Goal: Task Accomplishment & Management: Manage account settings

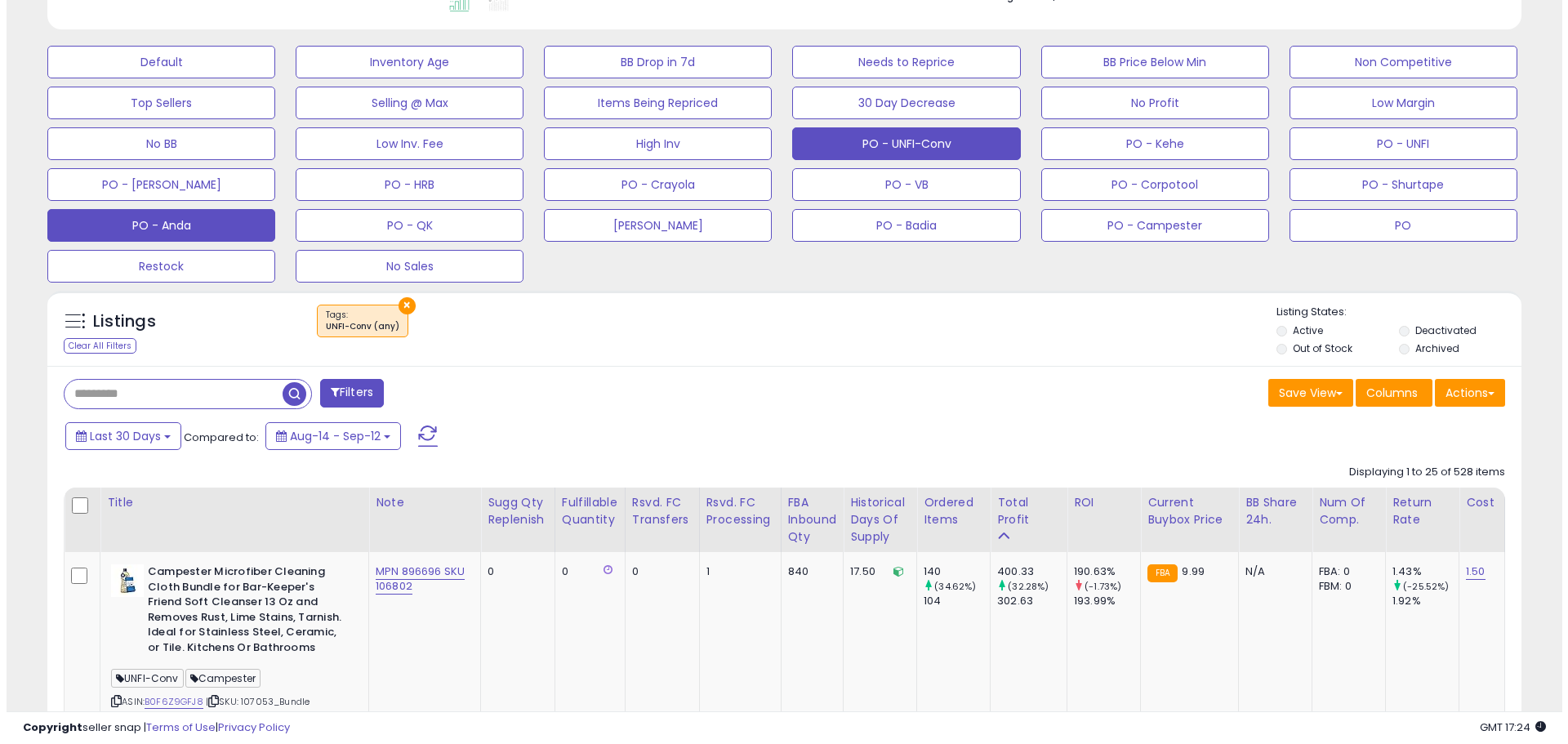
scroll to position [432, 0]
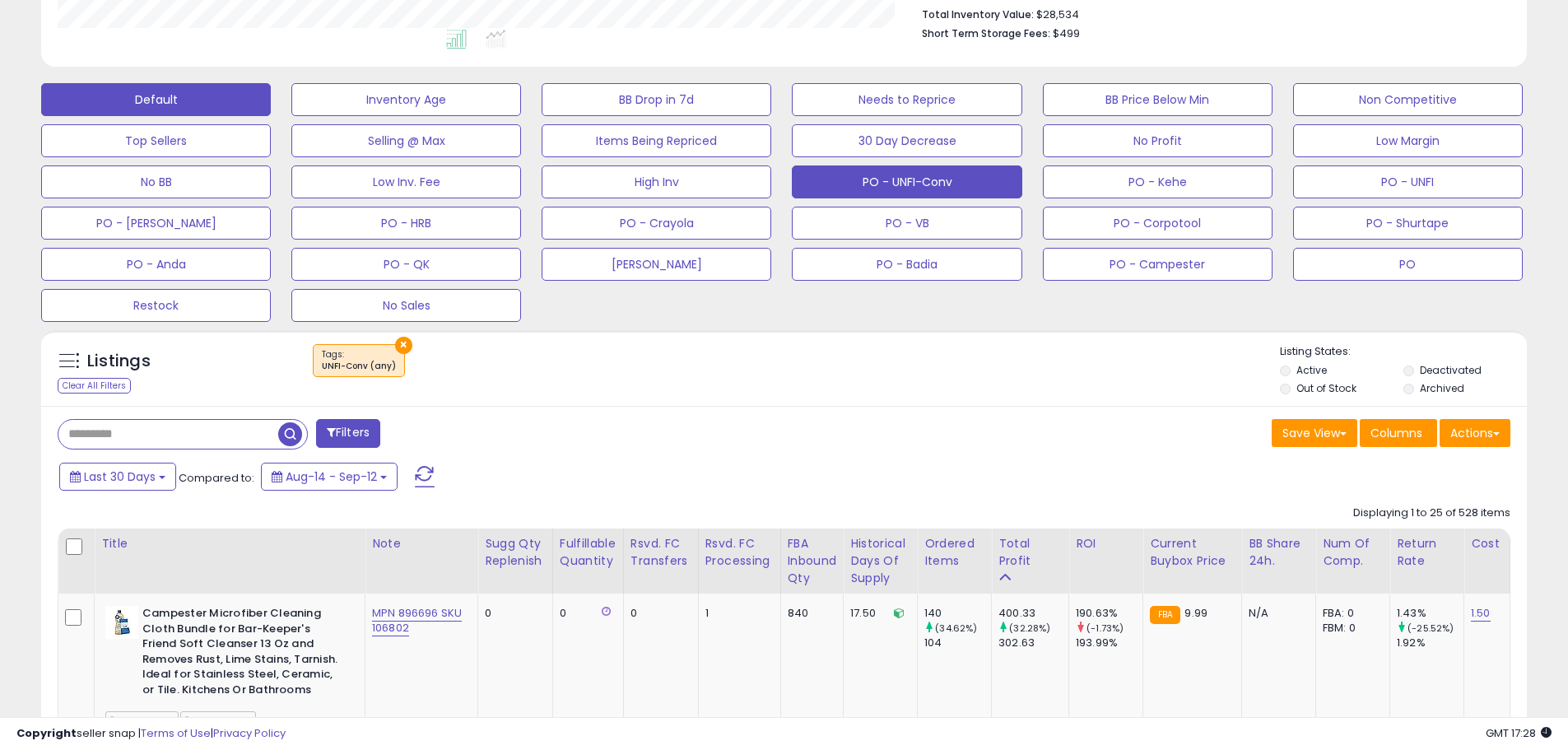
click at [158, 97] on button "Default" at bounding box center [156, 99] width 229 height 33
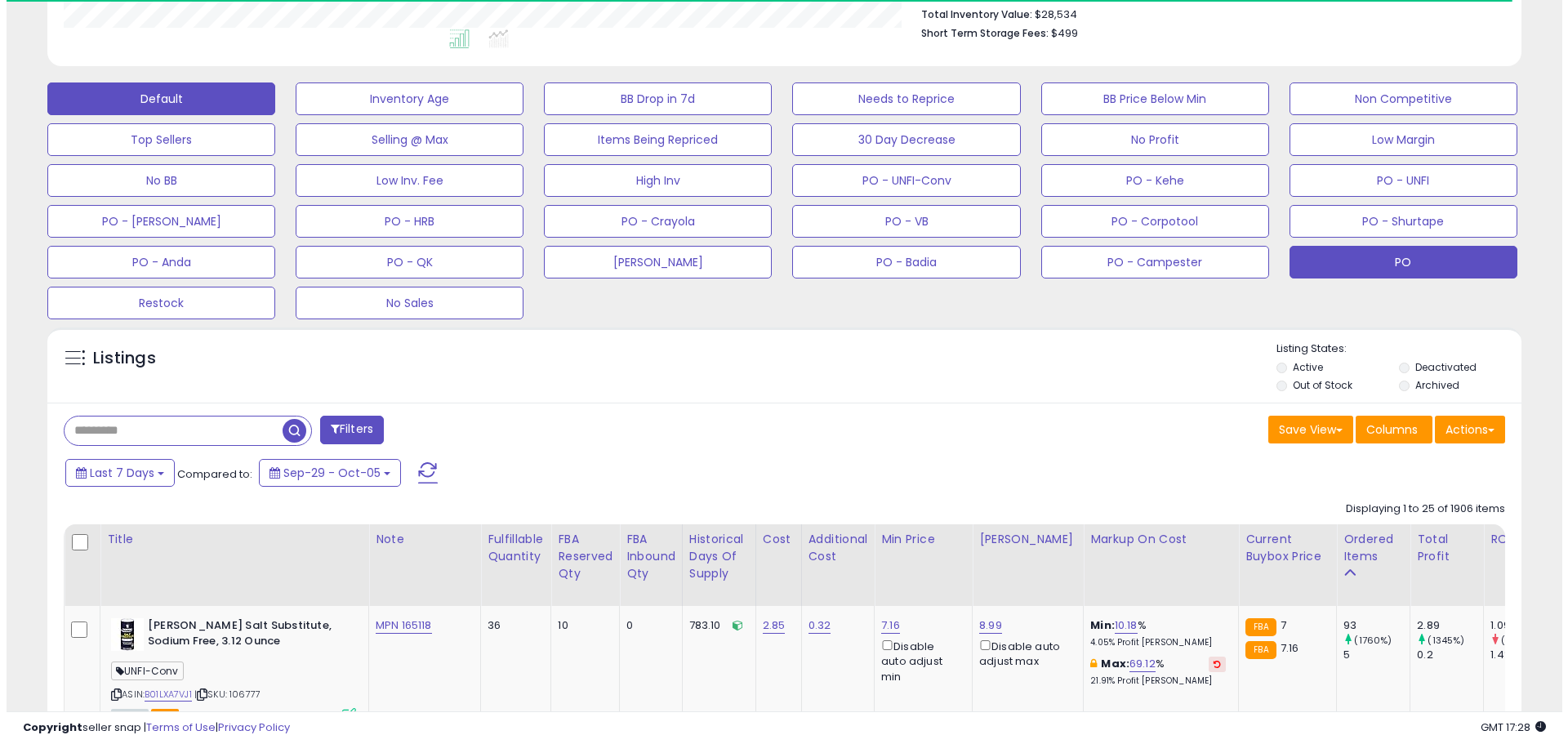
scroll to position [816447, 815833]
click at [1433, 266] on button "PO" at bounding box center [1396, 262] width 227 height 33
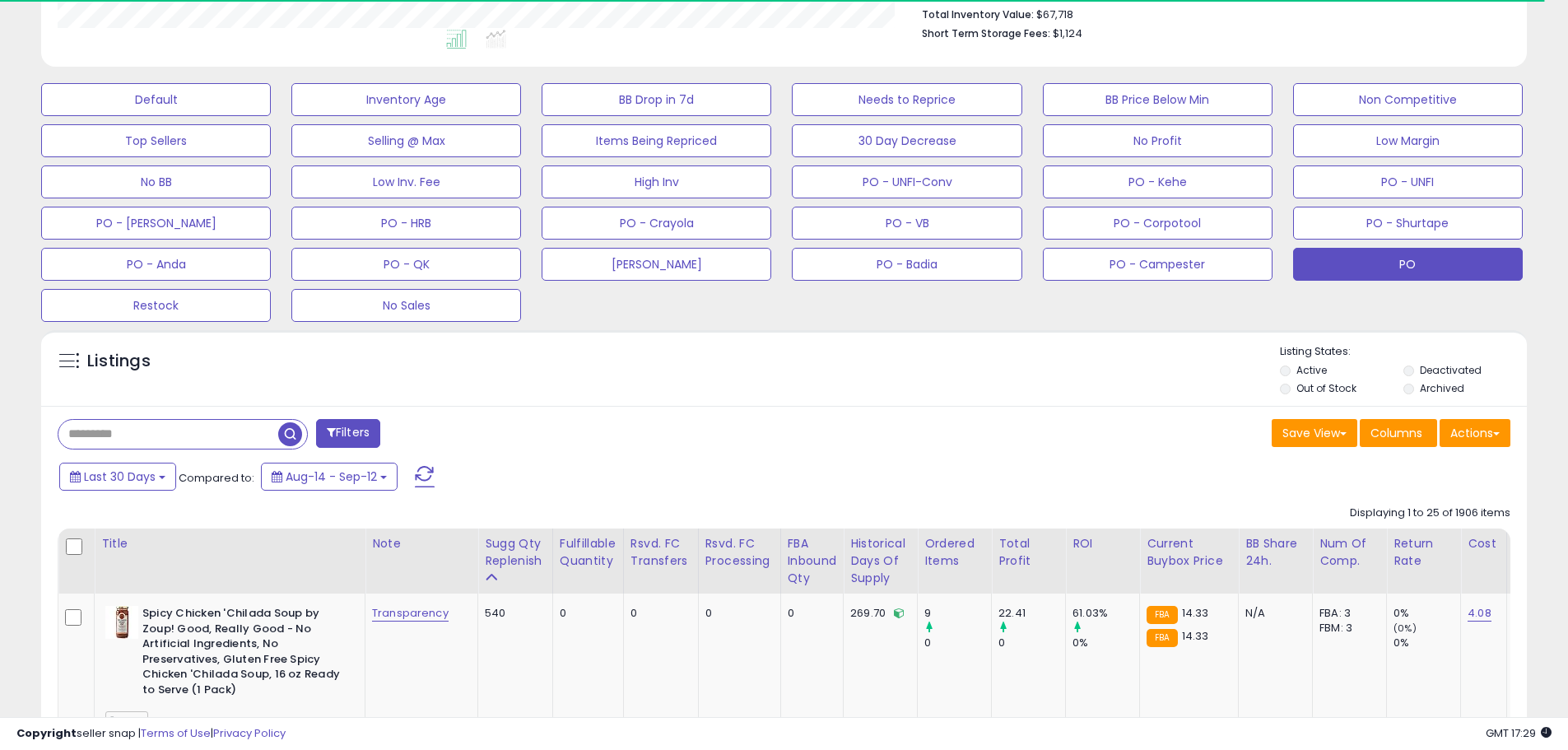
click at [140, 435] on input "text" at bounding box center [168, 434] width 220 height 29
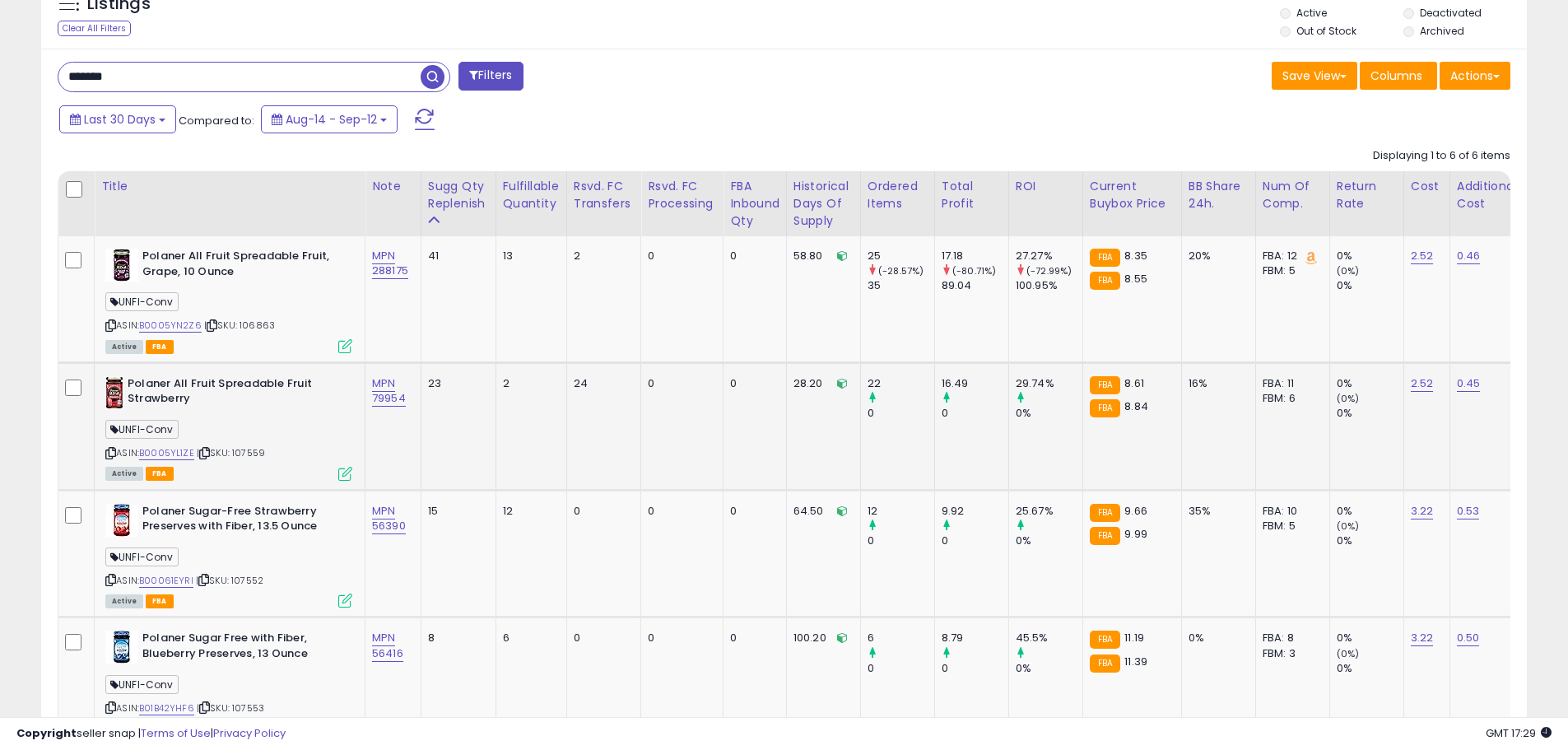
scroll to position [787, 0]
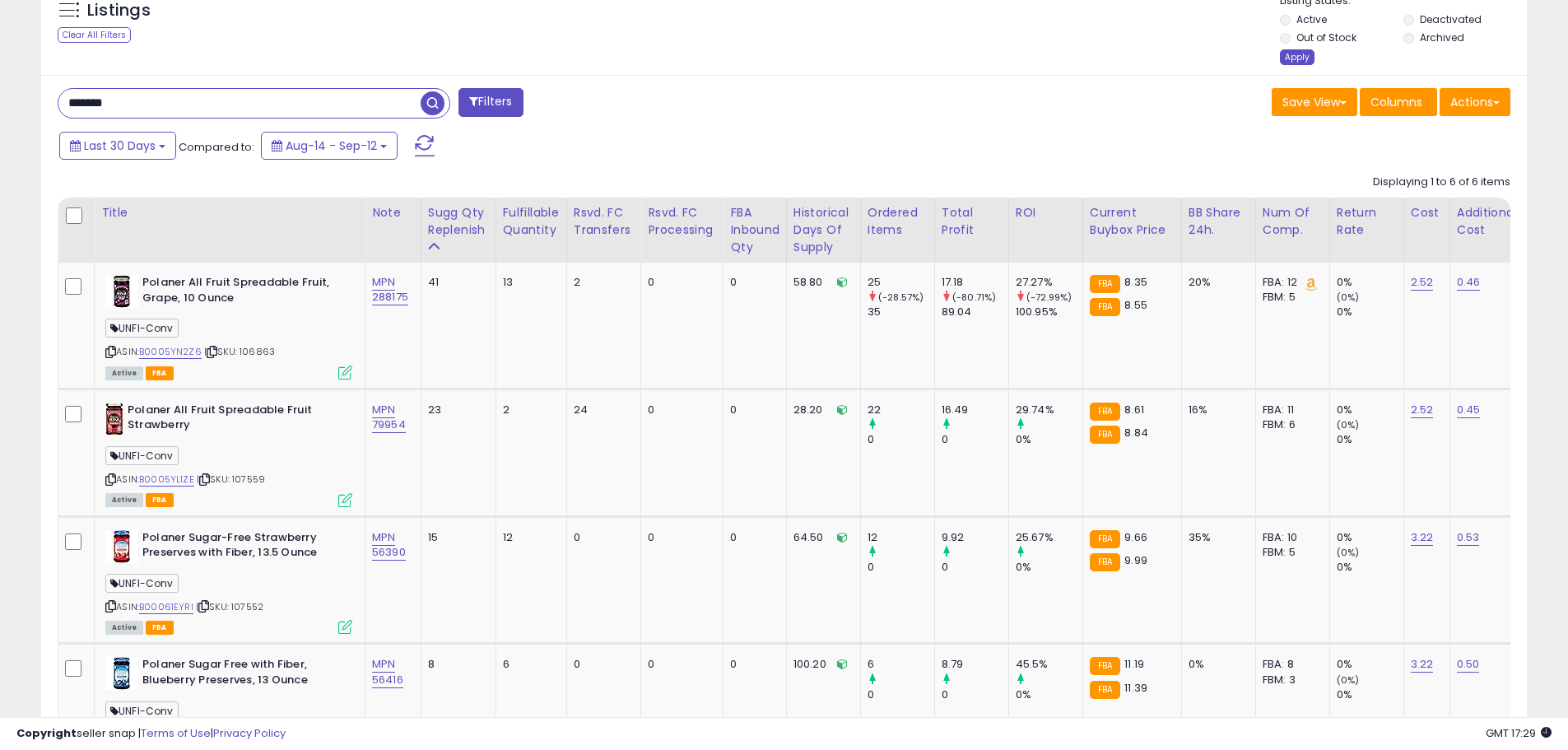
click at [1297, 64] on div "Apply" at bounding box center [1296, 57] width 35 height 16
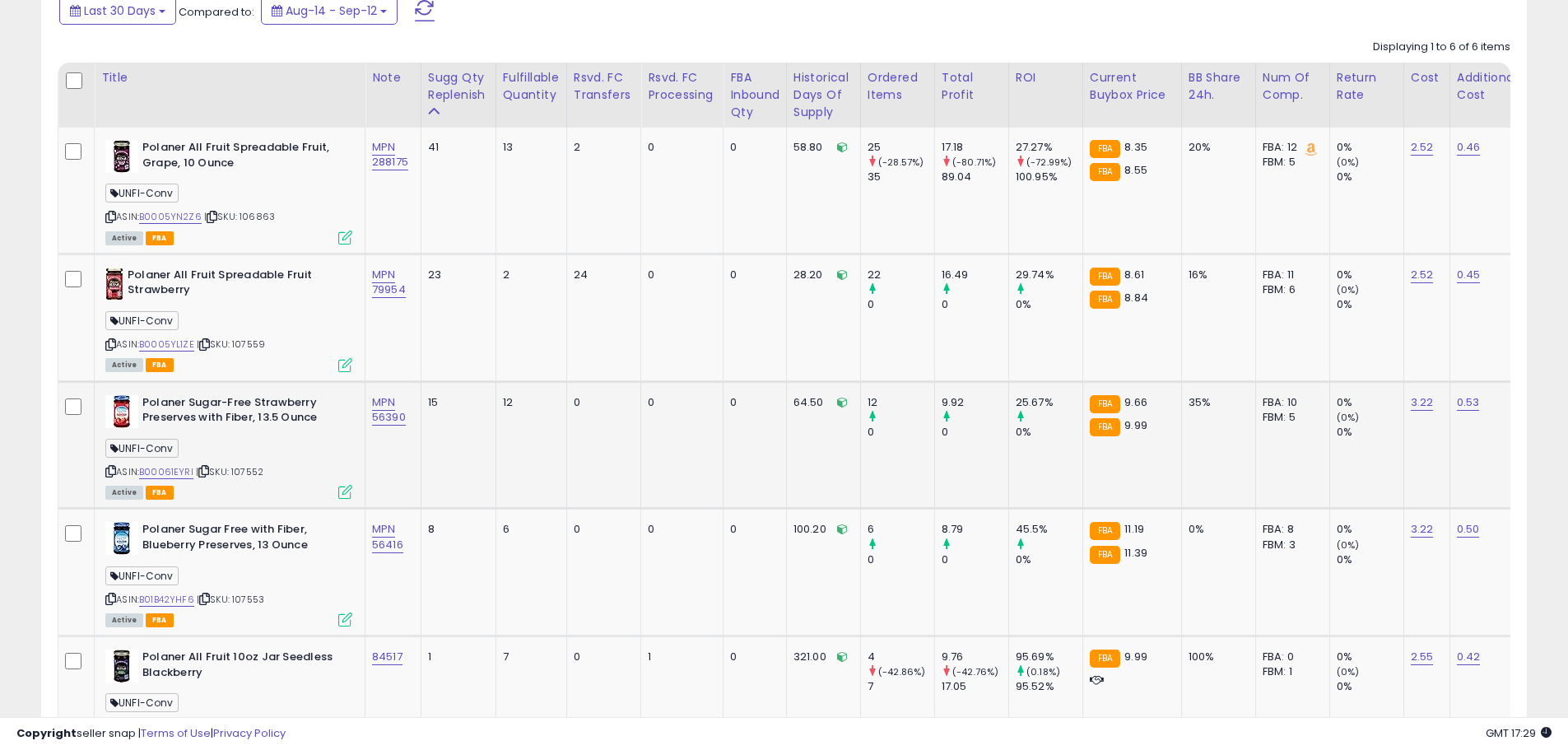
scroll to position [0, 0]
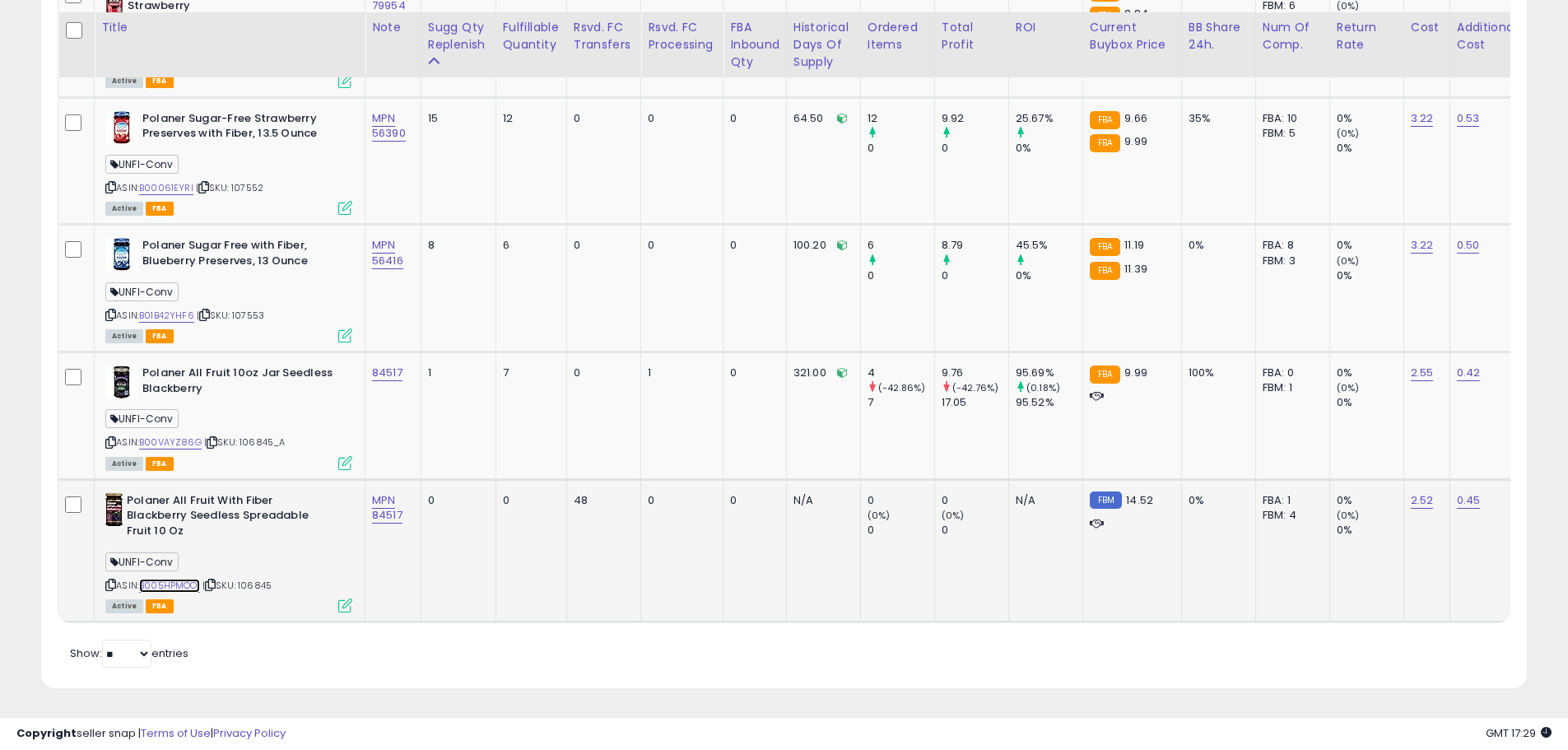
click at [177, 579] on link "B005HPMOOI" at bounding box center [169, 586] width 61 height 14
click at [171, 435] on link "B00VAYZ86G" at bounding box center [170, 442] width 63 height 14
click at [176, 309] on link "B01B42YHF6" at bounding box center [166, 316] width 55 height 14
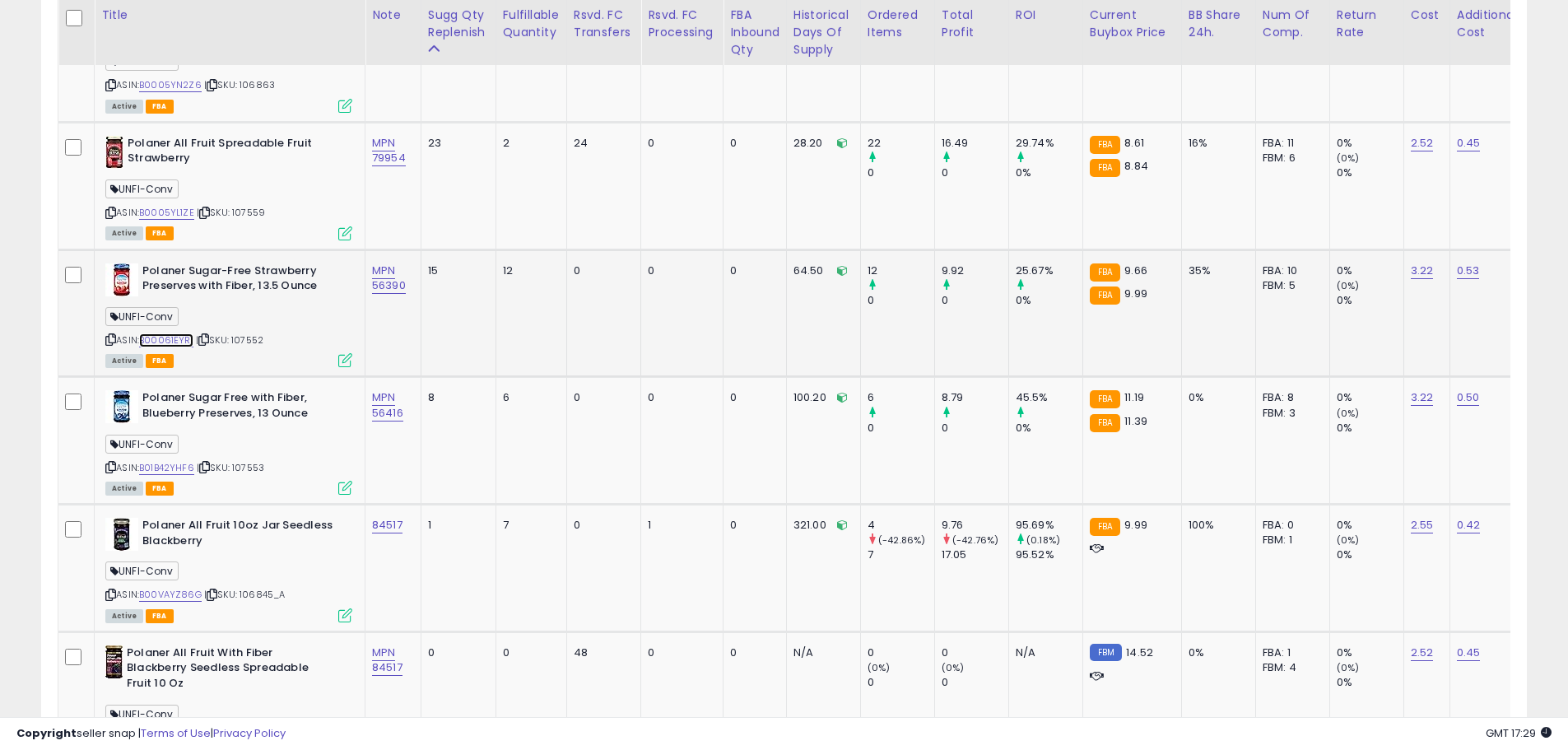
click at [173, 336] on link "B00061EYRI" at bounding box center [166, 340] width 54 height 14
click at [176, 210] on link "B0005YL1ZE" at bounding box center [166, 212] width 55 height 14
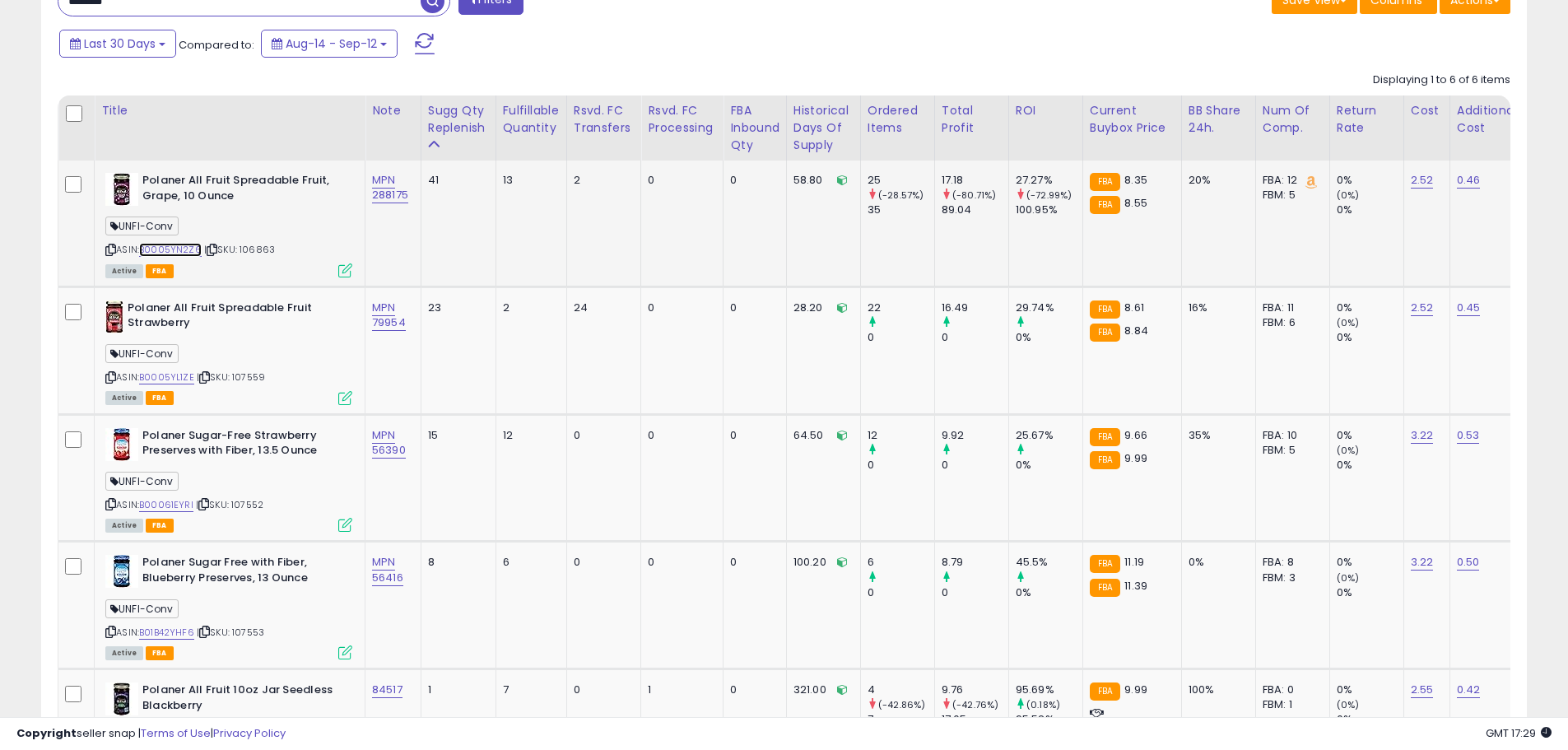
click at [185, 248] on link "B0005YN2Z6" at bounding box center [170, 249] width 63 height 14
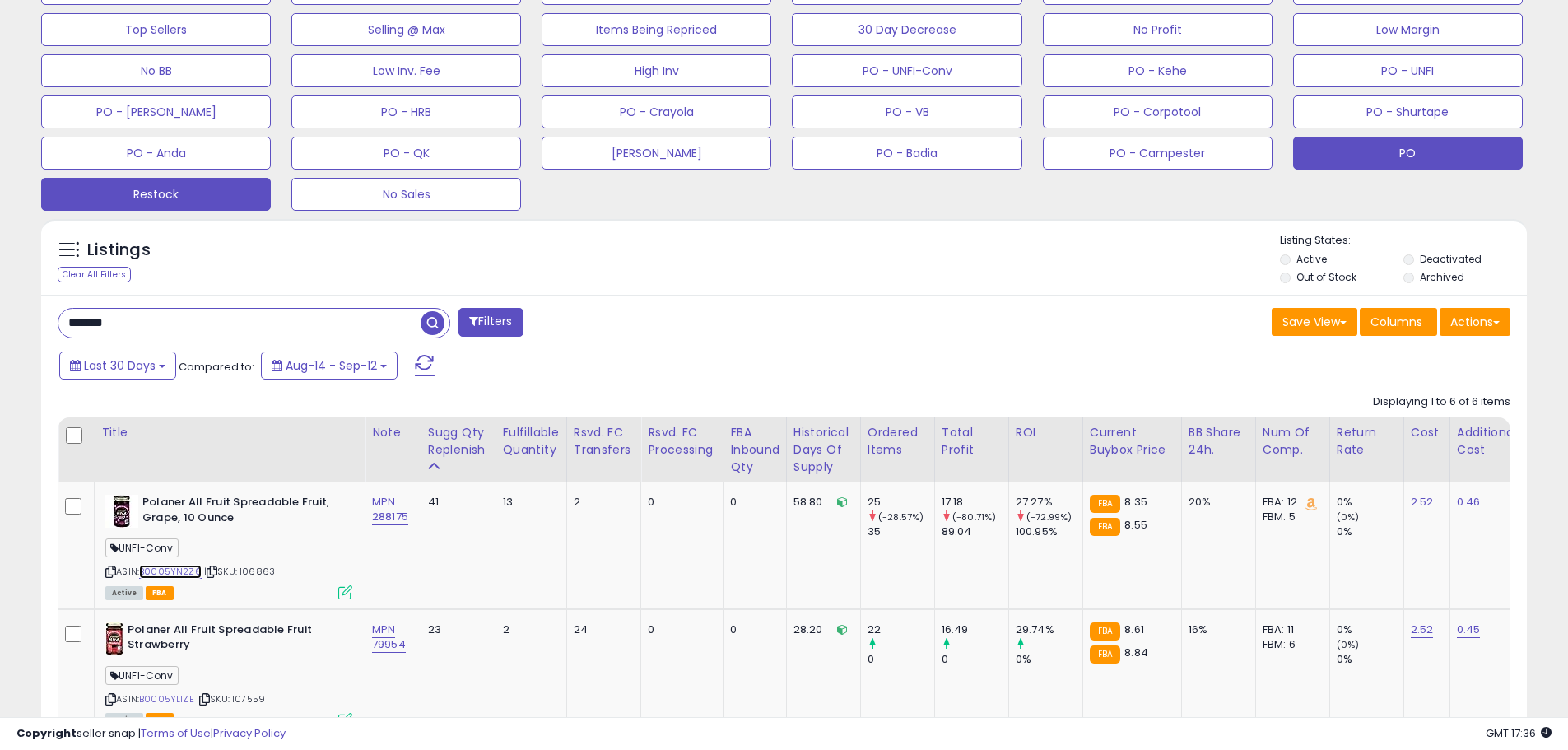
scroll to position [539, 0]
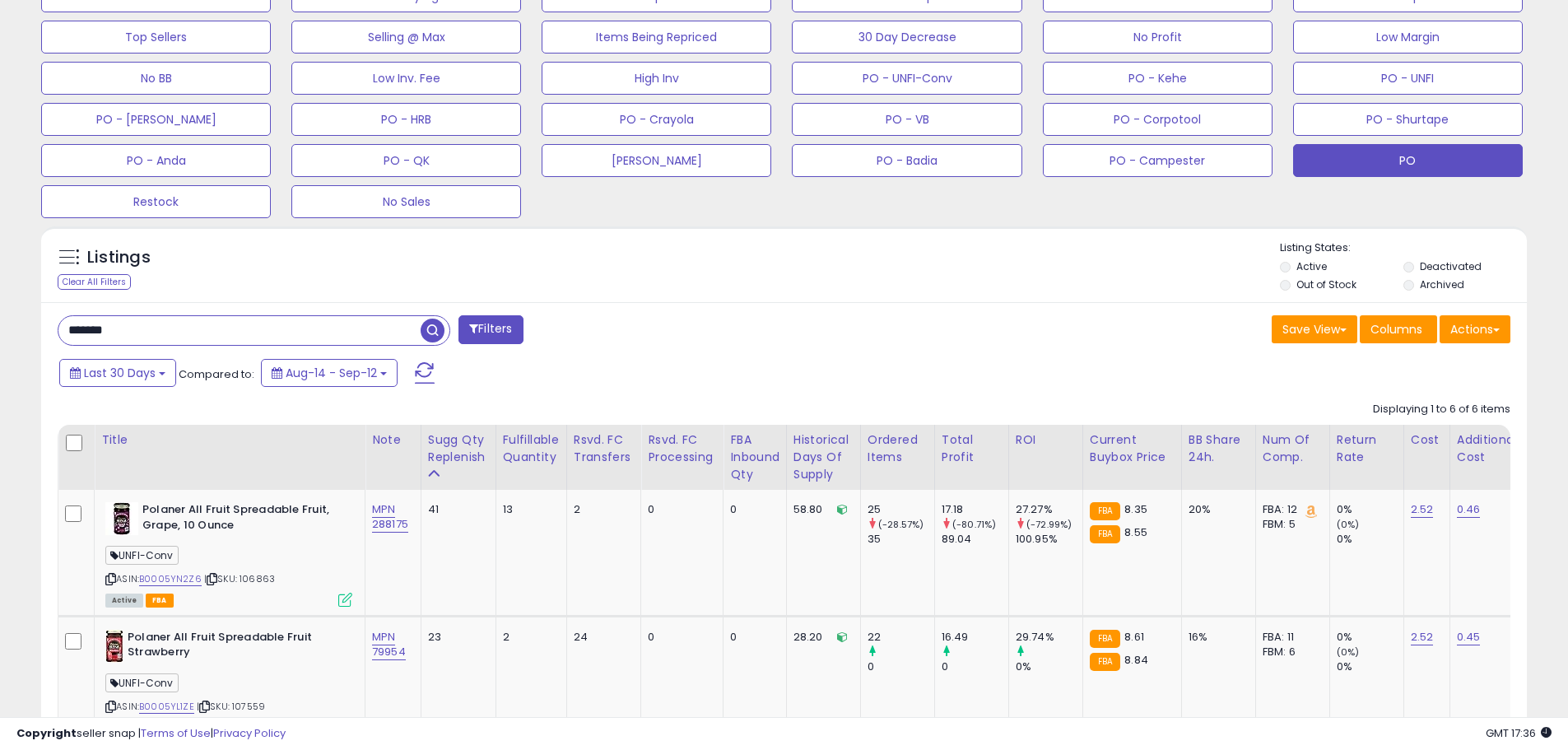
drag, startPoint x: 144, startPoint y: 333, endPoint x: 56, endPoint y: 332, distance: 88.0
click at [47, 332] on div "******* Filters" at bounding box center [414, 332] width 739 height 33
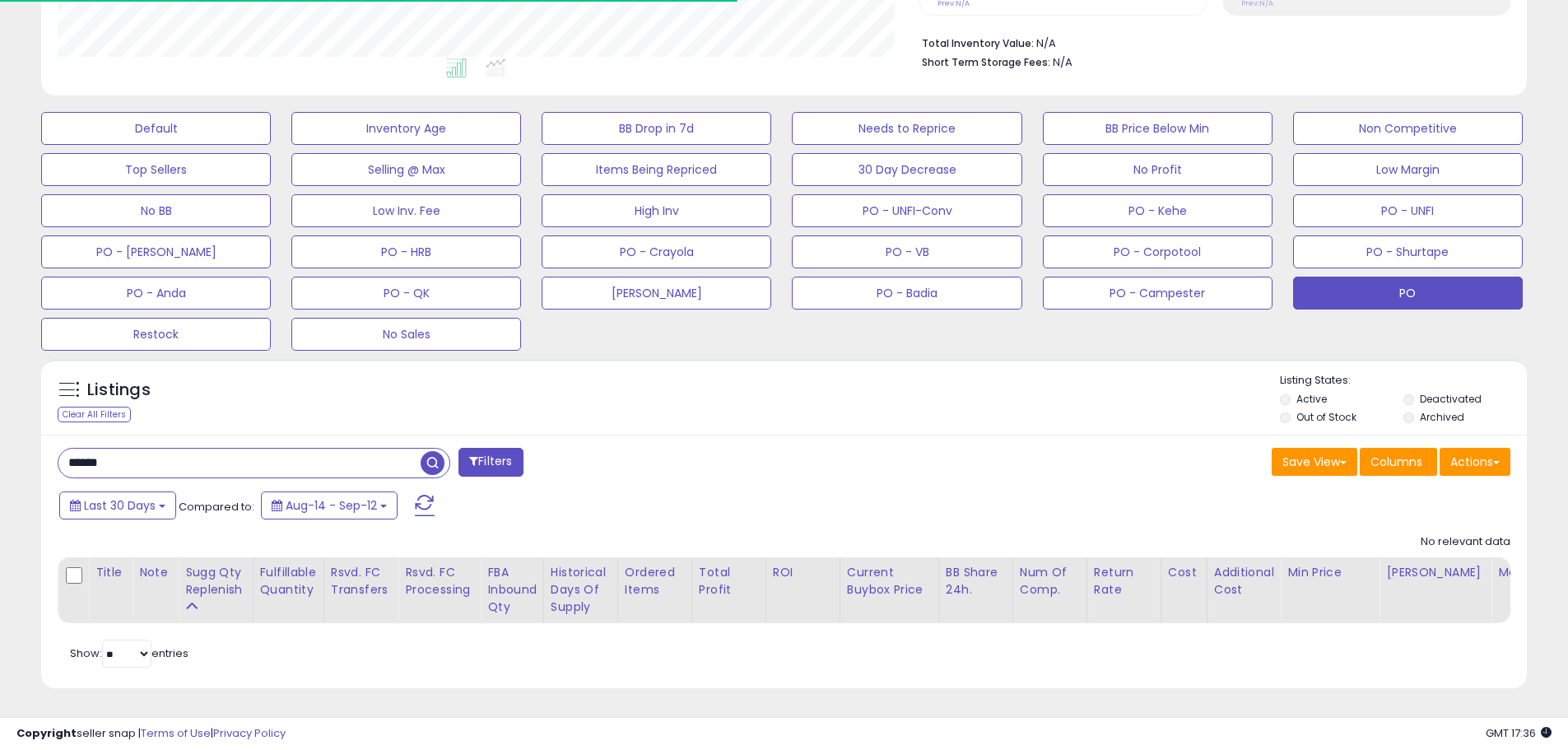
scroll to position [337, 862]
click at [83, 456] on input "******" at bounding box center [239, 462] width 362 height 29
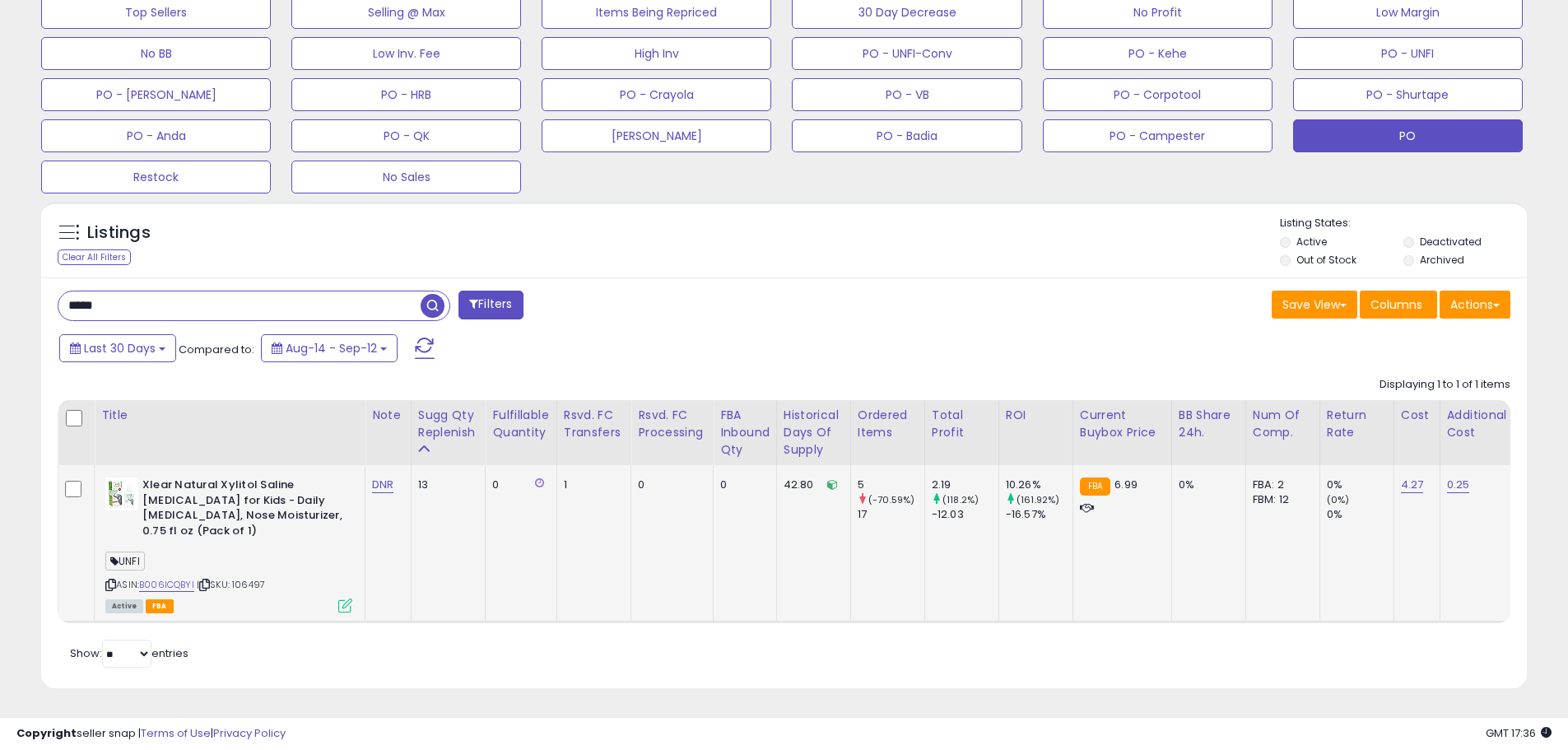
click at [259, 578] on span "| SKU: 106497" at bounding box center [230, 585] width 69 height 13
copy span "106497"
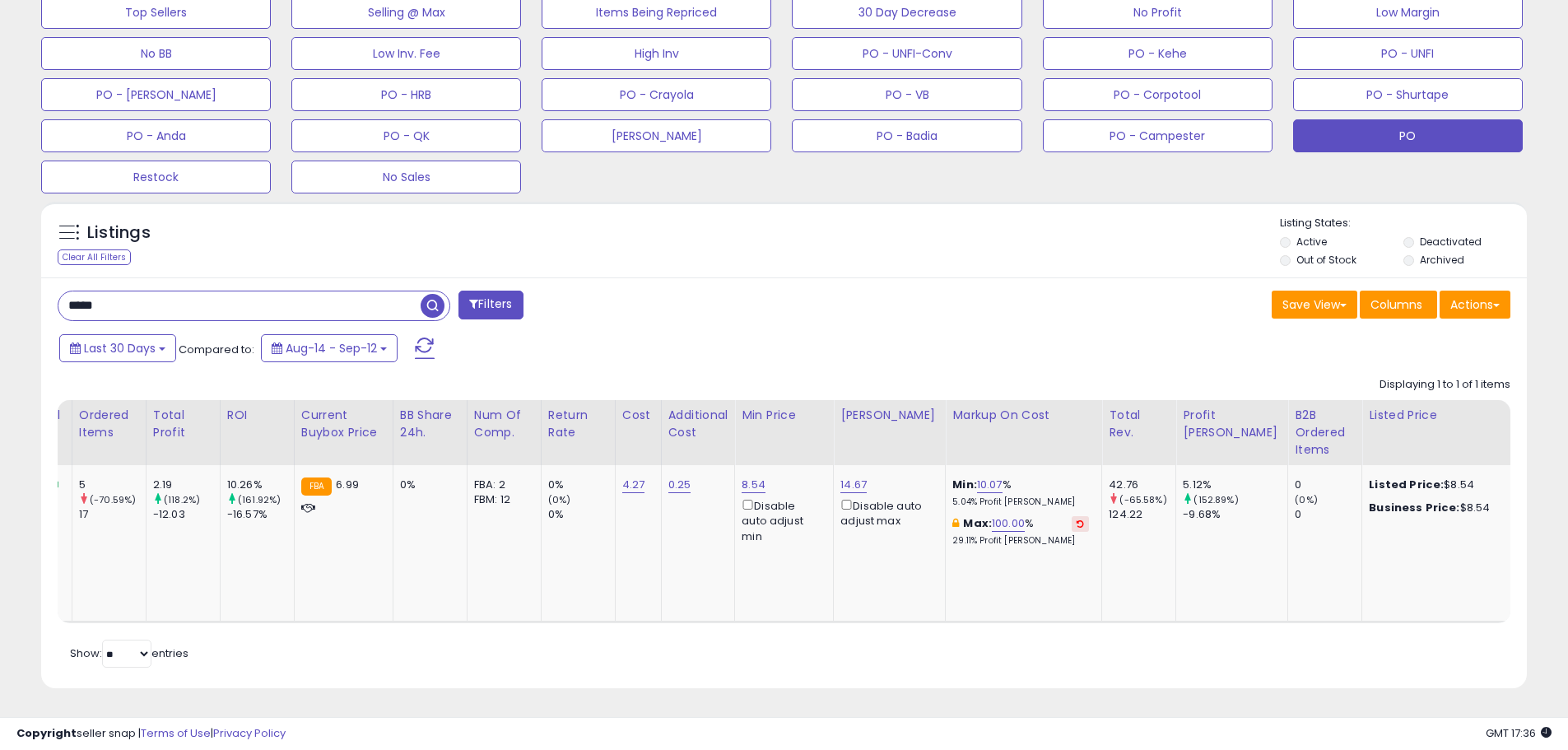
scroll to position [0, 0]
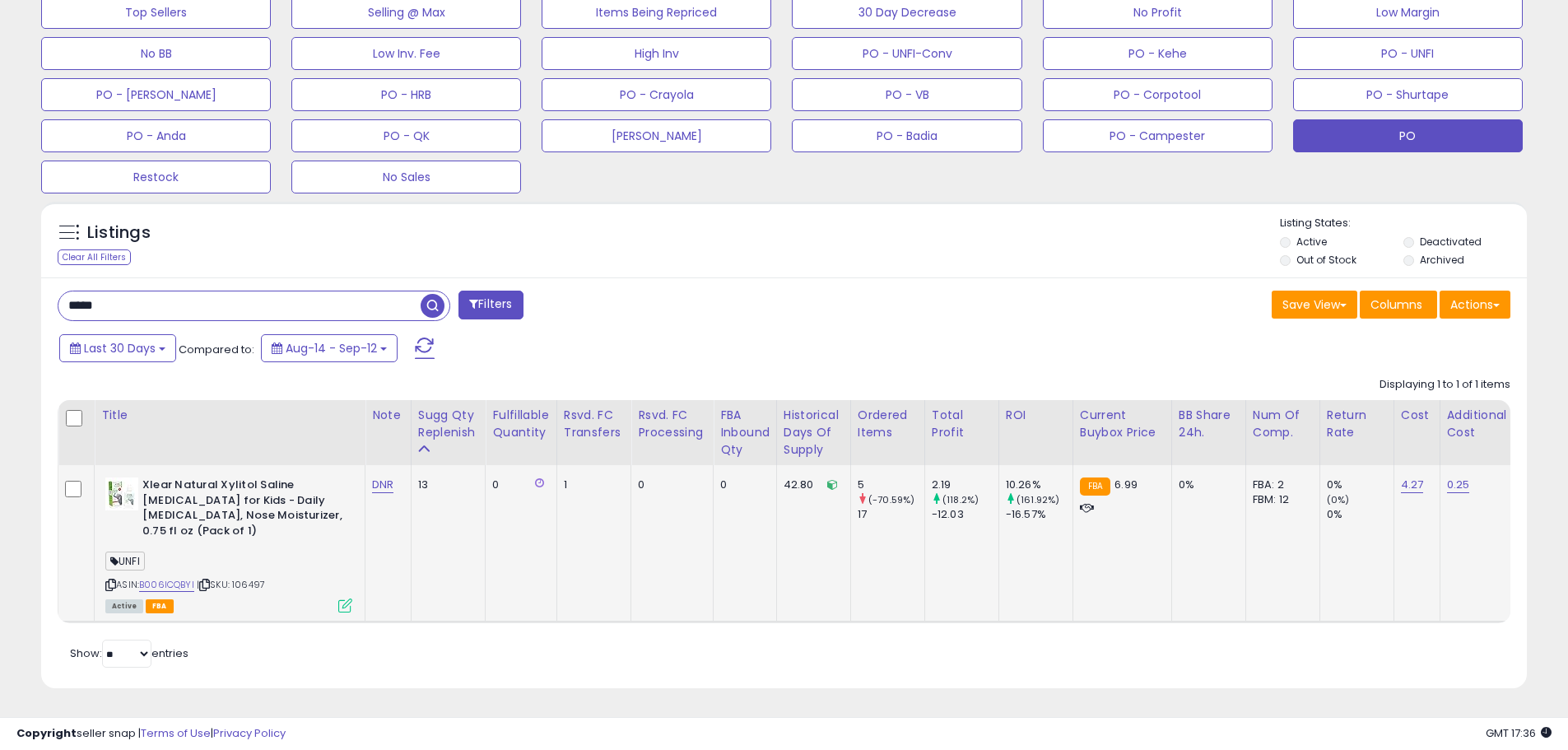
copy span "106497"
drag, startPoint x: 176, startPoint y: 291, endPoint x: 0, endPoint y: 278, distance: 176.5
click at [0, 278] on div "**********" at bounding box center [784, 119] width 1568 height 1260
type input "********"
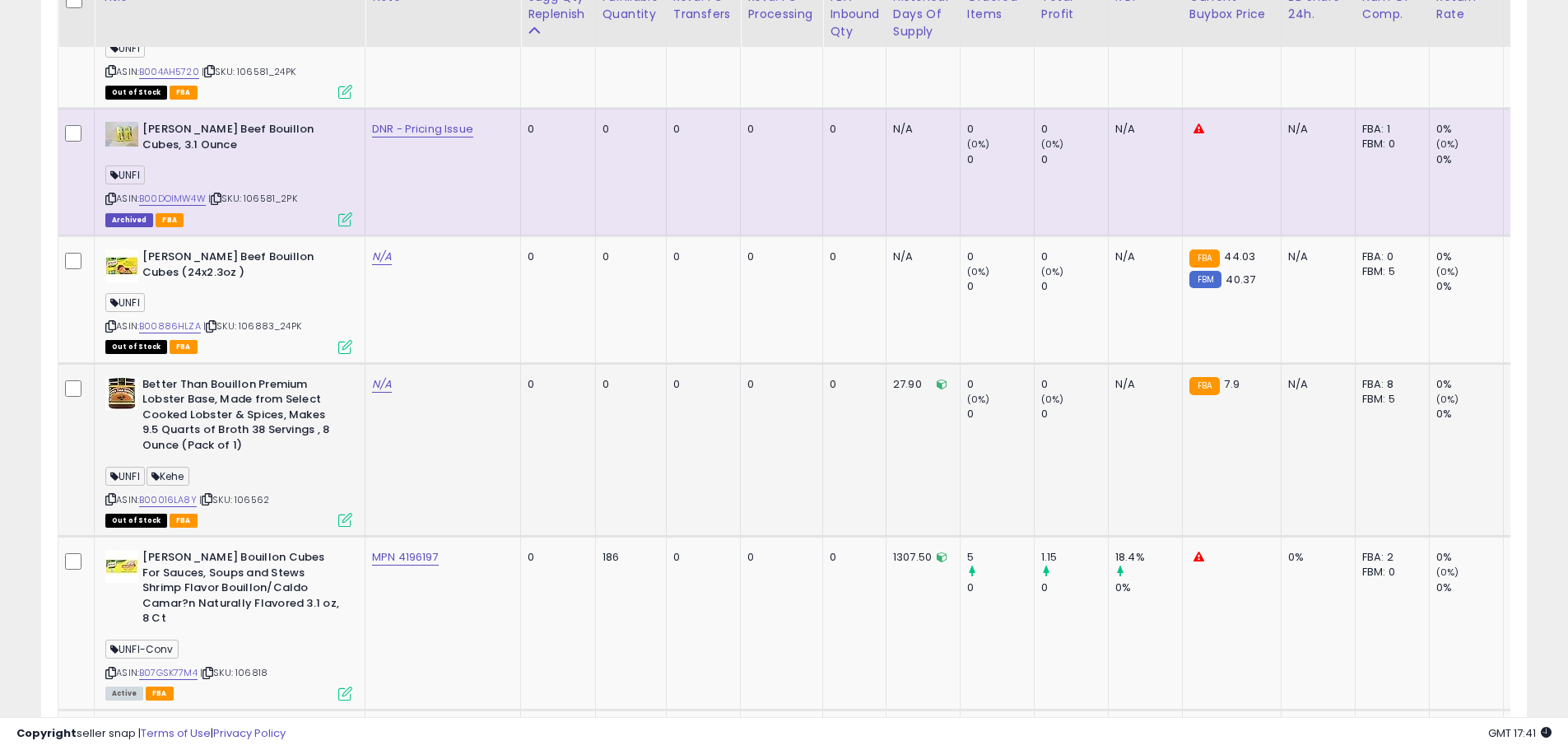
scroll to position [2725, 0]
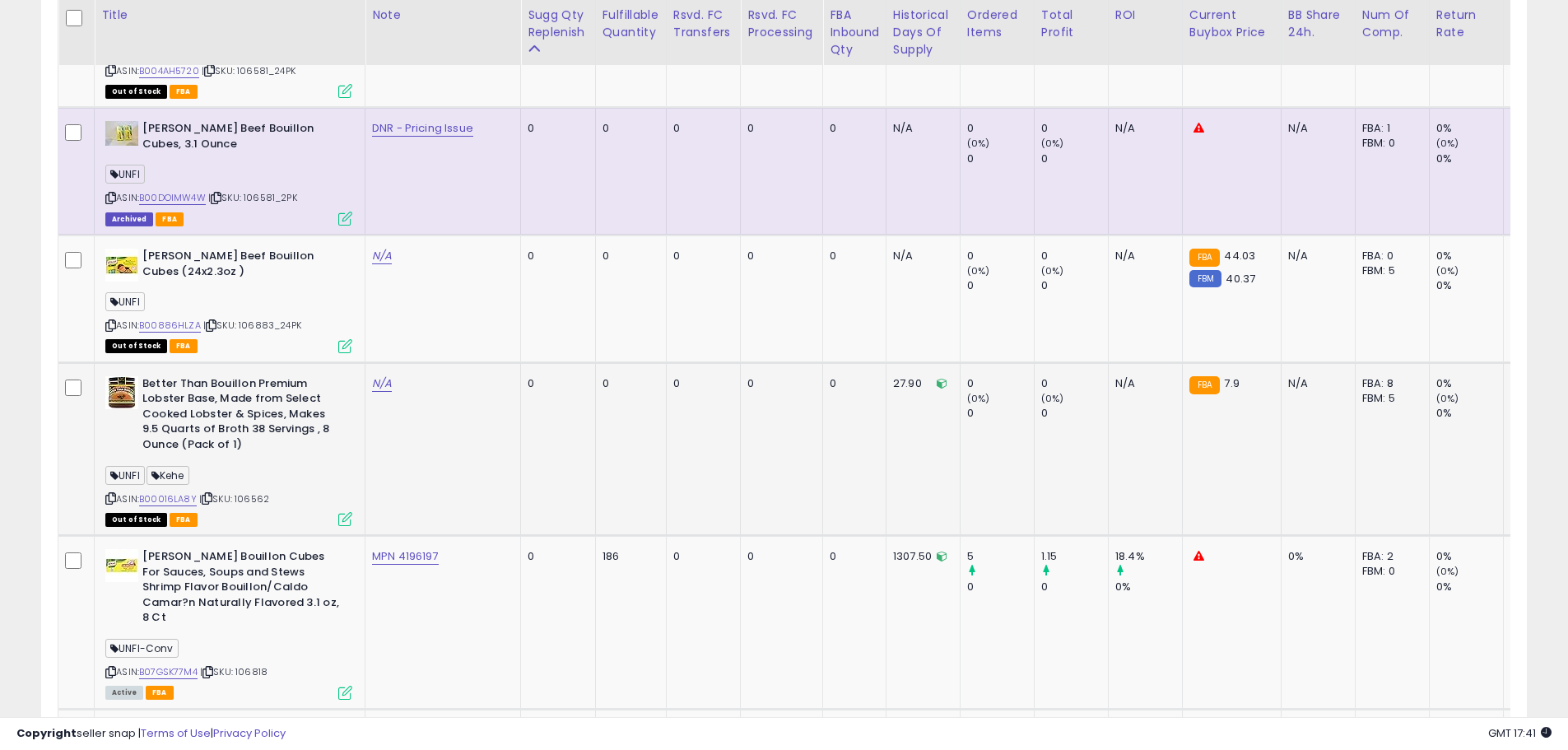
click at [210, 396] on b "Better Than Bouillon Premium Lobster Base, Made from Select Cooked Lobster & Sp…" at bounding box center [242, 416] width 200 height 81
click at [259, 492] on span "| SKU: 106562" at bounding box center [234, 499] width 70 height 13
copy span "106562"
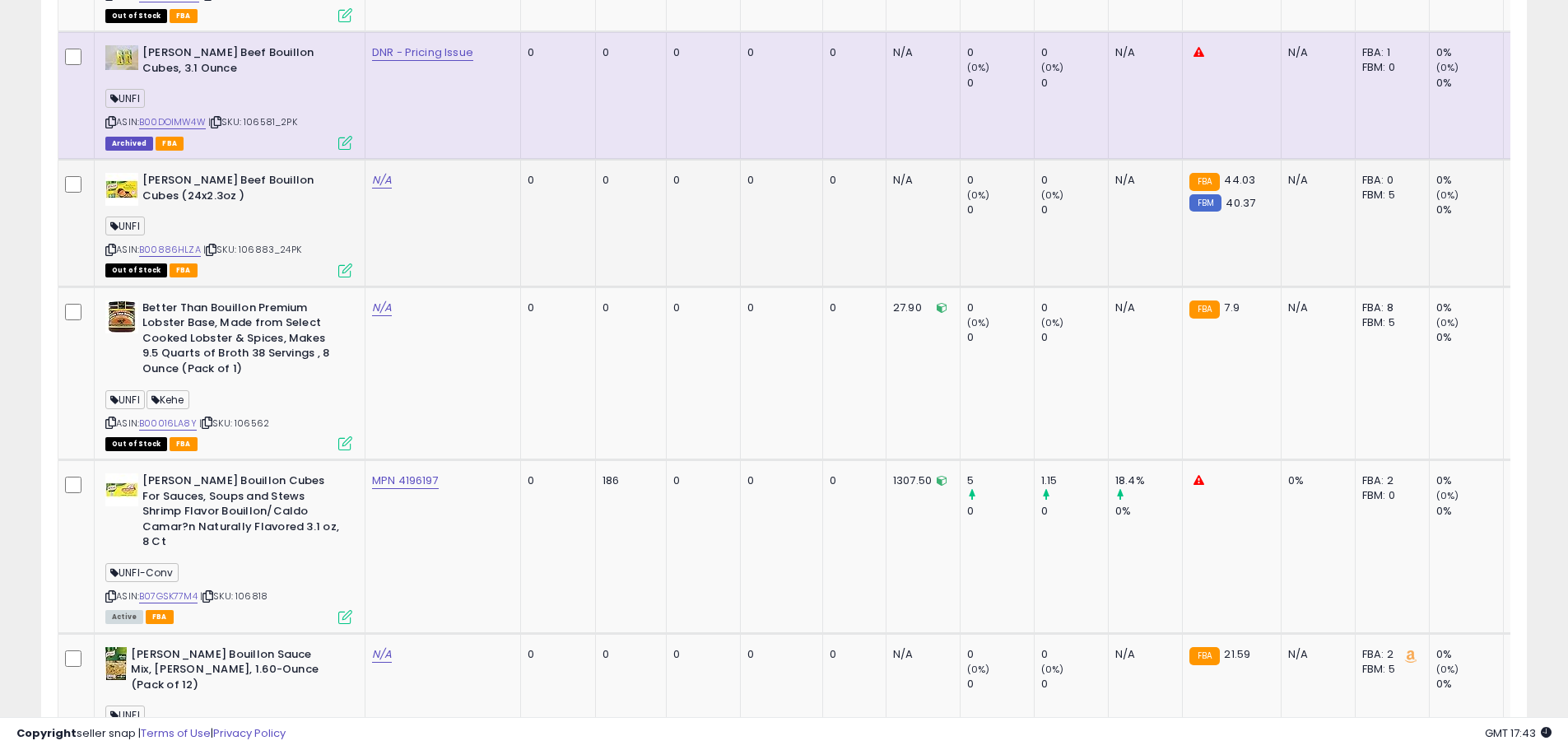
scroll to position [2680, 0]
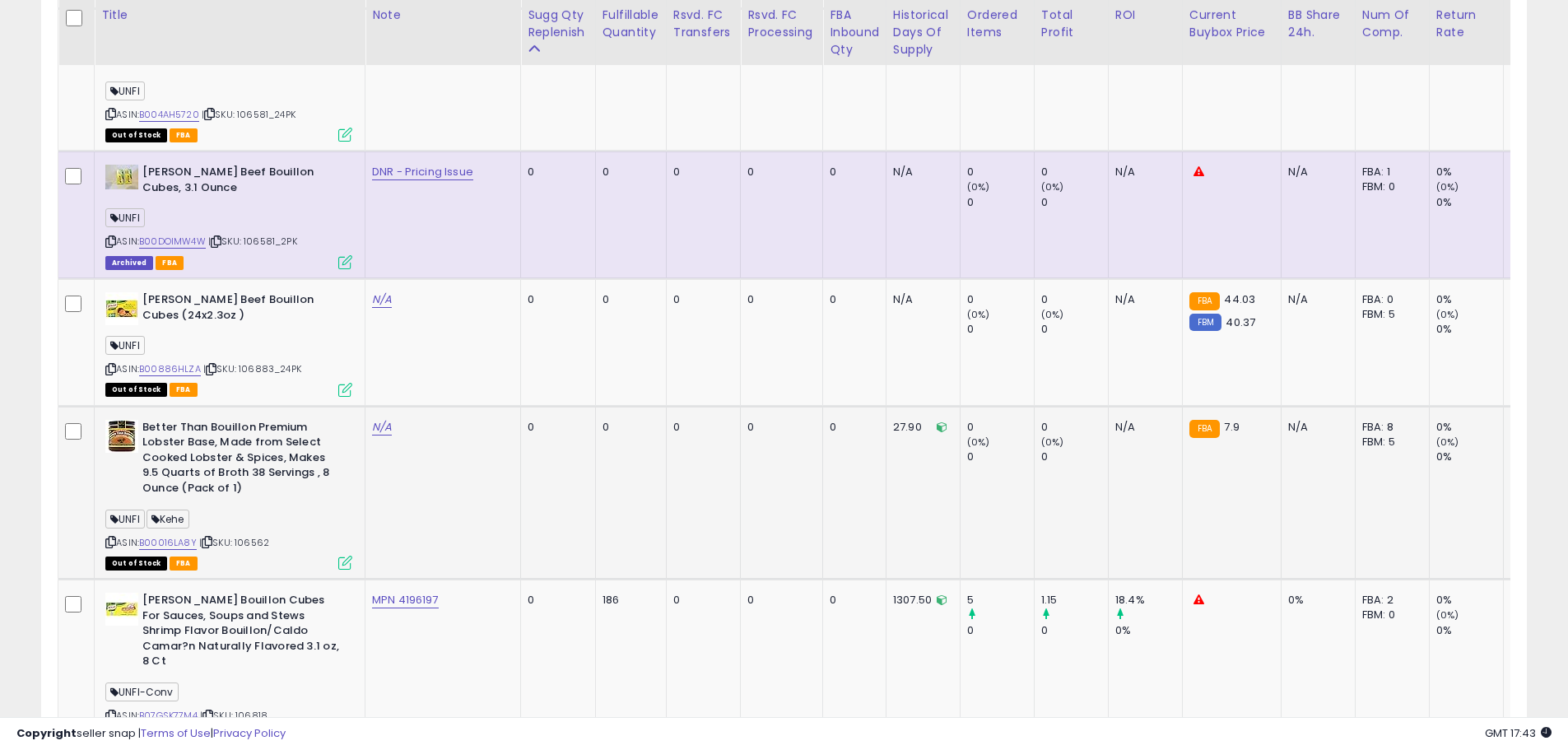
copy span "106562"
click at [376, 419] on link "N/A" at bounding box center [381, 428] width 20 height 17
type input "**********"
click at [442, 360] on button "submit" at bounding box center [429, 354] width 28 height 24
click at [408, 478] on td "MPN 342683 65647" at bounding box center [443, 492] width 156 height 173
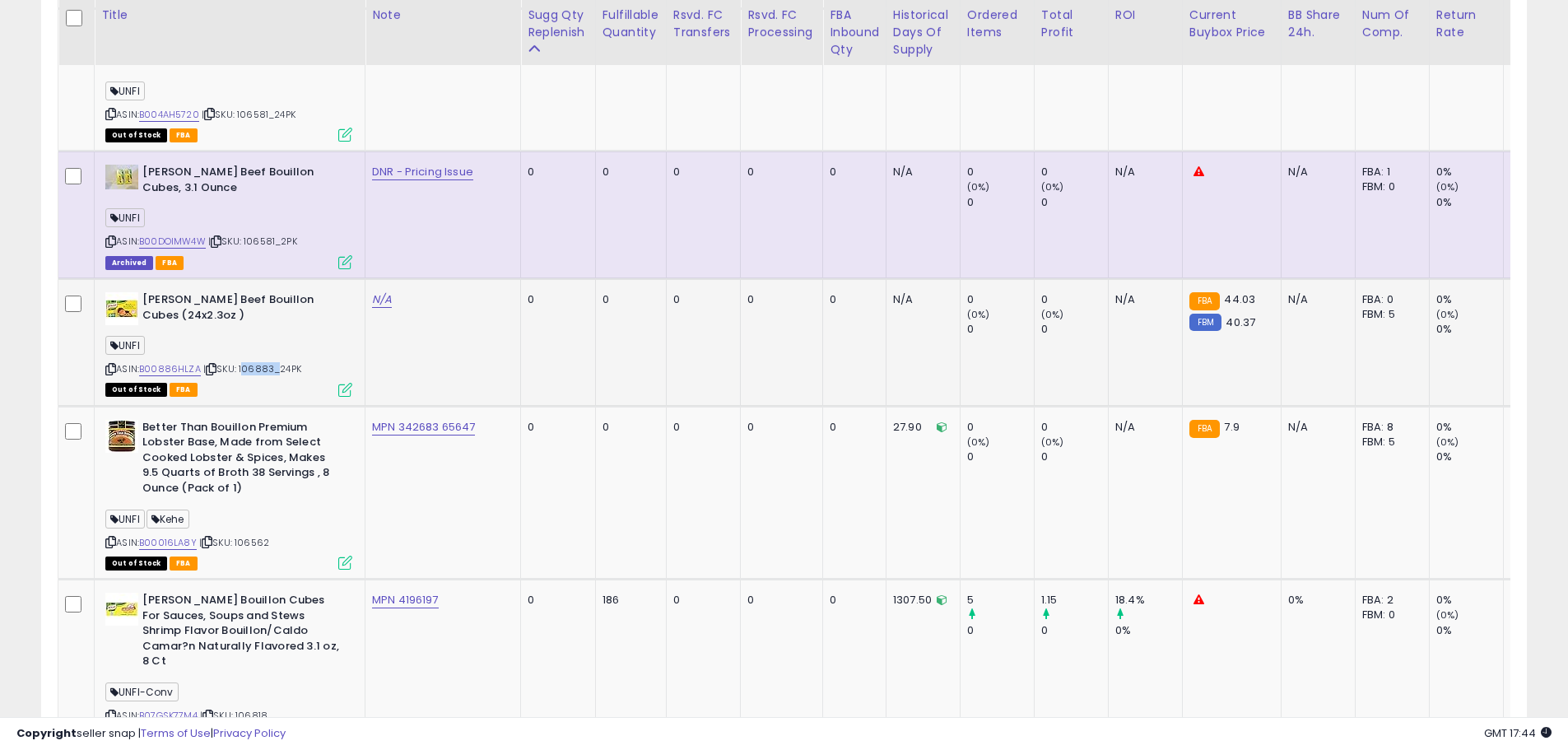
drag, startPoint x: 271, startPoint y: 336, endPoint x: 241, endPoint y: 337, distance: 30.0
click at [241, 362] on span "| SKU: 106883_24PK" at bounding box center [252, 368] width 98 height 13
copy span "106883"
click at [380, 291] on link "N/A" at bounding box center [381, 300] width 20 height 17
type input "**********"
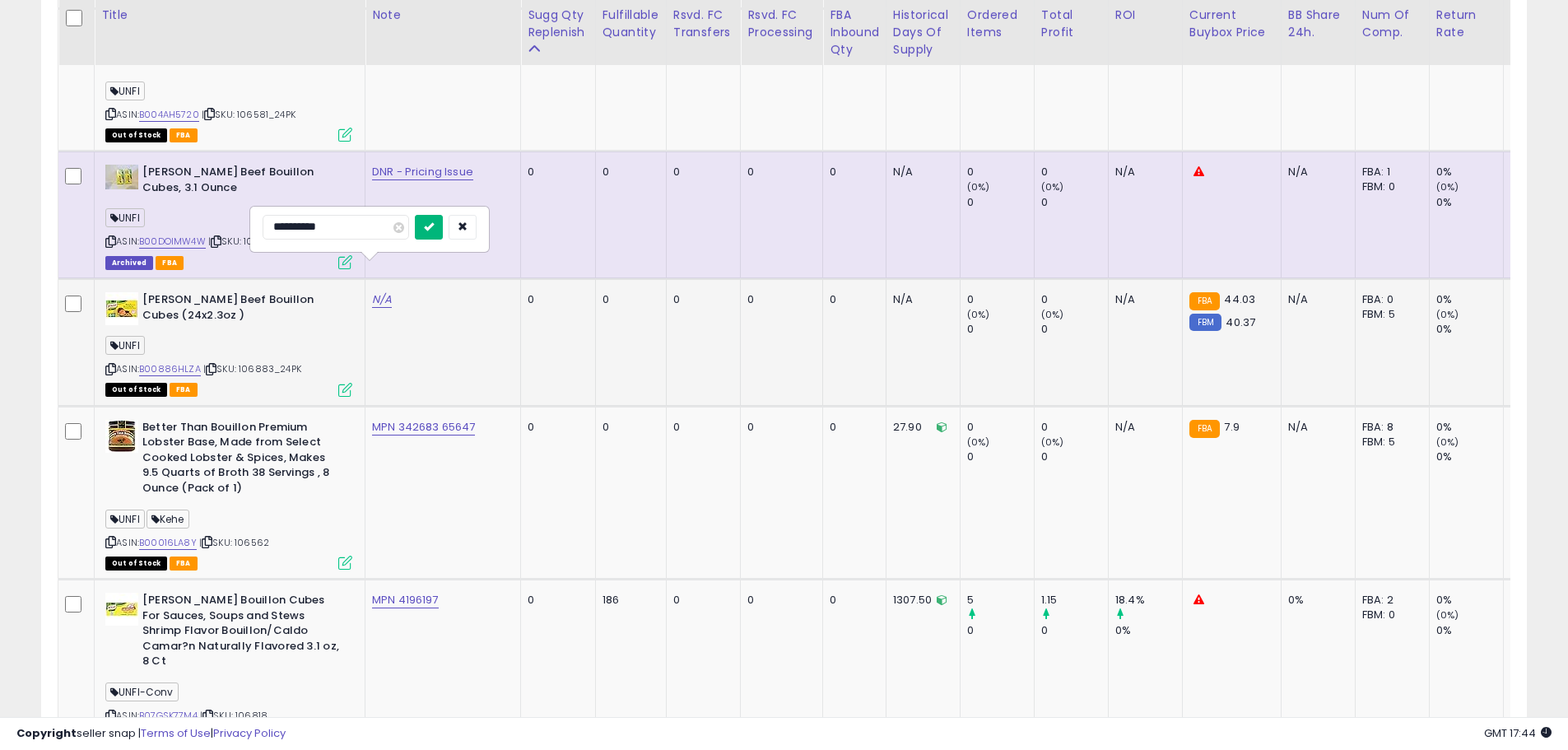
click at [434, 227] on icon "submit" at bounding box center [428, 227] width 10 height 10
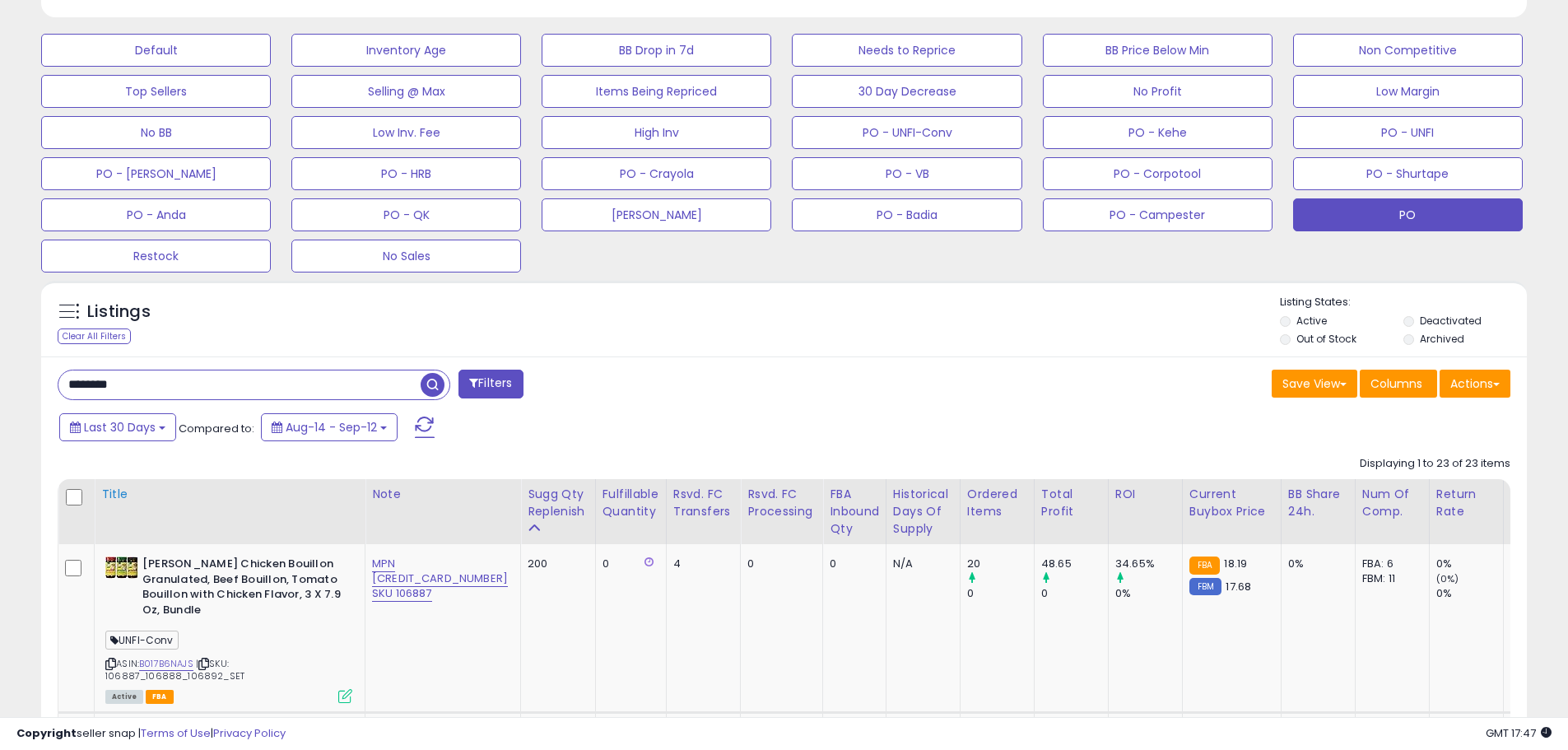
scroll to position [458, 0]
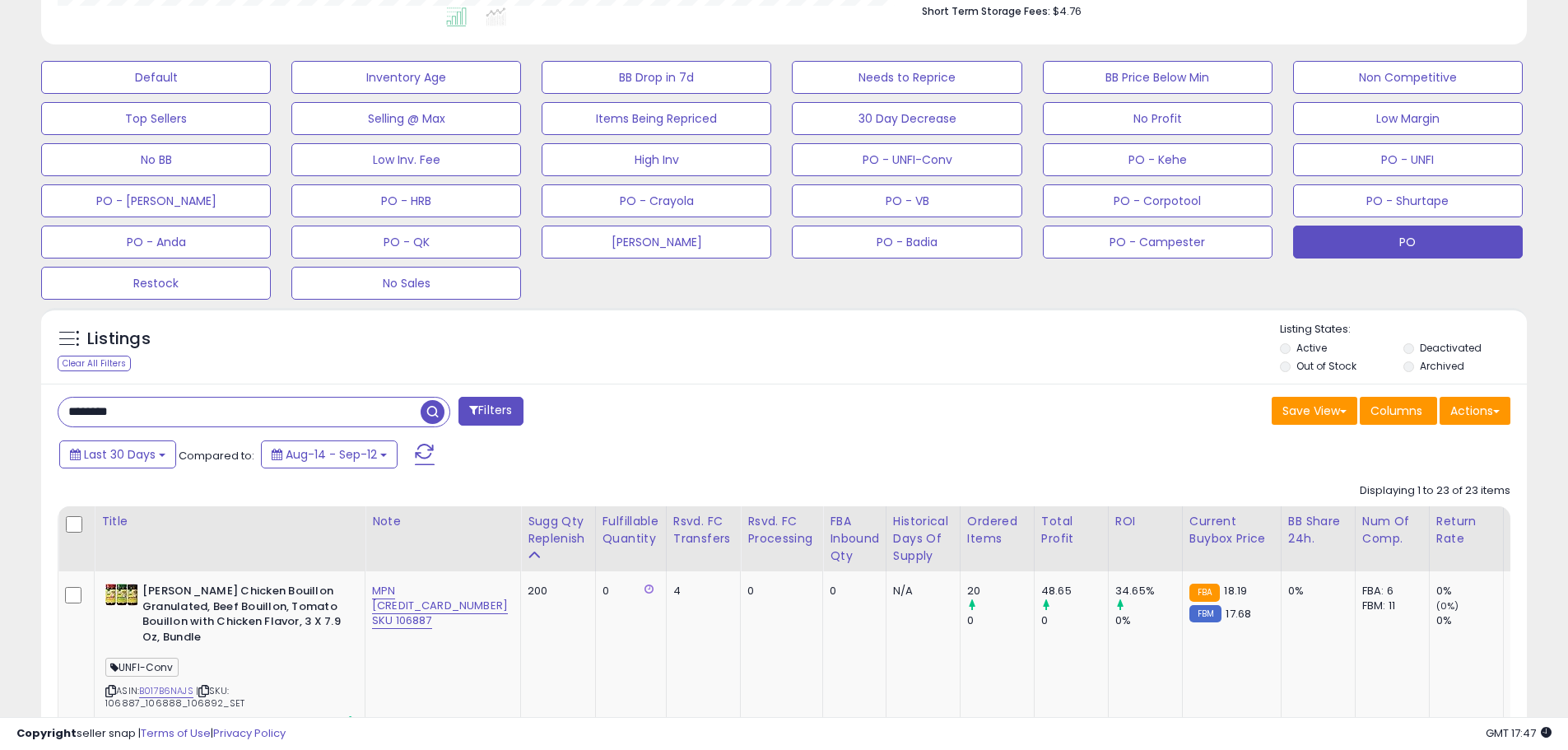
drag, startPoint x: 129, startPoint y: 405, endPoint x: 0, endPoint y: 414, distance: 129.3
drag, startPoint x: 234, startPoint y: 414, endPoint x: 6, endPoint y: 397, distance: 228.6
paste input "*"
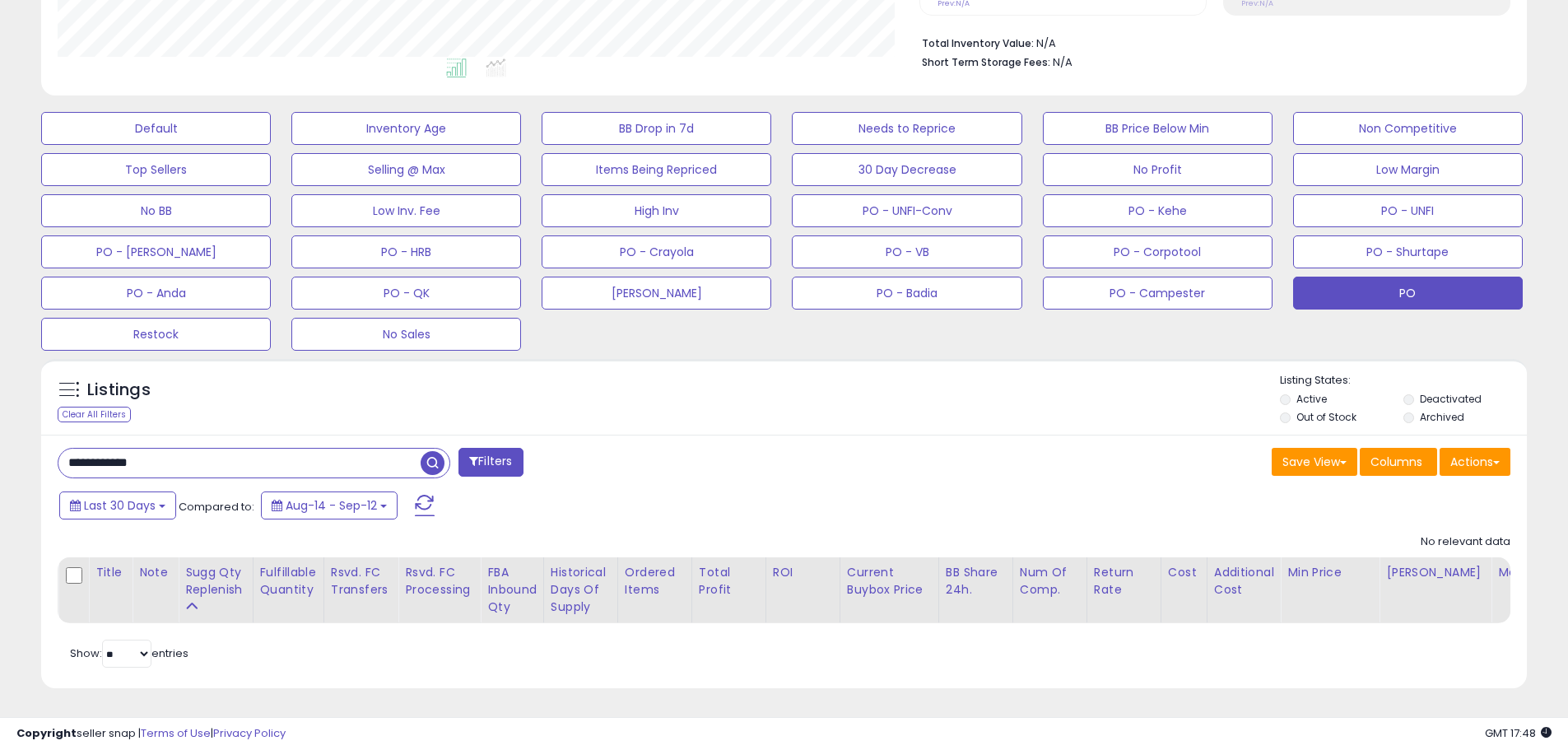
scroll to position [337, 862]
drag, startPoint x: 153, startPoint y: 443, endPoint x: 42, endPoint y: 448, distance: 111.1
click at [42, 448] on div "**********" at bounding box center [784, 562] width 1485 height 255
type input "*********"
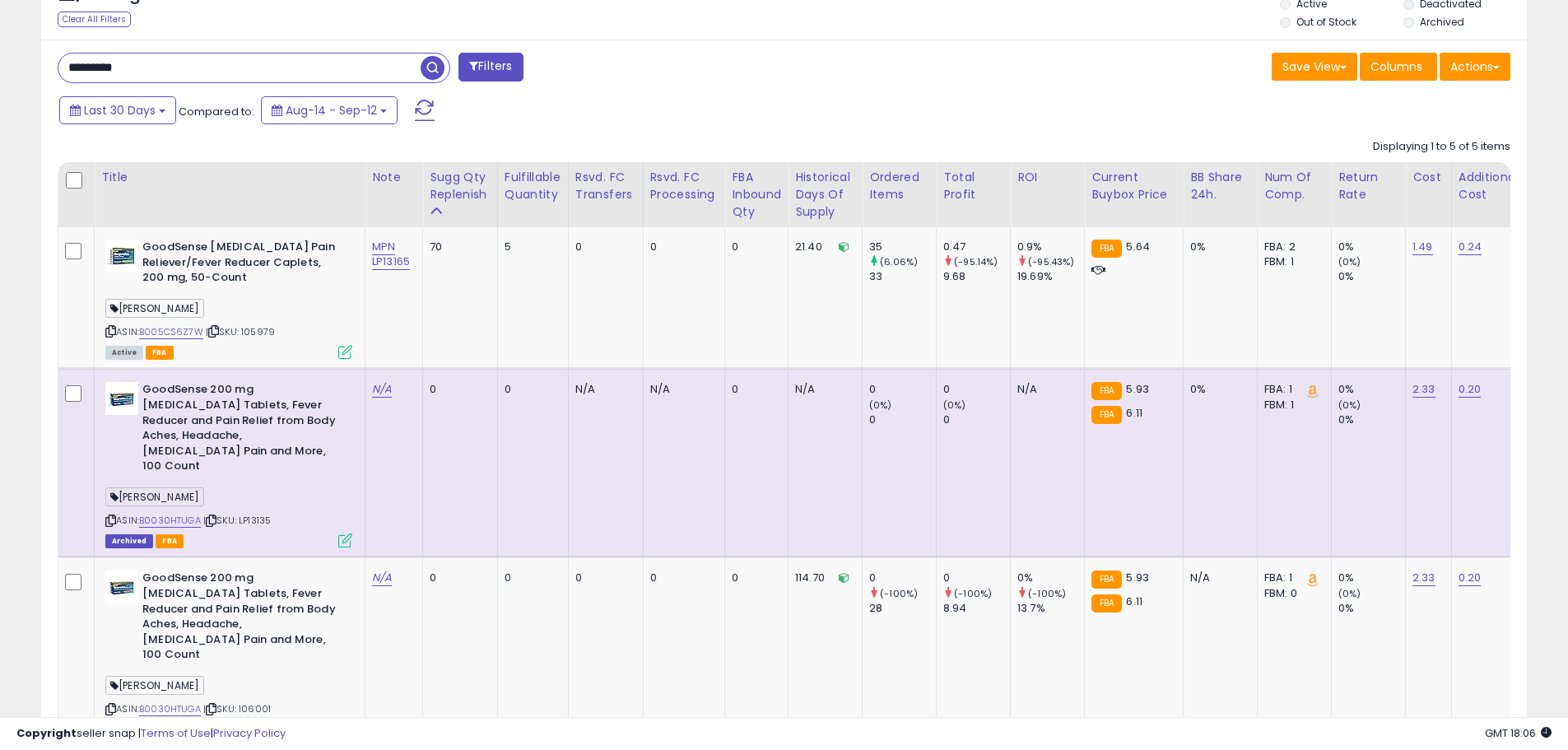
scroll to position [831, 0]
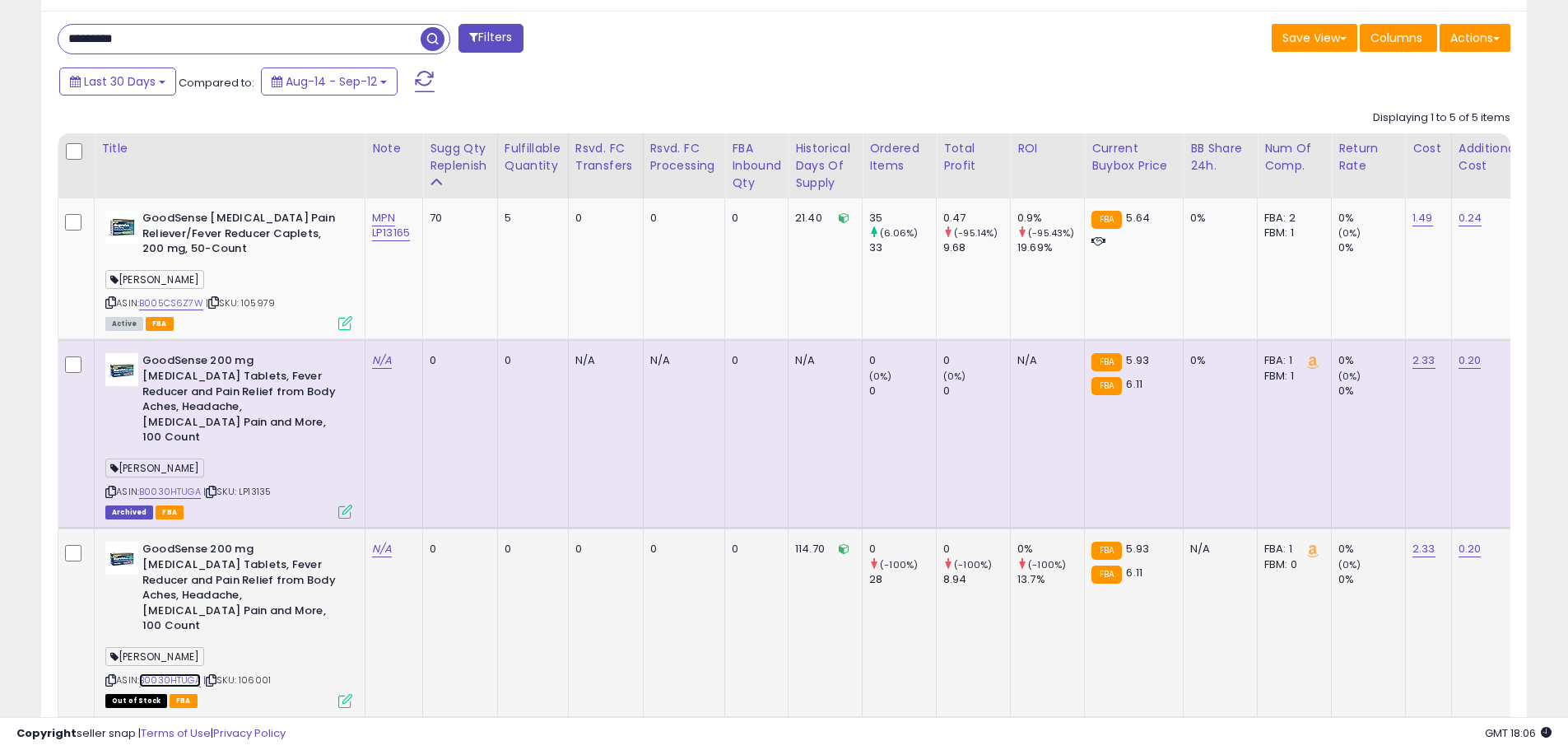
click at [178, 674] on link "B0030HTUGA" at bounding box center [170, 680] width 62 height 14
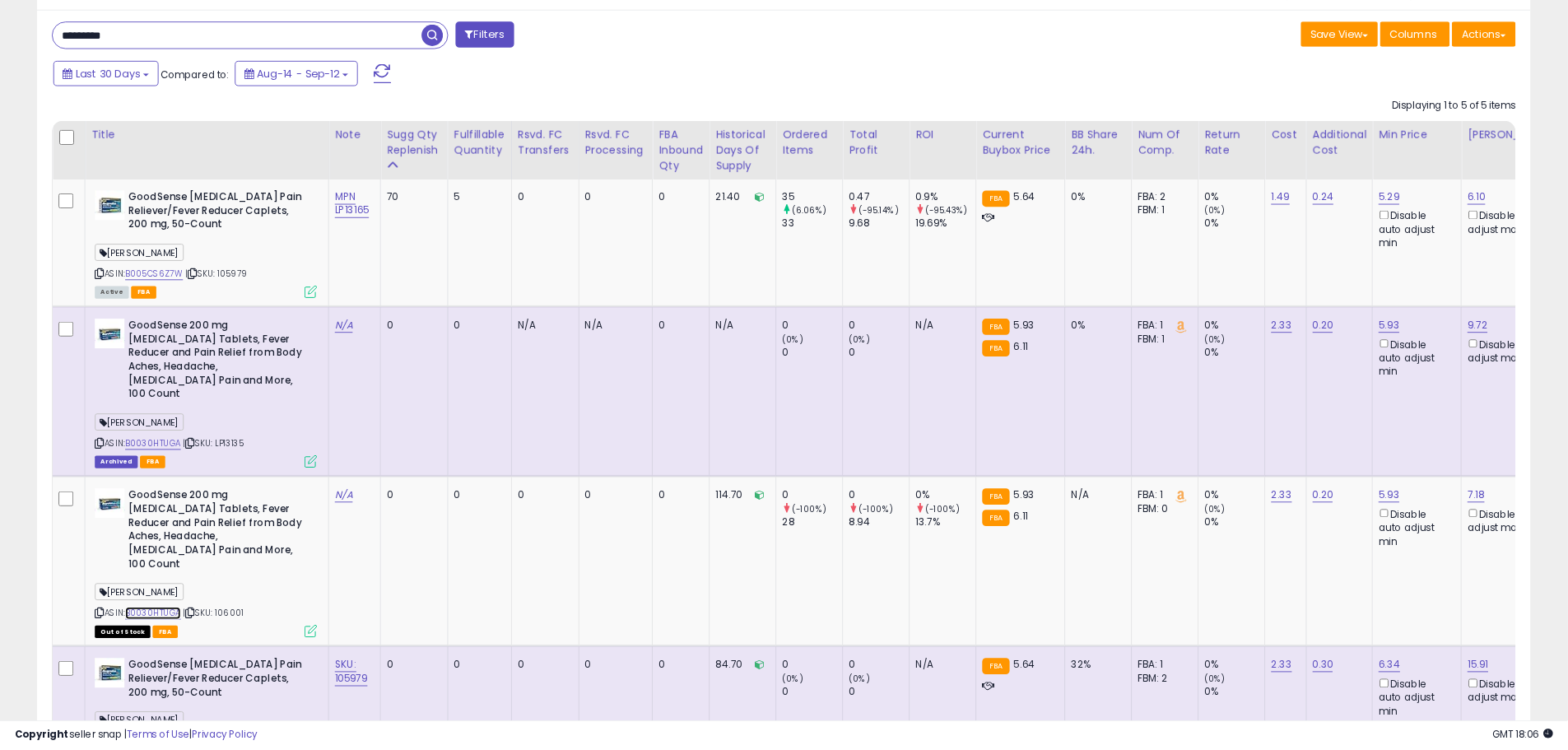
scroll to position [337, 862]
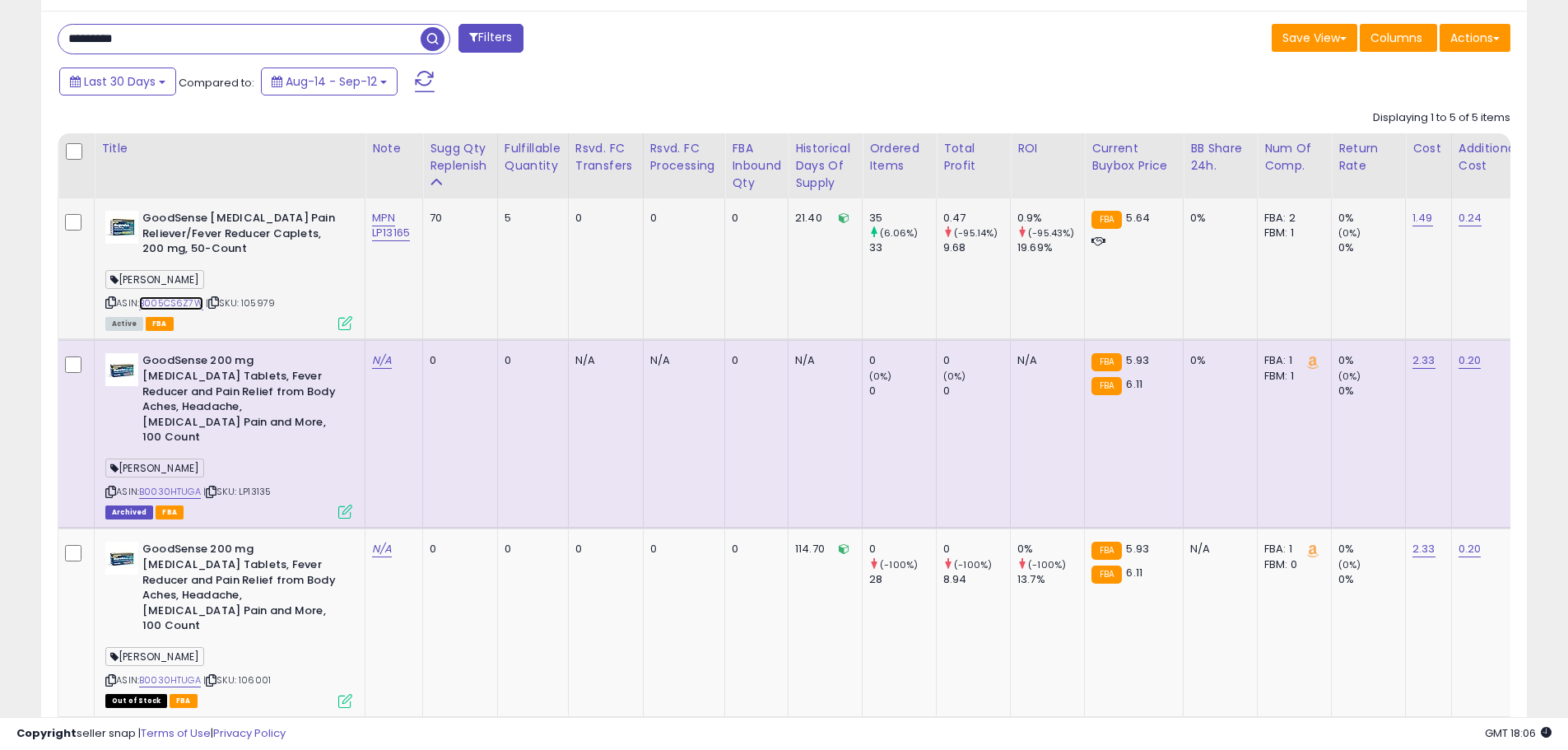
click at [187, 305] on link "B005CS6Z7W" at bounding box center [171, 303] width 64 height 14
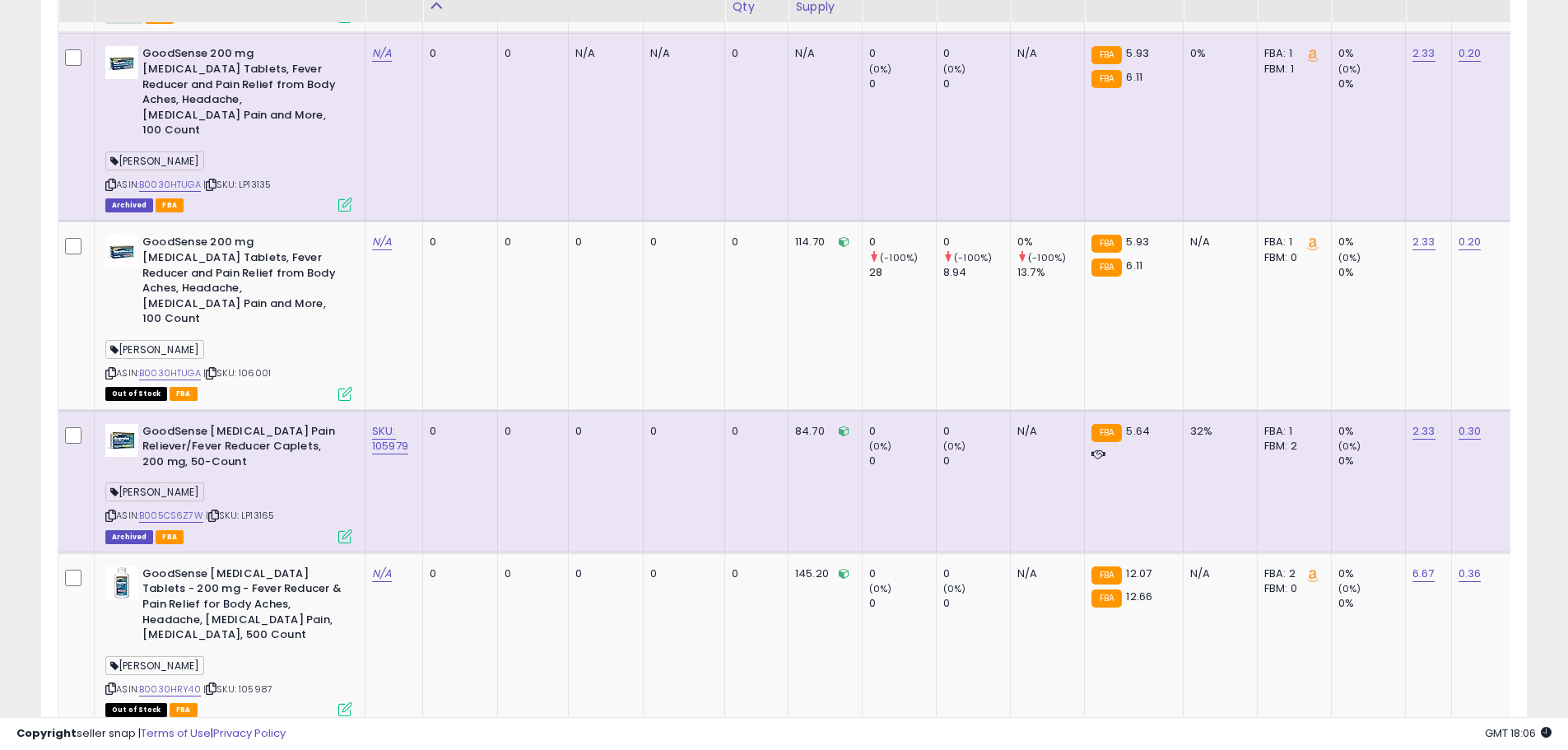
scroll to position [1178, 0]
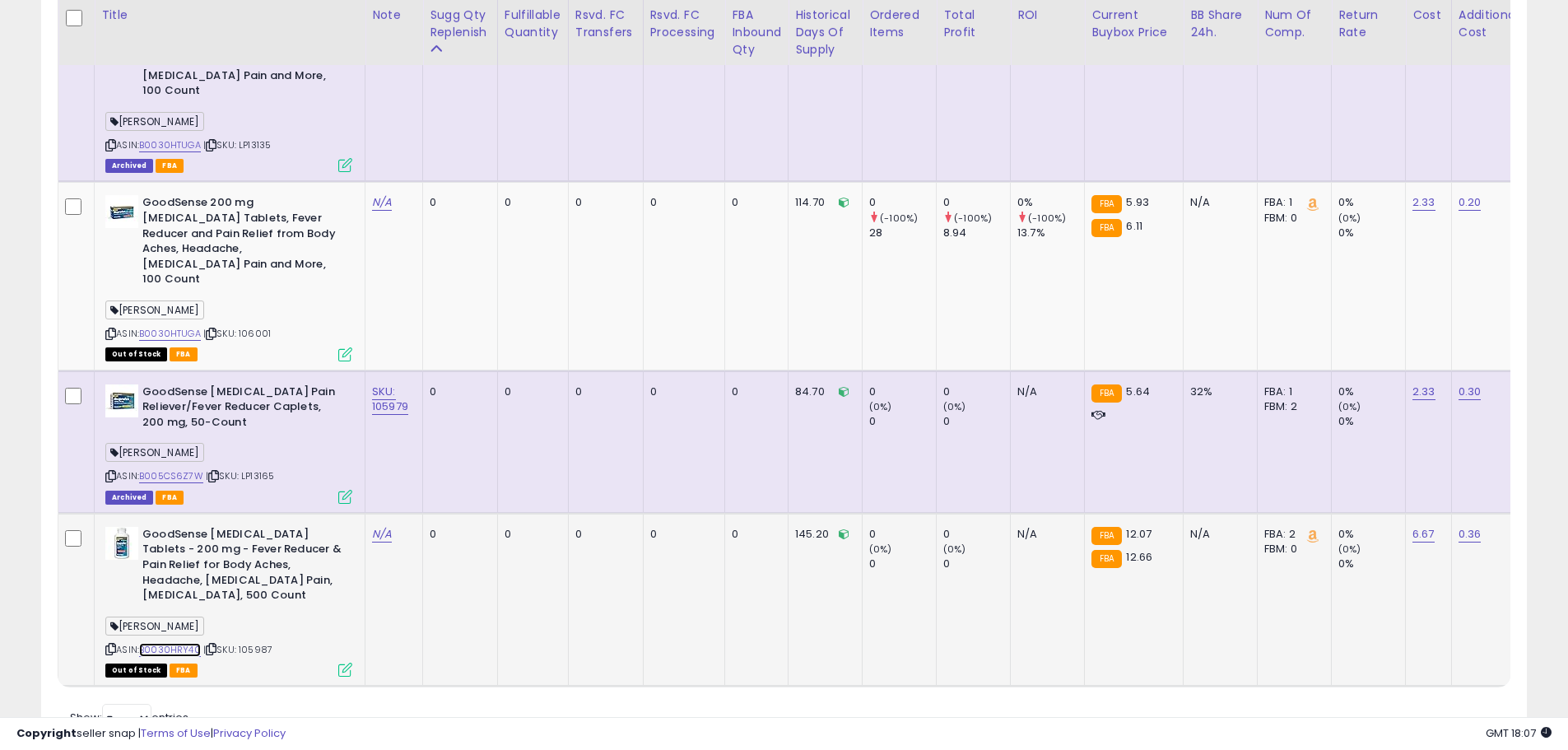
click at [181, 643] on link "B0030HRY40" at bounding box center [170, 649] width 62 height 14
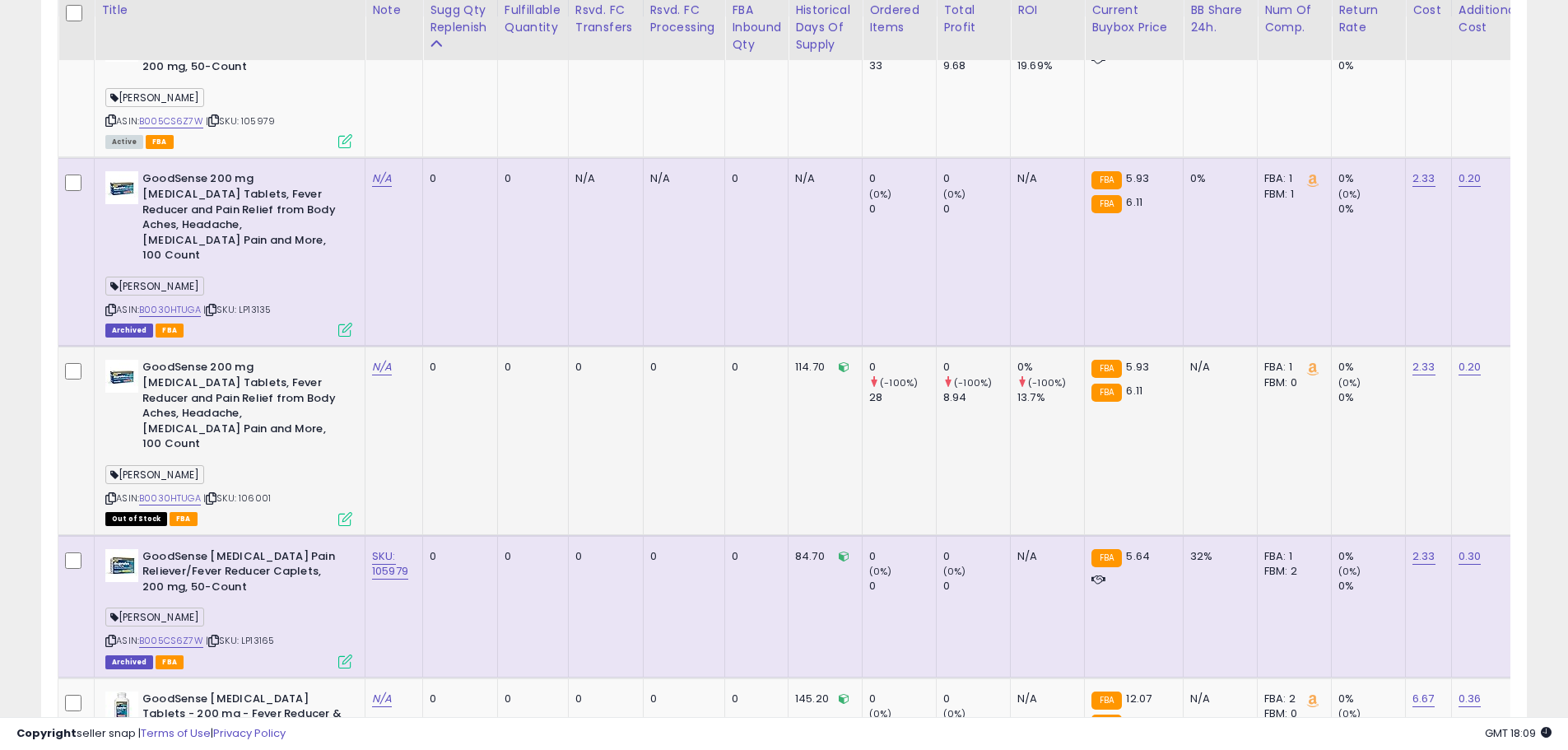
scroll to position [930, 0]
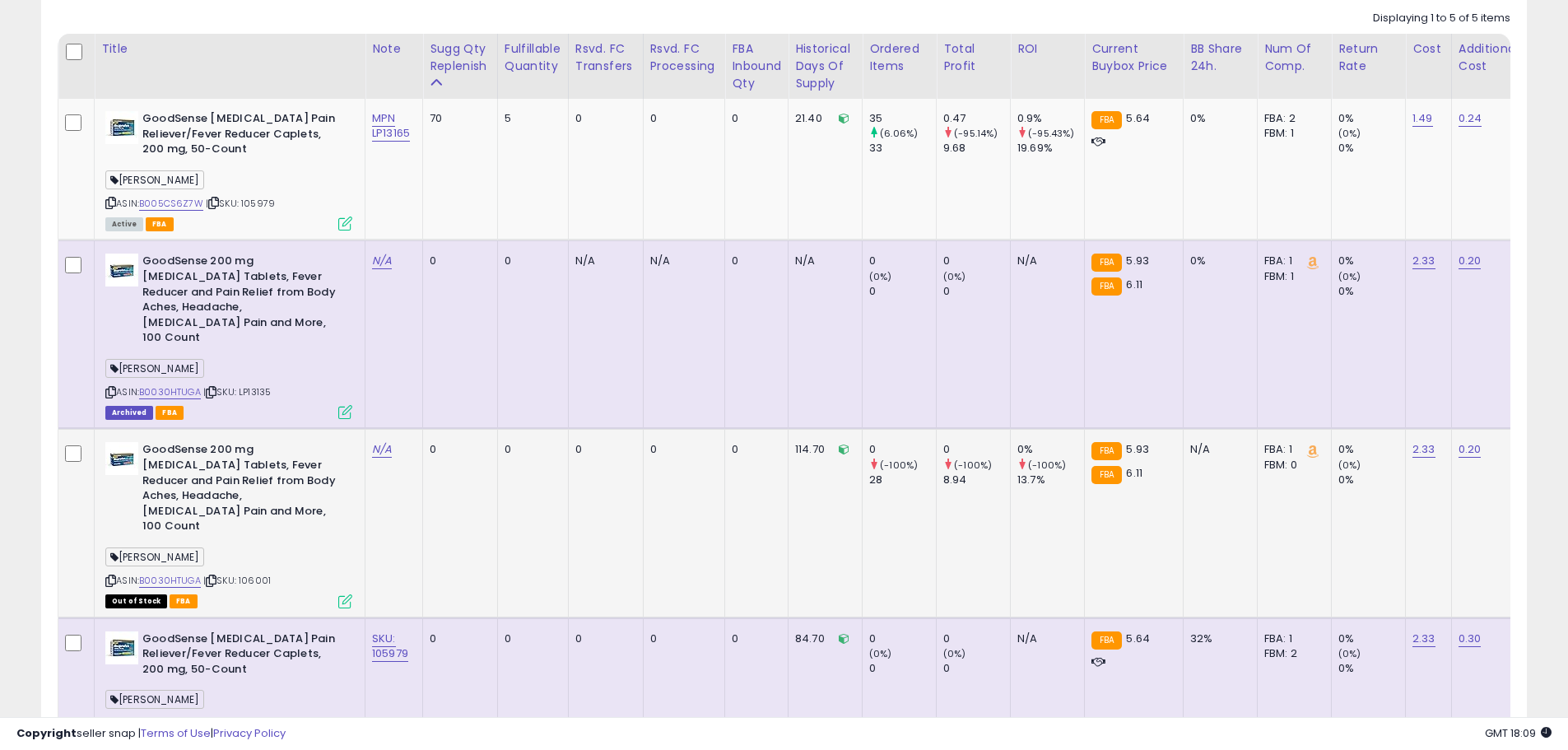
click at [260, 510] on div "ASIN: B0030HTUGA | SKU: 106001 Out of Stock FBA" at bounding box center [228, 523] width 247 height 164
click at [260, 574] on span "| SKU: 106001" at bounding box center [237, 581] width 68 height 13
copy span "106001"
click at [377, 442] on link "N/A" at bounding box center [381, 450] width 20 height 17
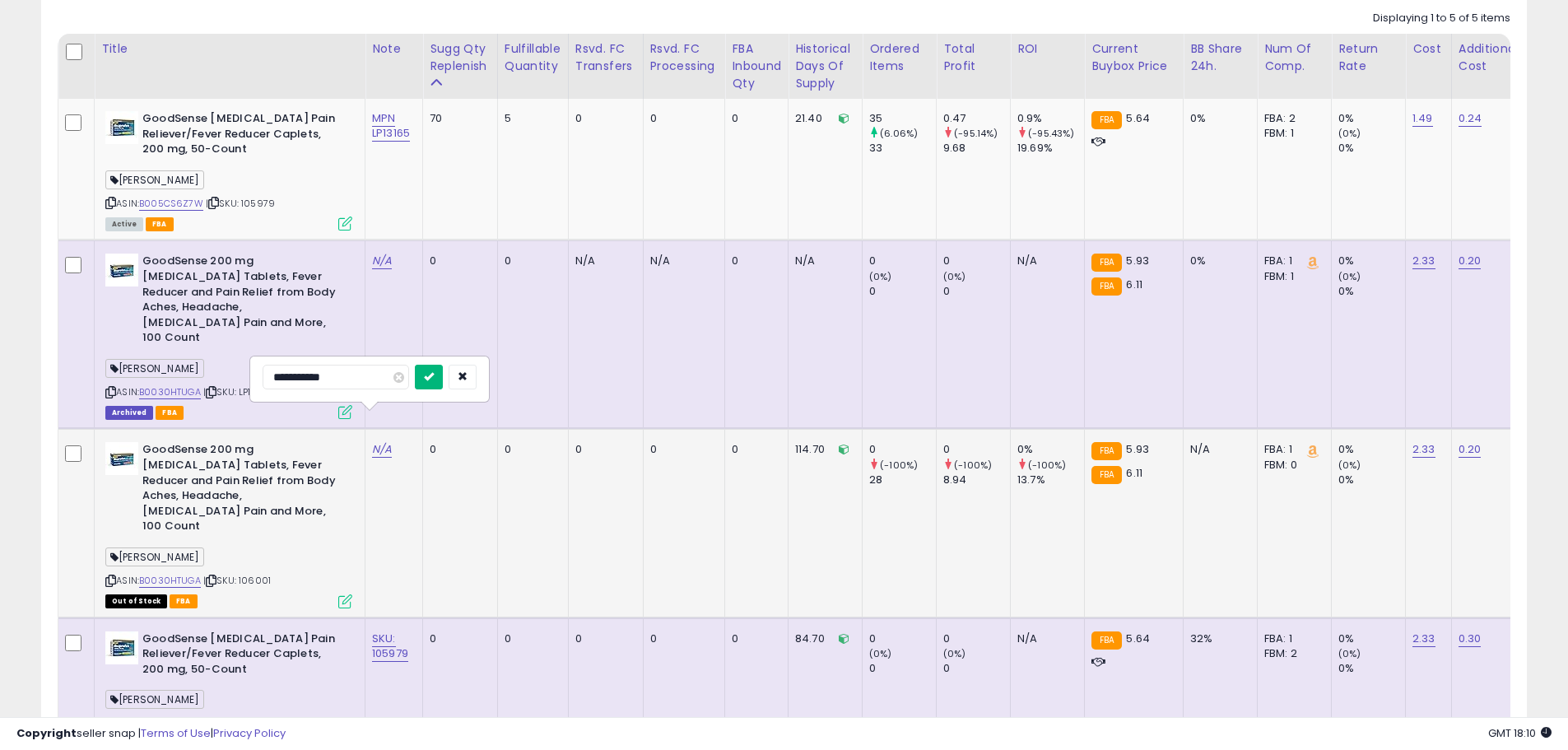
type input "**********"
click at [442, 378] on button "submit" at bounding box center [429, 377] width 28 height 24
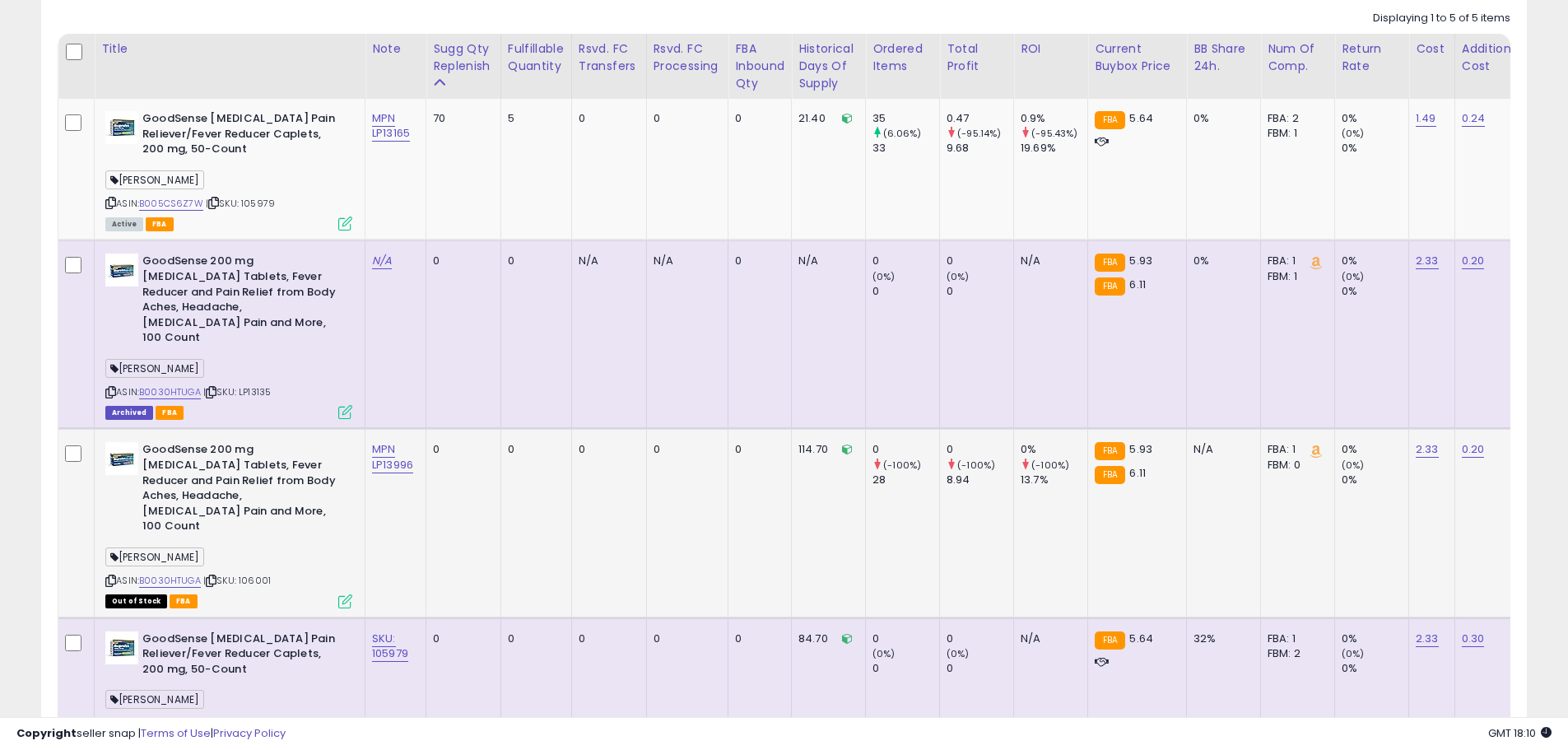
click at [262, 574] on span "| SKU: 106001" at bounding box center [237, 581] width 68 height 13
copy span "106001"
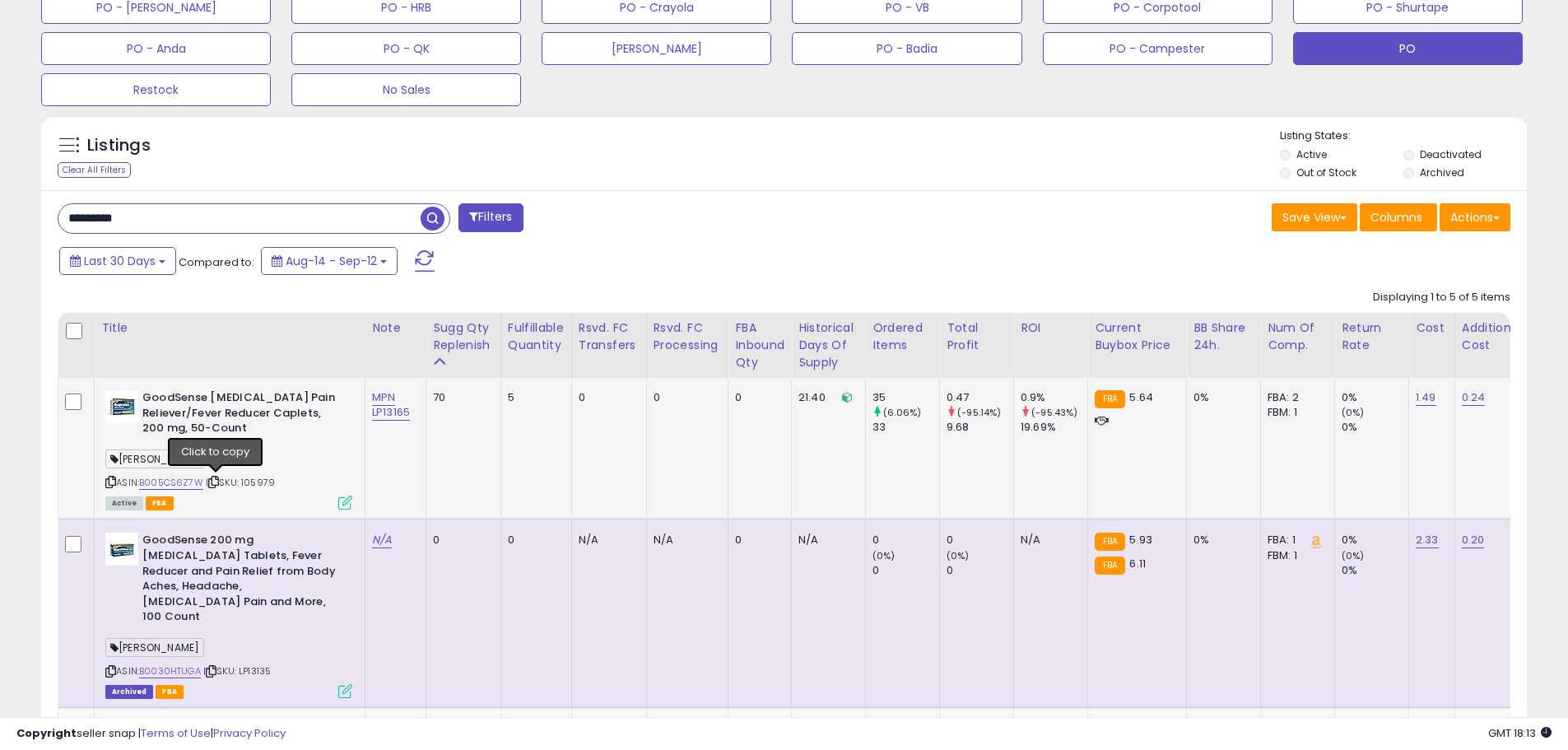
scroll to position [602, 0]
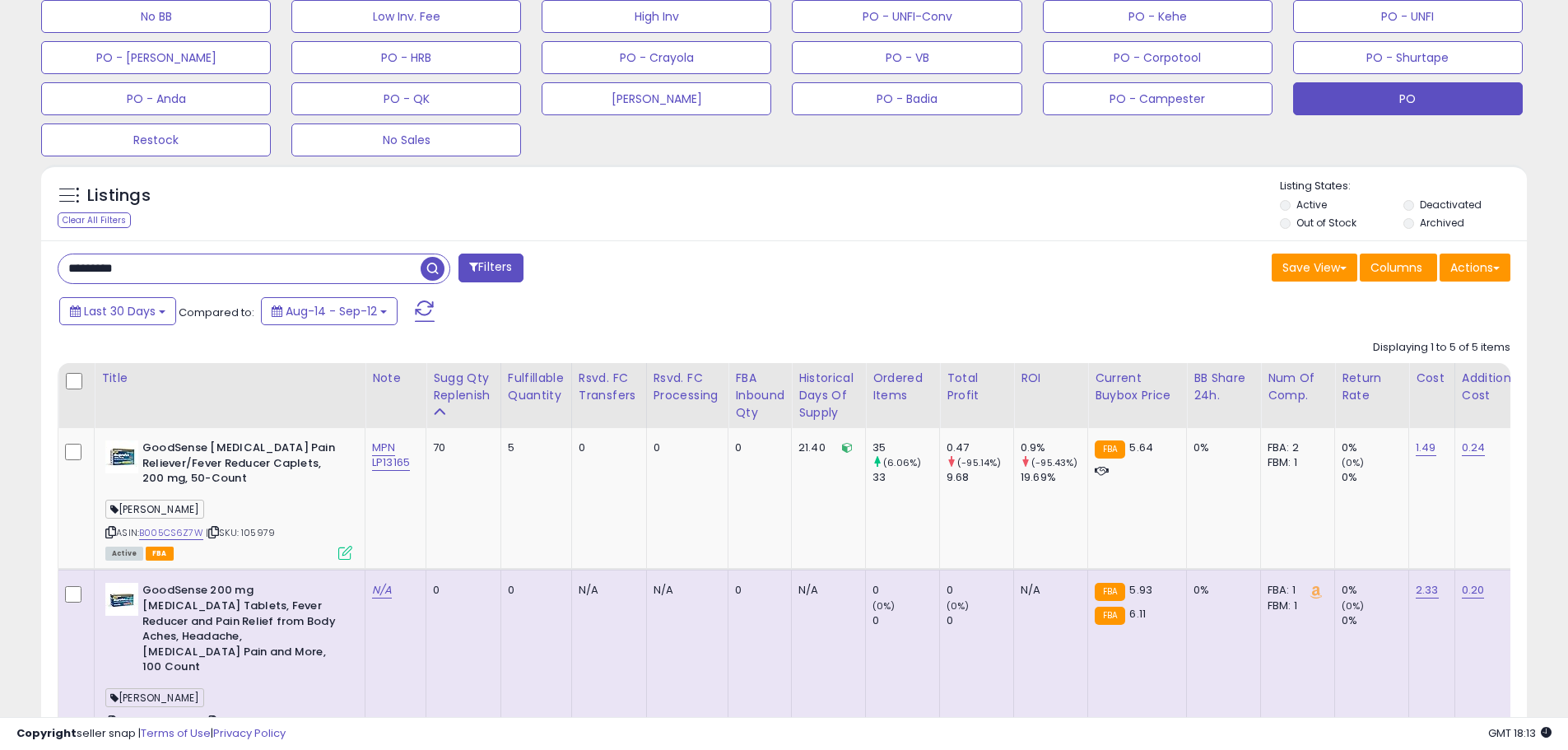
drag, startPoint x: 147, startPoint y: 274, endPoint x: 18, endPoint y: 262, distance: 129.6
click at [17, 263] on div "**********" at bounding box center [784, 409] width 1551 height 1881
paste input "*"
type input "**********"
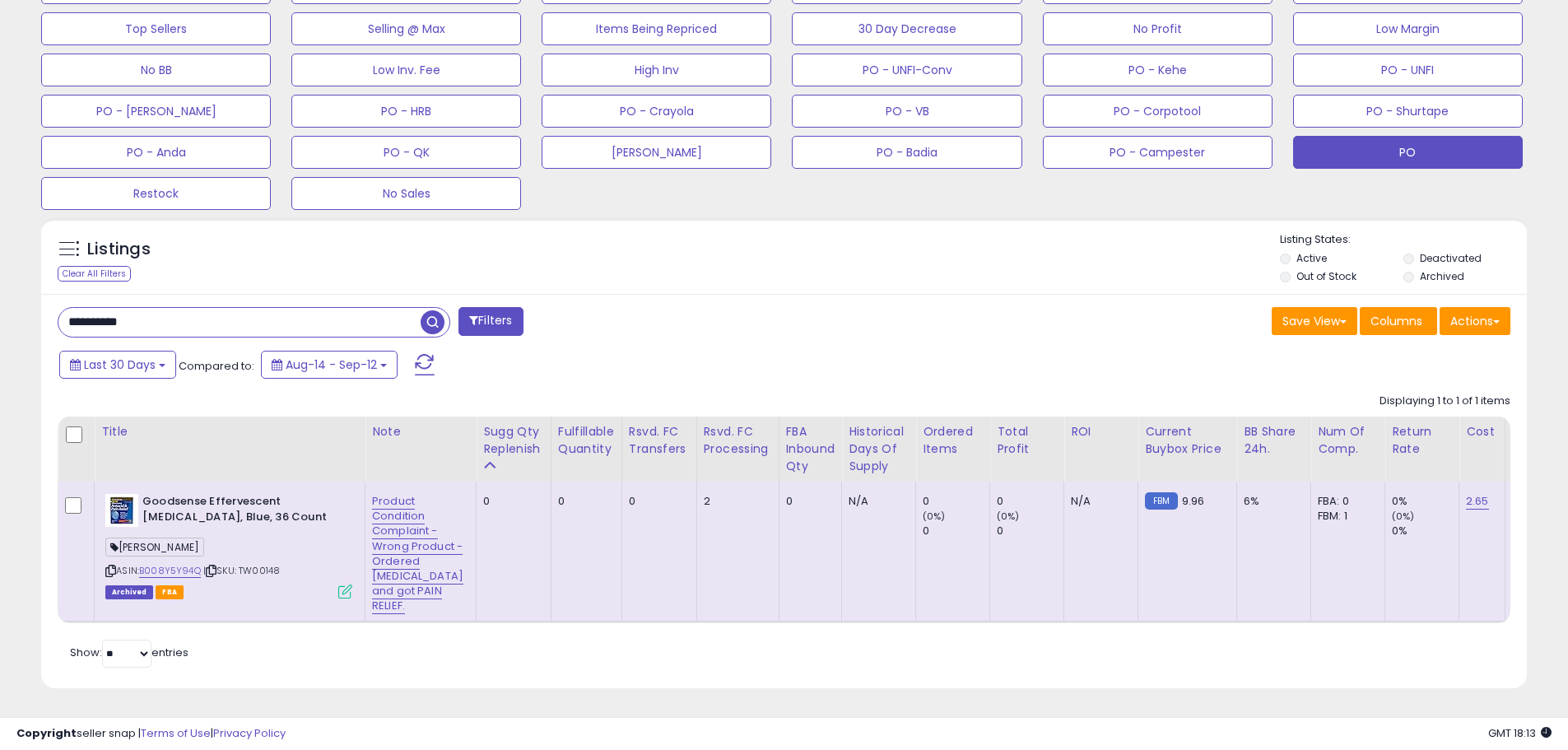
scroll to position [337, 862]
click at [181, 564] on link "B008Y5Y94Q" at bounding box center [170, 570] width 62 height 14
click at [275, 564] on span "| SKU: TW00148" at bounding box center [241, 570] width 76 height 13
copy span "TW00148"
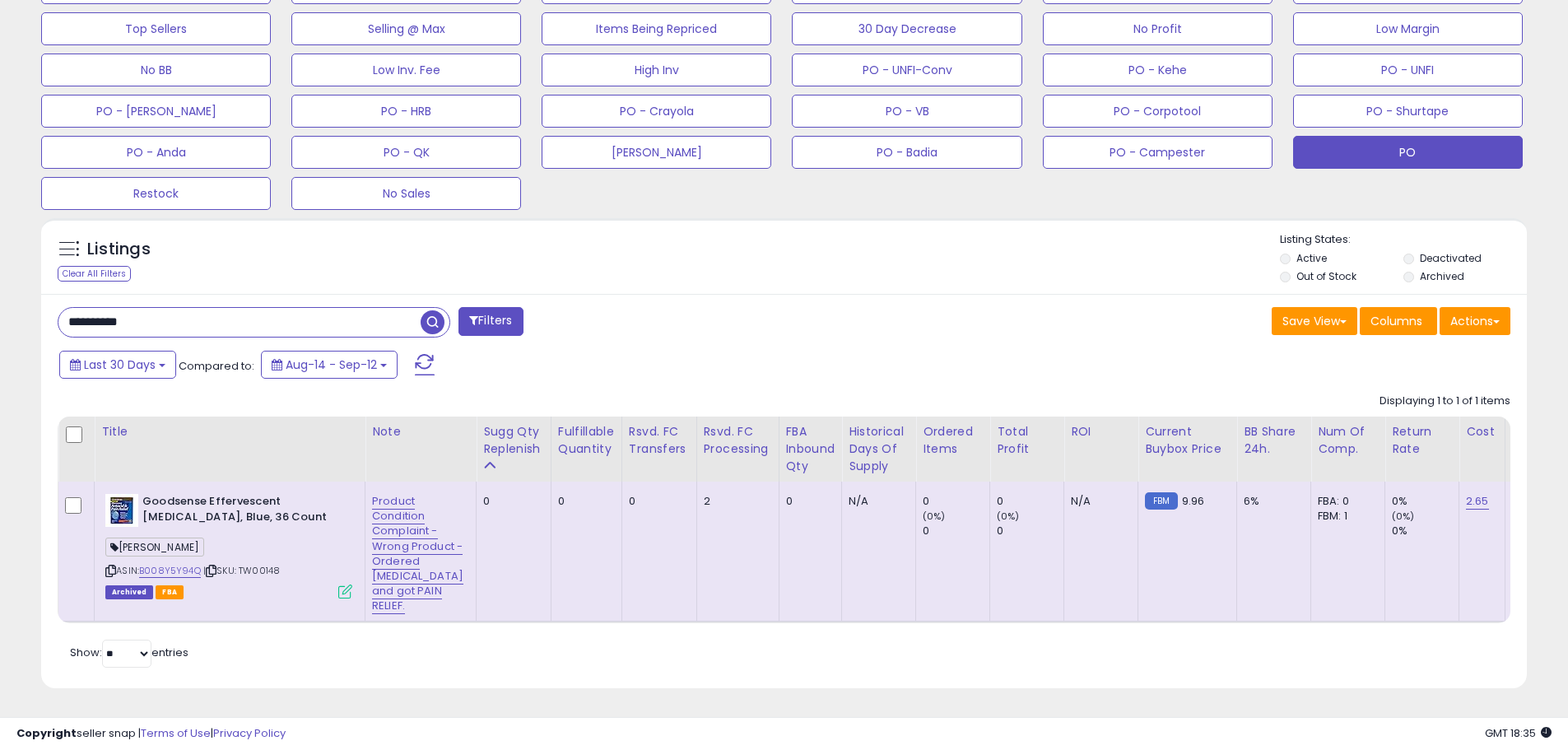
drag, startPoint x: 694, startPoint y: 206, endPoint x: 686, endPoint y: 210, distance: 8.9
click at [694, 232] on div "Listings Clear All Filters Listing States:" at bounding box center [784, 260] width 1485 height 56
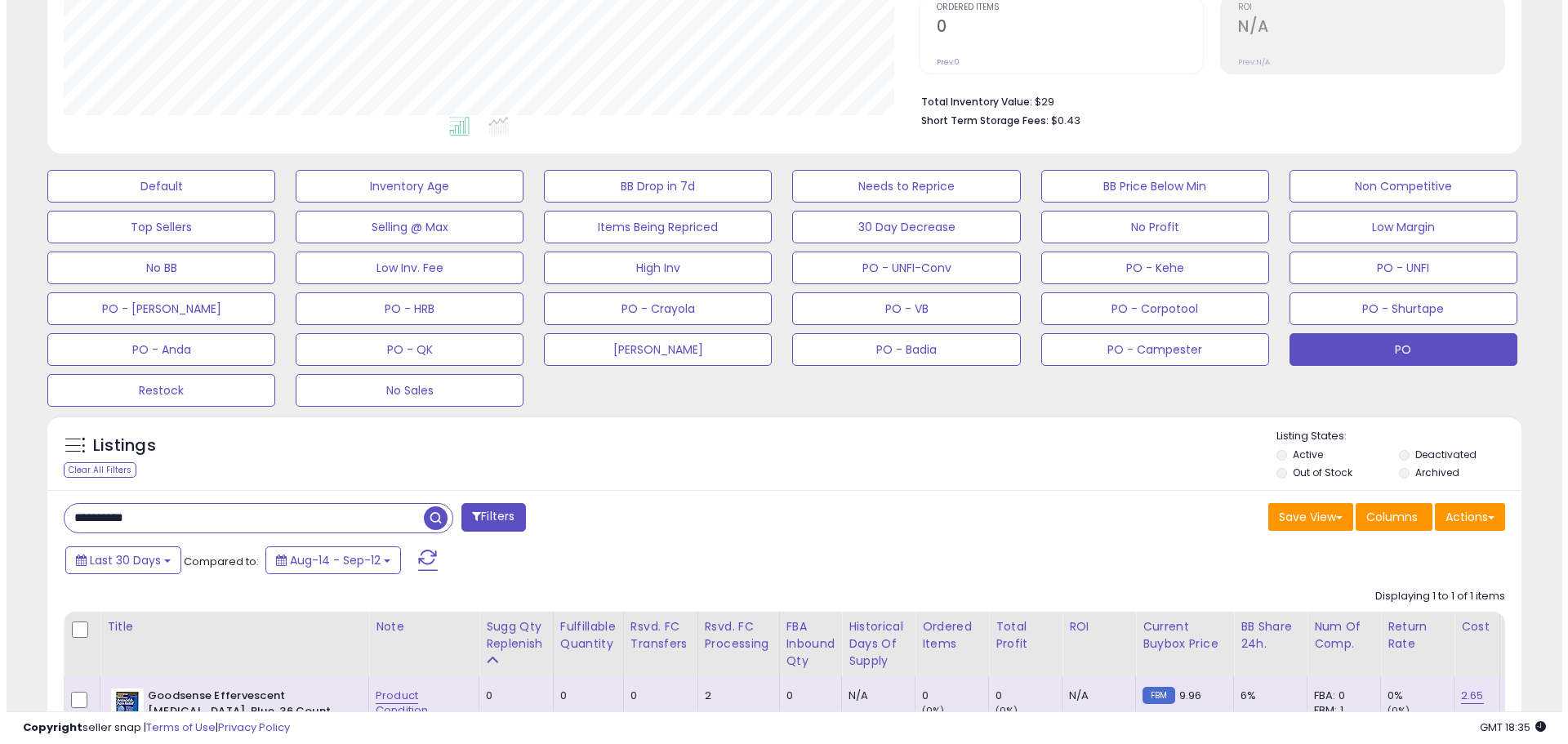
scroll to position [339, 0]
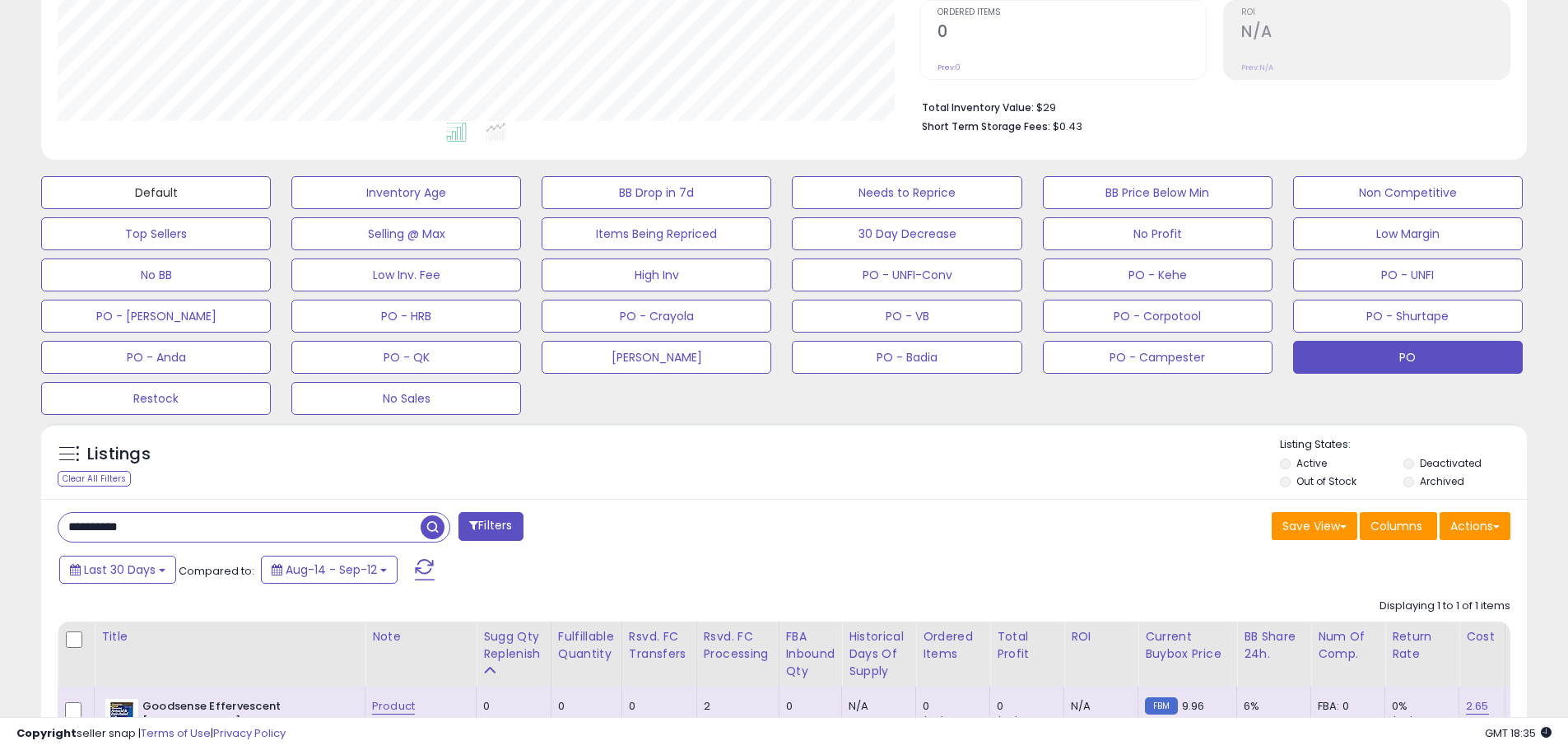
drag, startPoint x: 176, startPoint y: 188, endPoint x: 176, endPoint y: 130, distance: 58.0
click at [176, 187] on button "Default" at bounding box center [156, 192] width 229 height 33
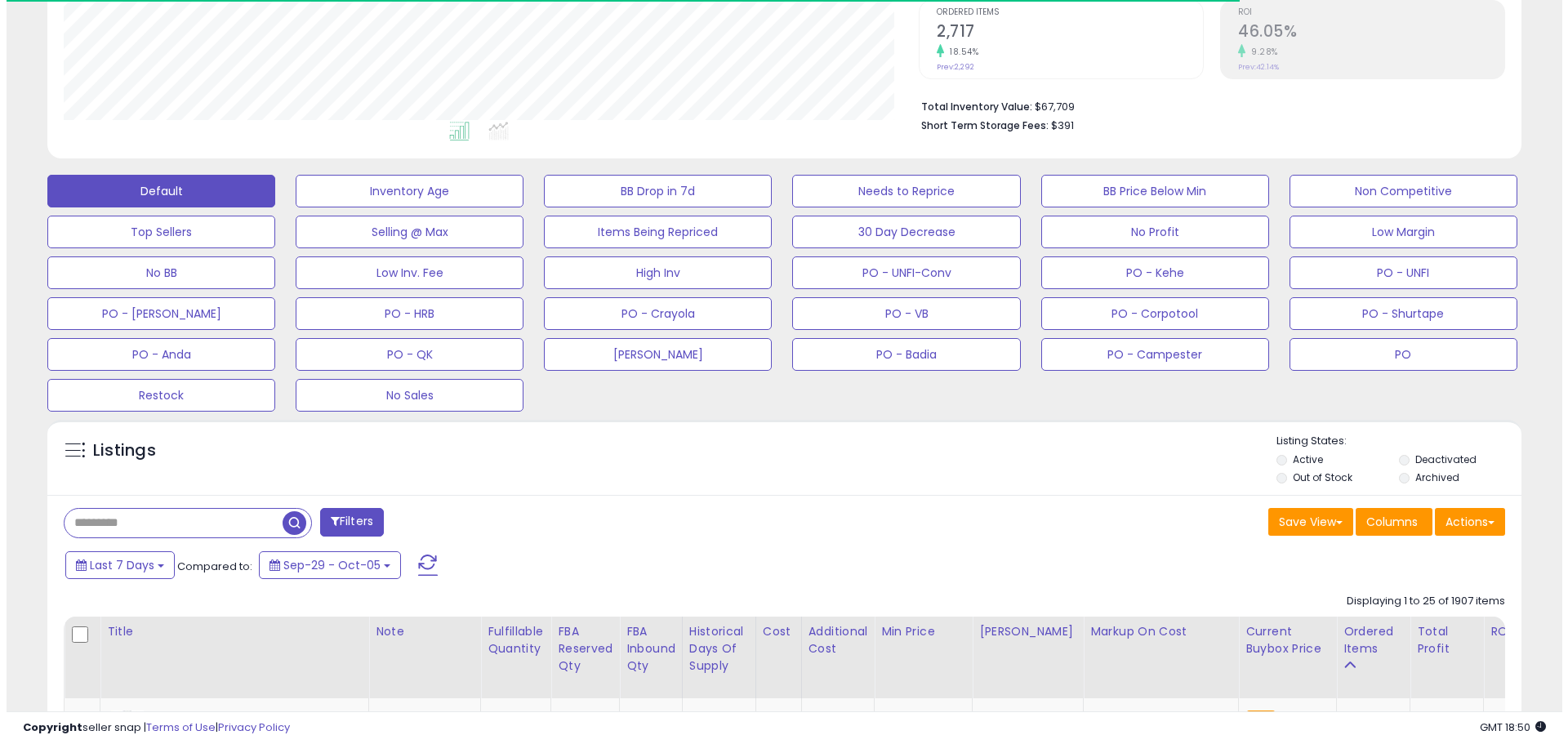
scroll to position [335, 855]
click at [119, 517] on input "text" at bounding box center [167, 523] width 218 height 29
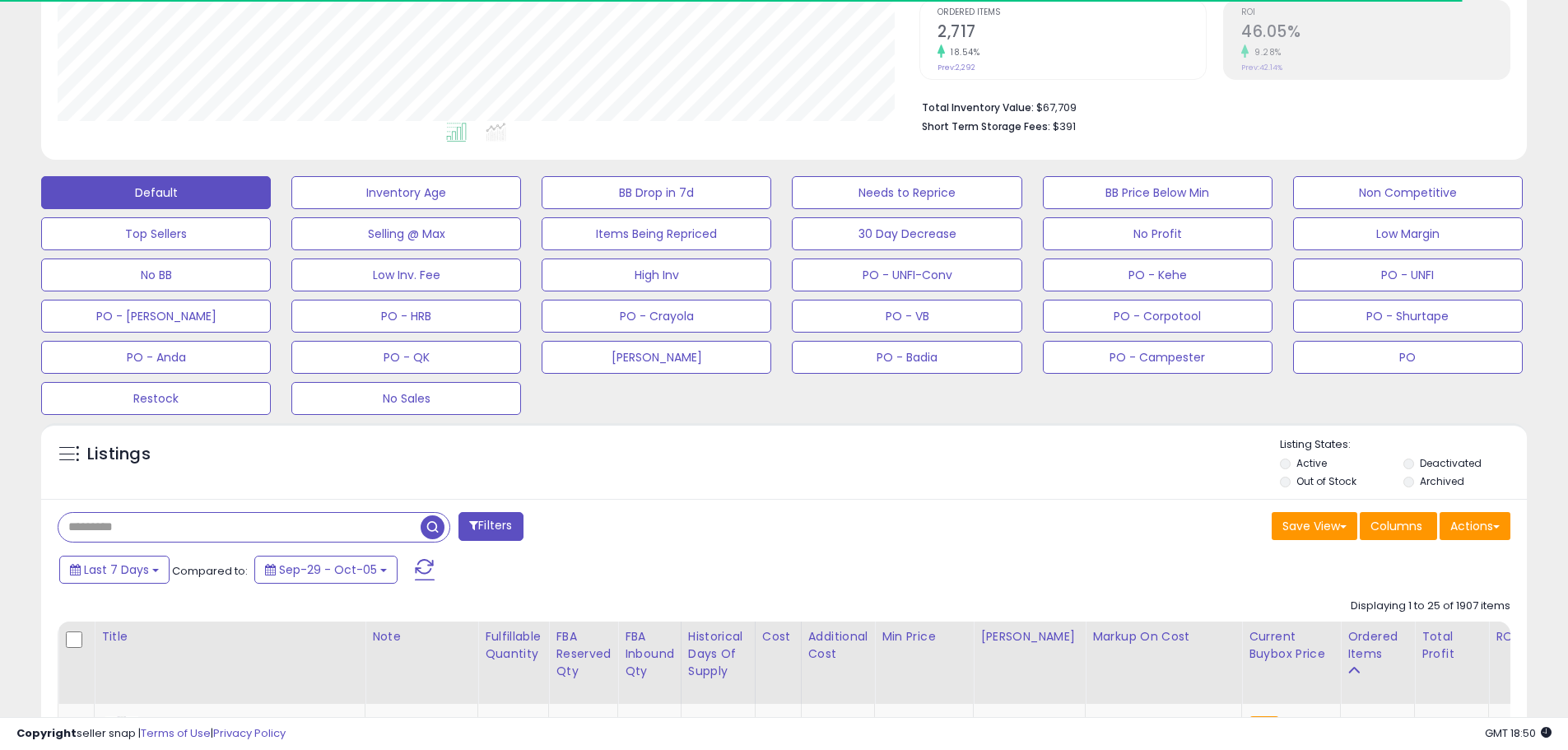
paste input "******"
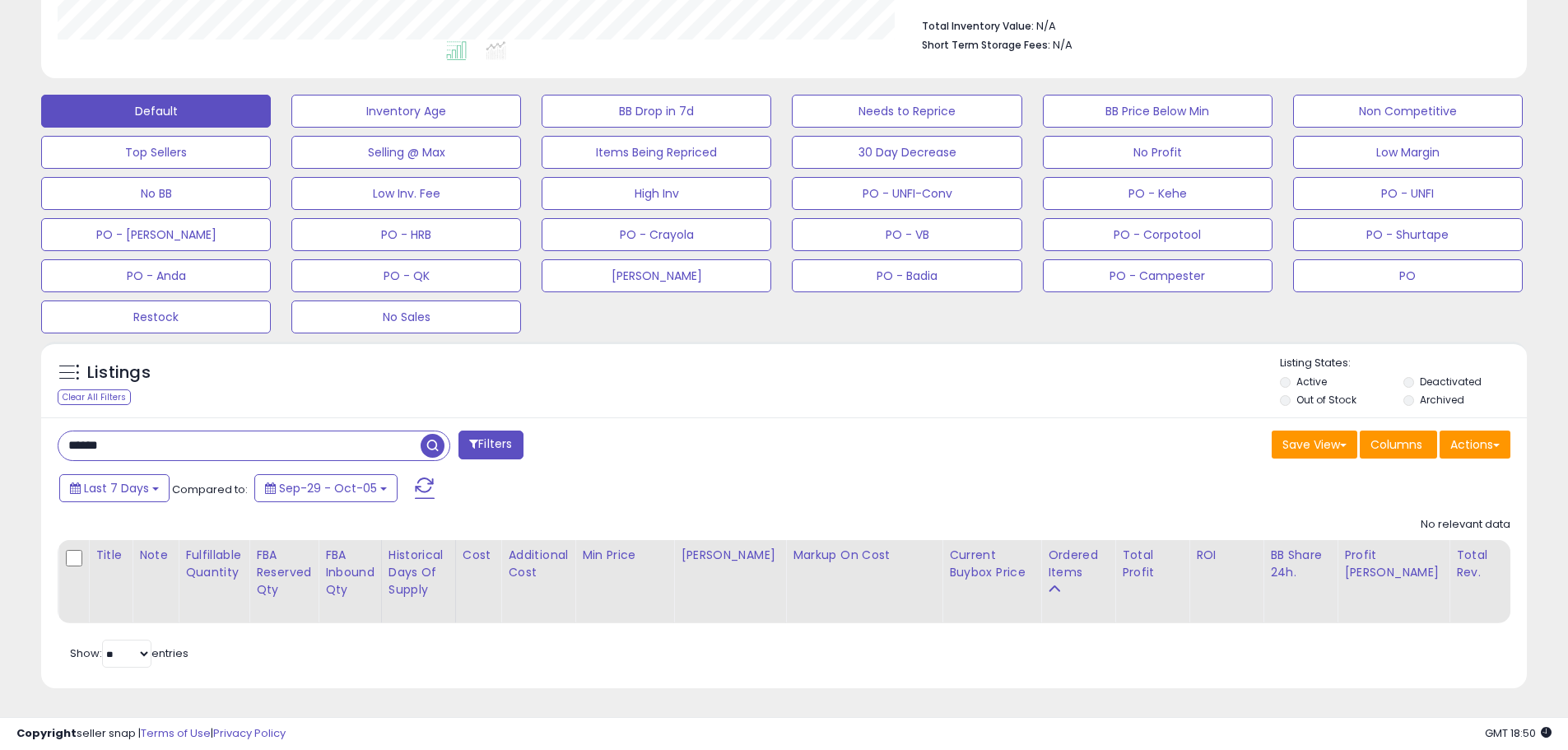
scroll to position [436, 0]
drag, startPoint x: 151, startPoint y: 429, endPoint x: 99, endPoint y: 414, distance: 54.1
click at [6, 432] on div "**********" at bounding box center [784, 190] width 1568 height 1120
click at [128, 447] on input "******" at bounding box center [239, 445] width 362 height 29
drag, startPoint x: 119, startPoint y: 435, endPoint x: 0, endPoint y: 414, distance: 120.8
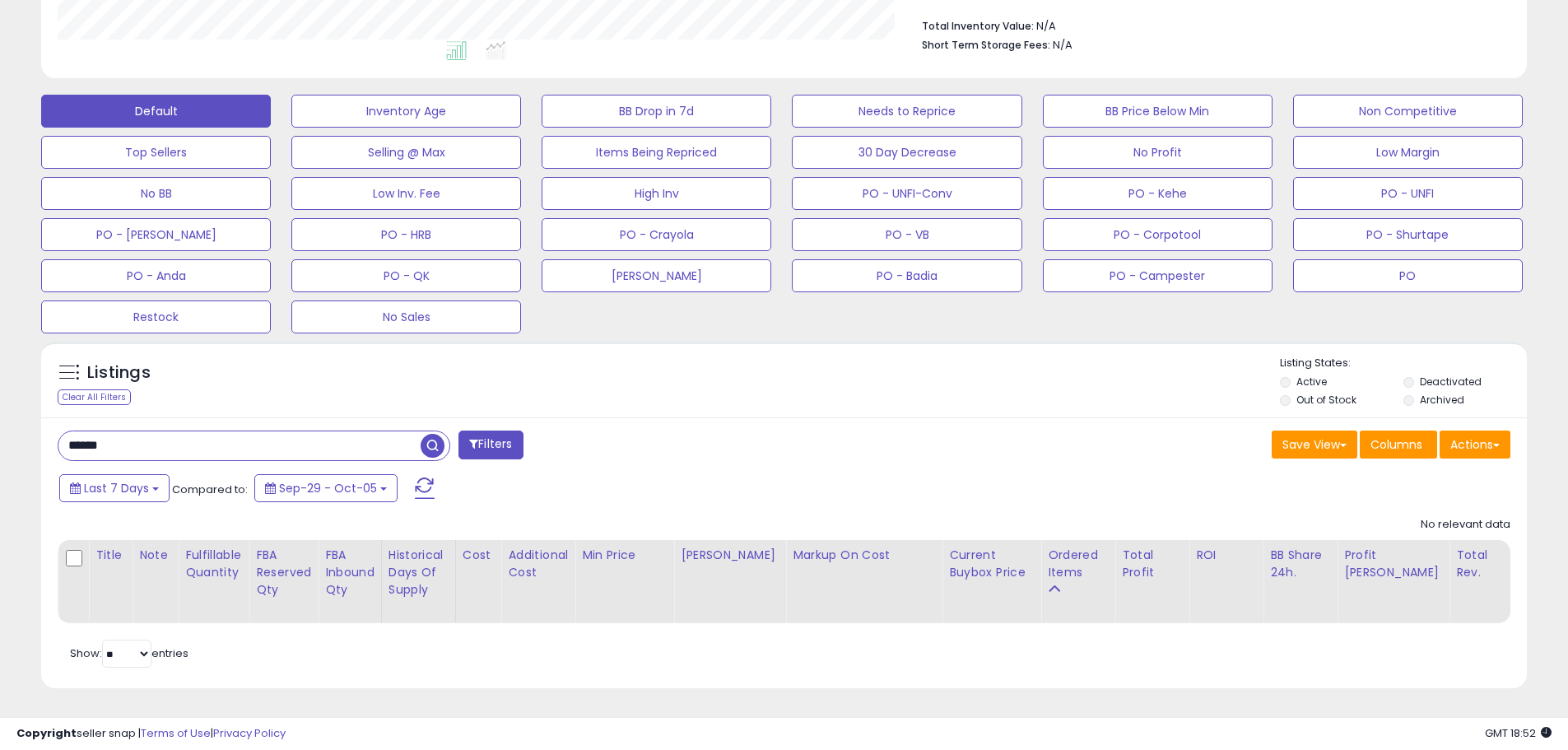
click at [0, 414] on div "**********" at bounding box center [784, 190] width 1568 height 1120
drag, startPoint x: 167, startPoint y: 435, endPoint x: 0, endPoint y: 433, distance: 167.0
click at [0, 433] on div "**********" at bounding box center [784, 190] width 1568 height 1120
click at [300, 441] on input "**********" at bounding box center [239, 445] width 362 height 29
type input "**********"
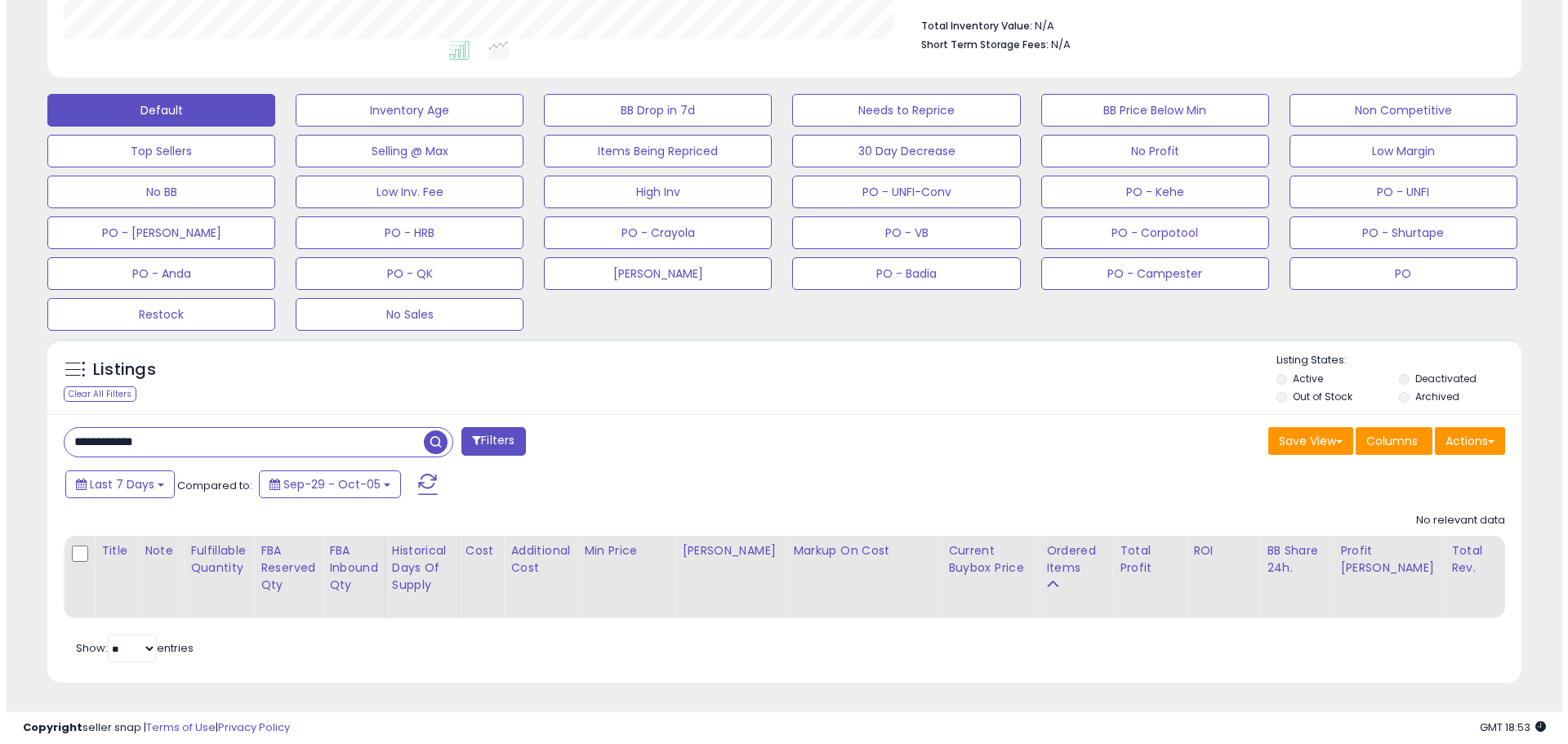
scroll to position [335, 855]
drag, startPoint x: 73, startPoint y: 435, endPoint x: 39, endPoint y: 435, distance: 34.0
click at [39, 435] on div "Listings Clear All Filters" at bounding box center [778, 517] width 1499 height 372
click at [156, 99] on button "Default" at bounding box center [155, 110] width 227 height 33
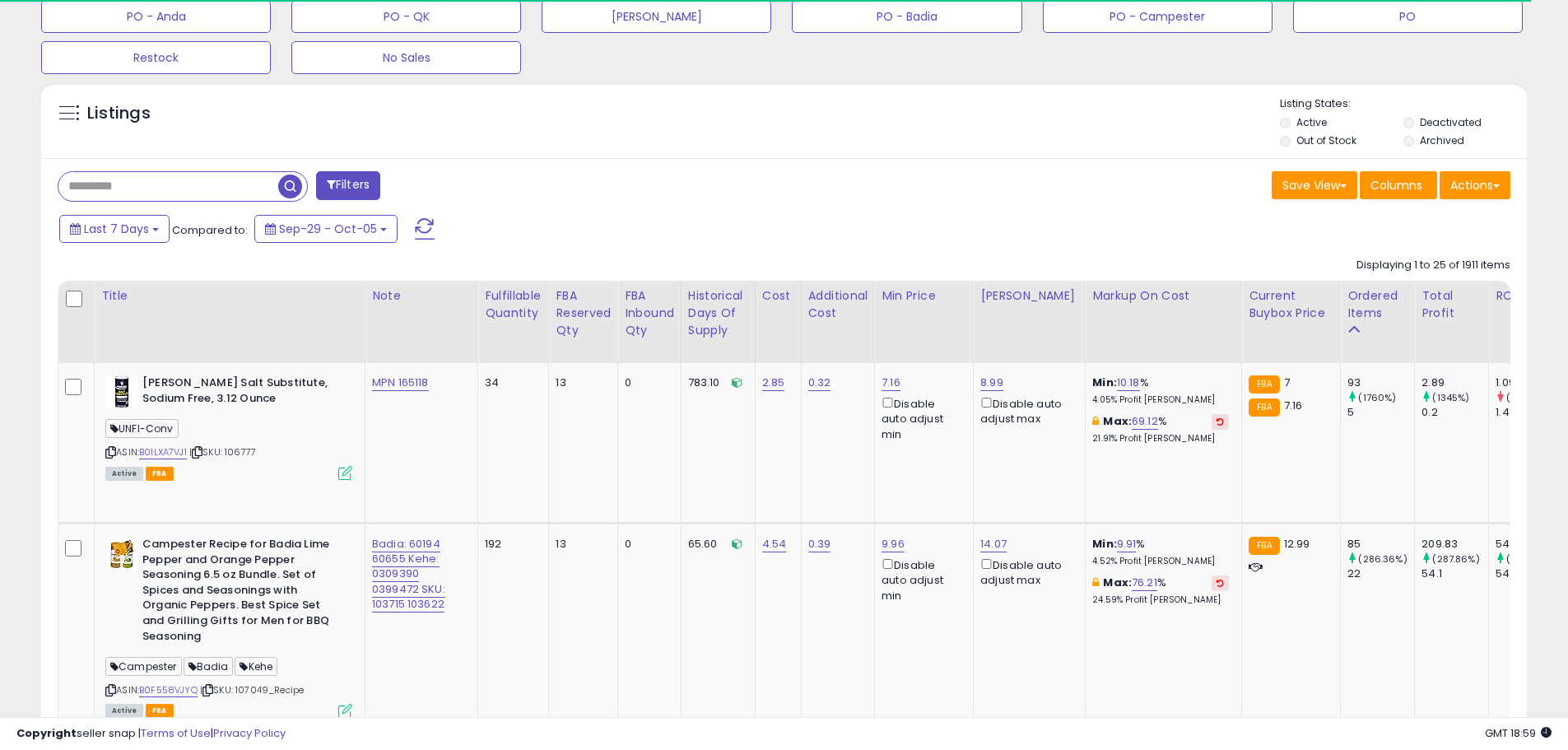
scroll to position [0, 1623]
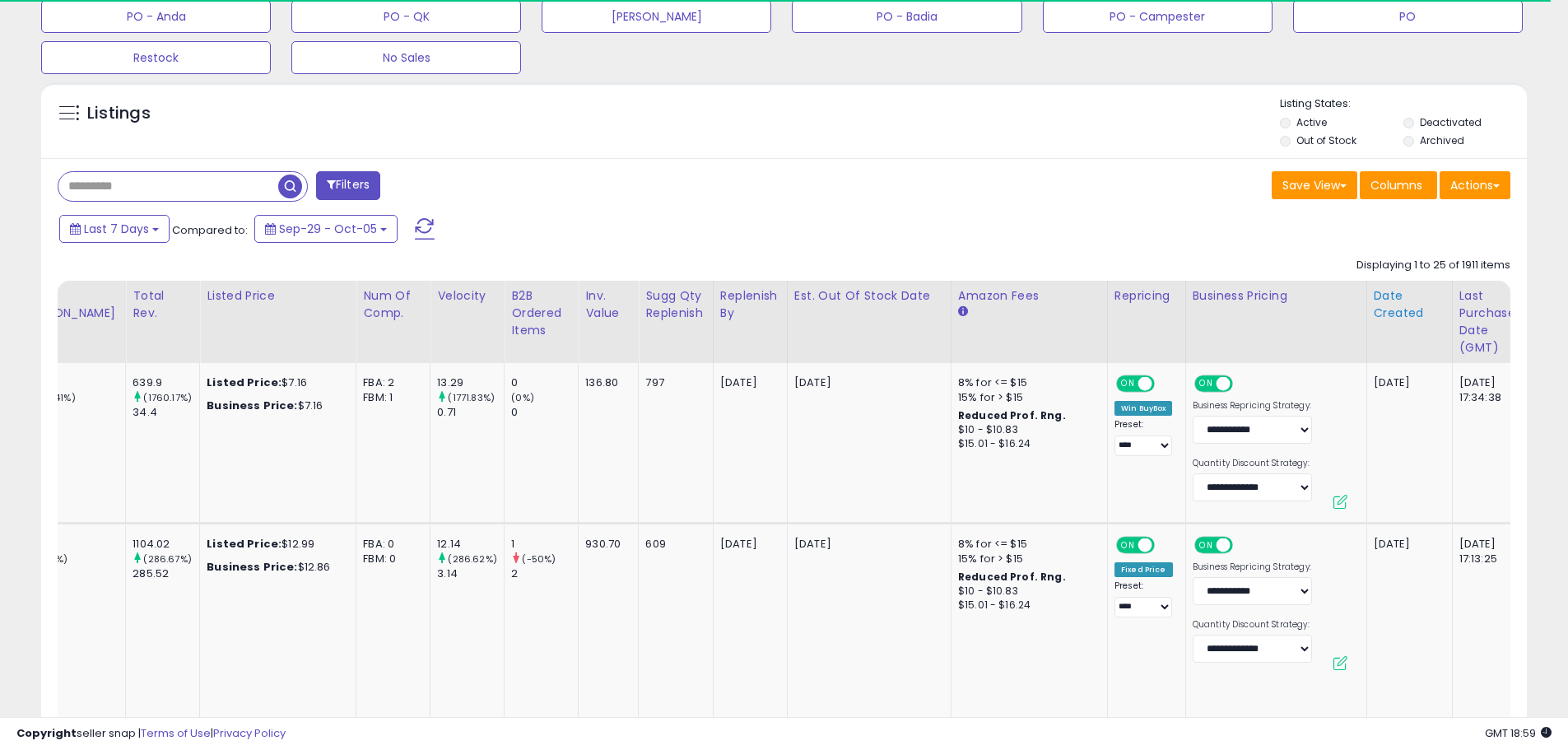
click at [1374, 310] on div "Date Created" at bounding box center [1409, 305] width 71 height 35
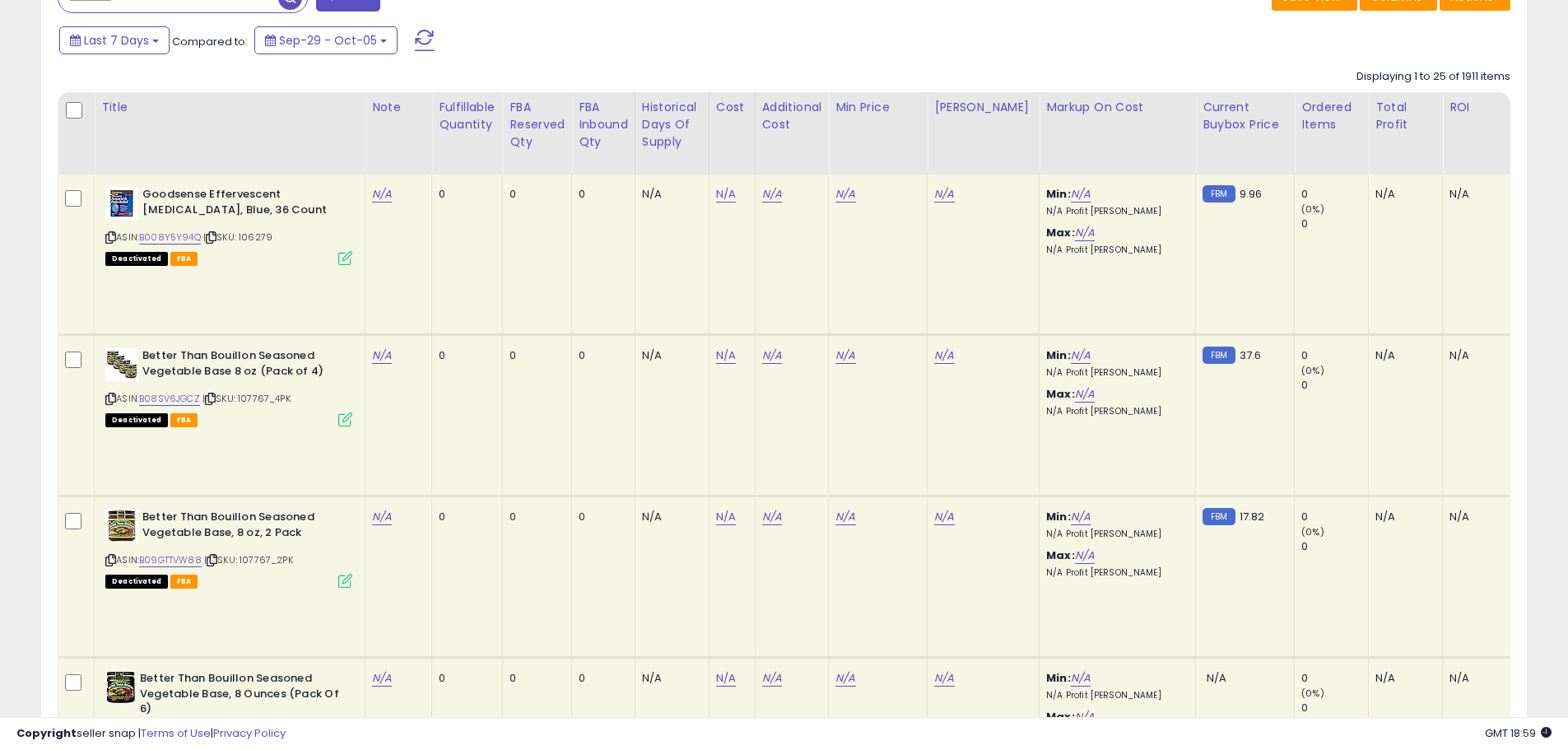
scroll to position [865, 0]
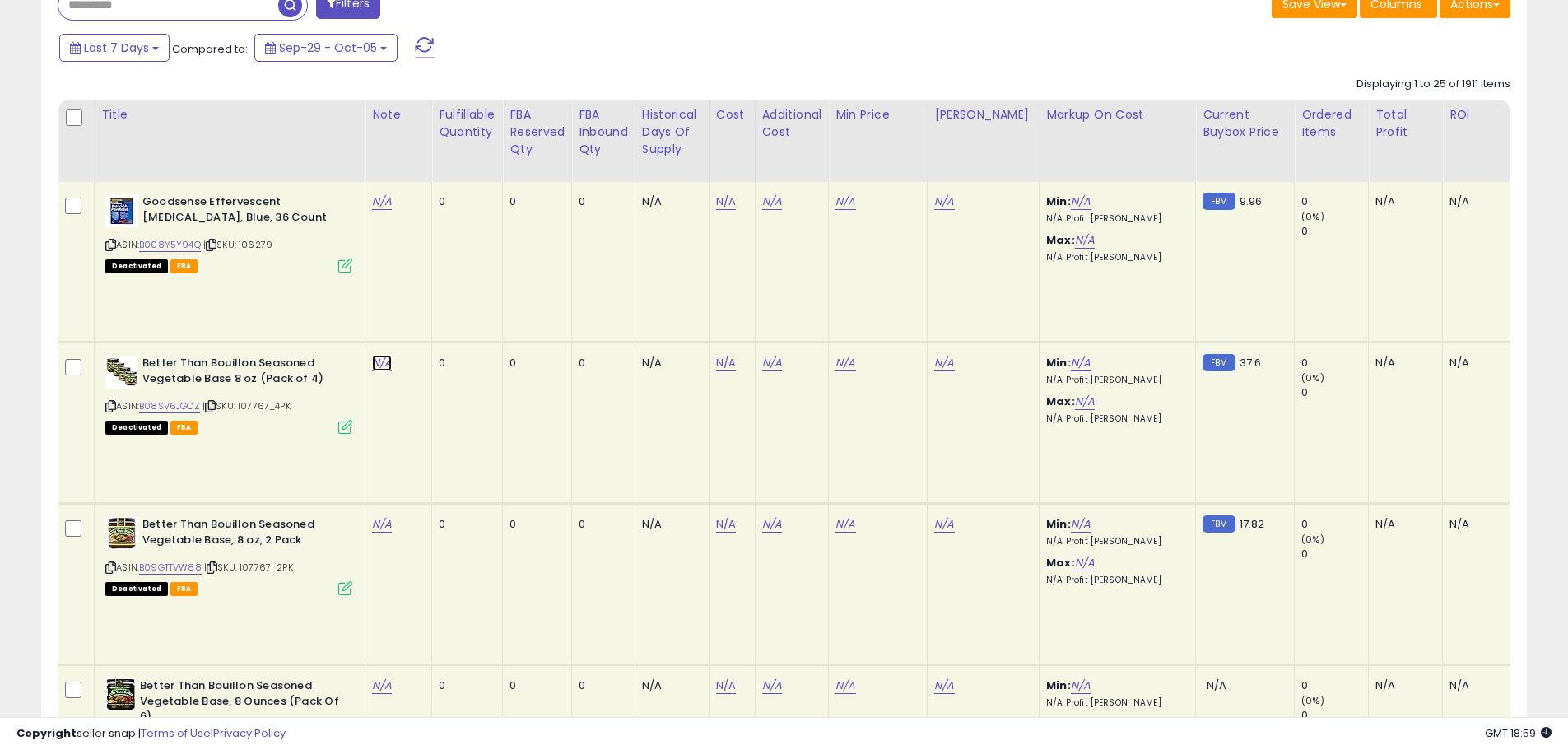
click at [381, 364] on link "N/A" at bounding box center [381, 364] width 20 height 17
type input "*"
type input "****"
click at [434, 320] on icon "submit" at bounding box center [428, 320] width 10 height 10
click at [383, 527] on link "N/A" at bounding box center [381, 524] width 20 height 17
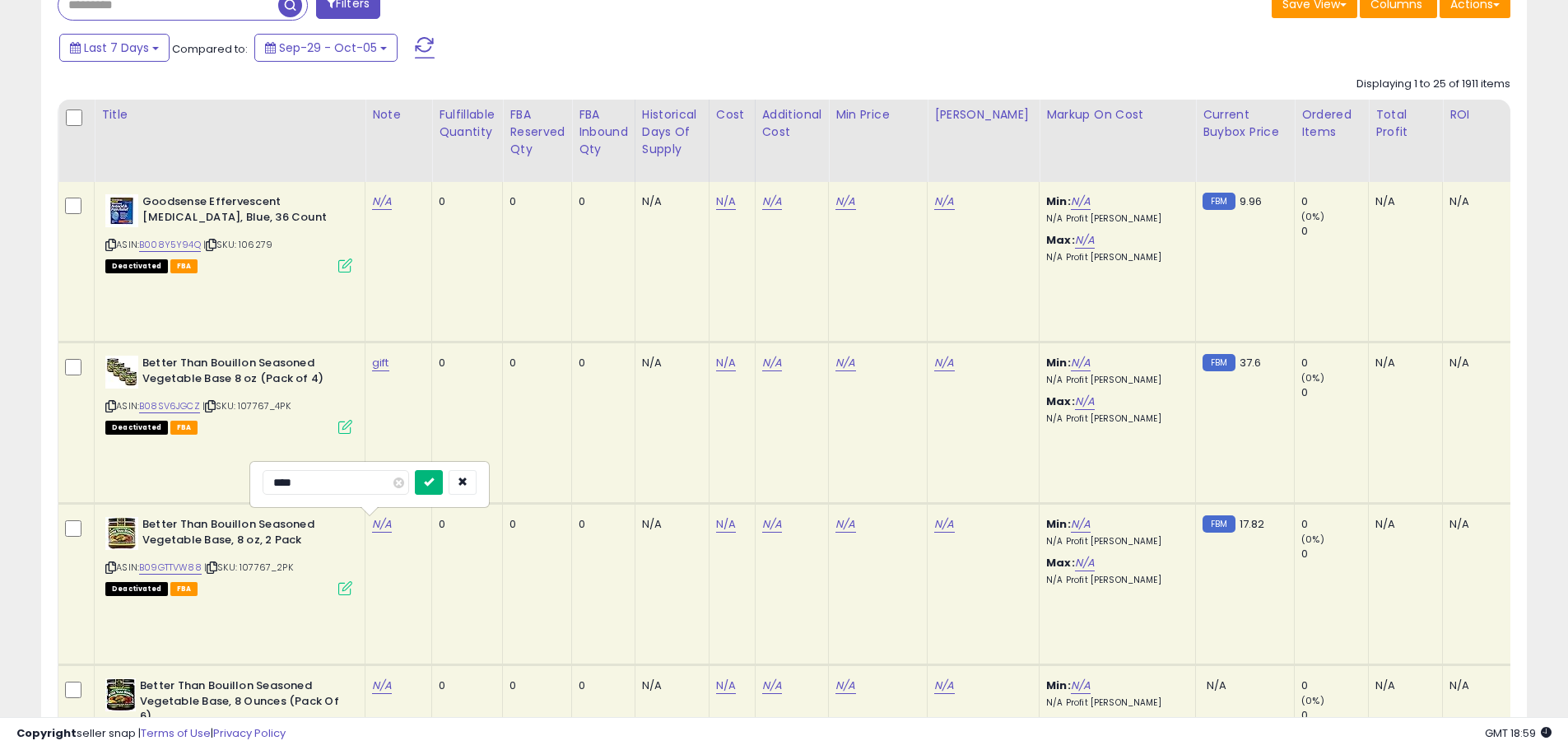
type input "****"
click at [434, 481] on icon "submit" at bounding box center [428, 481] width 10 height 10
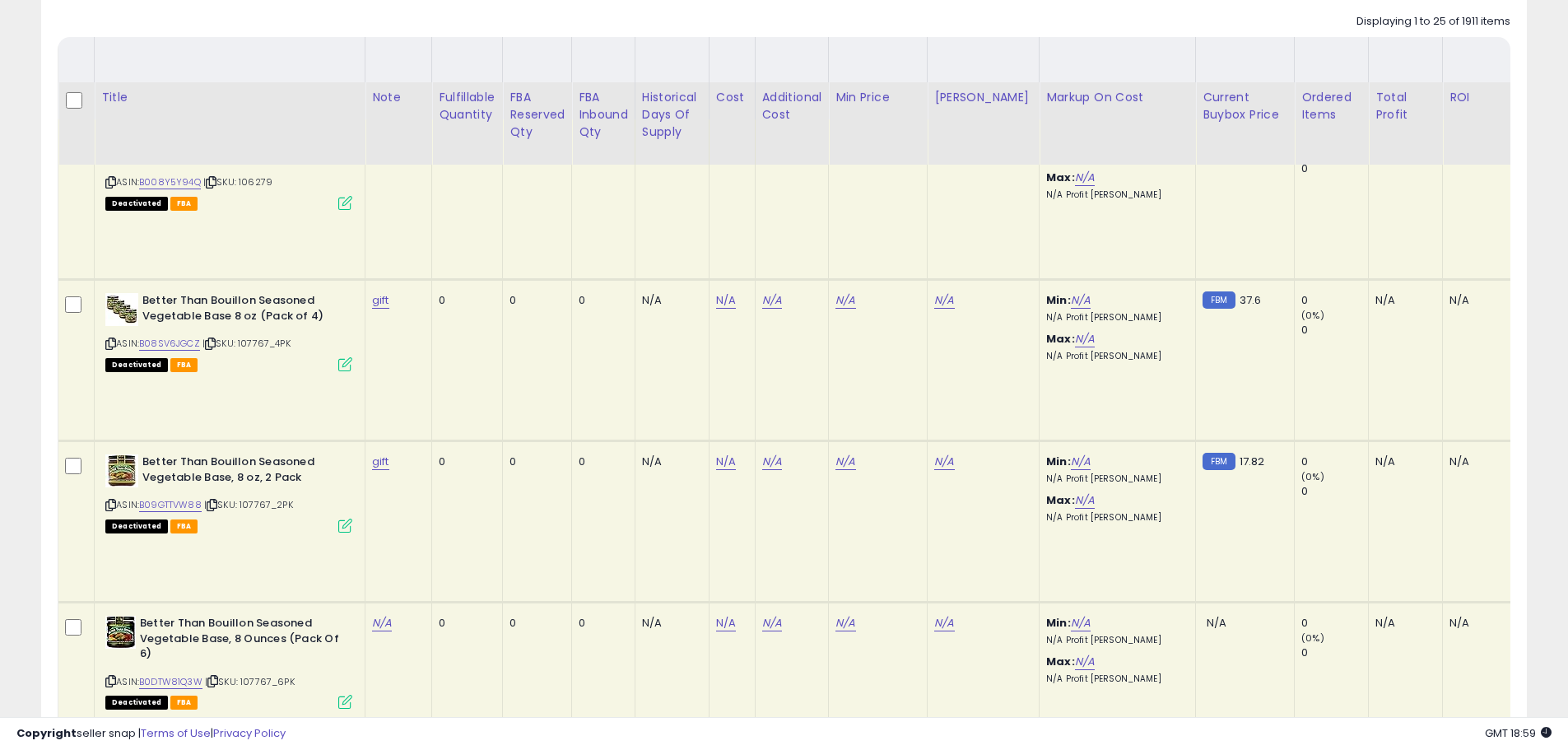
scroll to position [1029, 0]
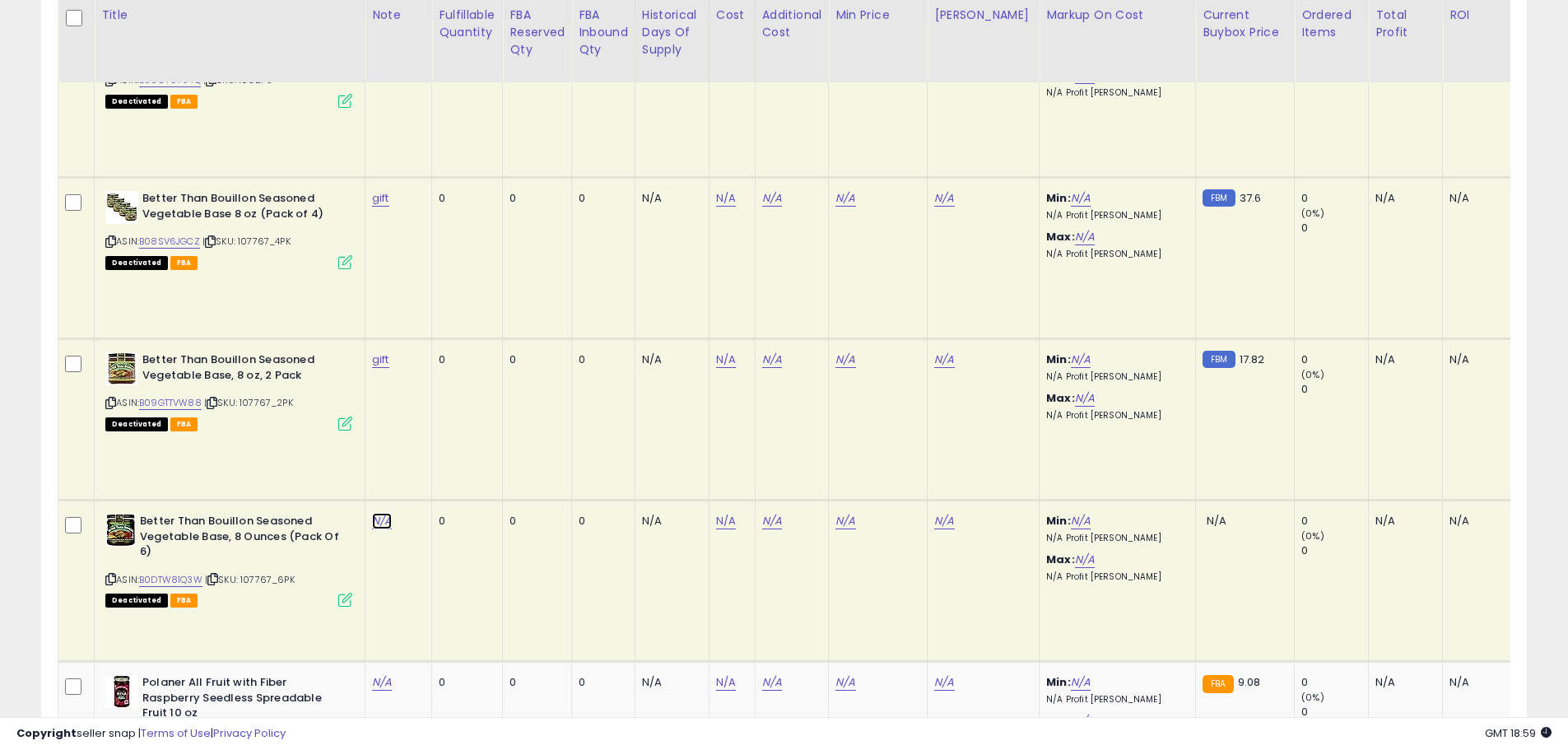
click at [381, 523] on link "N/A" at bounding box center [381, 522] width 20 height 17
type input "****"
click at [434, 479] on icon "submit" at bounding box center [428, 478] width 10 height 10
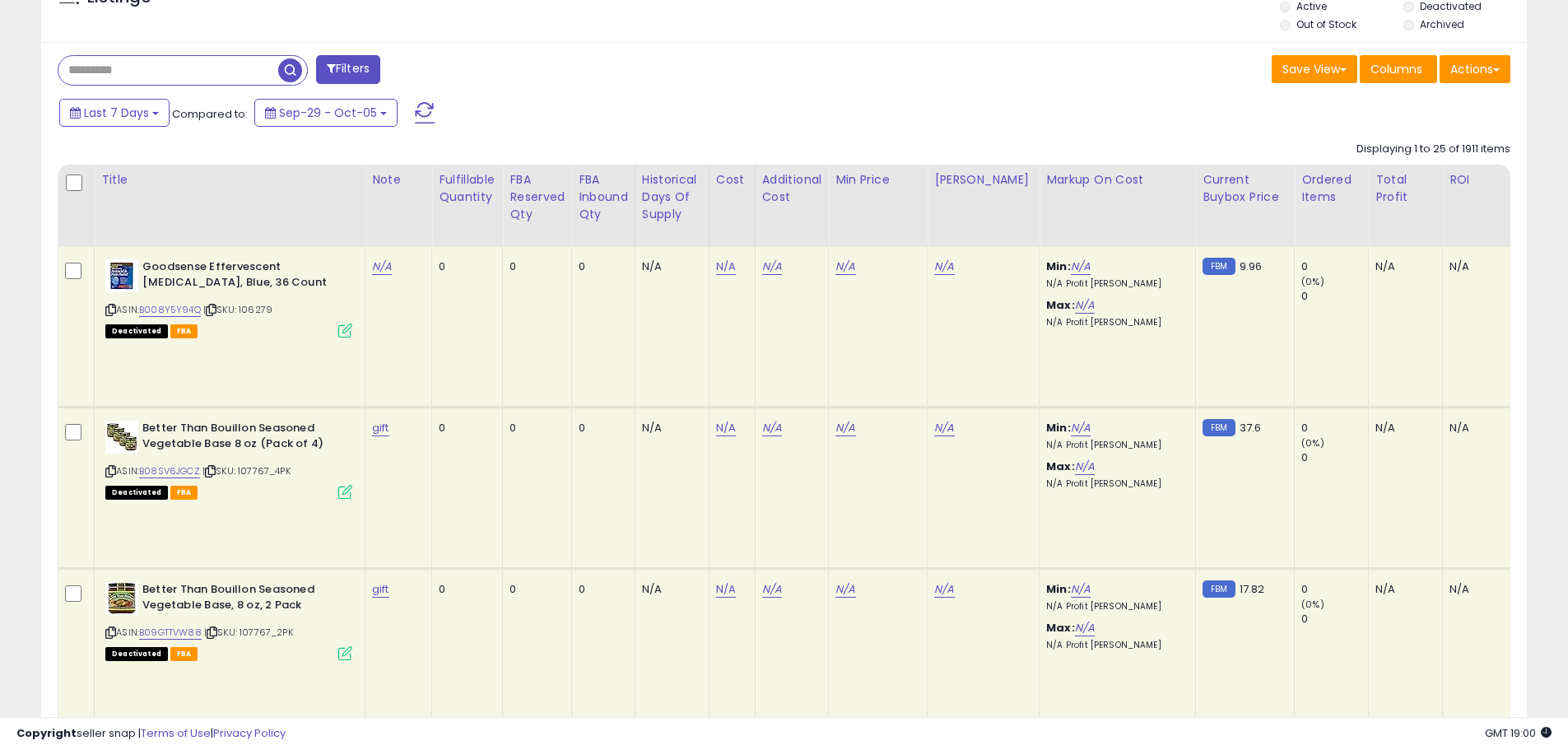
scroll to position [782, 0]
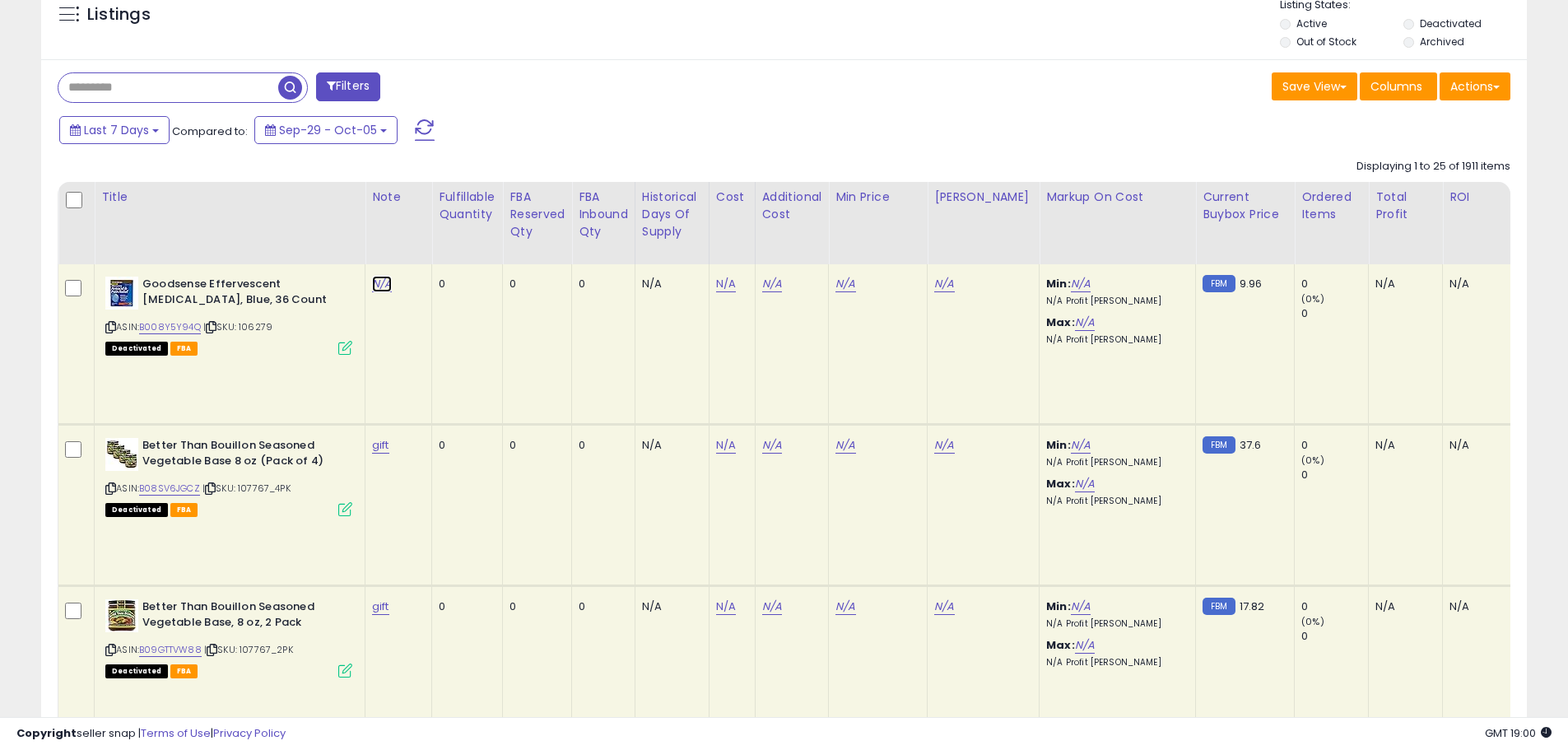
click at [386, 289] on link "N/A" at bounding box center [381, 284] width 20 height 17
type input "**********"
drag, startPoint x: 450, startPoint y: 242, endPoint x: 442, endPoint y: 273, distance: 32.0
click at [434, 242] on icon "submit" at bounding box center [428, 241] width 10 height 10
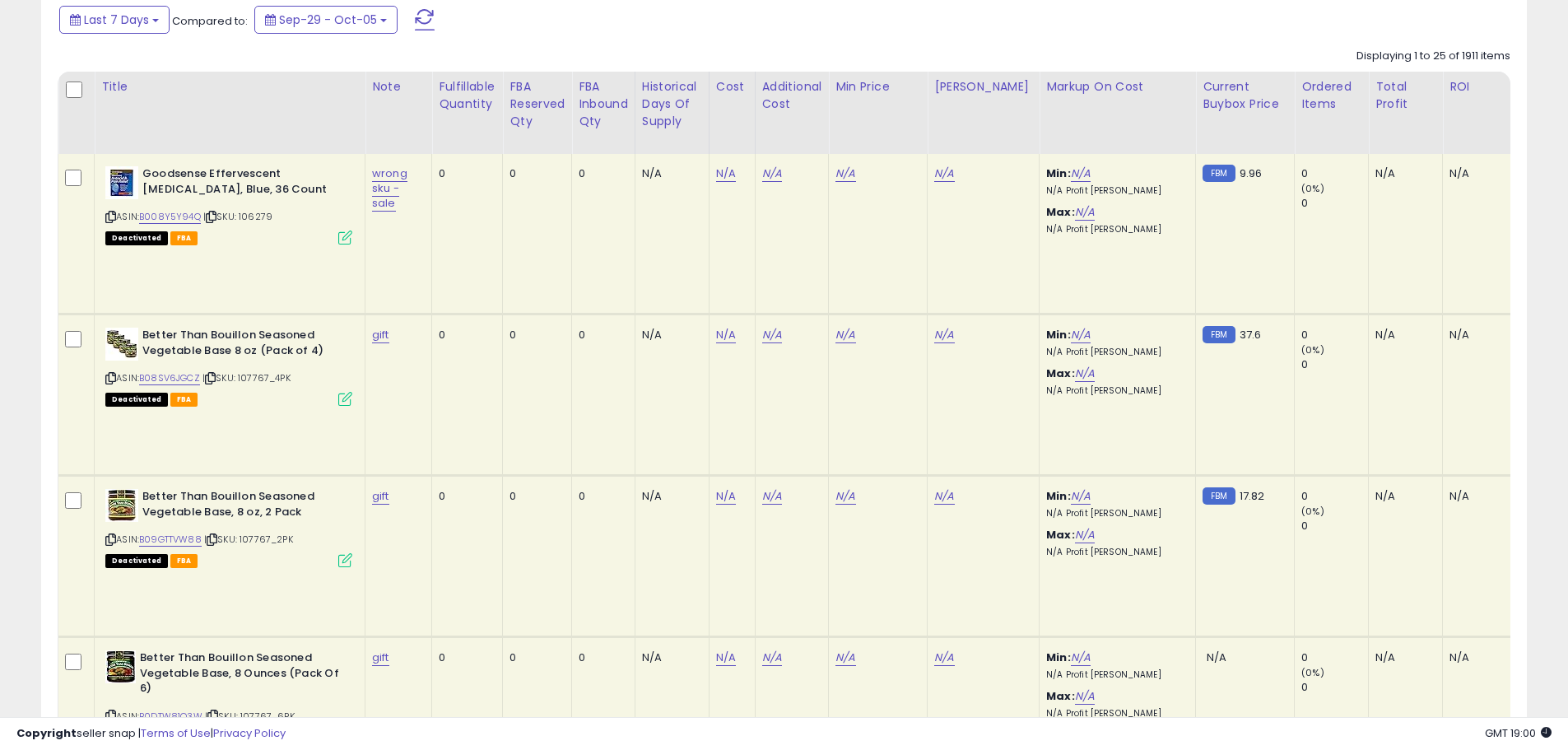
scroll to position [865, 0]
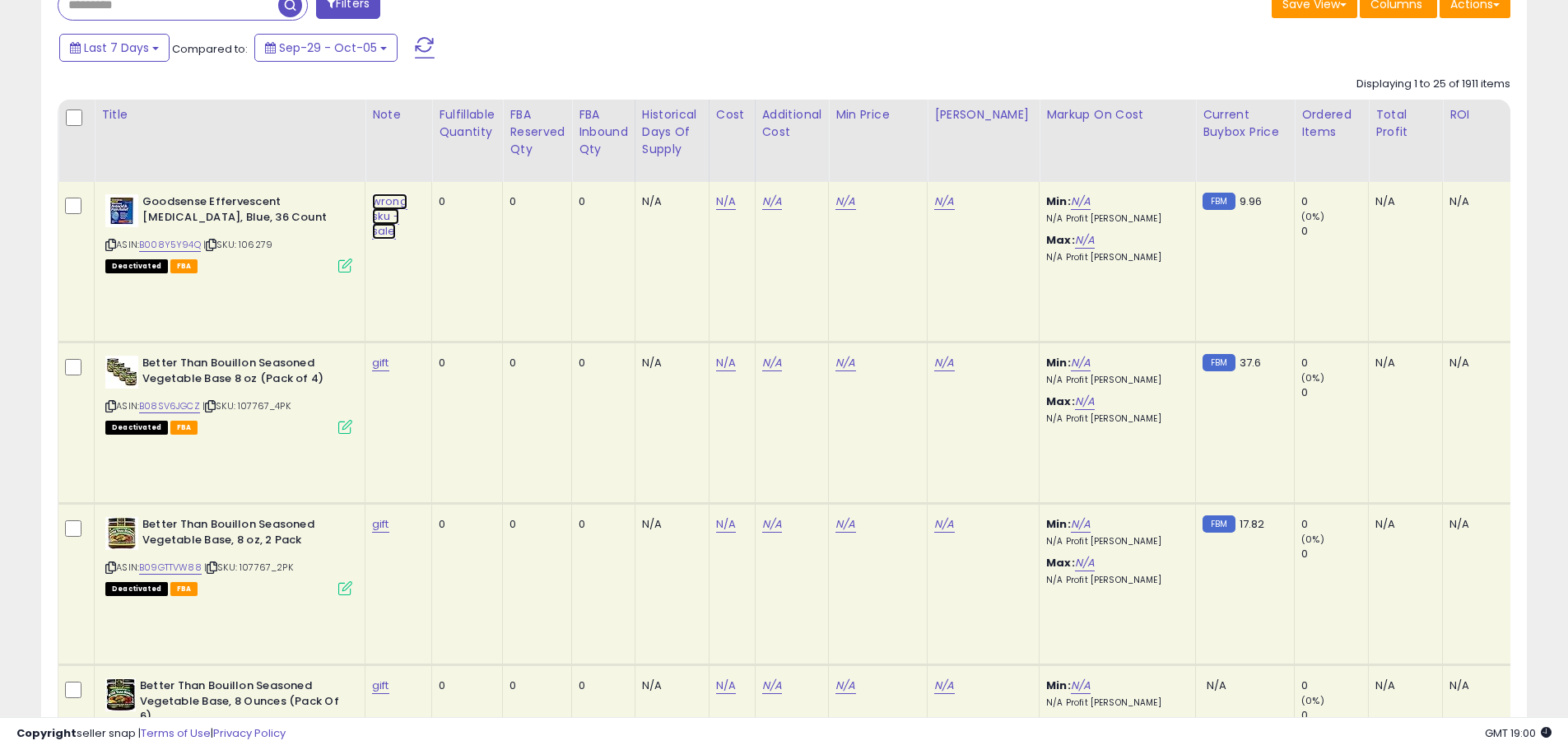
click at [389, 203] on link "wrong sku - sale" at bounding box center [390, 216] width 36 height 46
click at [287, 159] on input "**********" at bounding box center [343, 160] width 147 height 24
type input "**********"
click at [450, 148] on button "submit" at bounding box center [436, 160] width 28 height 24
click at [380, 367] on link "gift" at bounding box center [380, 364] width 17 height 17
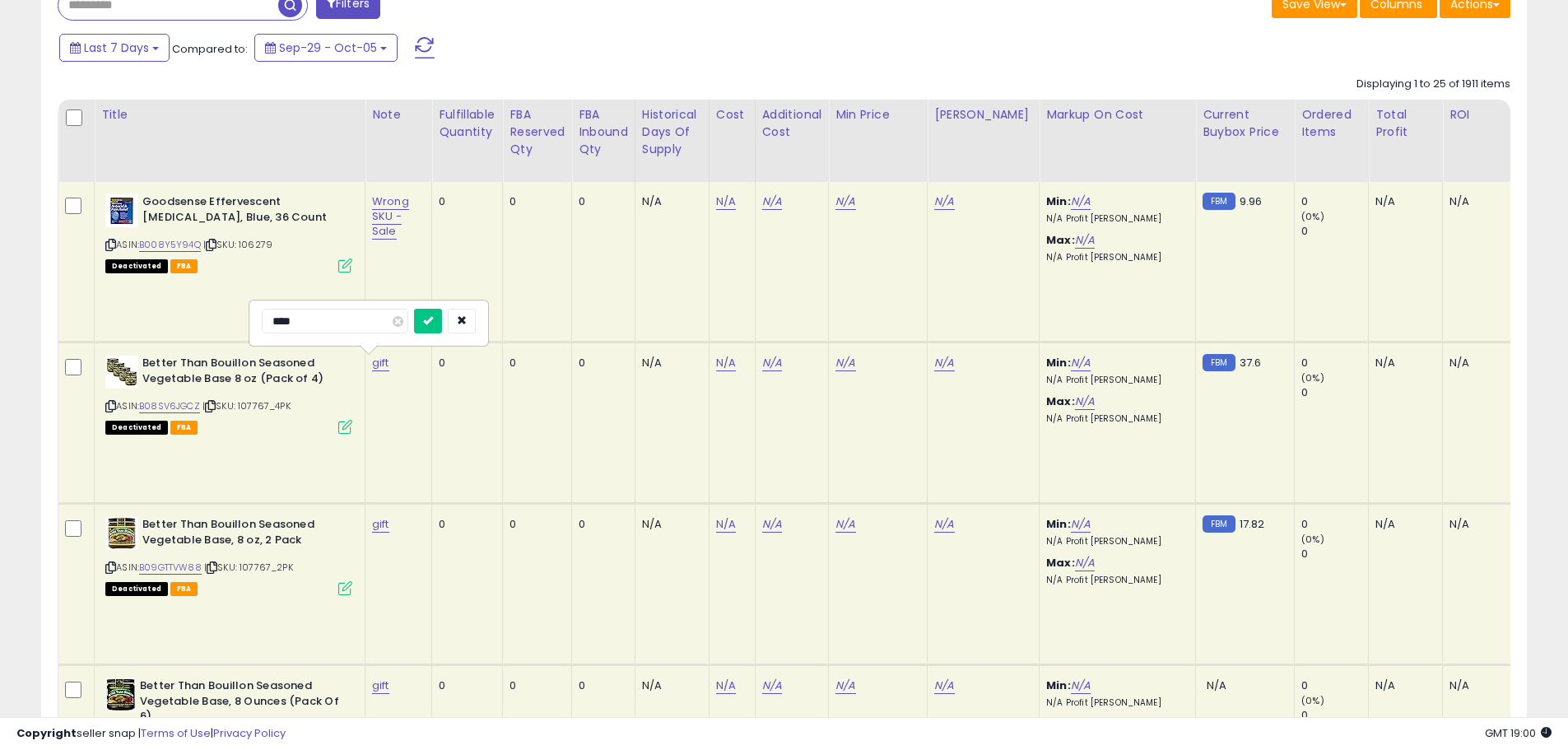
drag, startPoint x: 279, startPoint y: 319, endPoint x: 271, endPoint y: 320, distance: 8.1
click at [271, 320] on input "****" at bounding box center [335, 321] width 147 height 24
type input "****"
drag, startPoint x: 455, startPoint y: 319, endPoint x: 445, endPoint y: 336, distance: 19.7
click at [433, 320] on icon "submit" at bounding box center [427, 320] width 10 height 10
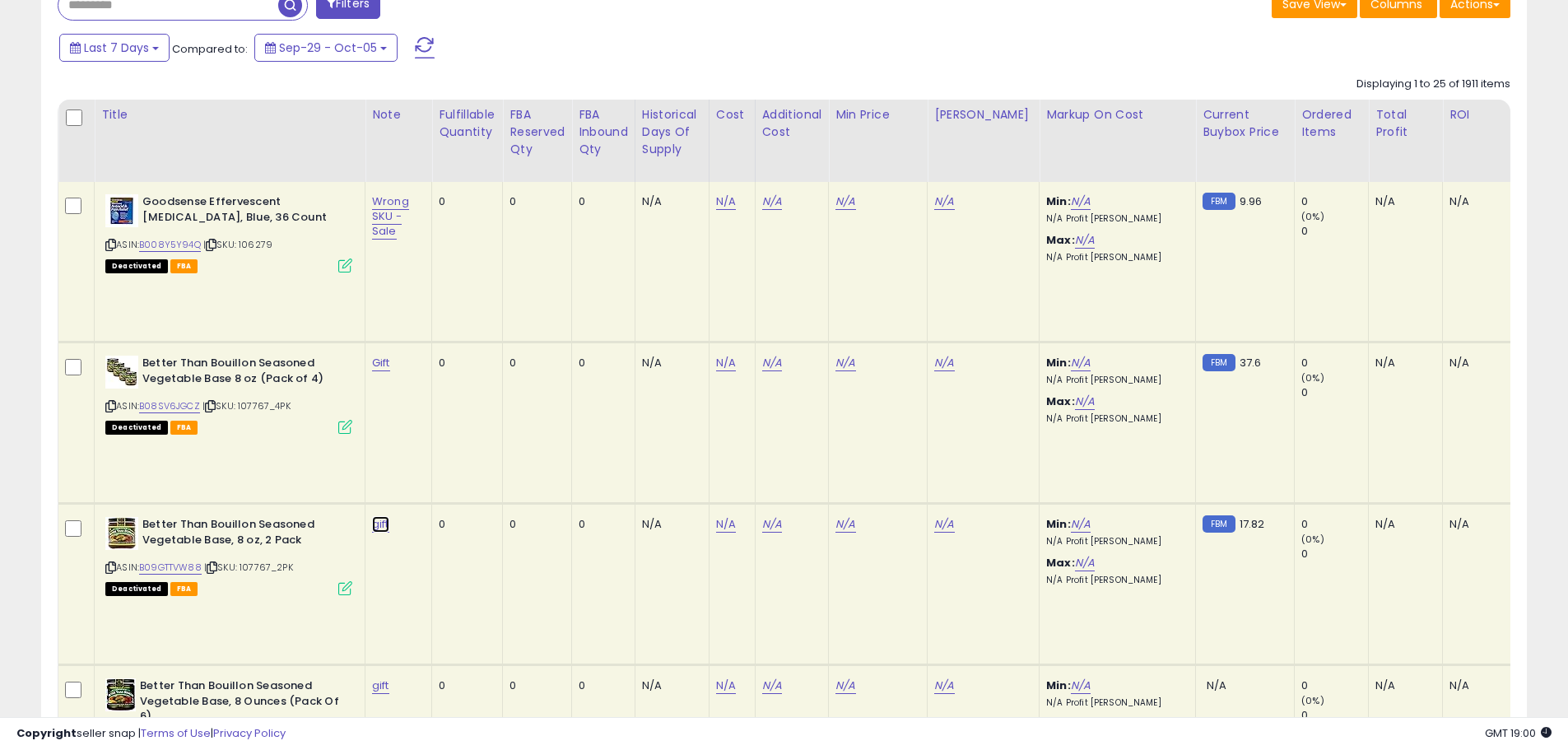
click at [373, 516] on link "gift" at bounding box center [380, 524] width 17 height 17
drag, startPoint x: 275, startPoint y: 484, endPoint x: 246, endPoint y: 484, distance: 29.0
type input "****"
drag, startPoint x: 448, startPoint y: 483, endPoint x: 432, endPoint y: 503, distance: 25.6
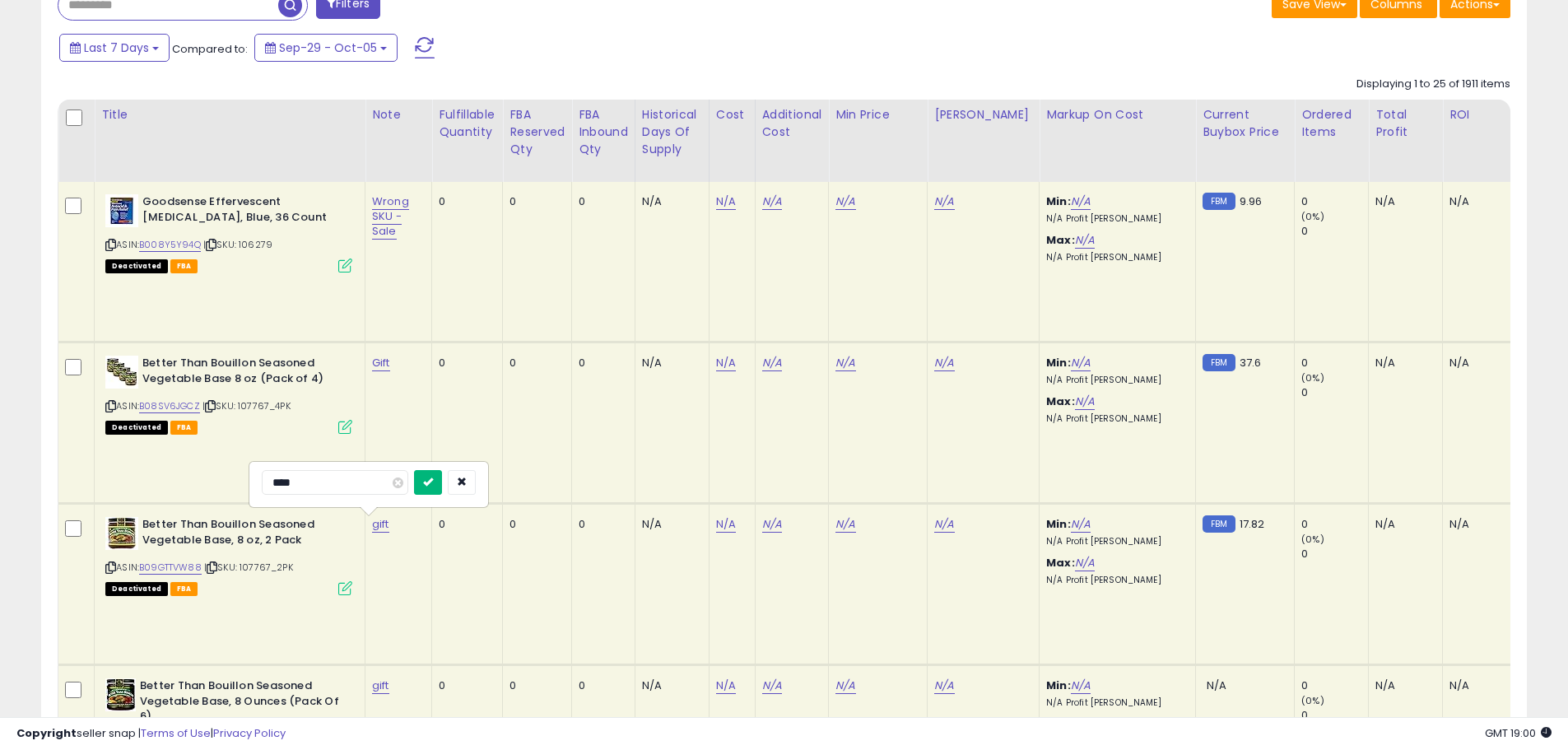
click at [433, 485] on icon "submit" at bounding box center [427, 481] width 10 height 10
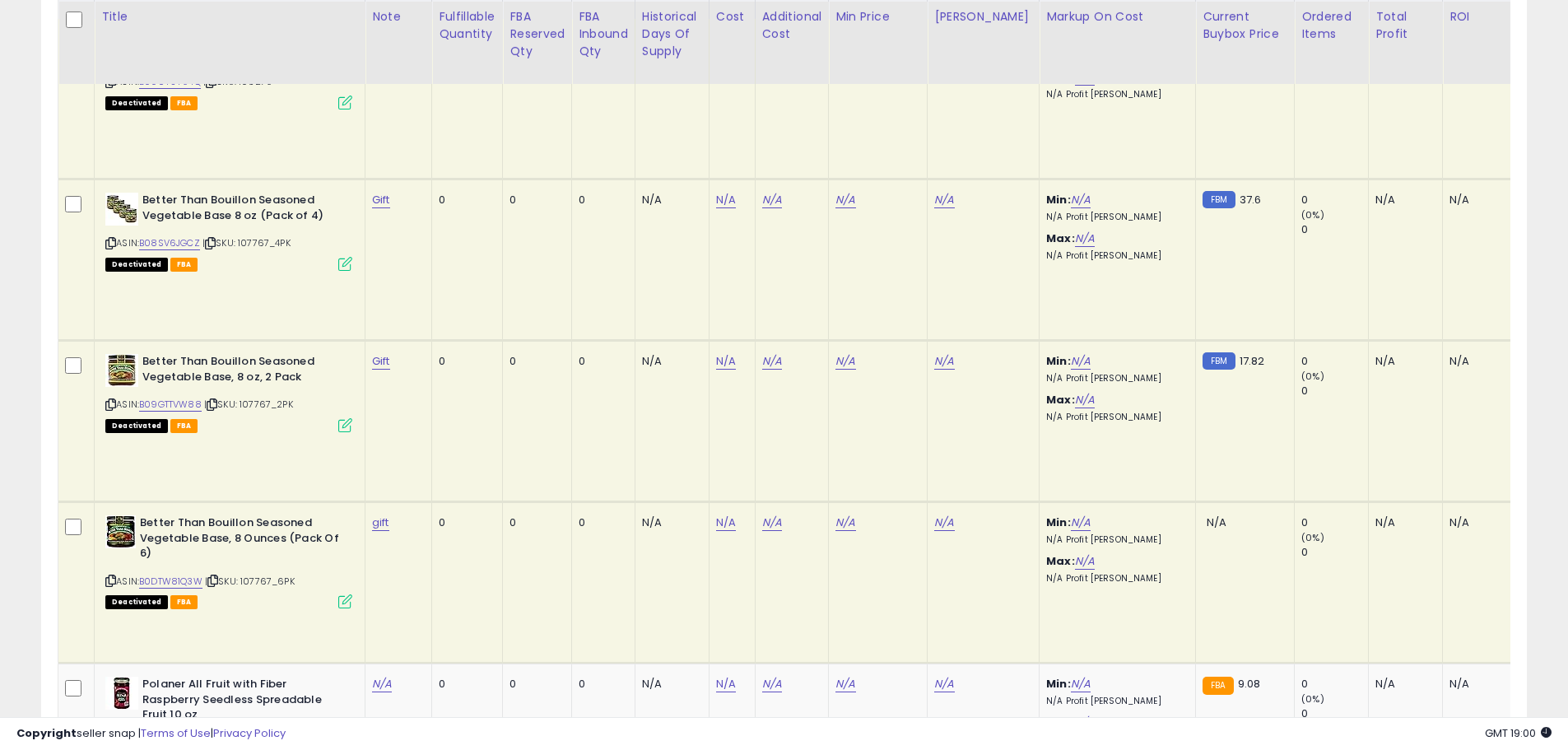
scroll to position [1029, 0]
click at [377, 528] on link "gift" at bounding box center [380, 522] width 17 height 17
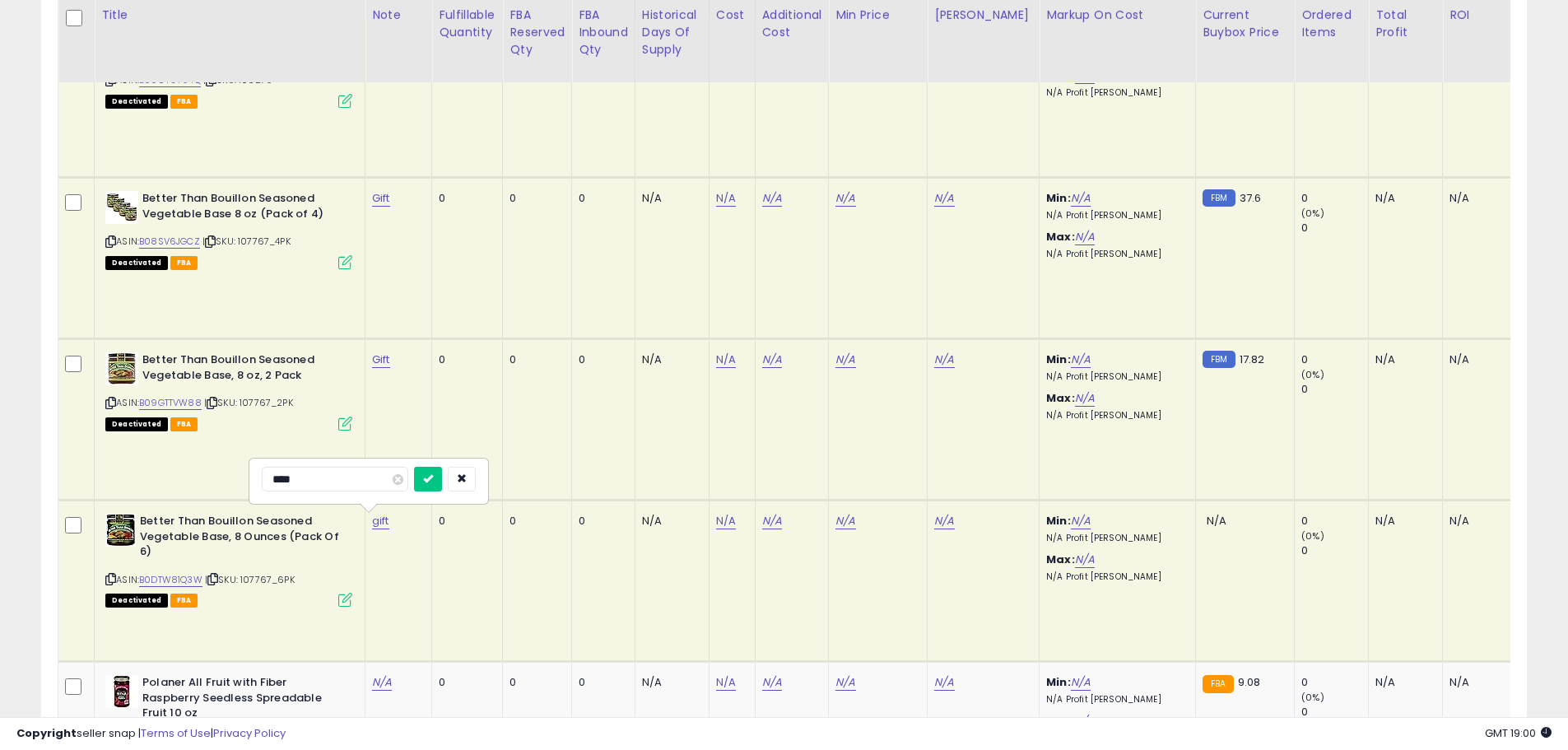
drag, startPoint x: 275, startPoint y: 482, endPoint x: 257, endPoint y: 482, distance: 18.0
click at [257, 482] on div "****" at bounding box center [368, 481] width 237 height 43
drag, startPoint x: 277, startPoint y: 481, endPoint x: 253, endPoint y: 481, distance: 24.0
click at [254, 481] on div "****" at bounding box center [368, 481] width 237 height 43
type input "****"
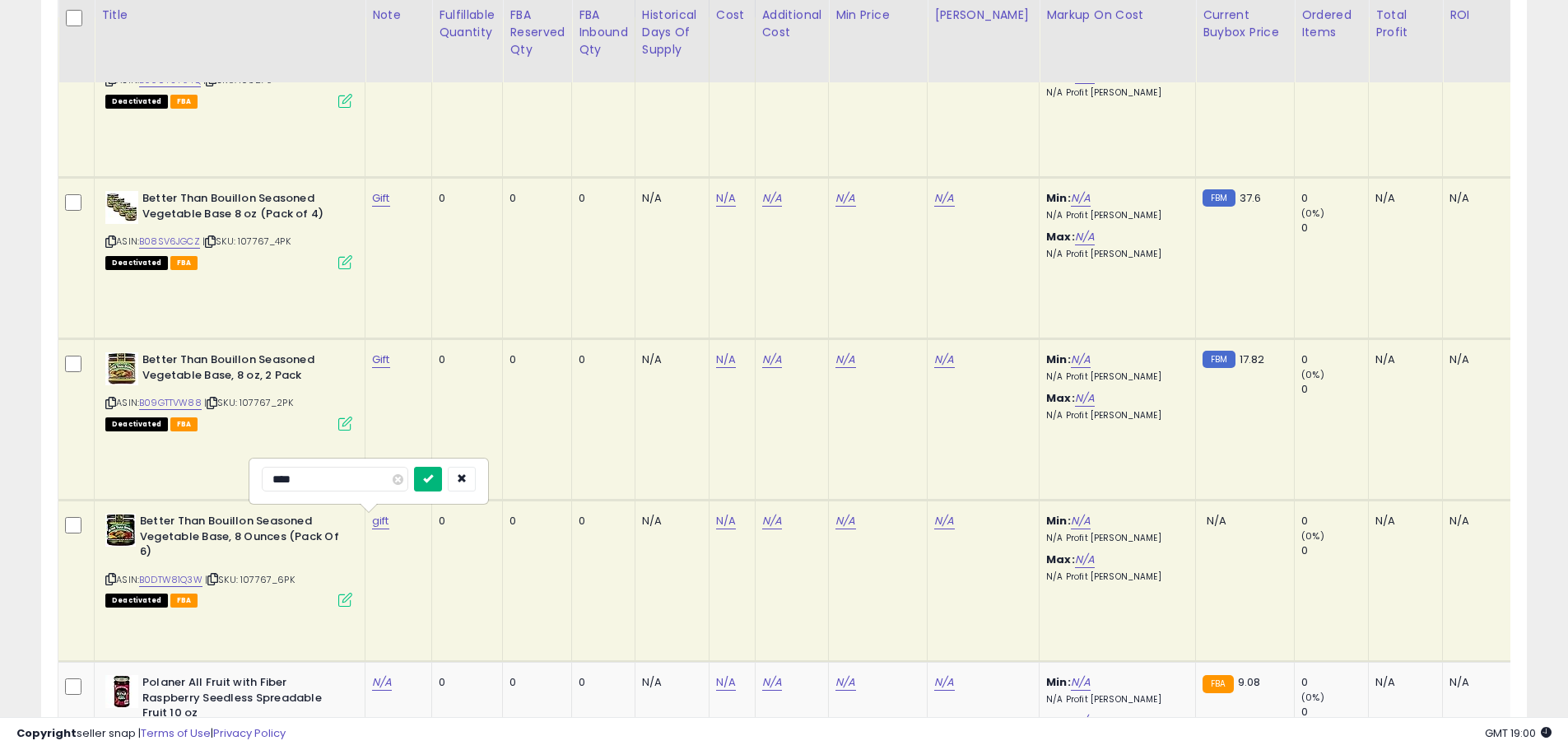
click at [433, 483] on icon "submit" at bounding box center [427, 478] width 10 height 10
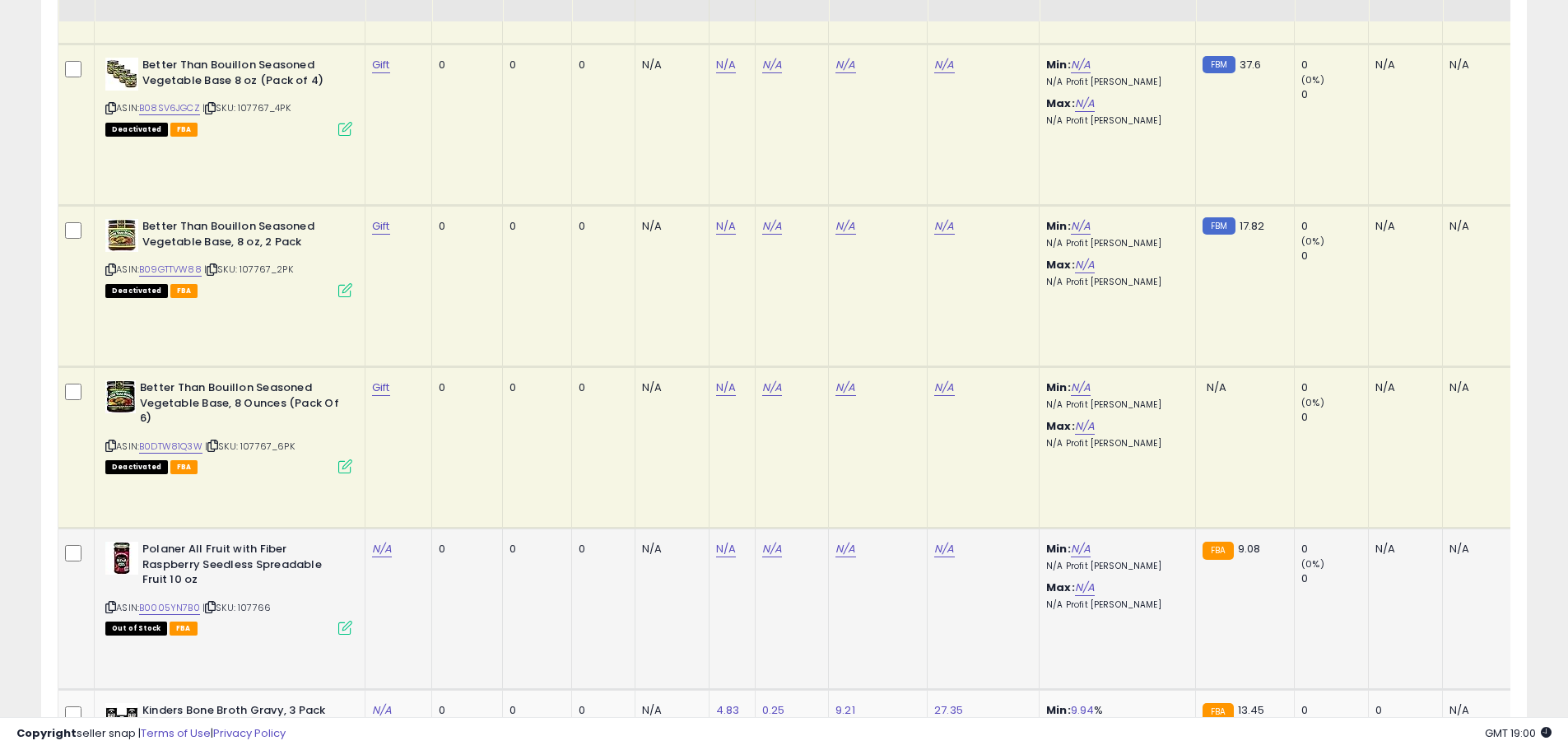
scroll to position [1194, 0]
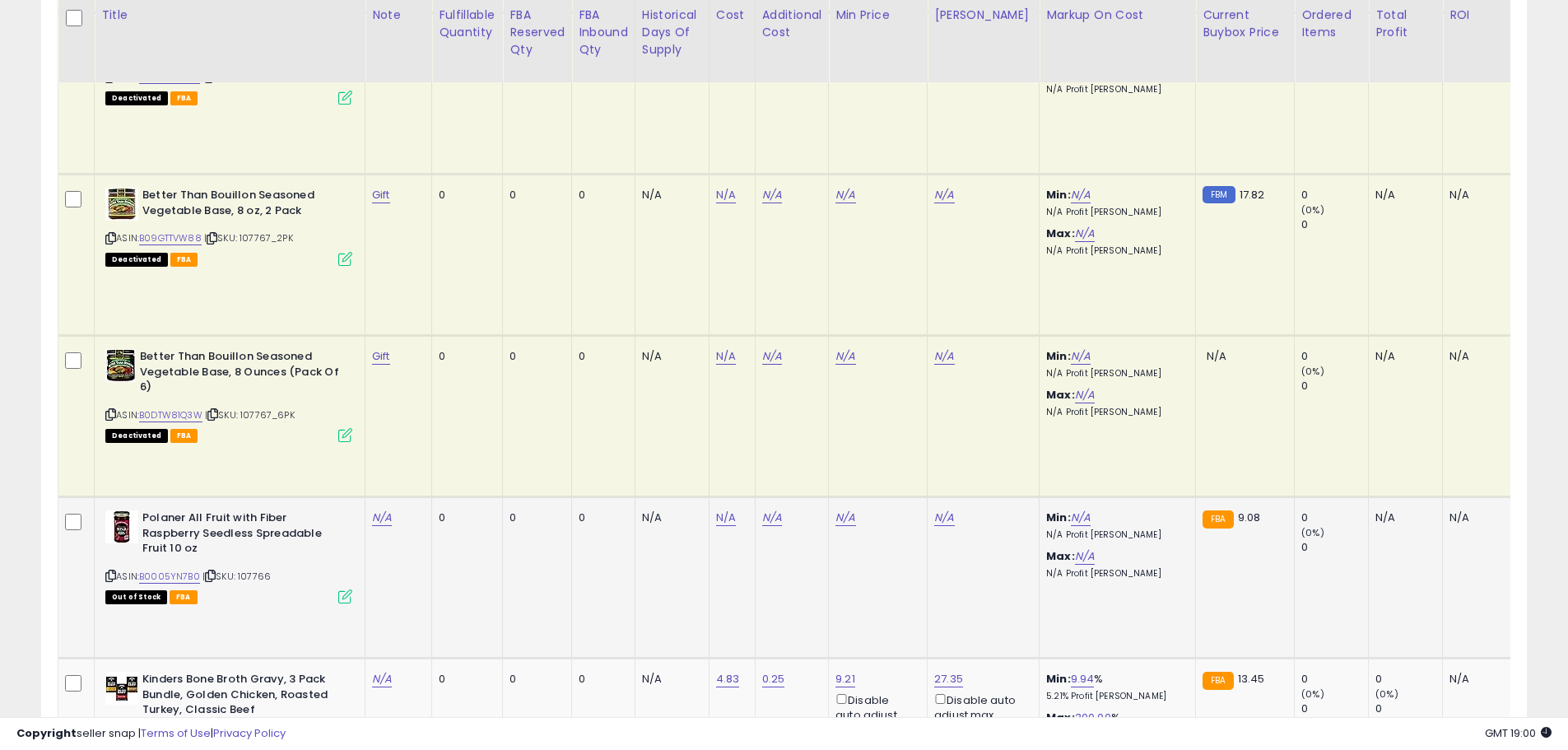
drag, startPoint x: 414, startPoint y: 583, endPoint x: 416, endPoint y: 565, distance: 18.1
click at [412, 583] on td "N/A" at bounding box center [398, 578] width 67 height 162
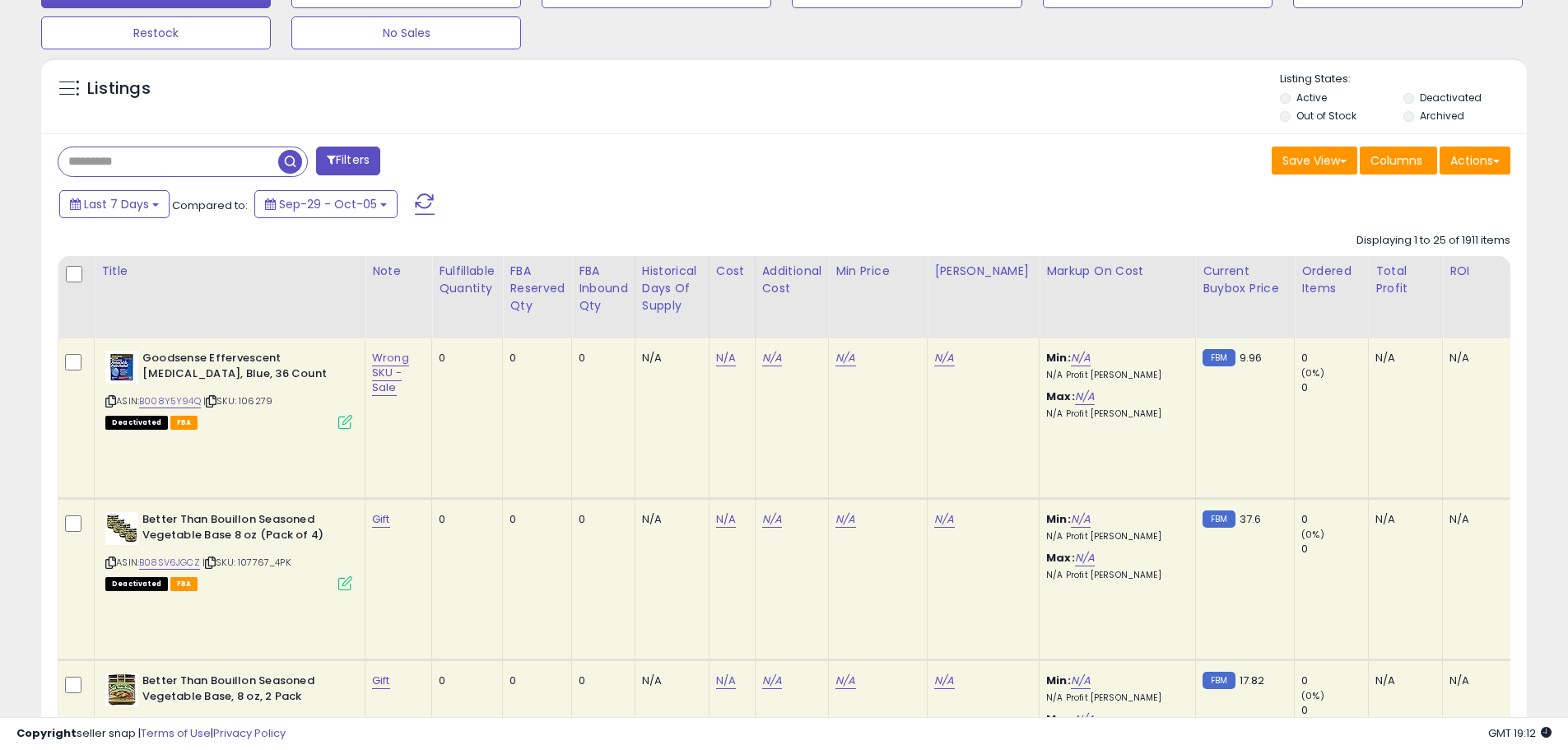
scroll to position [700, 0]
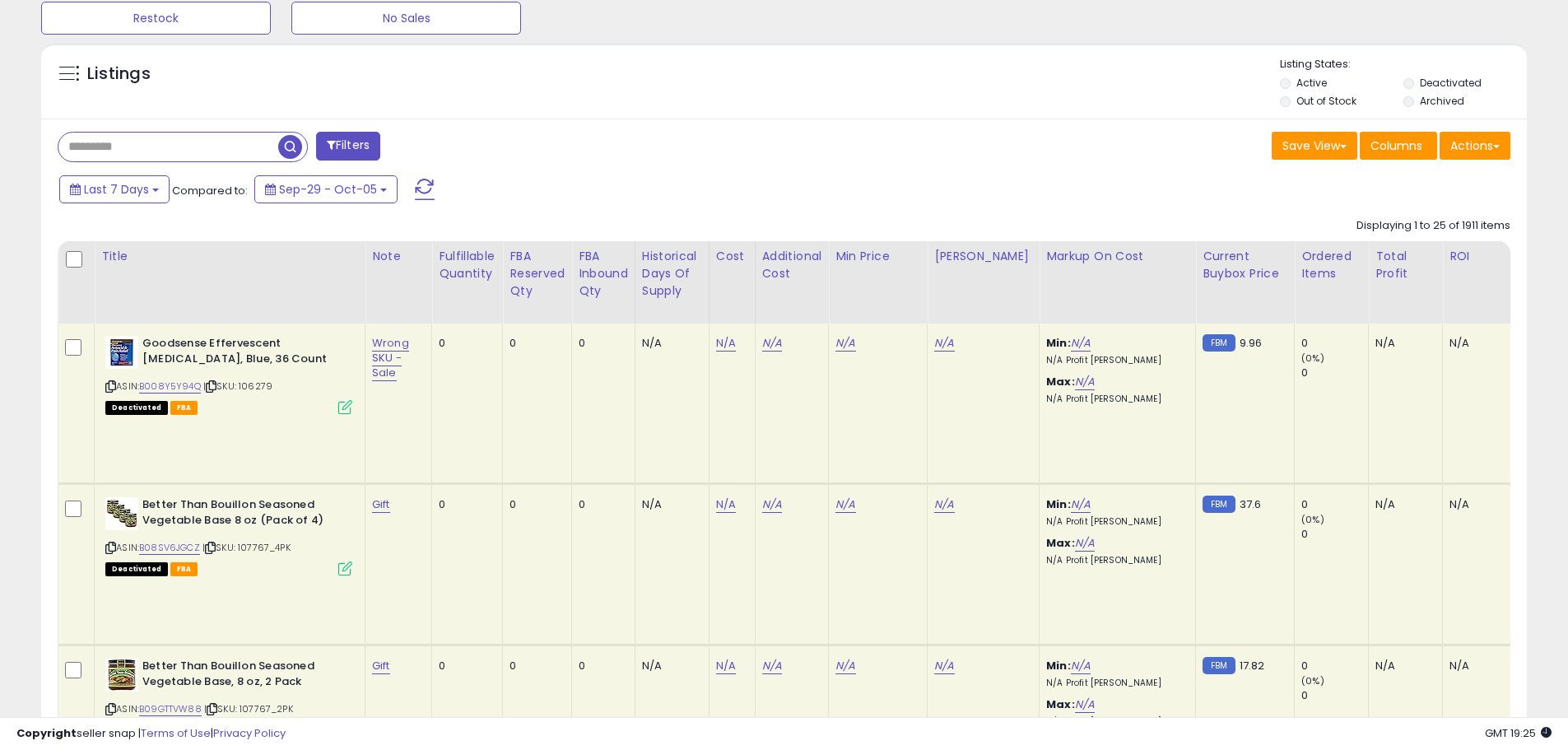
scroll to position [683, 0]
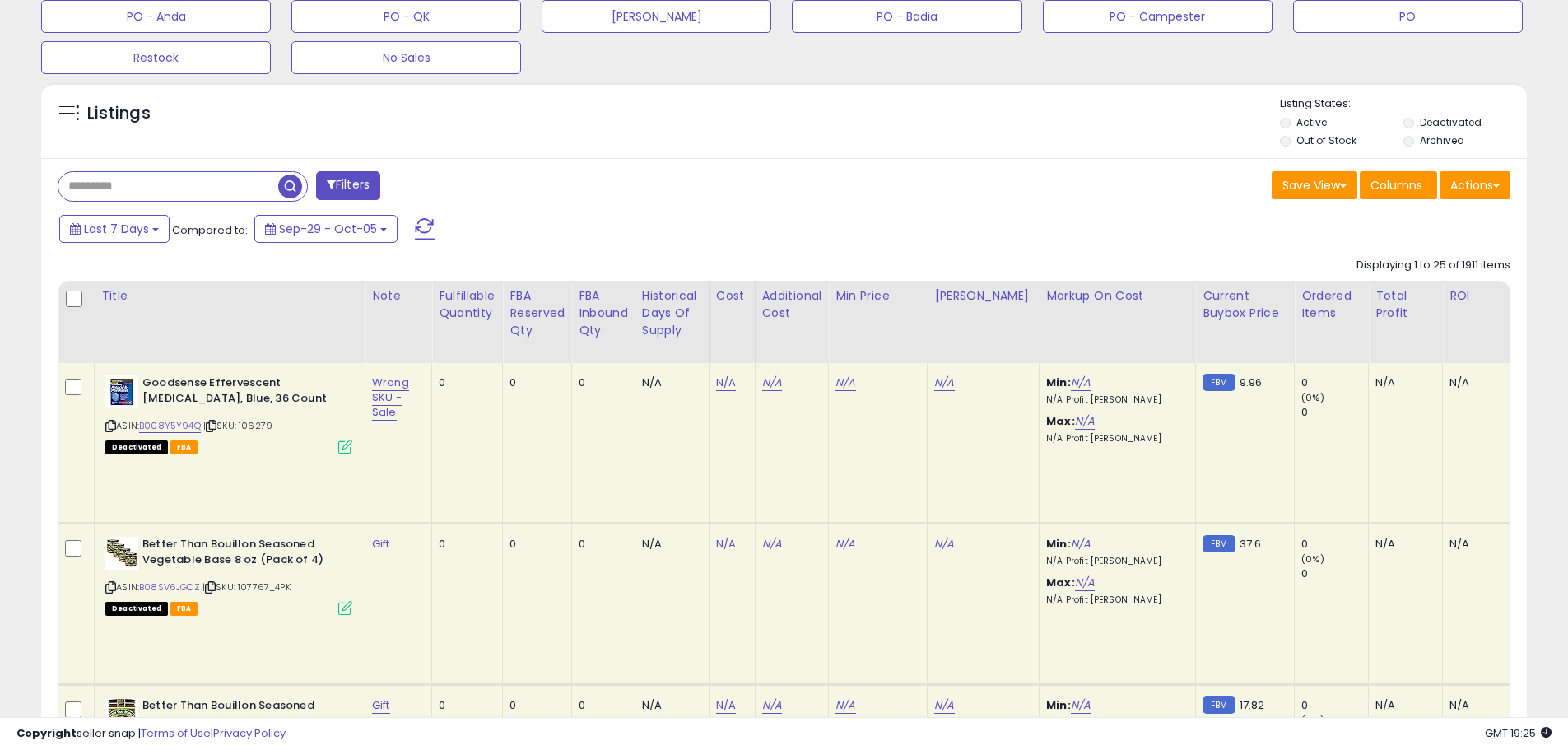
click at [422, 223] on span at bounding box center [425, 228] width 20 height 22
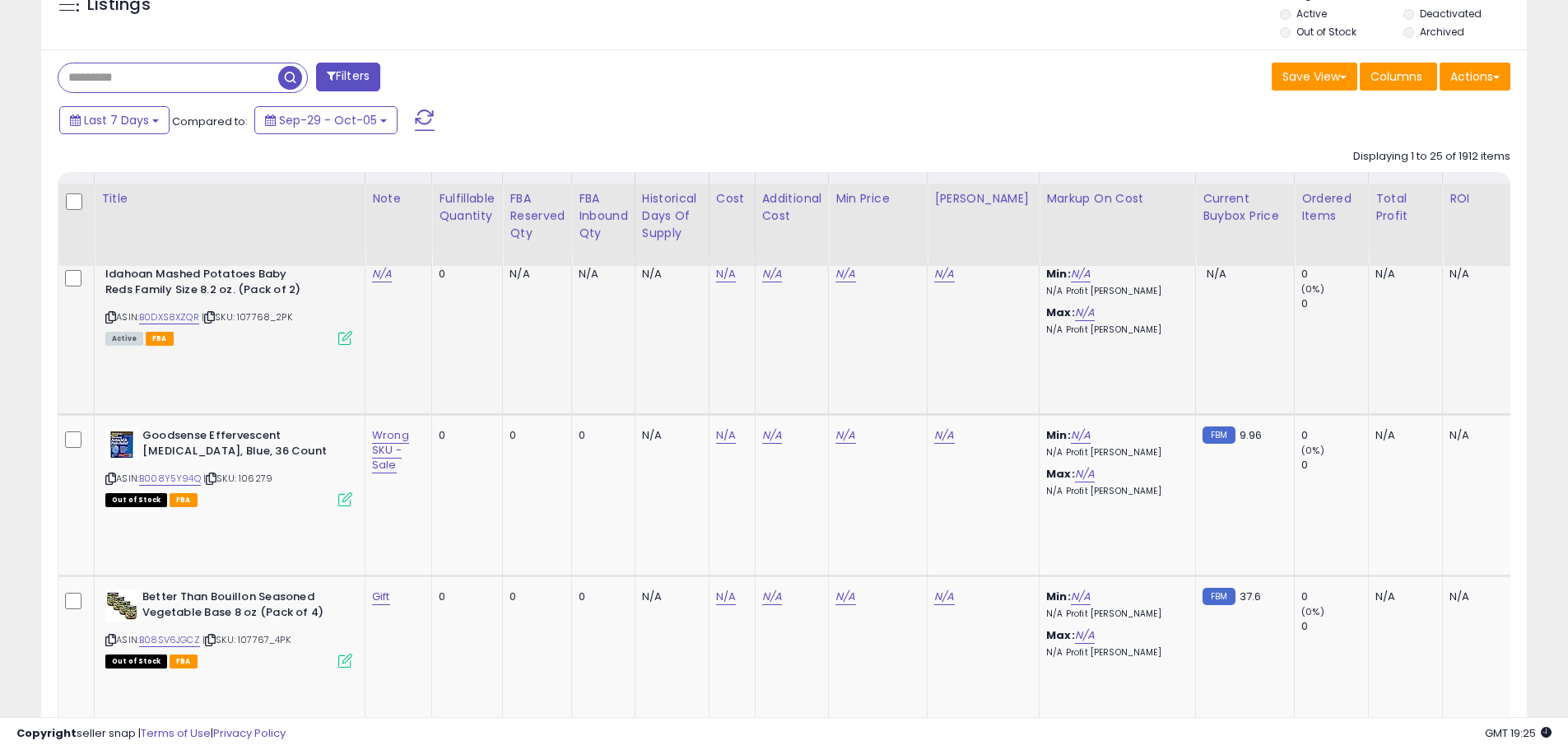
scroll to position [782, 0]
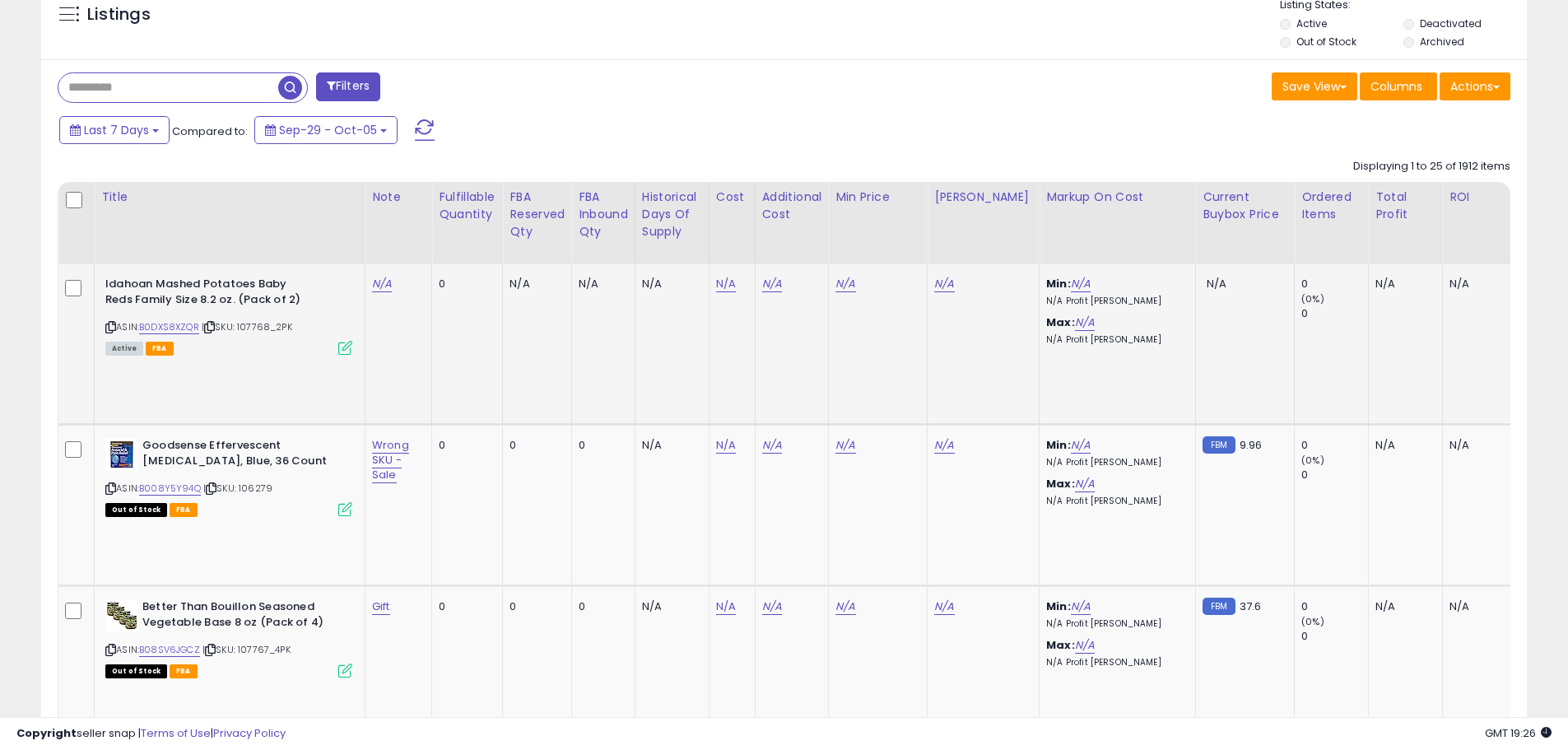
drag, startPoint x: 297, startPoint y: 323, endPoint x: 247, endPoint y: 328, distance: 50.2
click at [242, 328] on div "ASIN: B0DXS8XZQR | SKU: 107768_2PK Active FBA" at bounding box center [228, 314] width 247 height 76
copy span "107768_2PK"
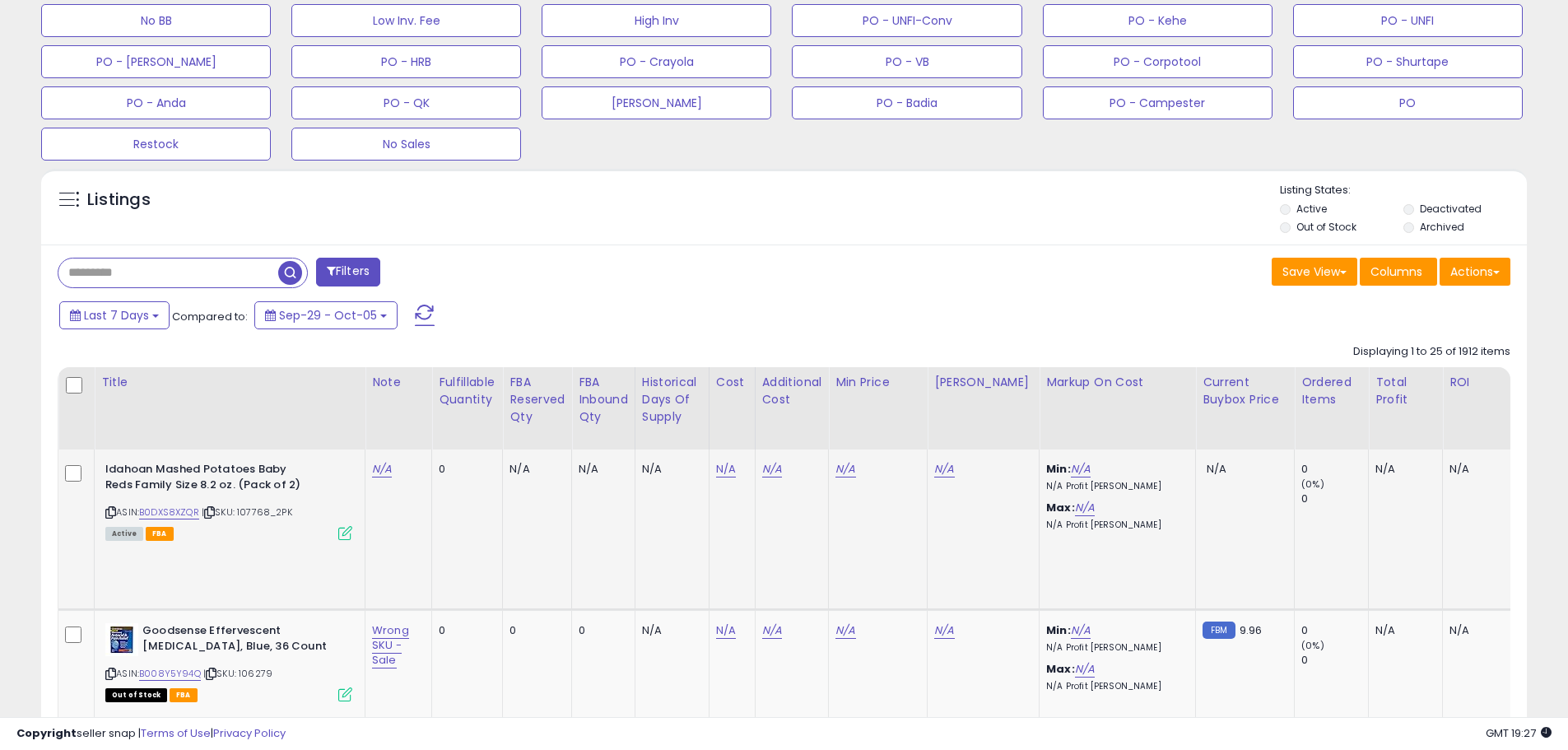
scroll to position [602, 0]
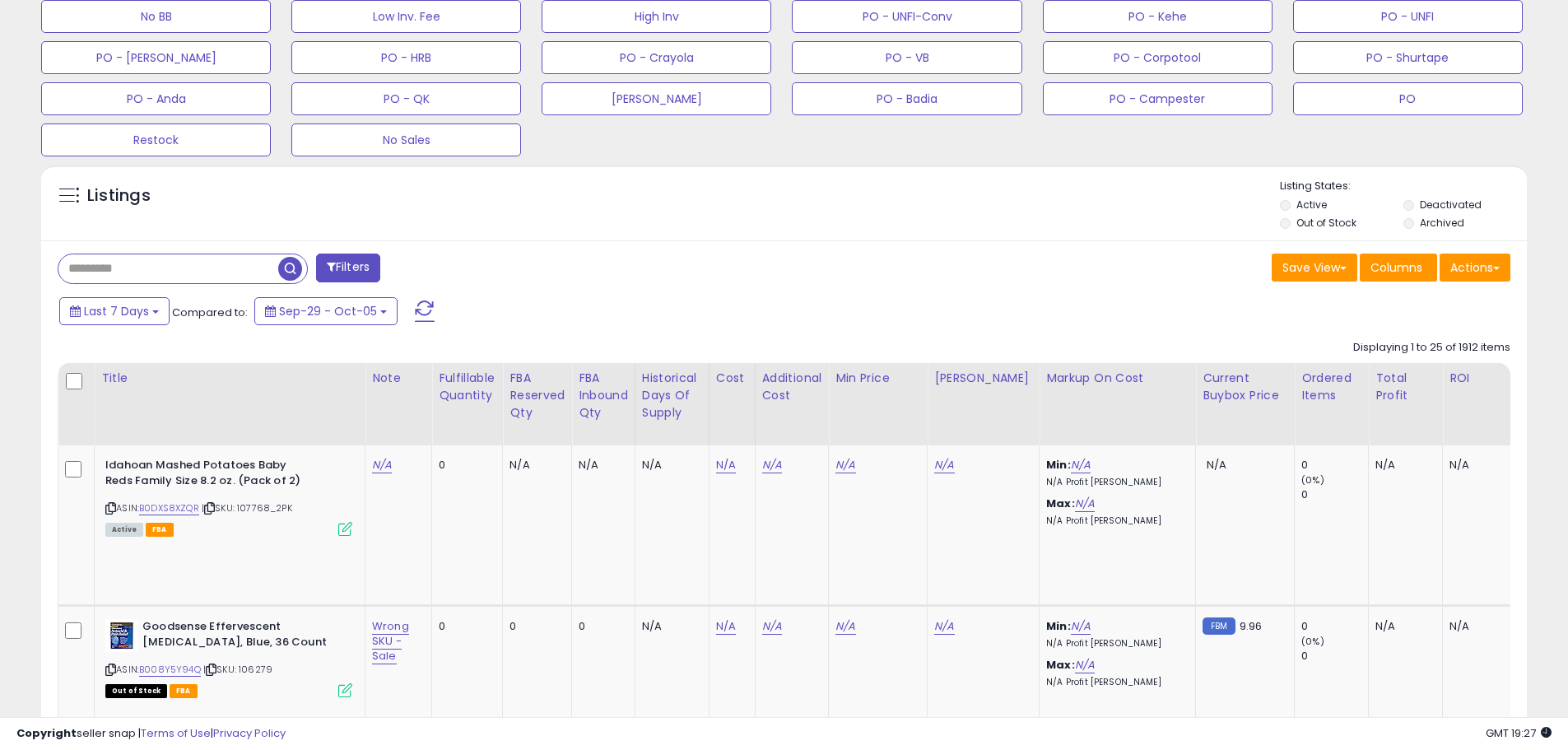
click at [808, 255] on div "Save View Save As New View Update Current View Columns Actions Import Export Vi…" at bounding box center [1154, 270] width 739 height 32
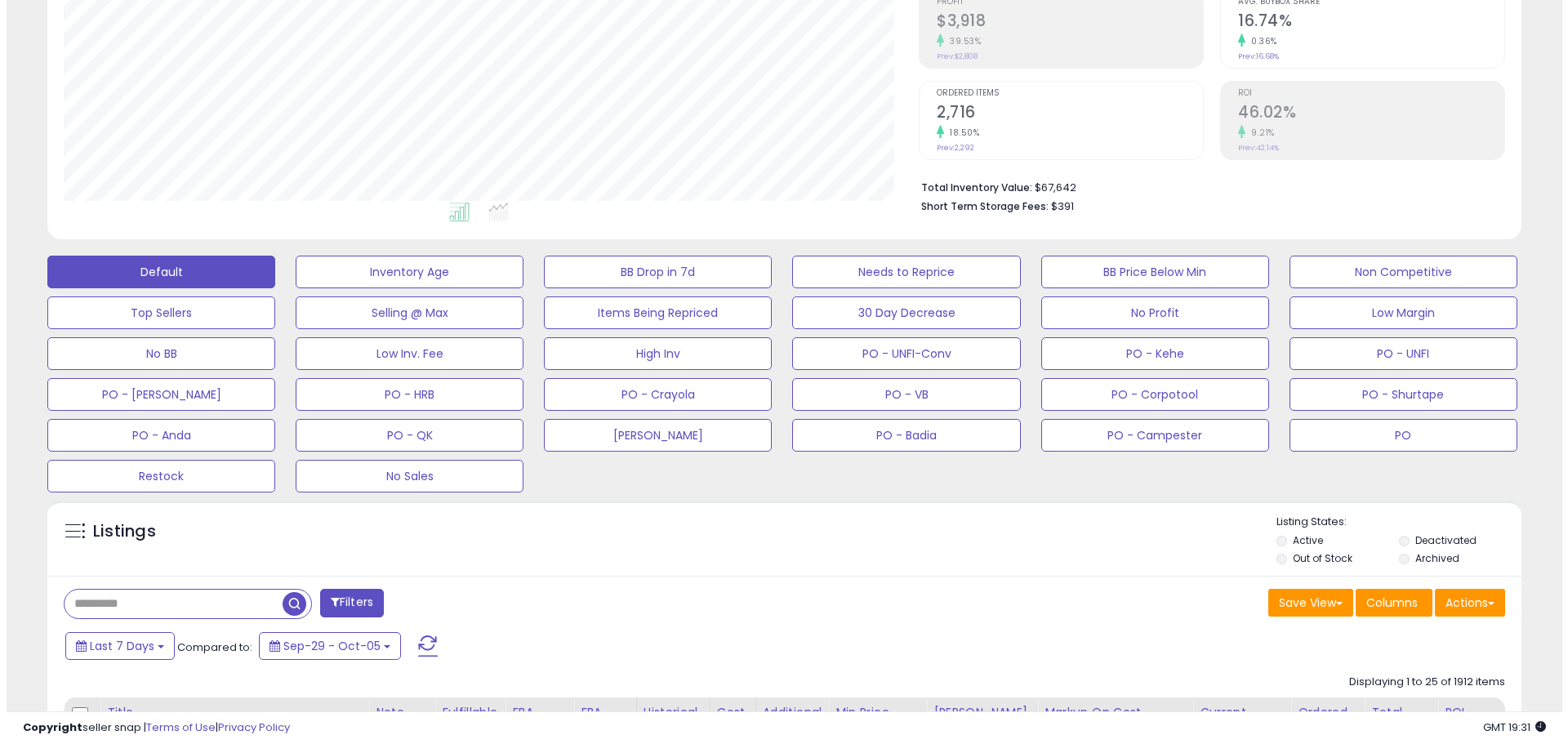
scroll to position [187, 0]
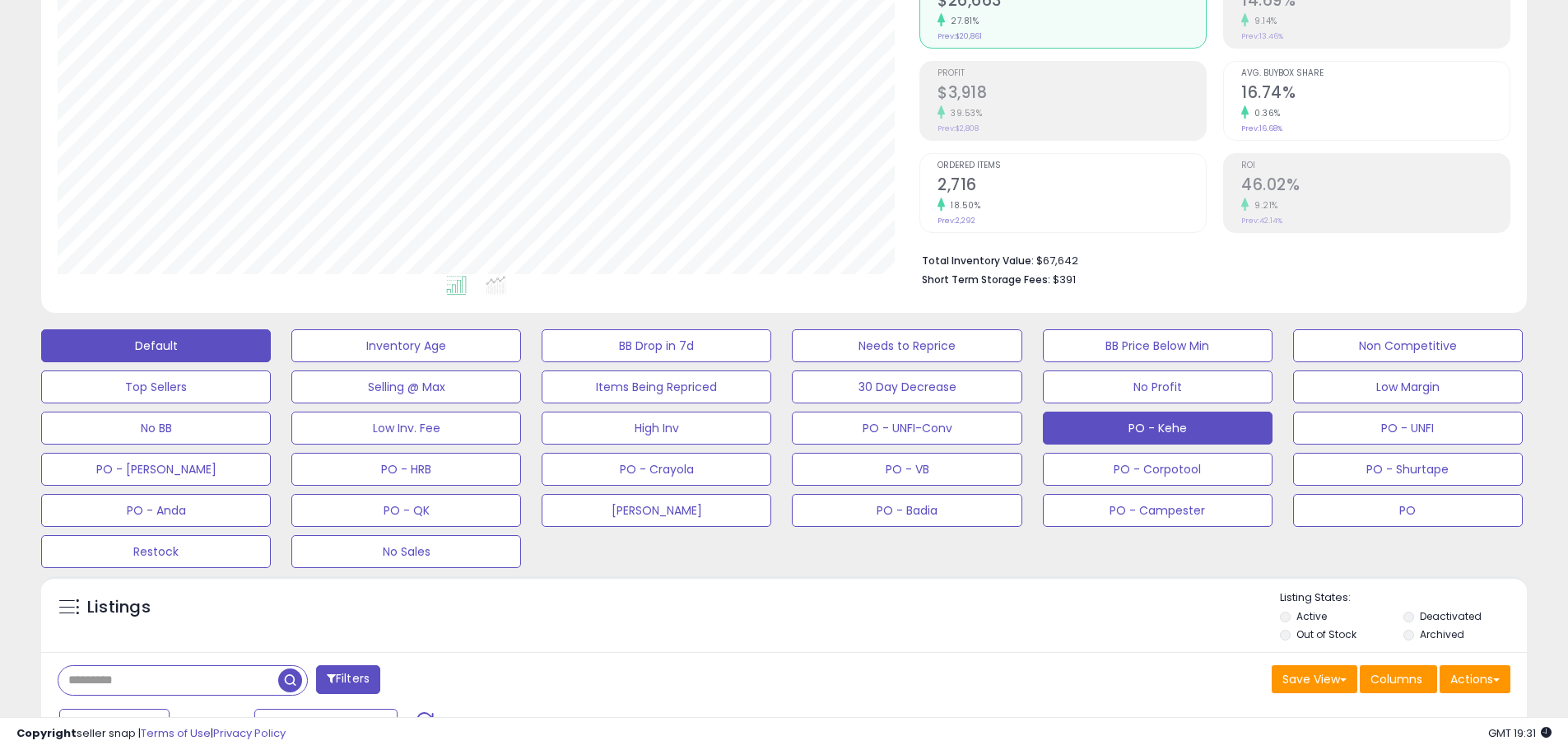
click at [1157, 433] on button "PO - Kehe" at bounding box center [1157, 428] width 229 height 33
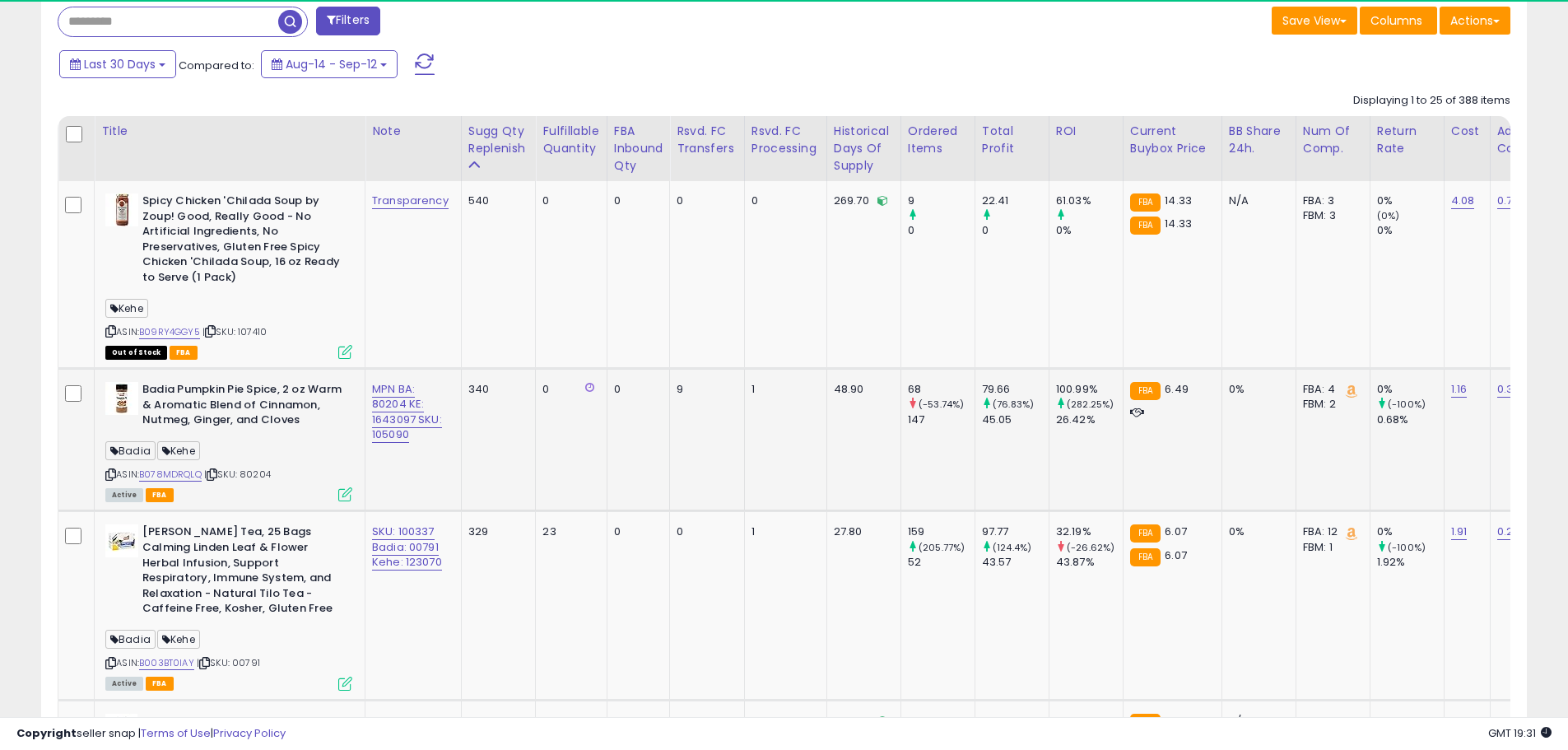
scroll to position [337, 862]
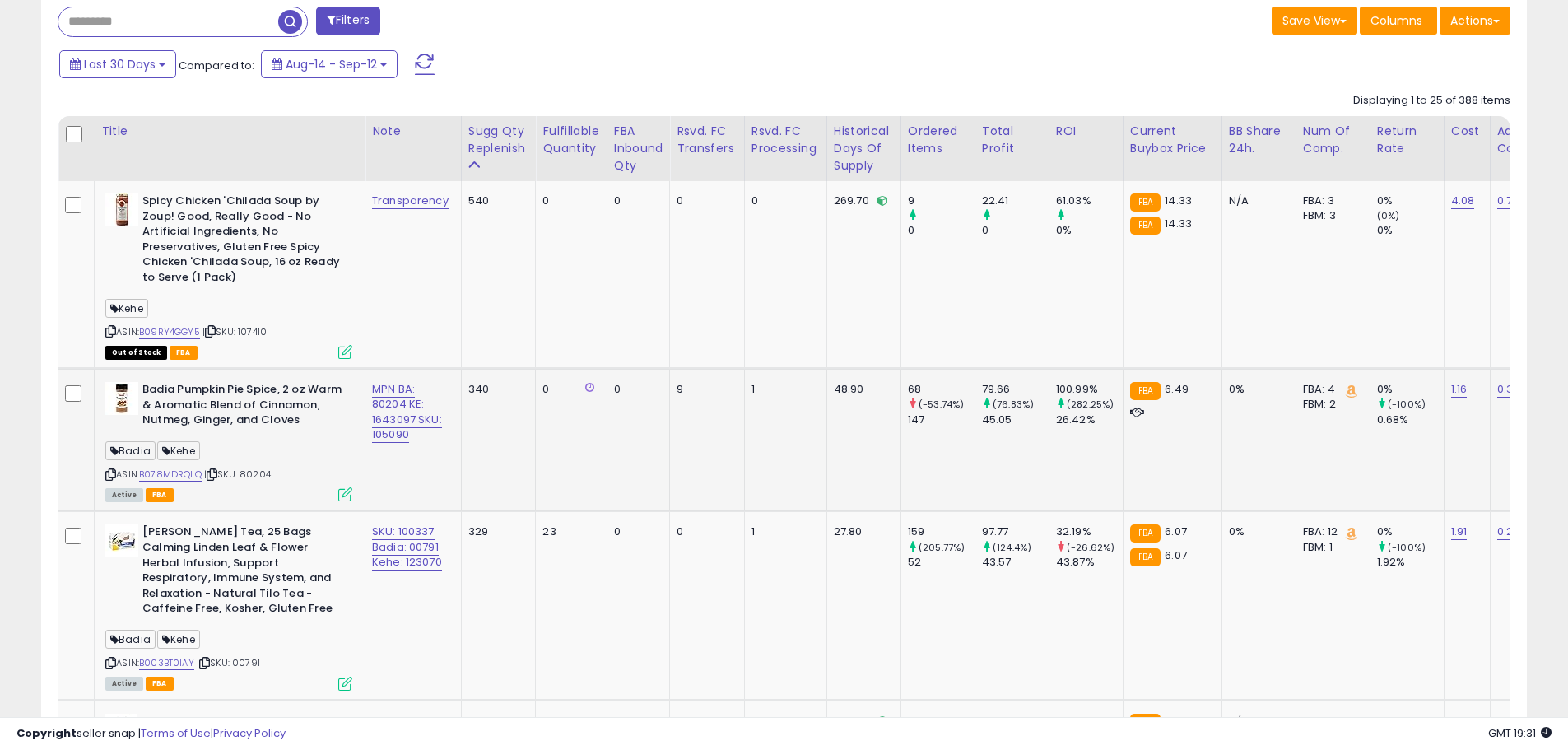
click at [262, 481] on span "| SKU: 80204" at bounding box center [237, 475] width 67 height 13
copy span "80204"
click at [187, 481] on link "B078MDRQLQ" at bounding box center [170, 475] width 63 height 14
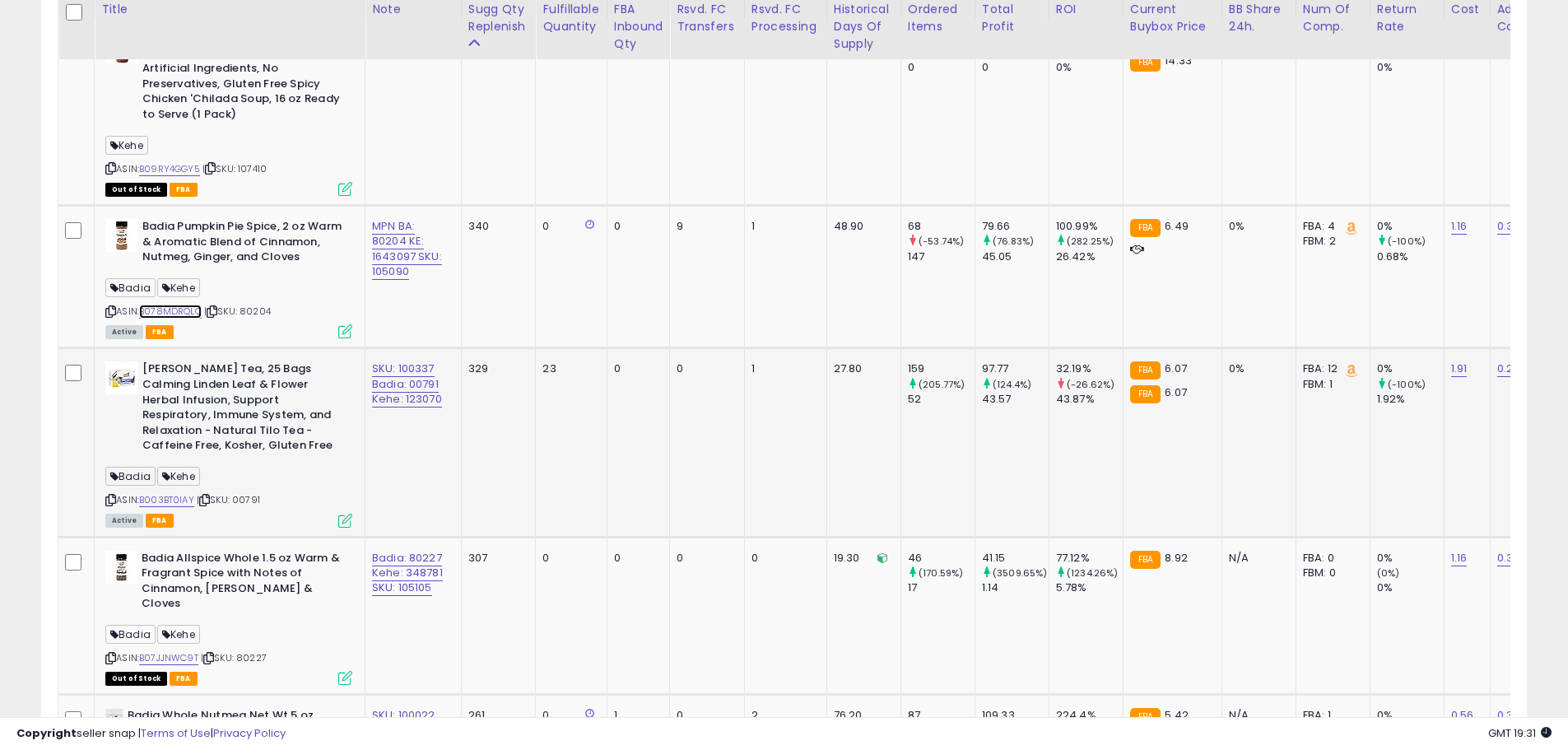
scroll to position [1013, 0]
click at [422, 279] on td "MPN BA: 80204 KE: 1643097 SKU: 105090" at bounding box center [413, 275] width 96 height 143
drag, startPoint x: 365, startPoint y: 252, endPoint x: 414, endPoint y: 258, distance: 49.4
click at [414, 258] on td "MPN BA: 80204 KE: 1643097 SKU: 105090" at bounding box center [413, 275] width 96 height 143
copy link "1643097"
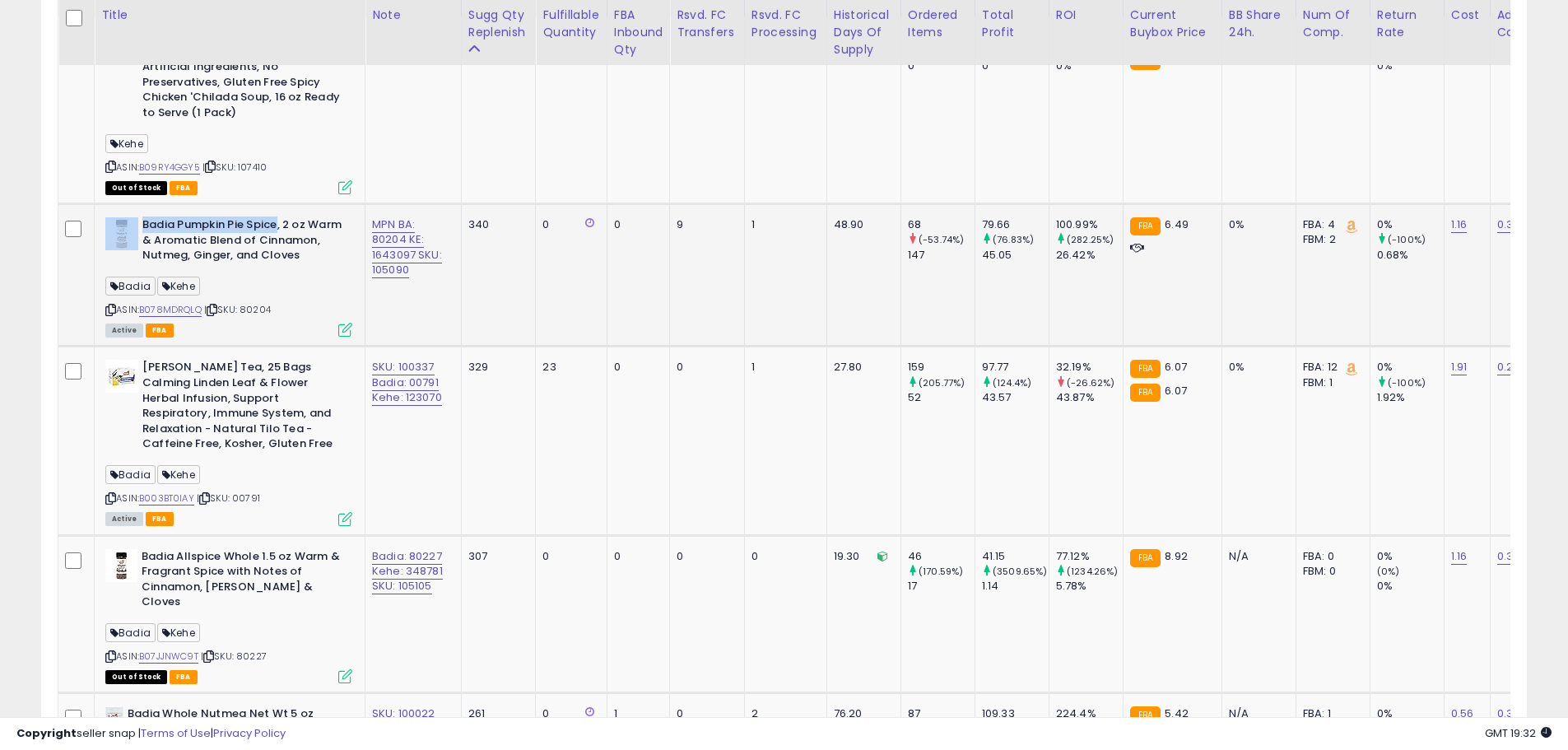
drag, startPoint x: 138, startPoint y: 220, endPoint x: 278, endPoint y: 230, distance: 140.4
click at [278, 230] on div "Badia Pumpkin Pie Spice, 2 oz Warm & Aromatic Blend of Cinnamon, Nutmeg, Ginger…" at bounding box center [228, 242] width 247 height 50
copy div "Badia Pumpkin Pie Spice"
drag, startPoint x: 373, startPoint y: 251, endPoint x: 414, endPoint y: 256, distance: 41.3
click at [414, 256] on td "MPN BA: 80204 KE: 1643097 SKU: 105090" at bounding box center [413, 275] width 96 height 143
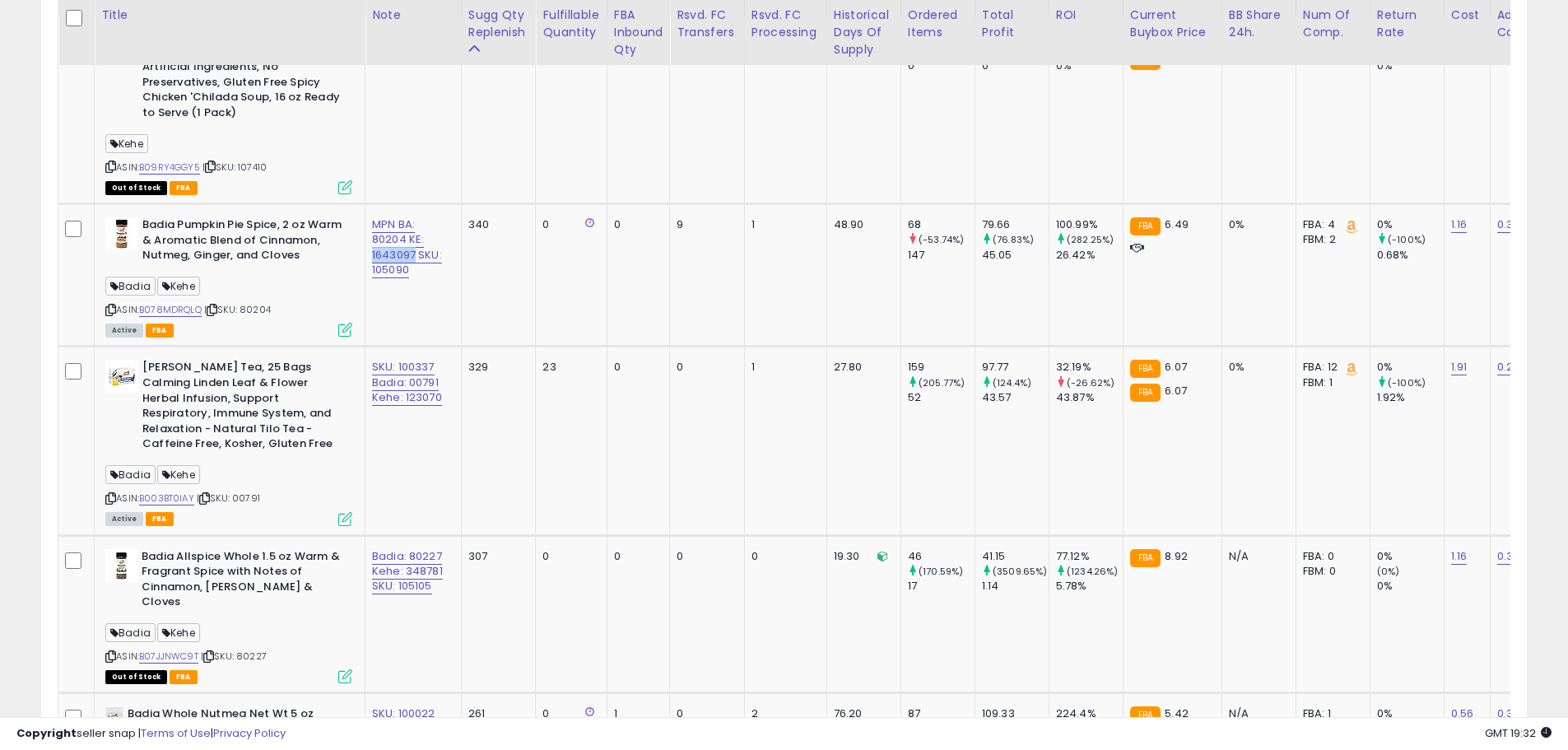
copy link "1643097"
click at [248, 505] on span "| SKU: 00791" at bounding box center [227, 498] width 63 height 13
drag, startPoint x: 443, startPoint y: 410, endPoint x: 402, endPoint y: 414, distance: 41.2
click at [402, 405] on div "SKU: 100337 Badia: 00791 Kehe: 123070" at bounding box center [410, 383] width 76 height 45
copy link "123070"
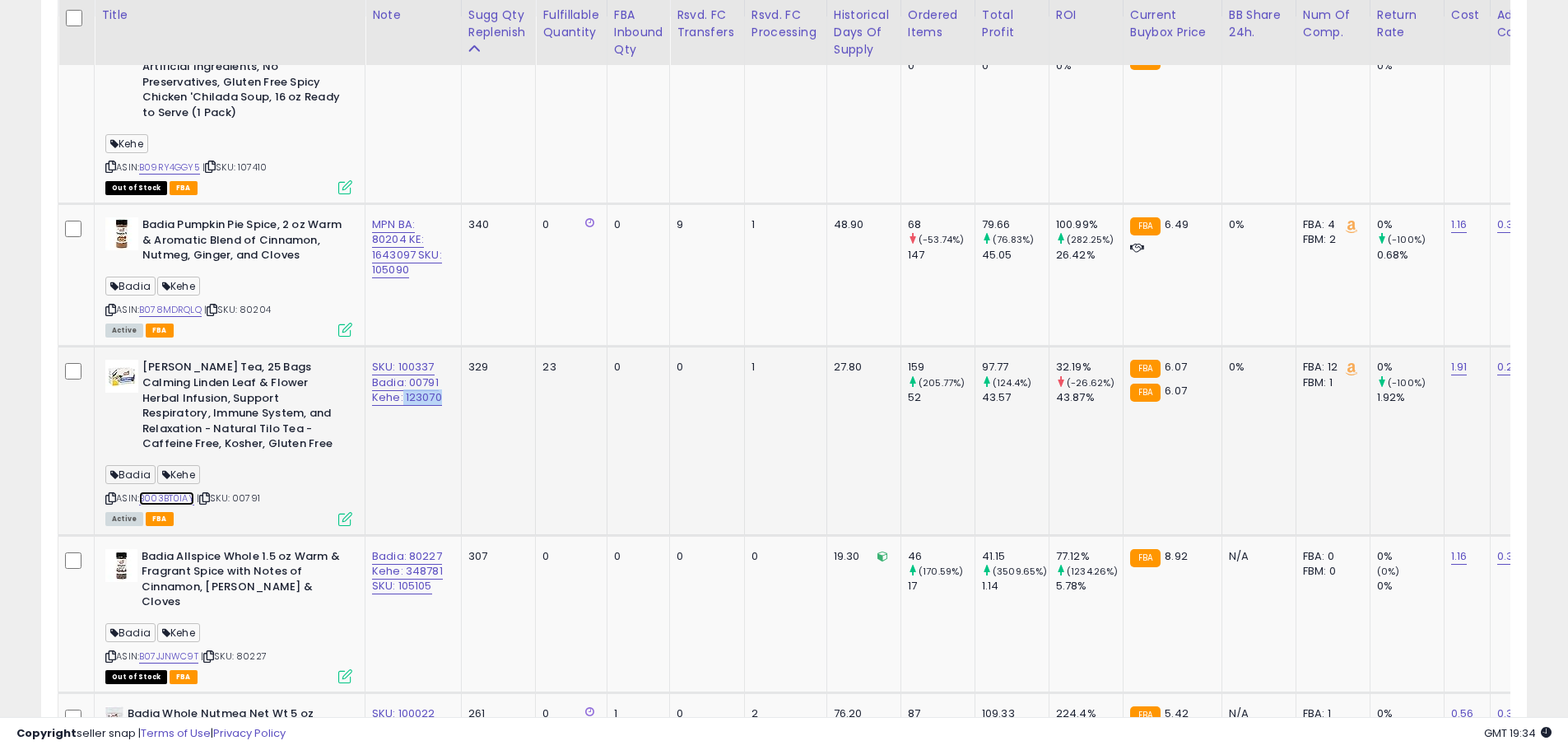
click at [178, 506] on link "B003BT0IAY" at bounding box center [166, 498] width 55 height 14
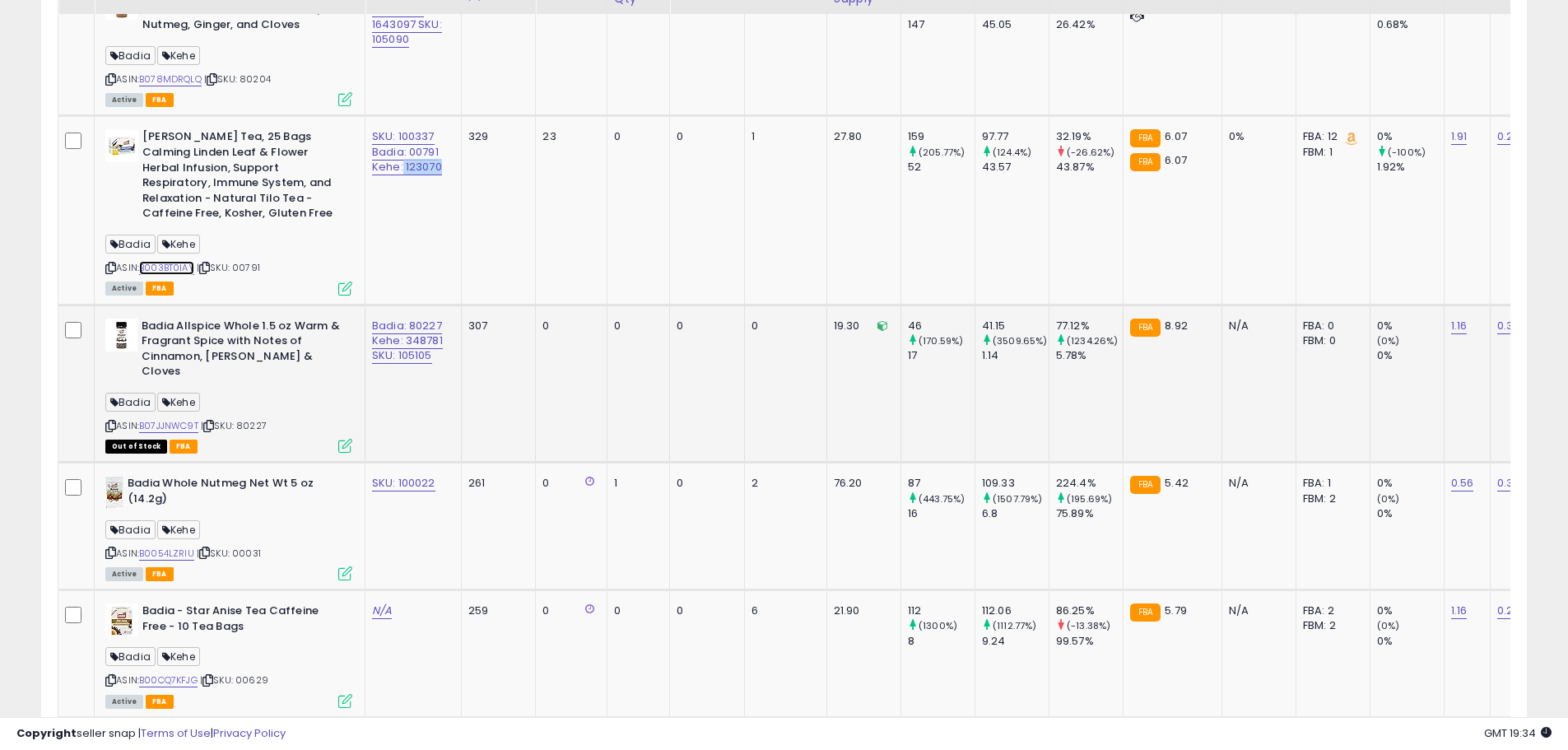
scroll to position [1259, 0]
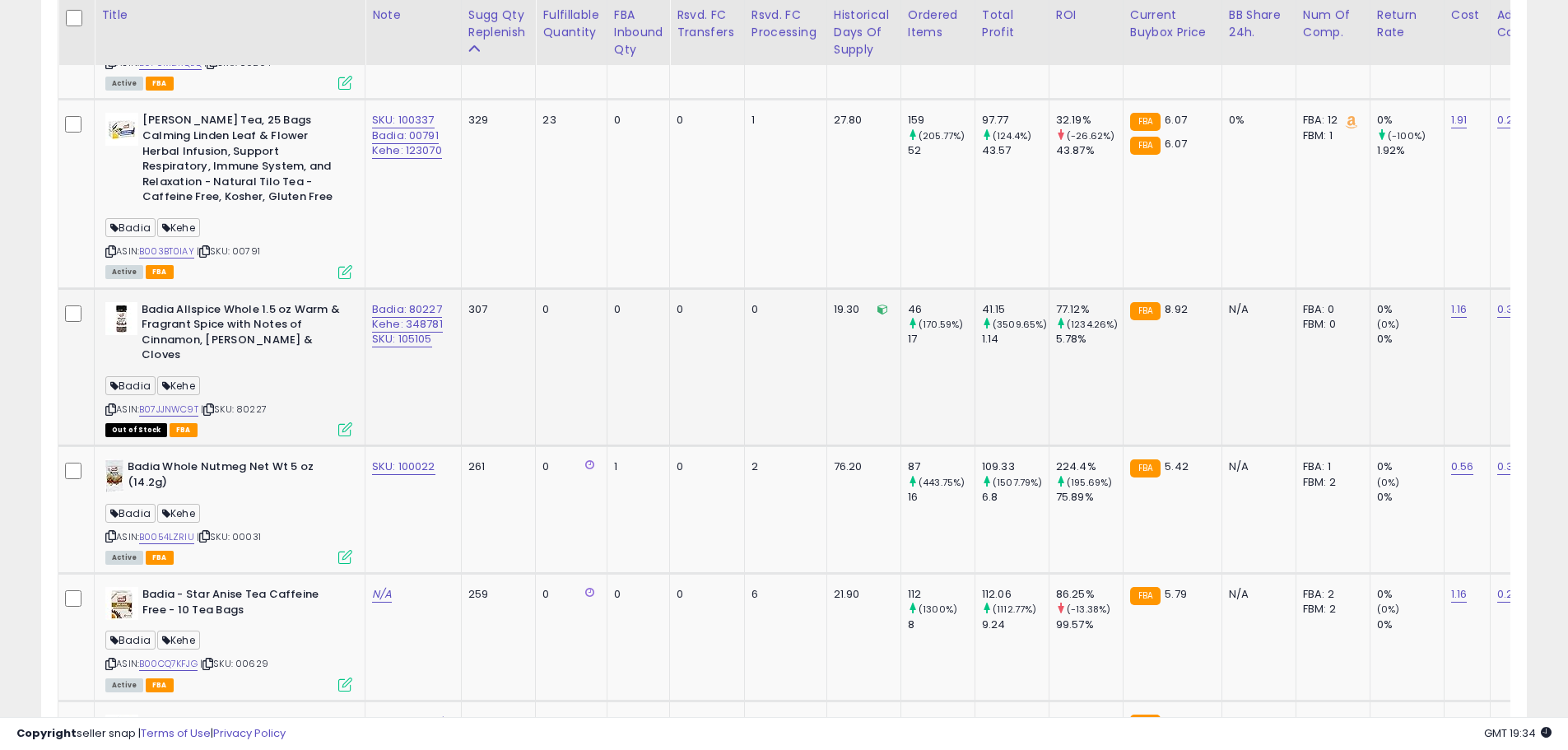
click at [439, 412] on td "Badia: 80227 Kehe: 348781 SKU: 105105" at bounding box center [413, 367] width 96 height 158
drag, startPoint x: 445, startPoint y: 336, endPoint x: 405, endPoint y: 336, distance: 40.0
click at [405, 336] on div "Badia: 80227 Kehe: 348781 SKU: 105105" at bounding box center [410, 325] width 76 height 45
copy link "348781"
click at [179, 410] on link "B07JJNWC9T" at bounding box center [168, 409] width 59 height 14
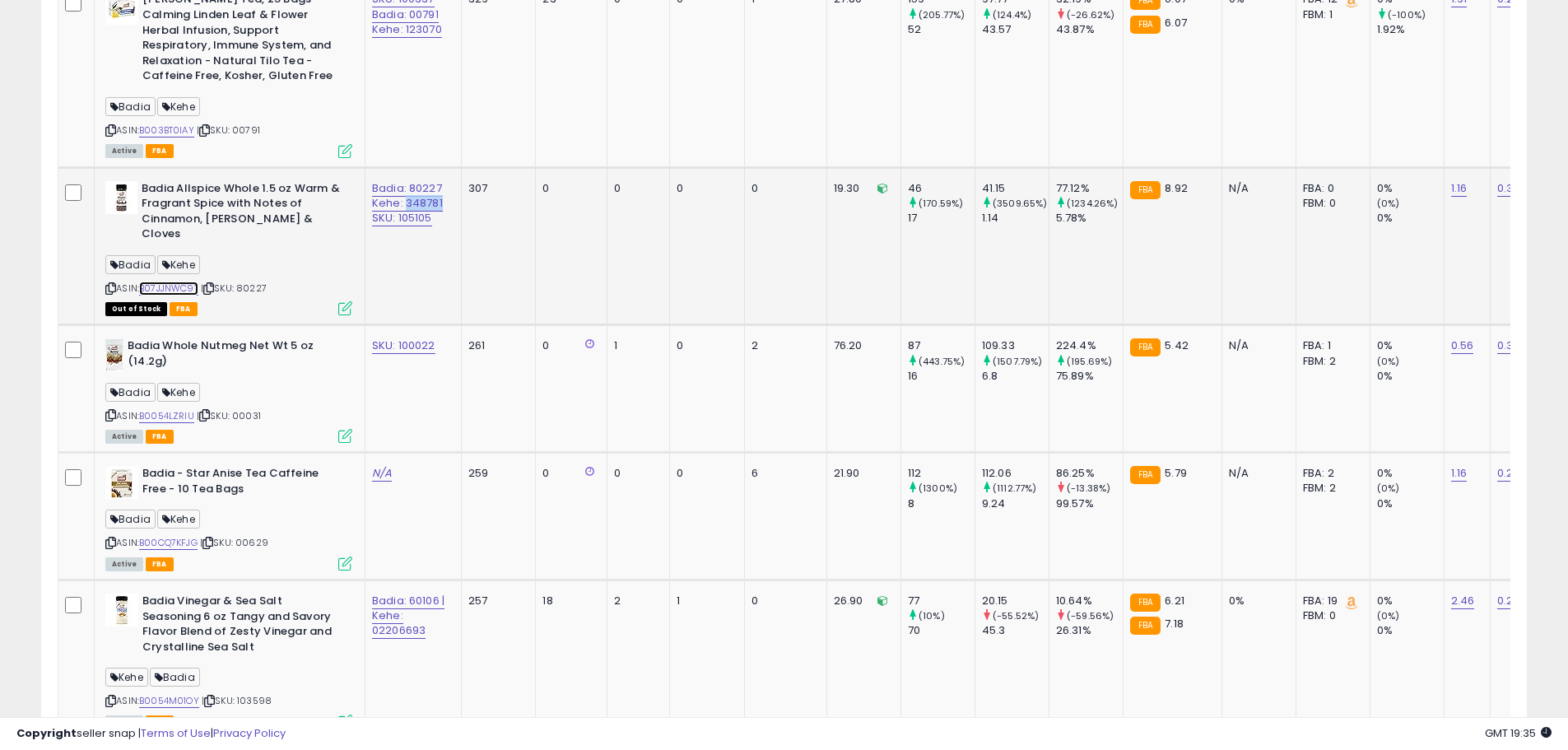
scroll to position [1507, 0]
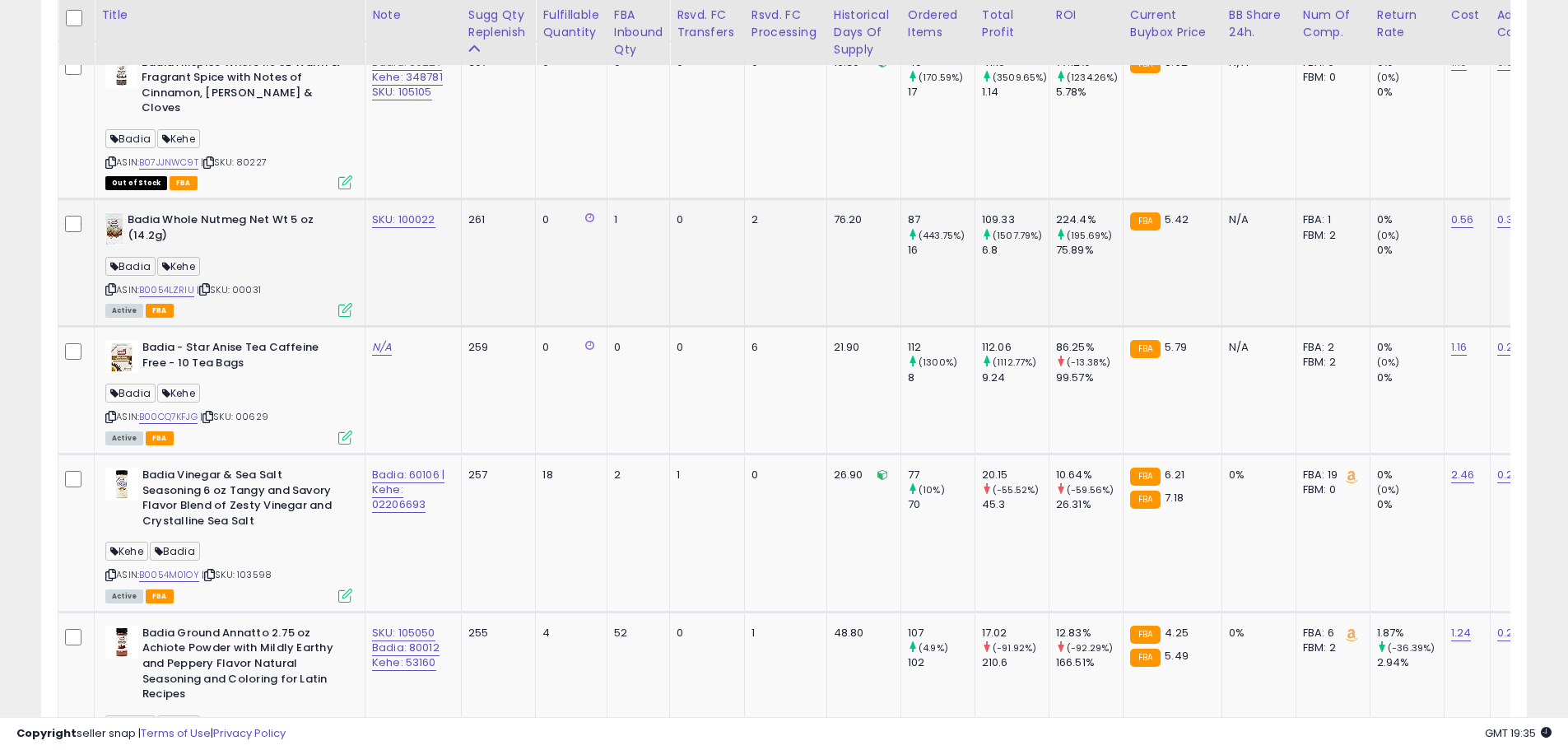
click at [411, 260] on td "SKU: 100022" at bounding box center [413, 263] width 96 height 128
click at [416, 245] on td "SKU: 100022" at bounding box center [413, 263] width 96 height 128
click at [249, 291] on span "| SKU: 00031" at bounding box center [228, 289] width 64 height 13
click at [216, 239] on b "Badia Whole Nutmeg Net Wt 5 oz (14.2g)" at bounding box center [227, 229] width 200 height 35
drag, startPoint x: 127, startPoint y: 219, endPoint x: 244, endPoint y: 219, distance: 117.0
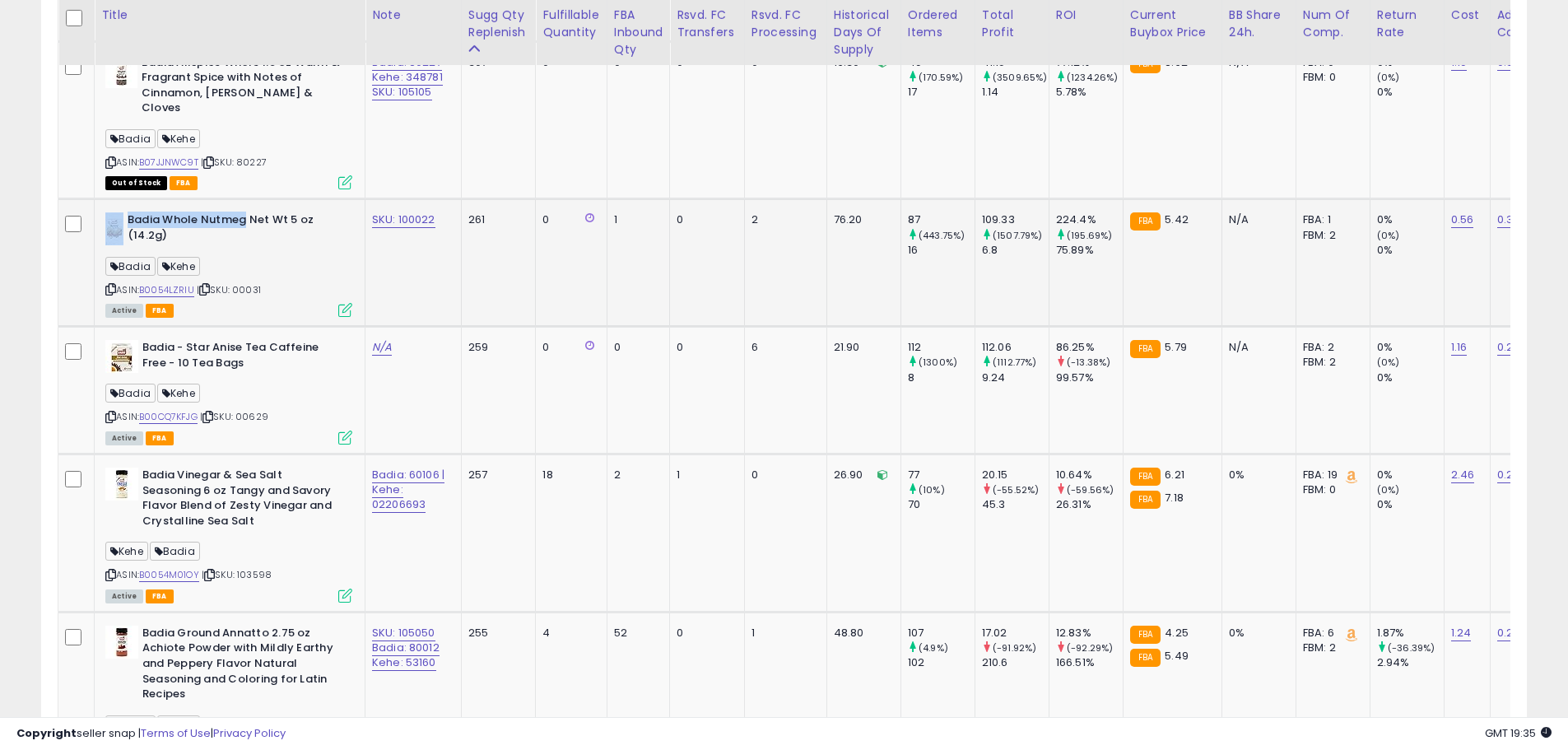
click at [244, 219] on div "Badia Whole Nutmeg Net Wt 5 oz (14.2g)" at bounding box center [228, 229] width 247 height 35
copy div "Badia Whole Nutmeg"
click at [483, 263] on td "261" at bounding box center [499, 263] width 75 height 128
click at [243, 286] on span "| SKU: 00031" at bounding box center [228, 289] width 64 height 13
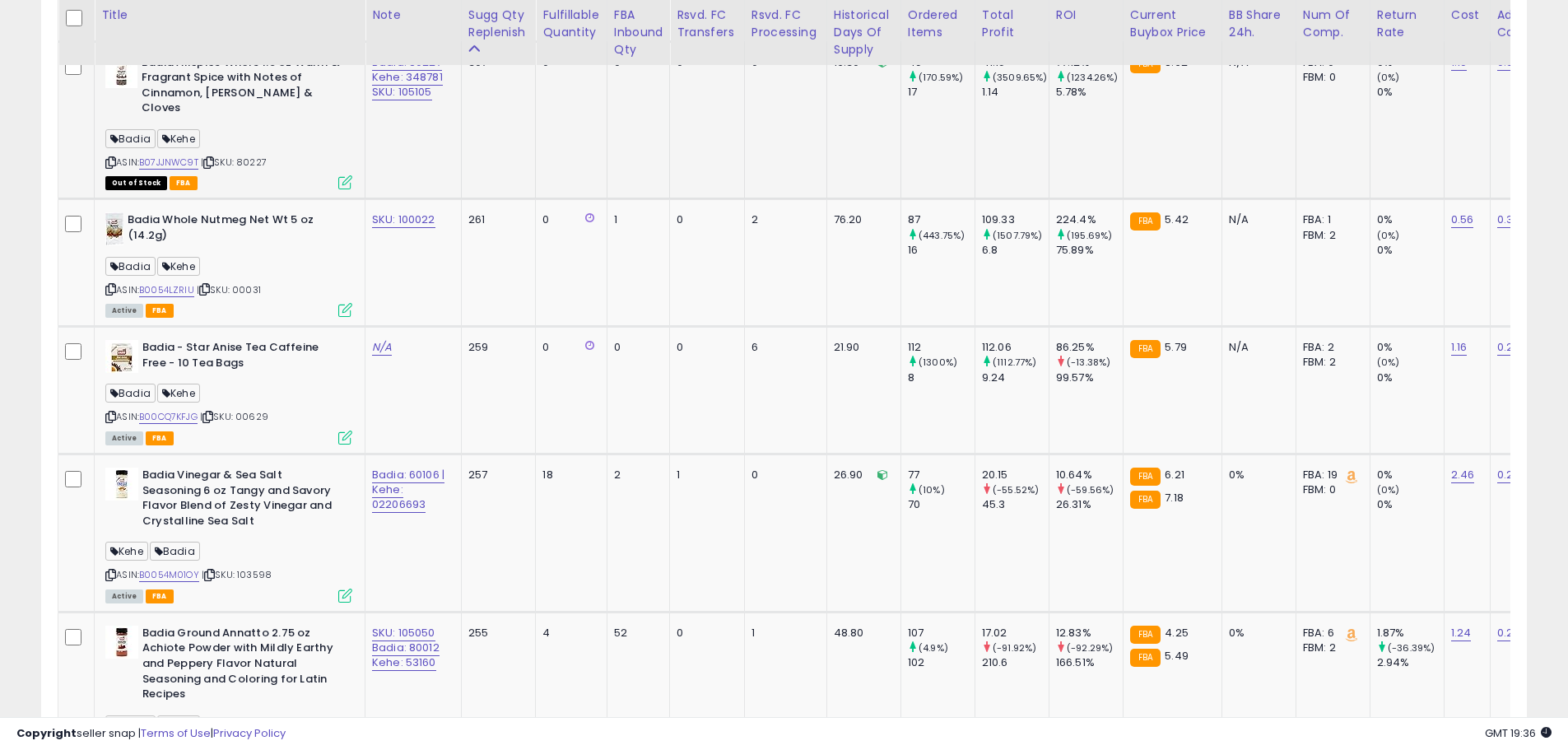
copy span "00031"
click at [414, 218] on link "SKU: 100022" at bounding box center [403, 220] width 63 height 17
drag, startPoint x: 390, startPoint y: 180, endPoint x: 241, endPoint y: 173, distance: 149.2
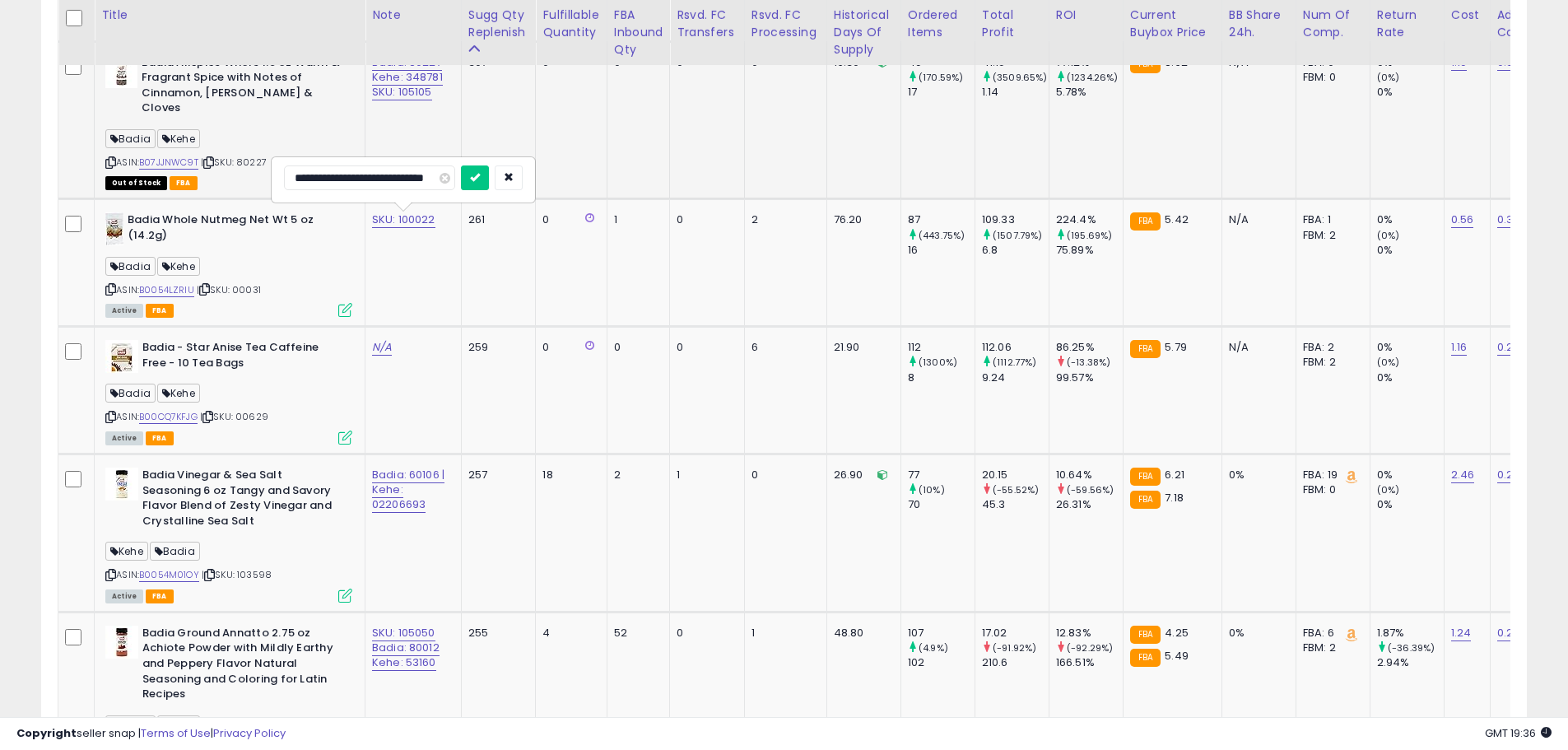
drag, startPoint x: 392, startPoint y: 180, endPoint x: 223, endPoint y: 179, distance: 169.0
click at [317, 180] on input "**********" at bounding box center [369, 178] width 171 height 24
click at [303, 176] on input "**********" at bounding box center [369, 178] width 171 height 24
click at [303, 180] on input "**********" at bounding box center [369, 178] width 171 height 24
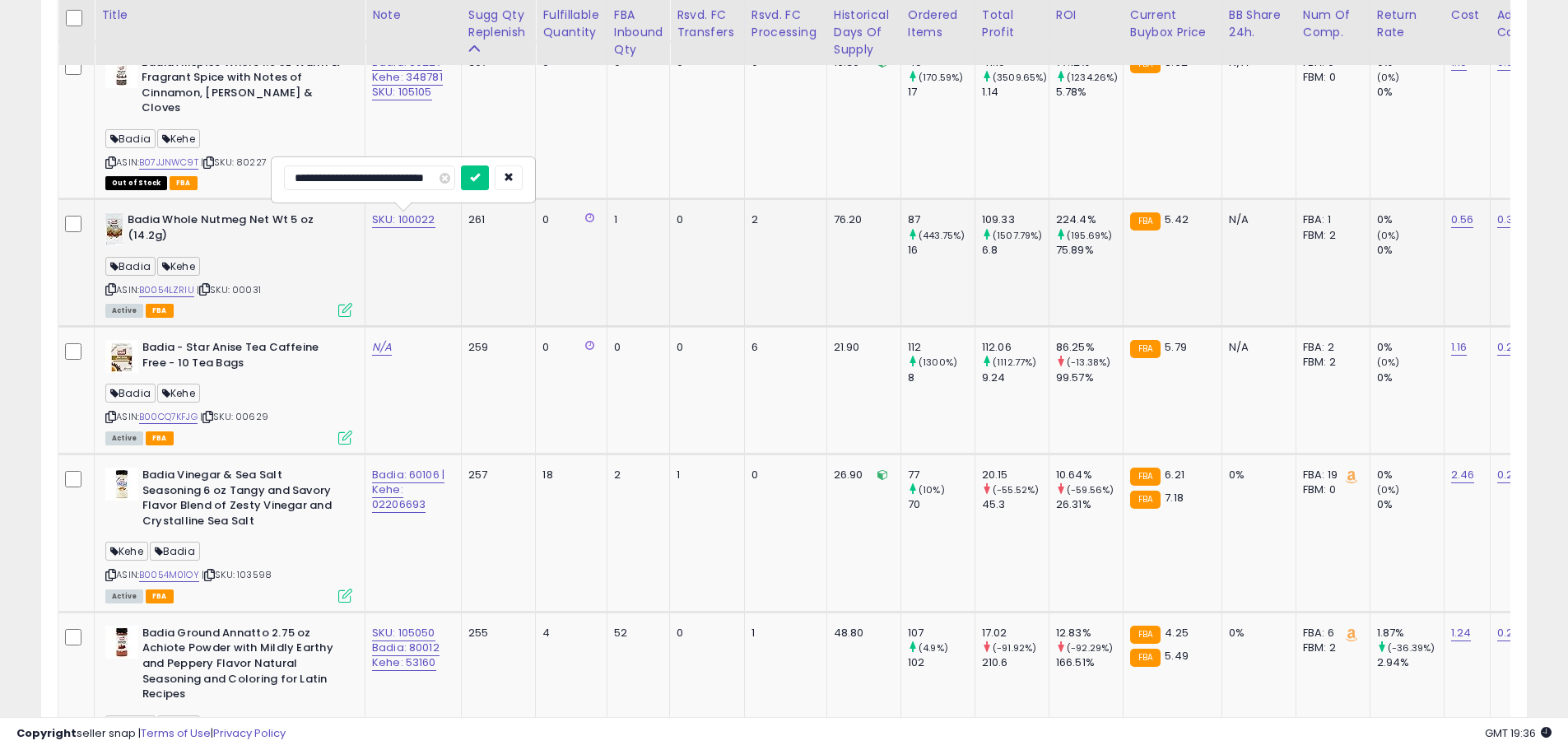
click at [300, 182] on input "**********" at bounding box center [369, 178] width 171 height 24
drag, startPoint x: 336, startPoint y: 180, endPoint x: 409, endPoint y: 180, distance: 73.0
click at [437, 179] on input "**********" at bounding box center [369, 178] width 171 height 24
click at [406, 179] on input "**********" at bounding box center [369, 178] width 171 height 24
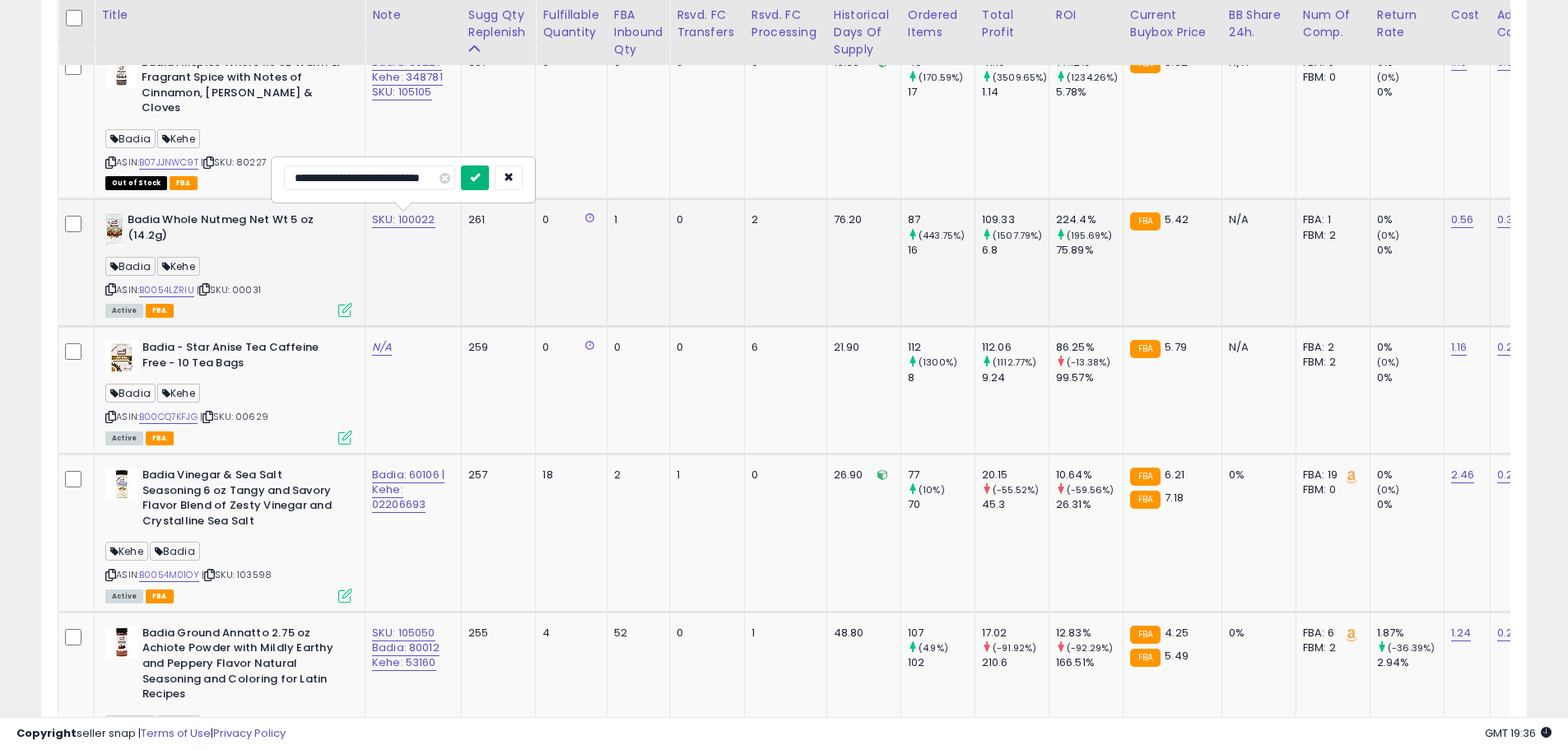
type input "**********"
click at [473, 177] on icon "submit" at bounding box center [474, 177] width 10 height 10
drag, startPoint x: 430, startPoint y: 259, endPoint x: 421, endPoint y: 261, distance: 9.2
click at [428, 260] on td "BA: 00031 KE: 83254 UN: 881086" at bounding box center [413, 263] width 96 height 128
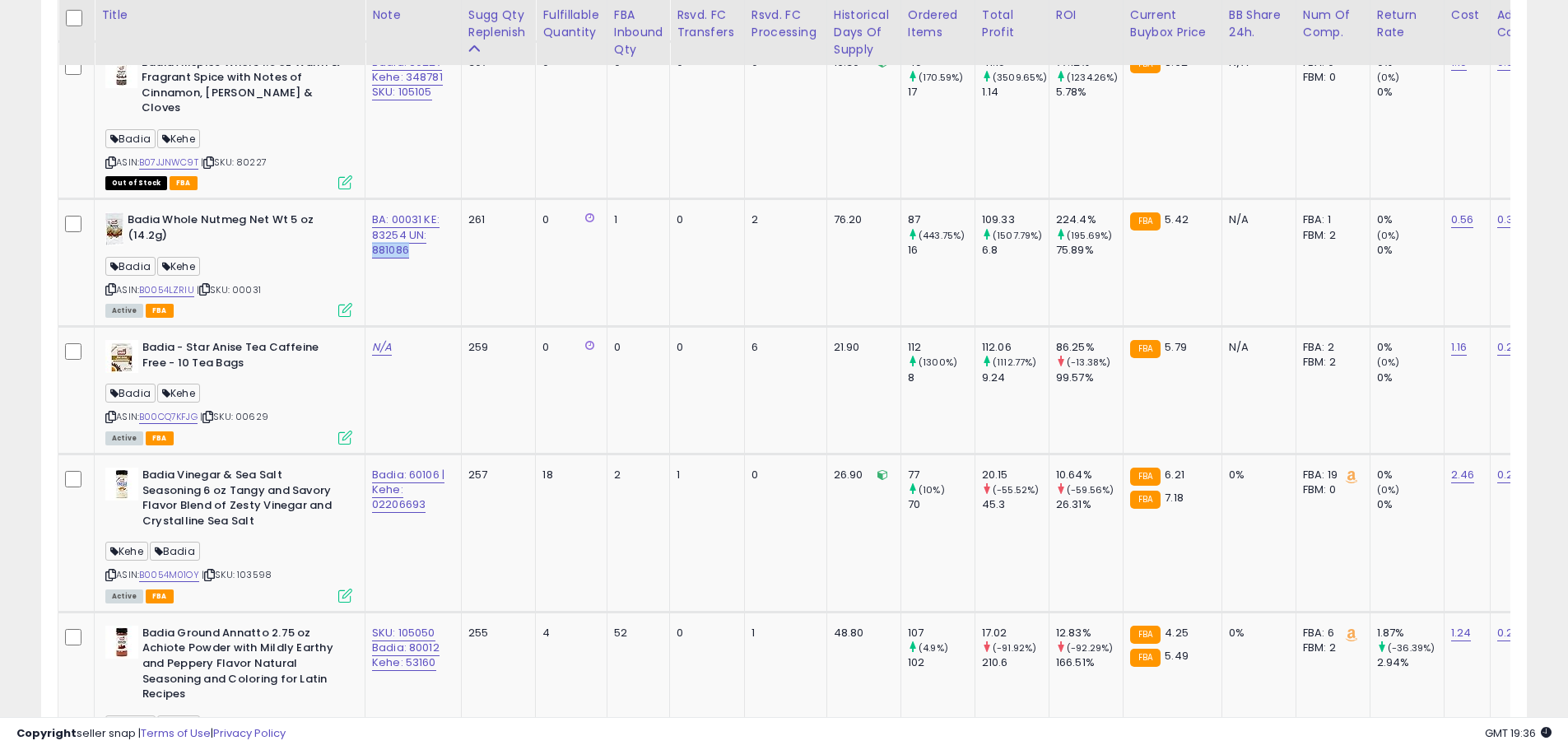
drag, startPoint x: 420, startPoint y: 254, endPoint x: 370, endPoint y: 256, distance: 50.0
click at [370, 256] on td "BA: 00031 KE: 83254 UN: 881086" at bounding box center [413, 263] width 96 height 128
copy link "881086"
click at [386, 397] on td "N/A" at bounding box center [413, 391] width 96 height 128
drag, startPoint x: 286, startPoint y: 421, endPoint x: 276, endPoint y: 421, distance: 10.0
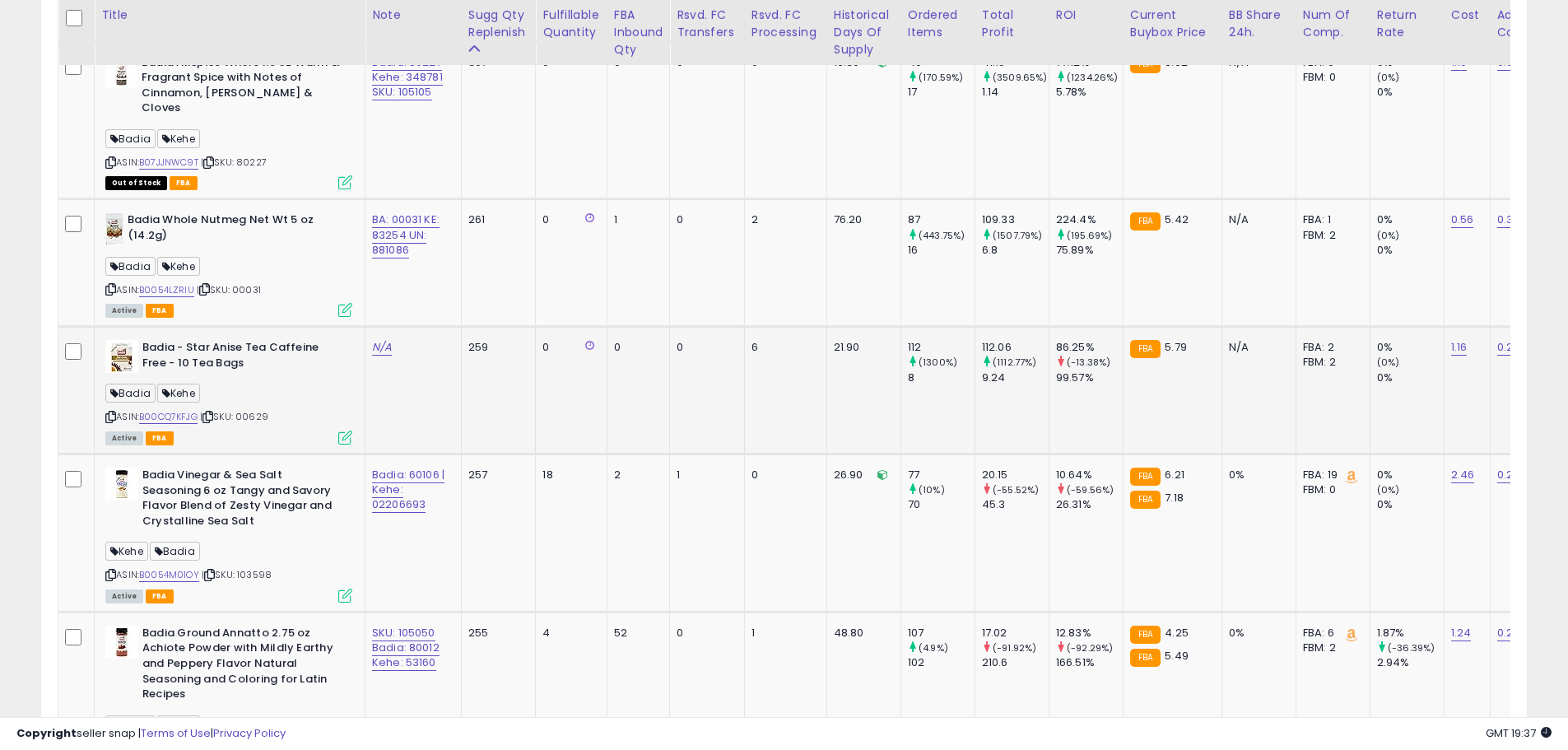
click at [285, 421] on div "ASIN: B00CQ7KFJG | SKU: 00629 Active FBA" at bounding box center [228, 392] width 247 height 103
click at [262, 420] on span "| SKU: 00629" at bounding box center [234, 416] width 69 height 13
copy span "00629"
click at [300, 415] on div "ASIN: B00CQ7KFJG | SKU: 00629 Active FBA" at bounding box center [228, 392] width 247 height 103
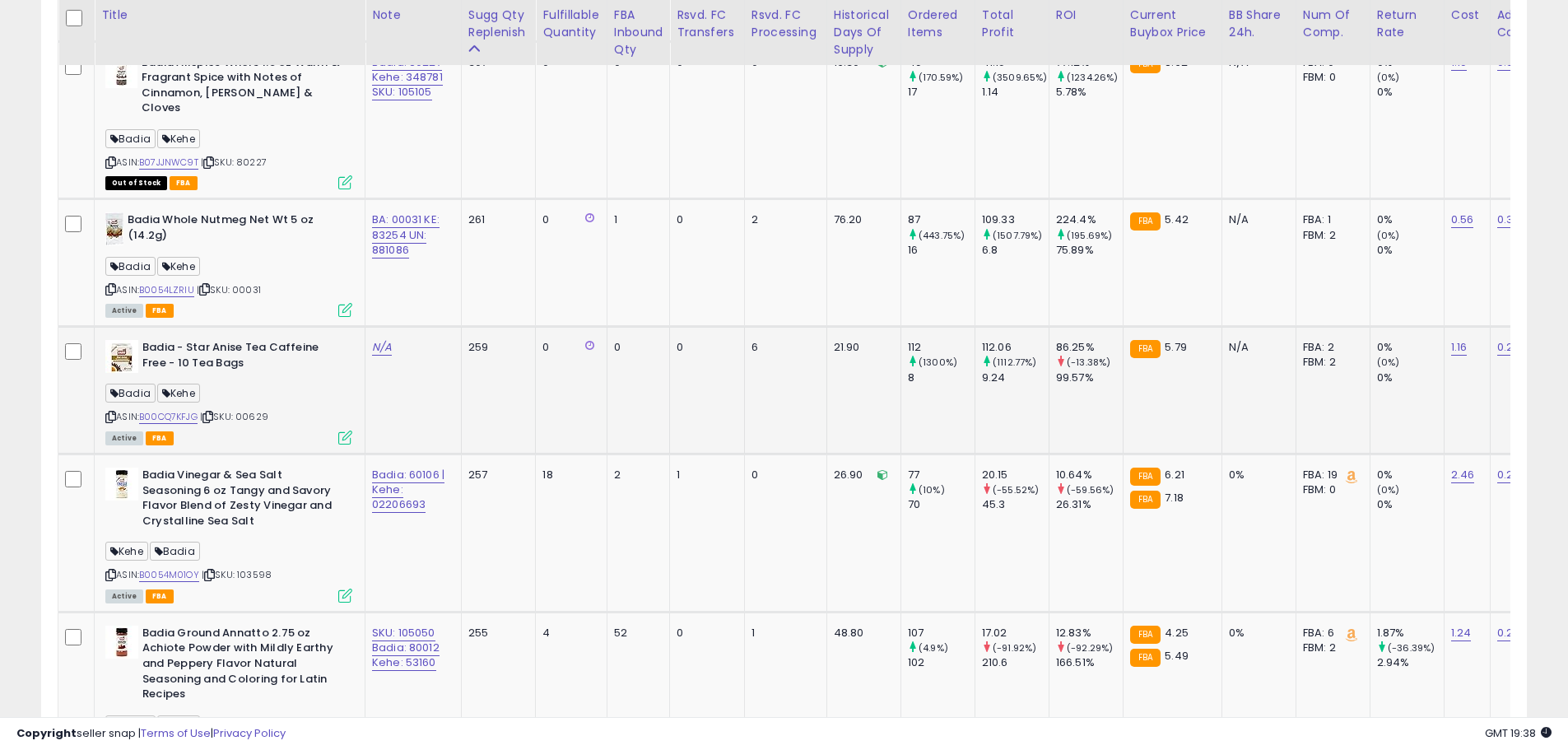
click at [275, 416] on div "ASIN: B00CQ7KFJG | SKU: 00629 Active FBA" at bounding box center [228, 392] width 247 height 103
drag, startPoint x: 288, startPoint y: 414, endPoint x: 239, endPoint y: 416, distance: 49.0
click at [236, 416] on div "ASIN: B00CQ7KFJG | SKU: 00629 Active FBA" at bounding box center [228, 392] width 247 height 103
click at [282, 415] on div "ASIN: B00CQ7KFJG | SKU: 00629 Active FBA" at bounding box center [228, 392] width 247 height 103
drag, startPoint x: 287, startPoint y: 389, endPoint x: 282, endPoint y: 398, distance: 10.3
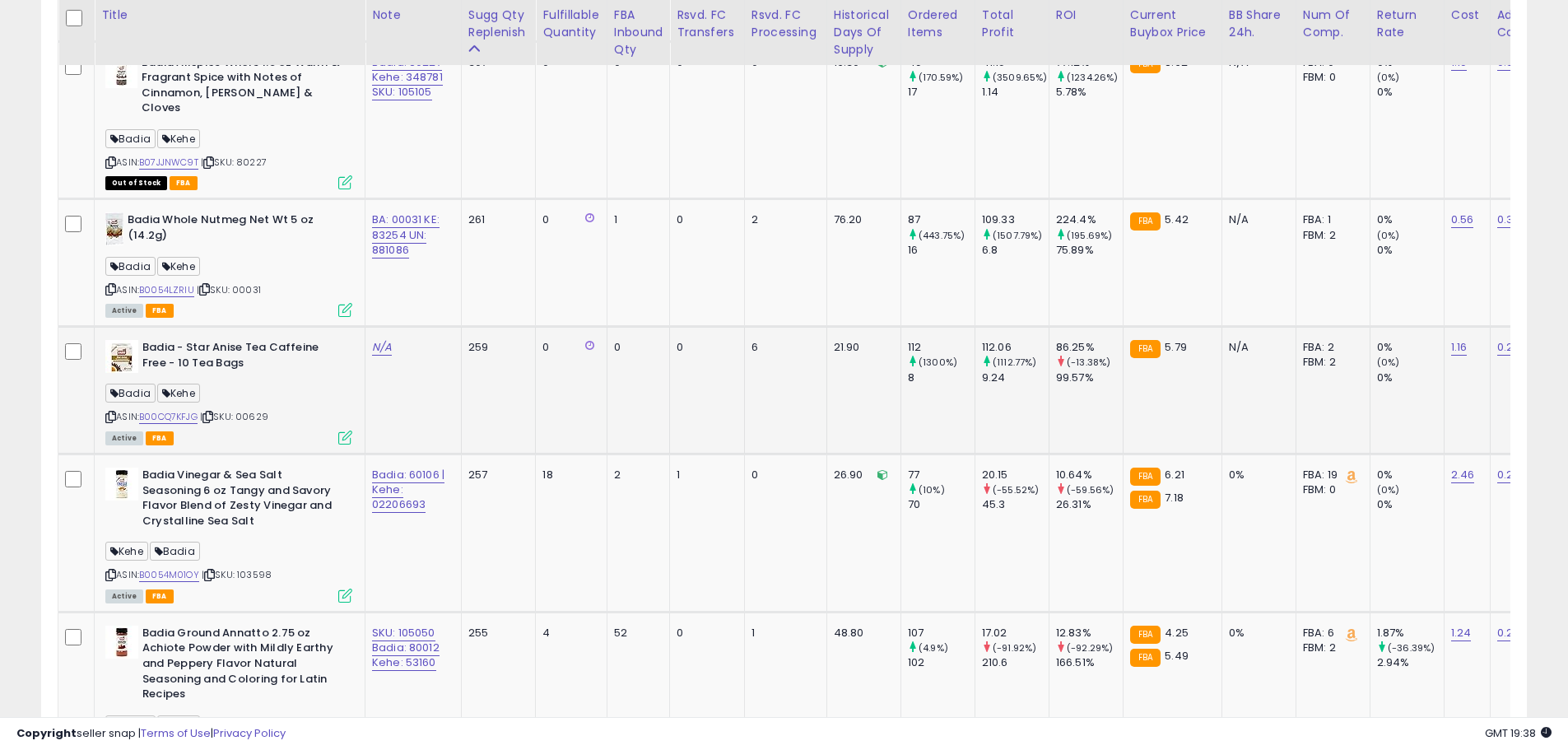
click at [287, 391] on div "[PERSON_NAME]" at bounding box center [228, 396] width 247 height 23
click at [262, 414] on span "| SKU: 00629" at bounding box center [234, 416] width 69 height 13
drag, startPoint x: 144, startPoint y: 347, endPoint x: 241, endPoint y: 353, distance: 97.2
click at [241, 353] on b "Badia - Star Anise Tea Caffeine Free - 10 Tea Bags" at bounding box center [242, 357] width 200 height 35
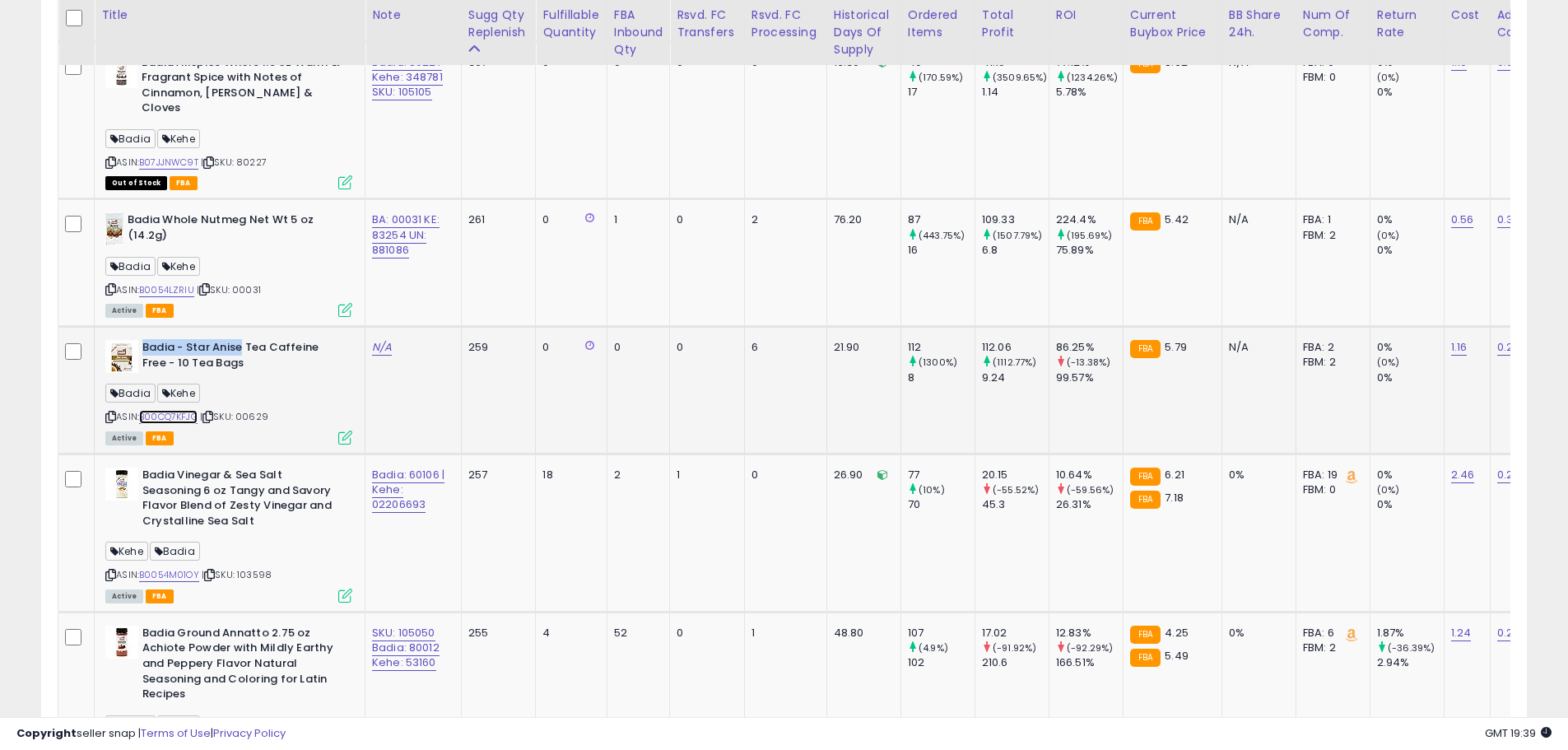
click at [185, 411] on link "B00CQ7KFJG" at bounding box center [168, 416] width 58 height 14
click at [384, 346] on link "N/A" at bounding box center [381, 348] width 20 height 17
click at [275, 307] on input "**********" at bounding box center [335, 305] width 147 height 24
type input "**********"
click at [434, 303] on icon "submit" at bounding box center [428, 305] width 10 height 10
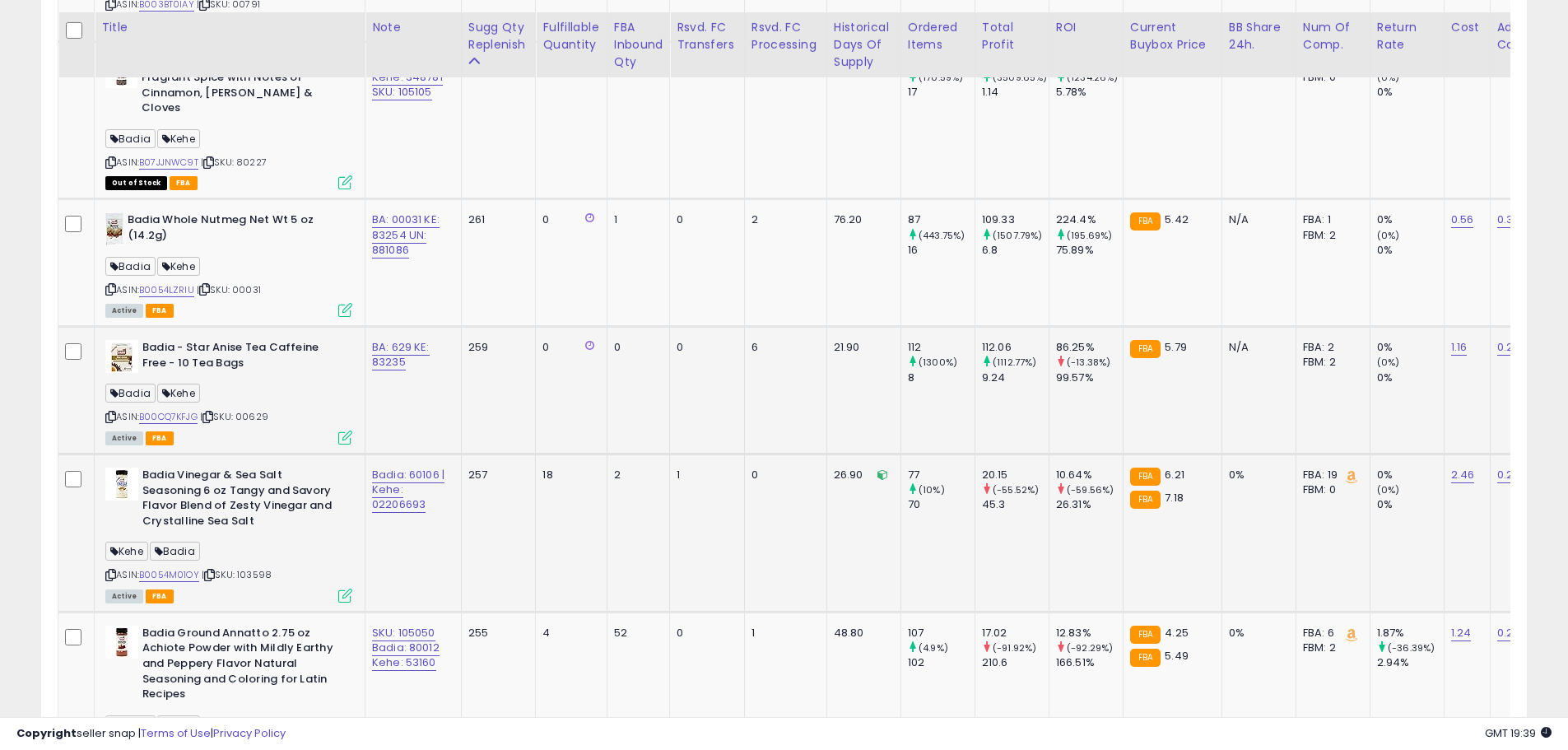
scroll to position [1589, 0]
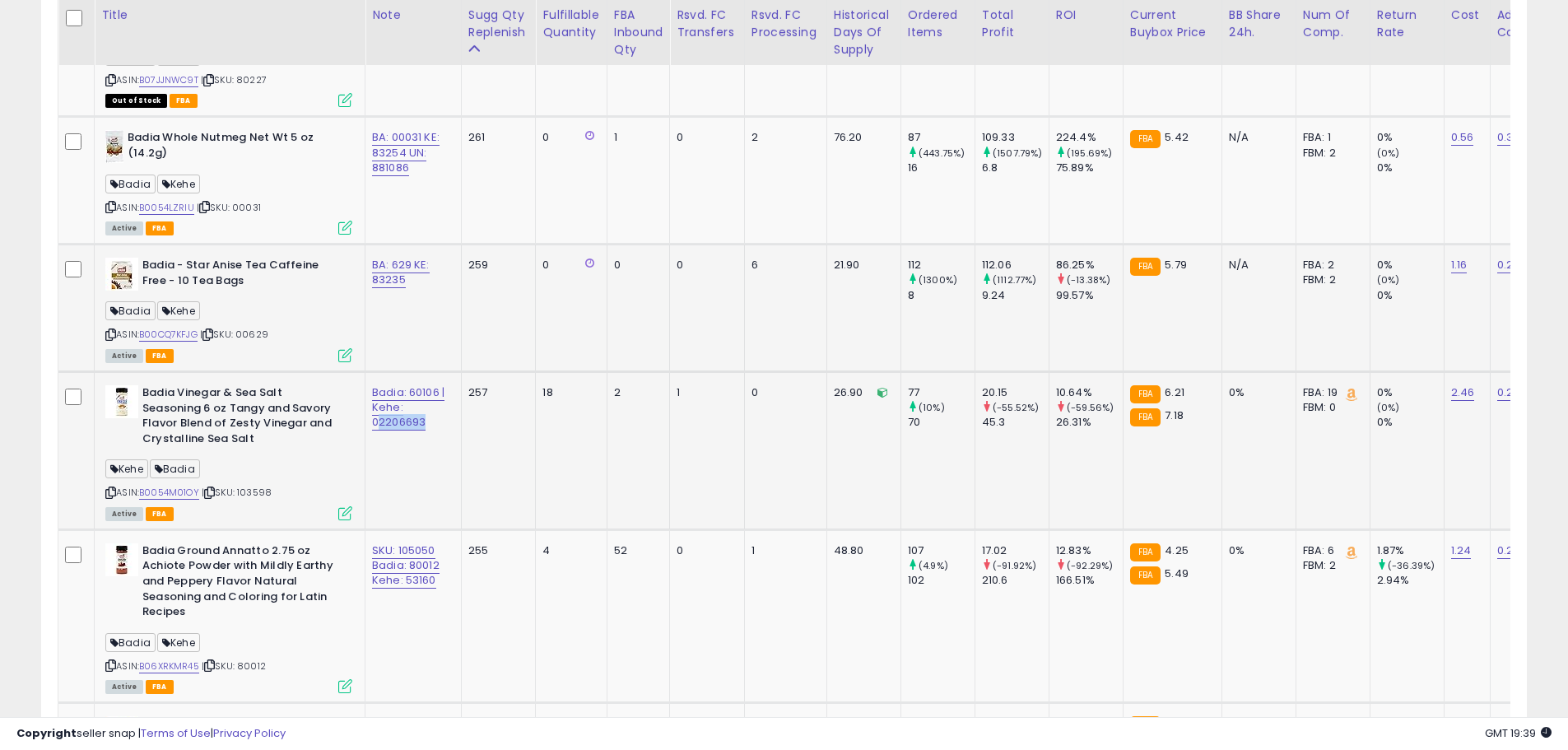
drag, startPoint x: 432, startPoint y: 424, endPoint x: 379, endPoint y: 428, distance: 53.2
click at [379, 428] on div "Badia: 60106 | Kehe: 02206693" at bounding box center [410, 408] width 76 height 45
click at [185, 492] on link "B0054M01OY" at bounding box center [169, 492] width 60 height 14
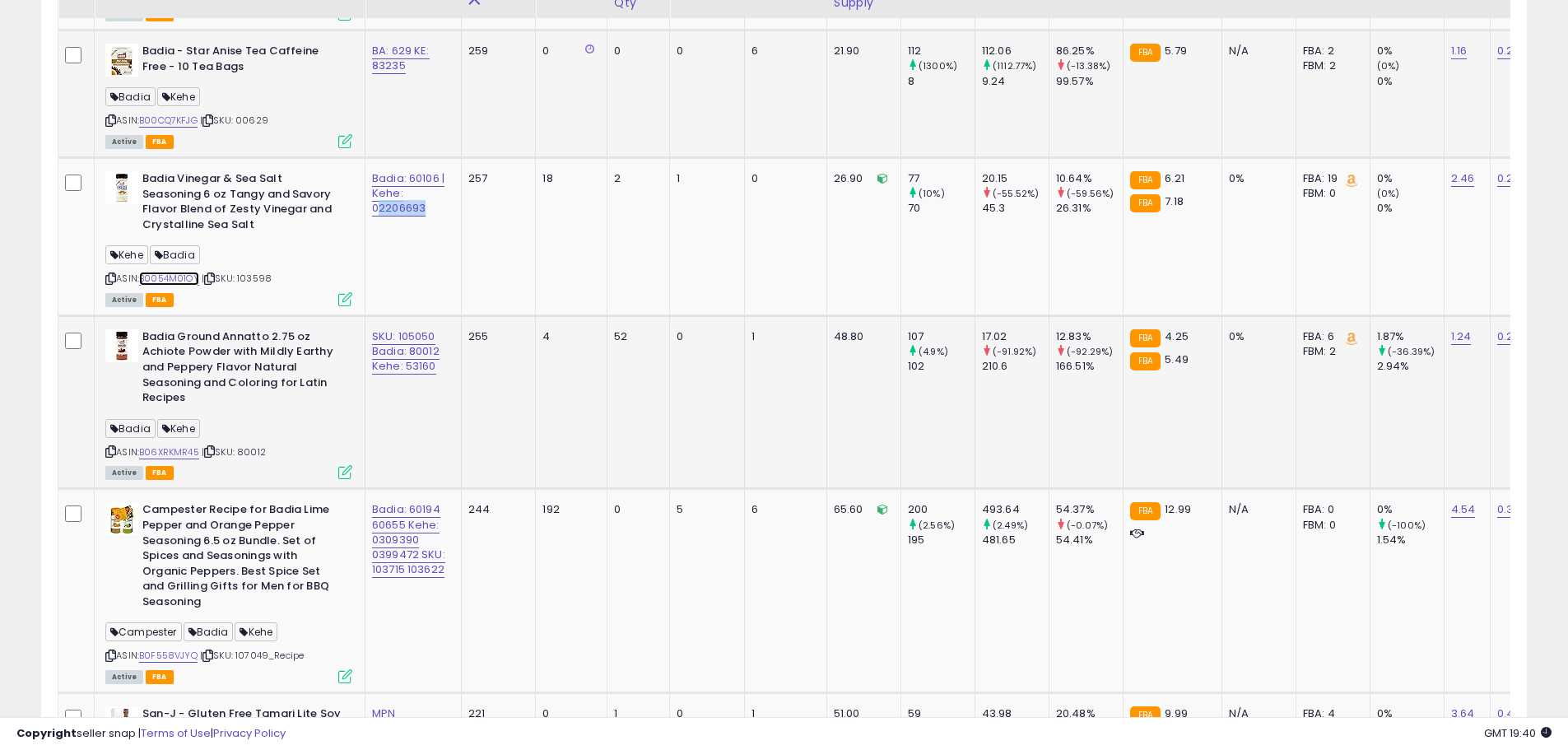
scroll to position [1836, 0]
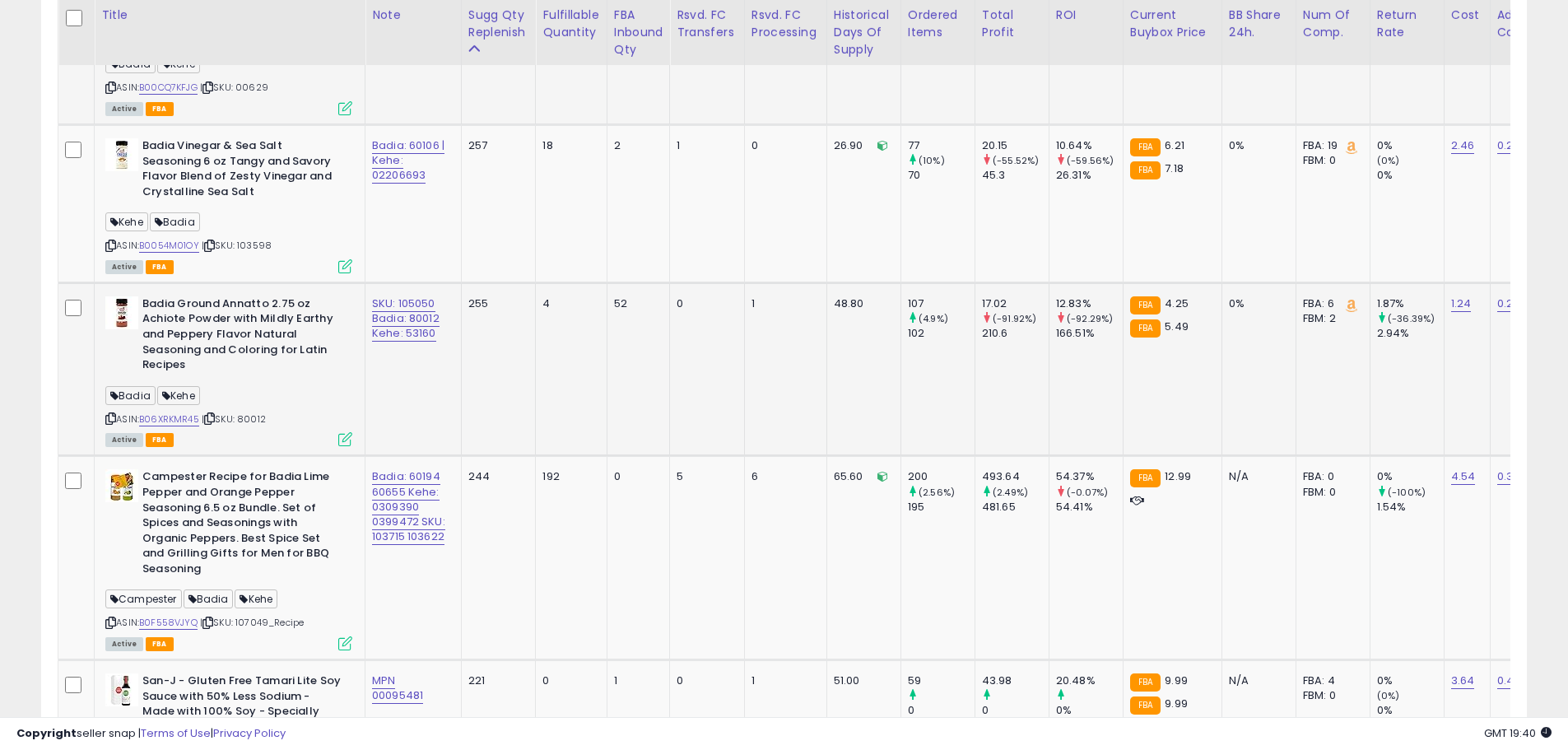
click at [280, 402] on div "[PERSON_NAME]" at bounding box center [228, 398] width 247 height 23
click at [274, 410] on div "ASIN: B06XRKMR45 | SKU: 80012 Active FBA" at bounding box center [228, 370] width 247 height 148
click at [296, 404] on div "[PERSON_NAME]" at bounding box center [228, 398] width 247 height 23
click at [175, 417] on link "B06XRKMR45" at bounding box center [169, 419] width 60 height 14
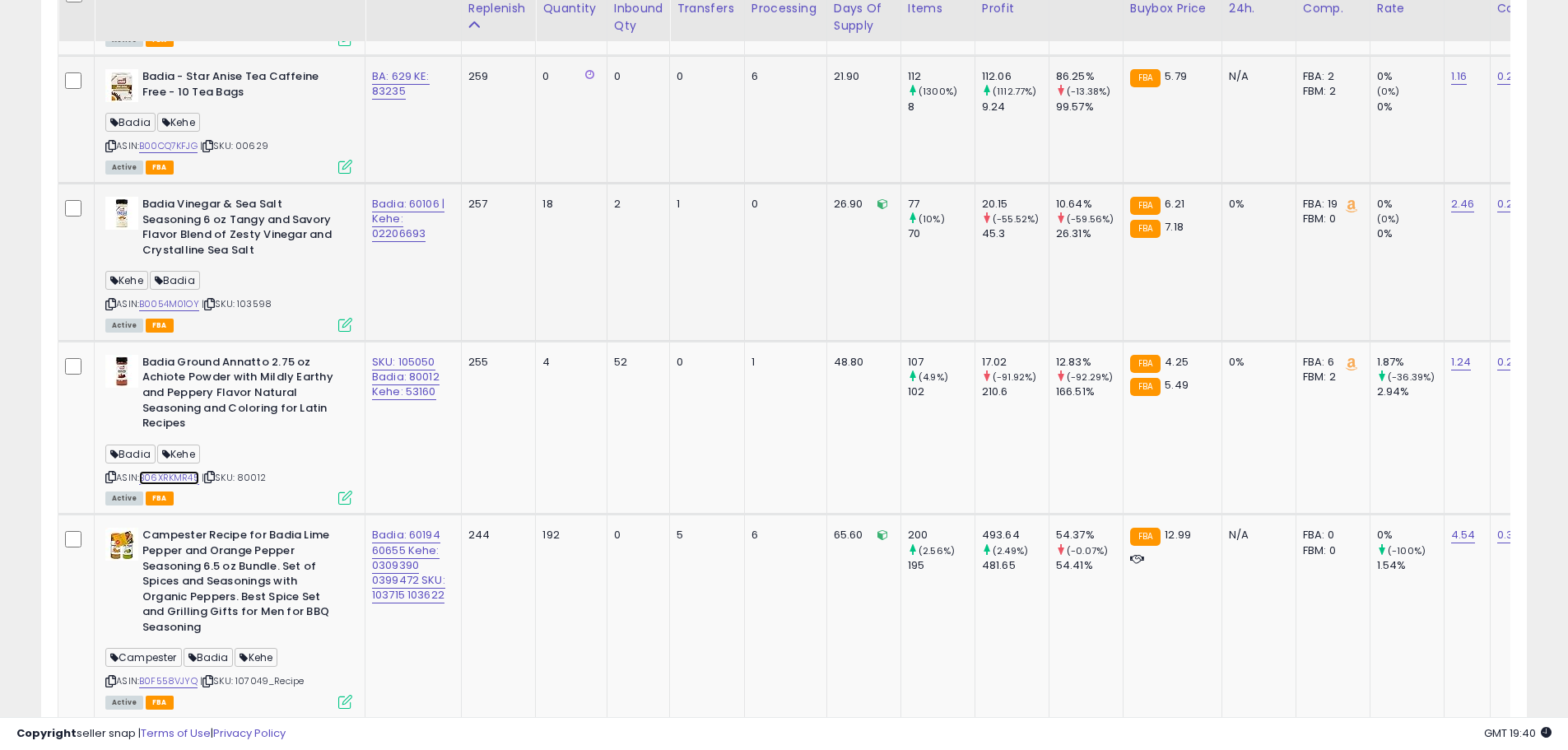
scroll to position [1754, 0]
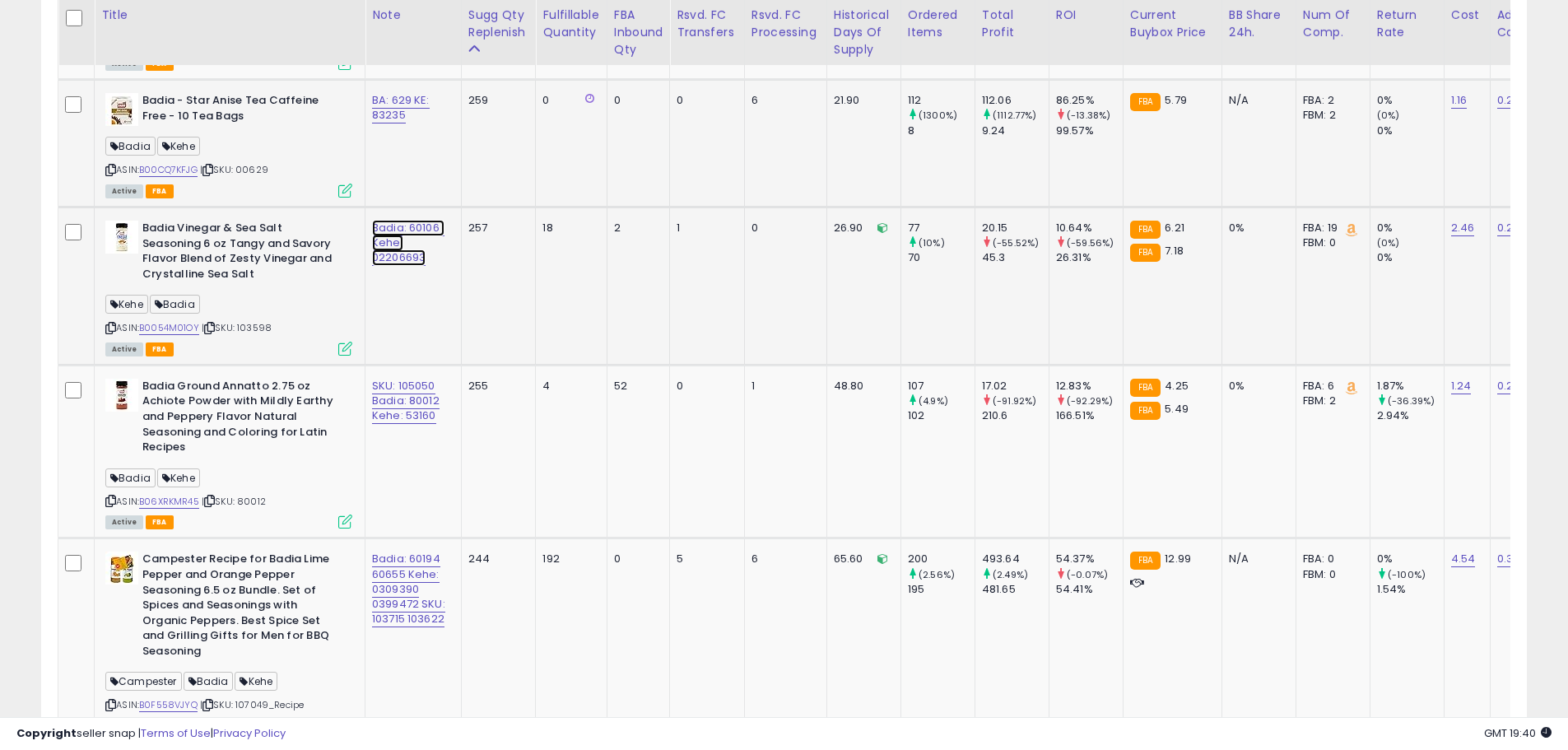
click at [400, 256] on link "Badia: 60106 | Kehe: 02206693" at bounding box center [408, 242] width 72 height 46
drag, startPoint x: 381, startPoint y: 189, endPoint x: 356, endPoint y: 189, distance: 25.0
click at [356, 189] on input "**********" at bounding box center [375, 186] width 171 height 24
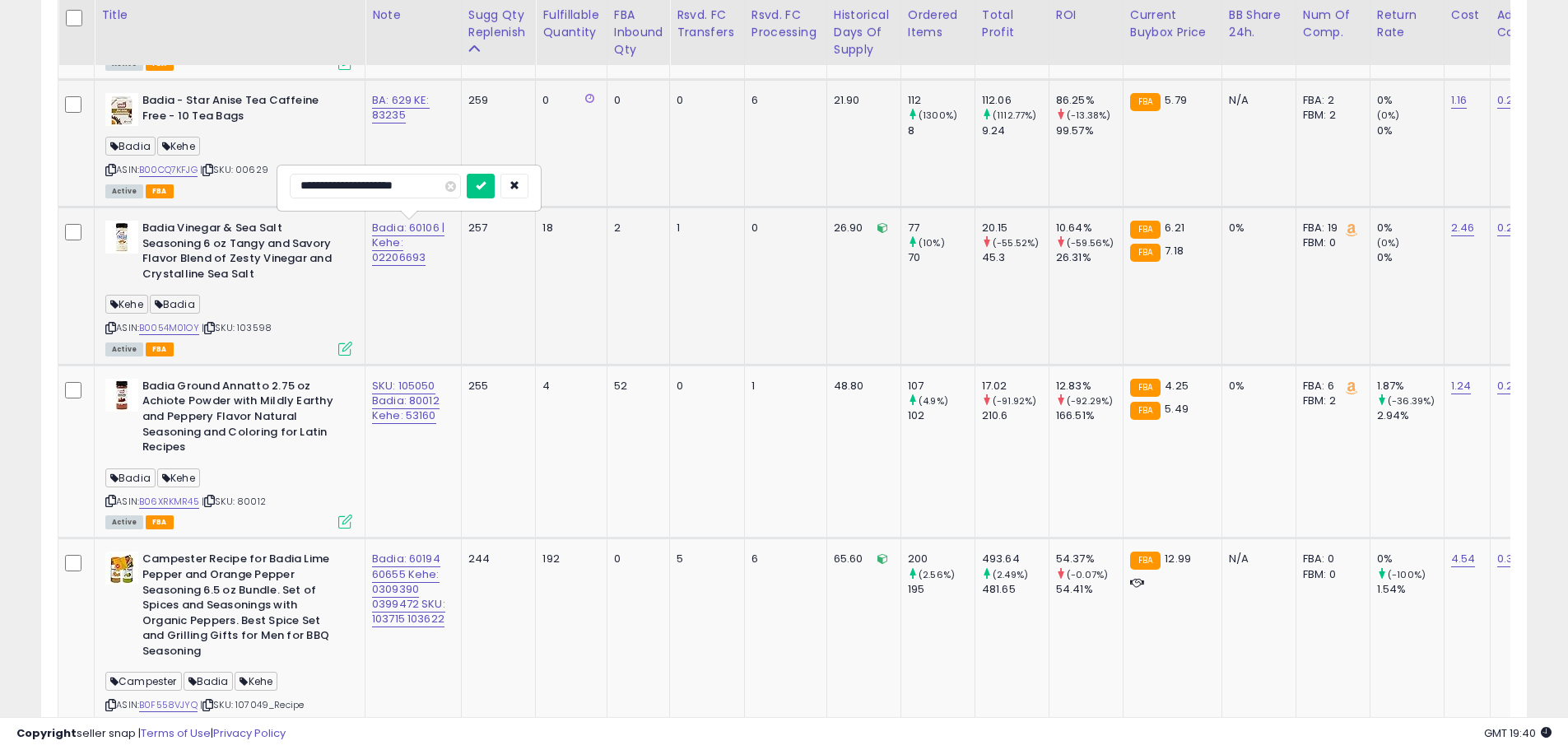
click at [440, 194] on input "**********" at bounding box center [375, 186] width 171 height 24
type input "**********"
click at [485, 179] on button "submit" at bounding box center [481, 186] width 28 height 24
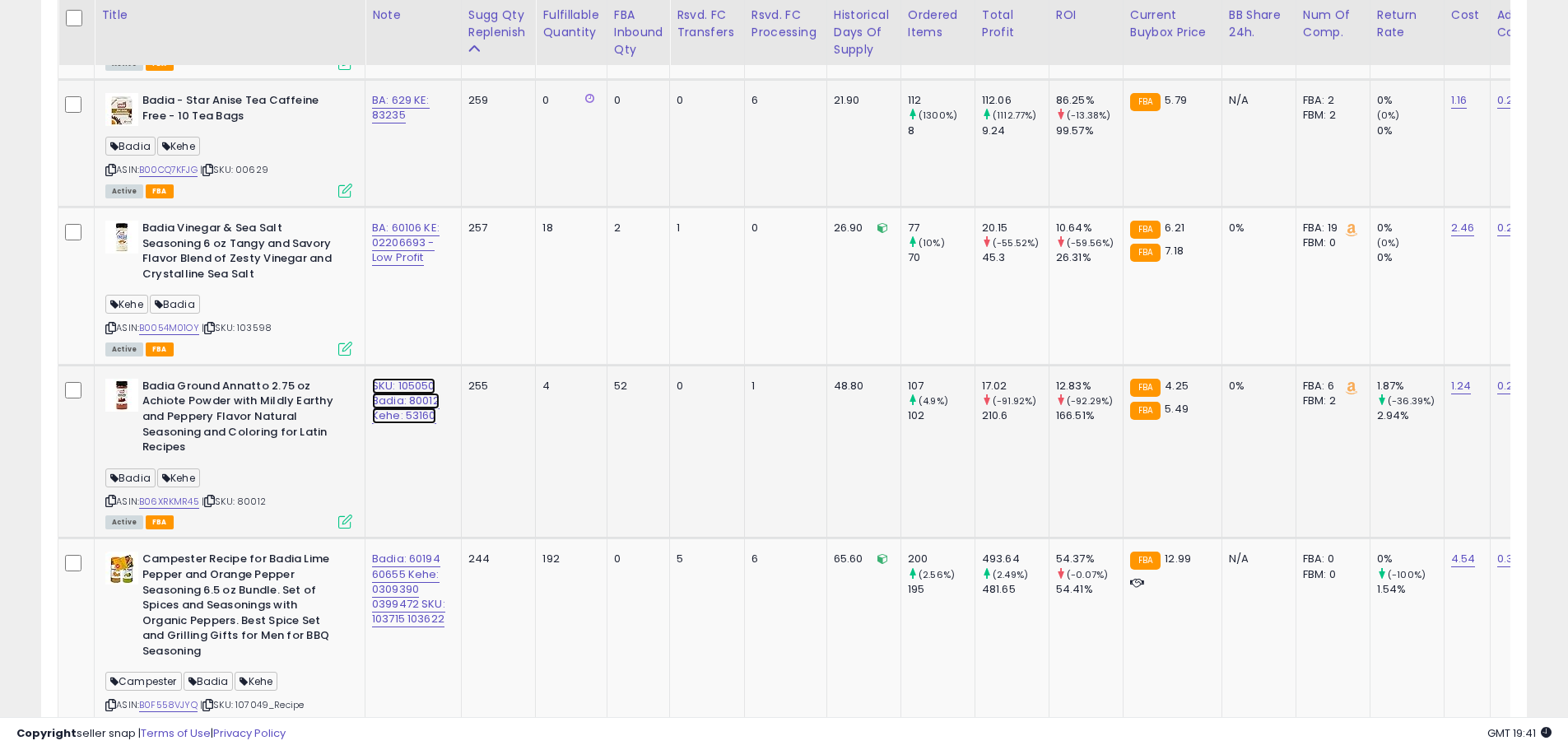
click at [418, 410] on link "SKU: 105050 Badia: 80012 Kehe: 53160" at bounding box center [406, 400] width 68 height 46
drag, startPoint x: 325, startPoint y: 348, endPoint x: 376, endPoint y: 349, distance: 51.0
click at [376, 349] on input "**********" at bounding box center [372, 344] width 171 height 24
drag, startPoint x: 368, startPoint y: 342, endPoint x: 284, endPoint y: 343, distance: 84.0
click at [284, 343] on div "**********" at bounding box center [406, 346] width 262 height 43
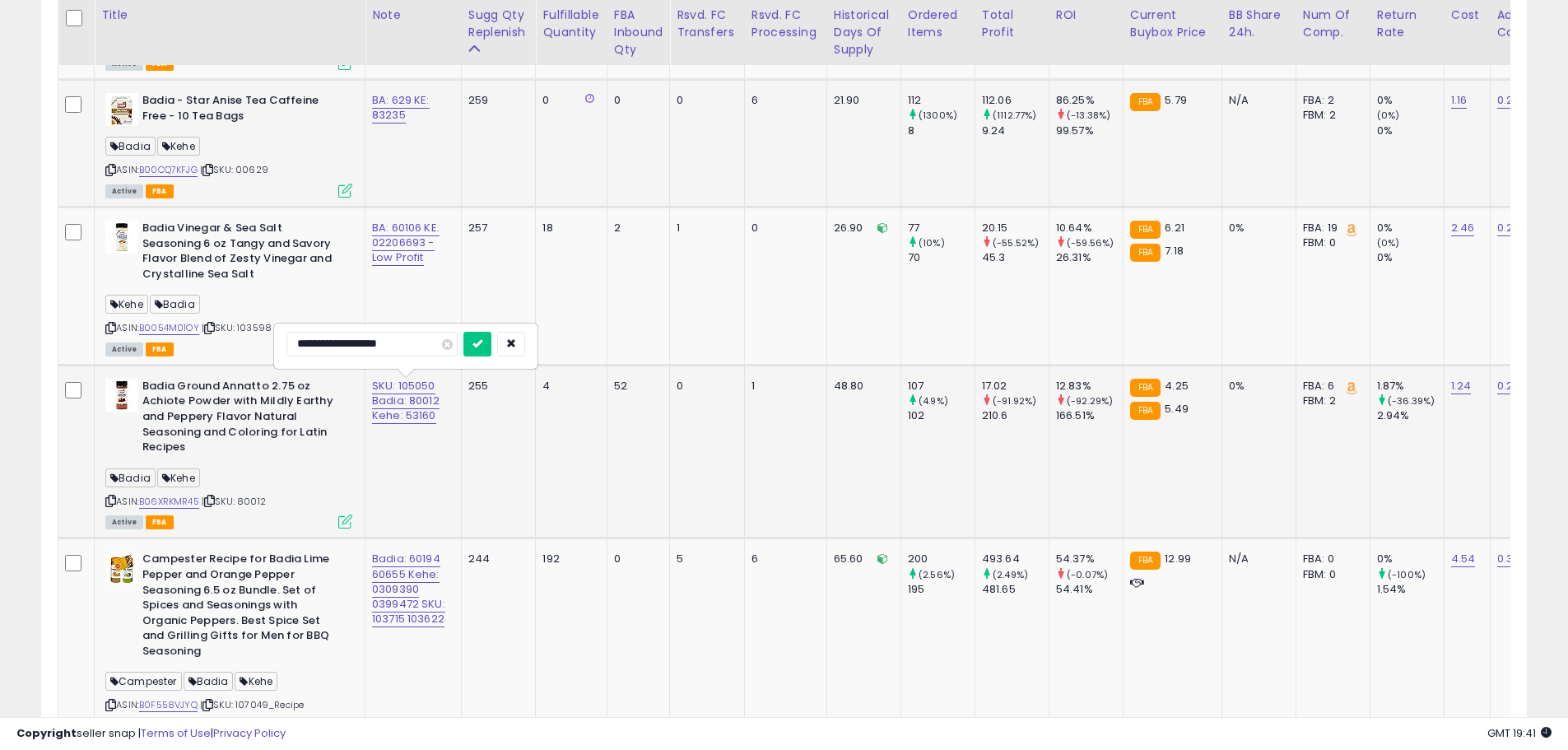
click at [422, 345] on input "**********" at bounding box center [372, 344] width 171 height 24
type input "**********"
click at [480, 341] on icon "submit" at bounding box center [477, 343] width 10 height 10
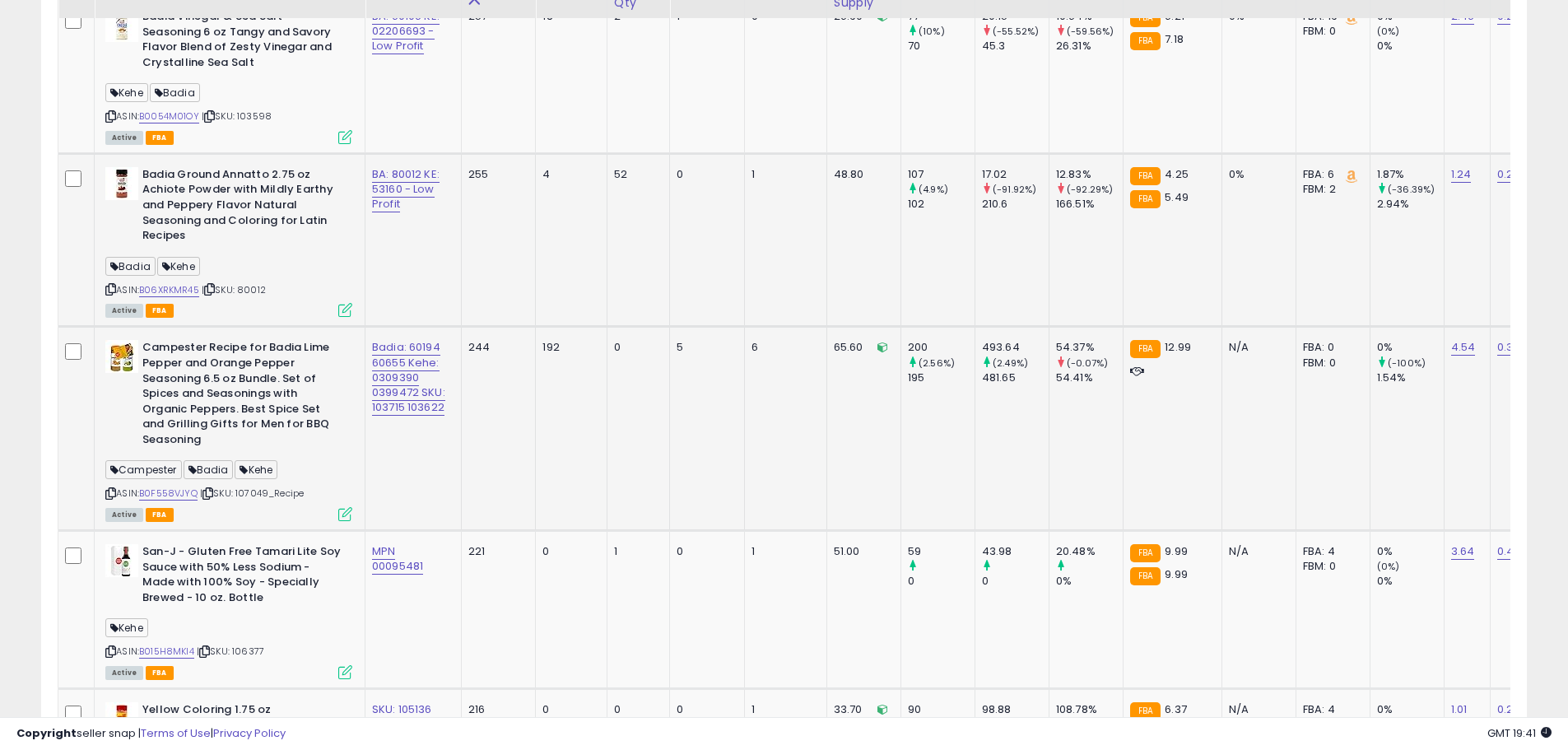
scroll to position [2001, 0]
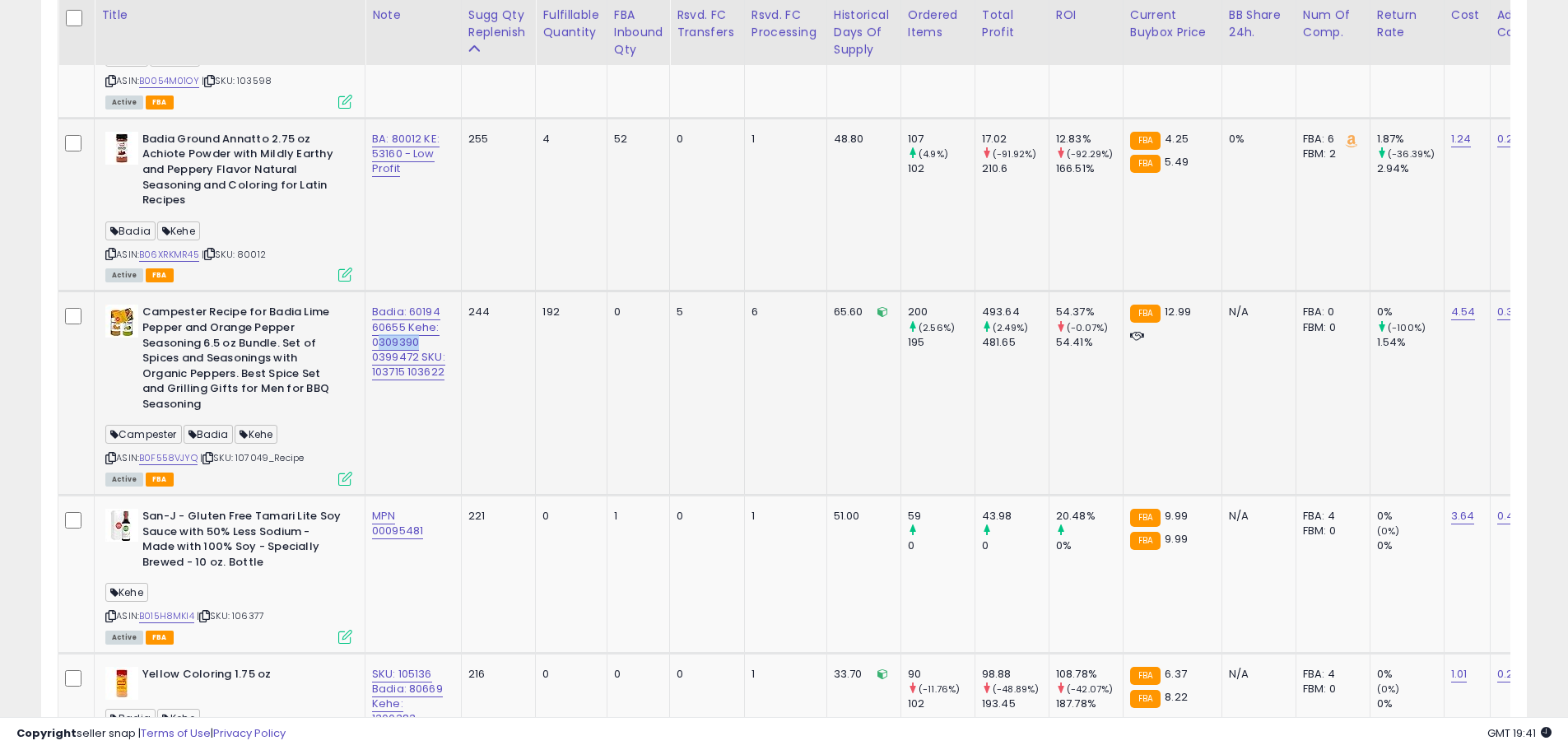
drag, startPoint x: 427, startPoint y: 339, endPoint x: 381, endPoint y: 347, distance: 46.7
click at [380, 347] on div "Badia: 60194 60655 Kehe: 0309390 0399472 SKU: 103715 103622" at bounding box center [410, 342] width 76 height 75
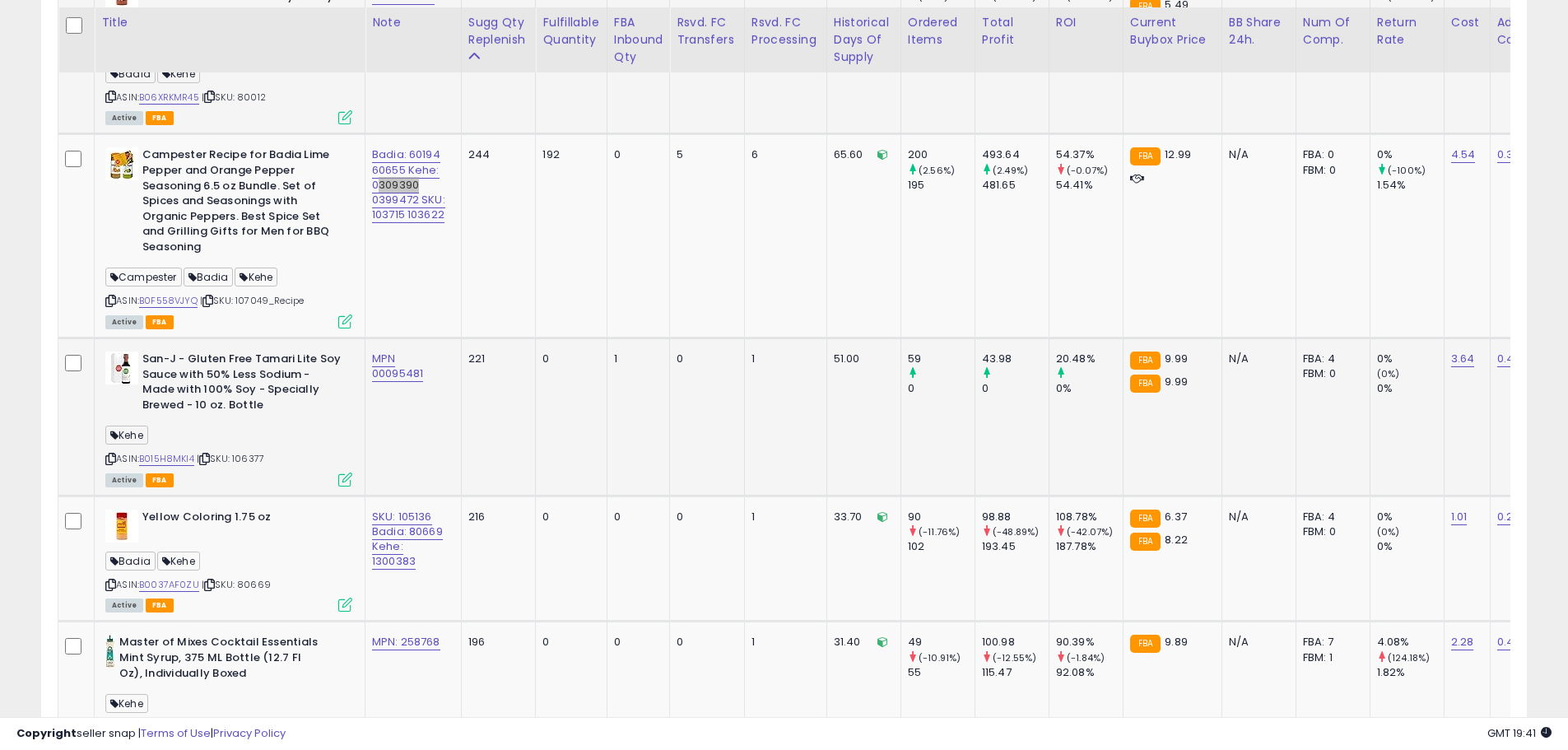
scroll to position [2165, 0]
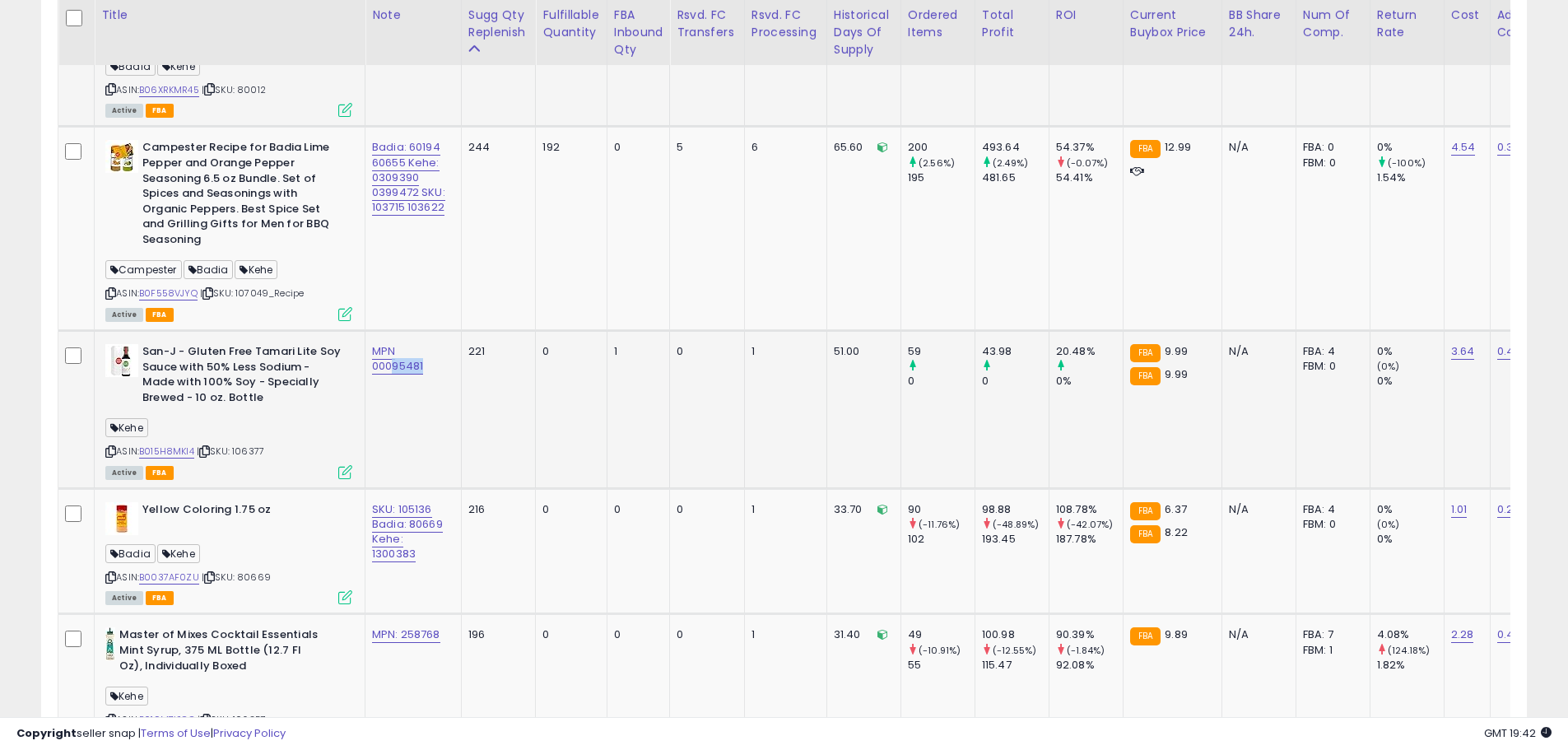
drag, startPoint x: 436, startPoint y: 367, endPoint x: 393, endPoint y: 371, distance: 43.2
click at [393, 371] on div "MPN 00095481" at bounding box center [410, 359] width 76 height 30
click at [174, 458] on link "B015H8MKI4" at bounding box center [166, 451] width 55 height 14
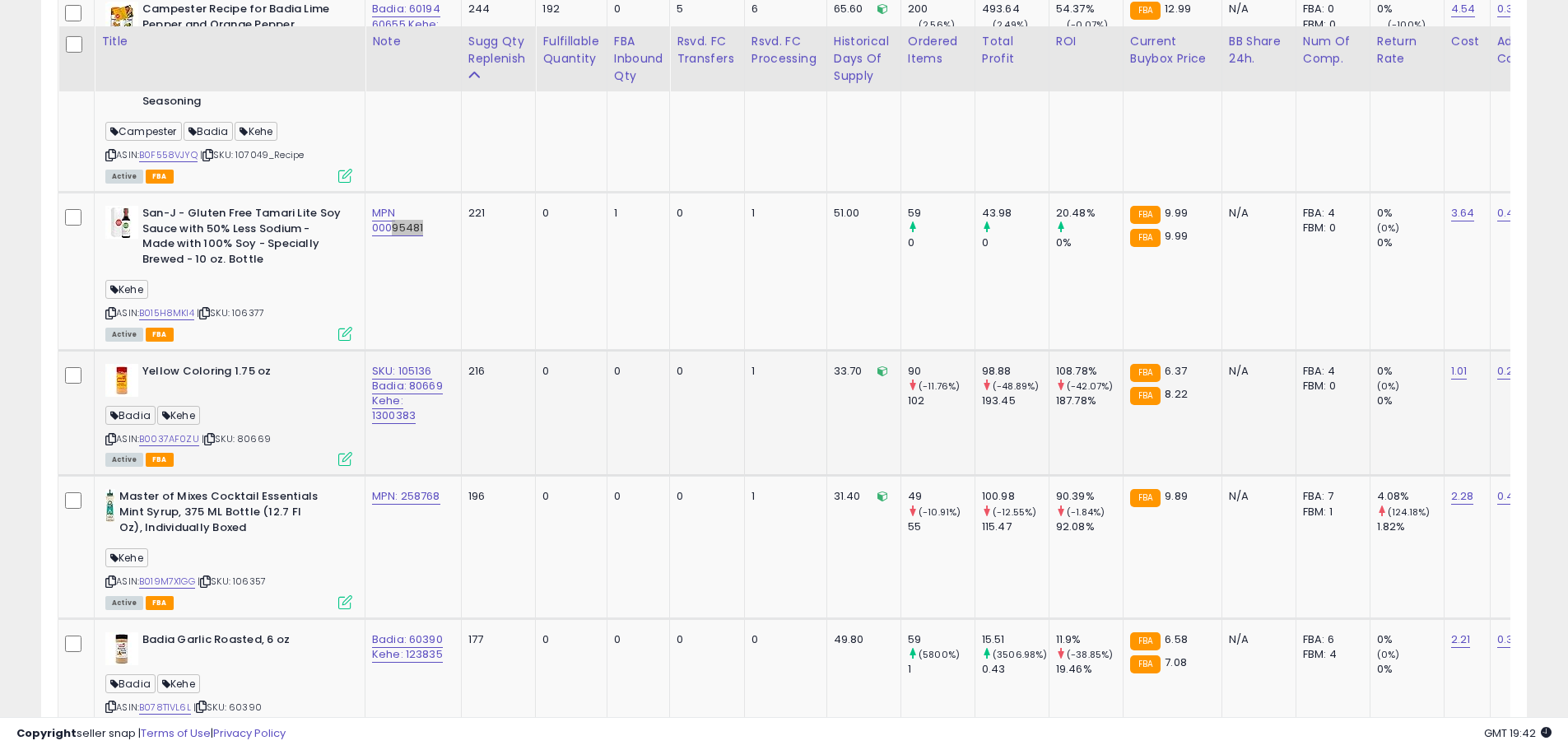
scroll to position [2330, 0]
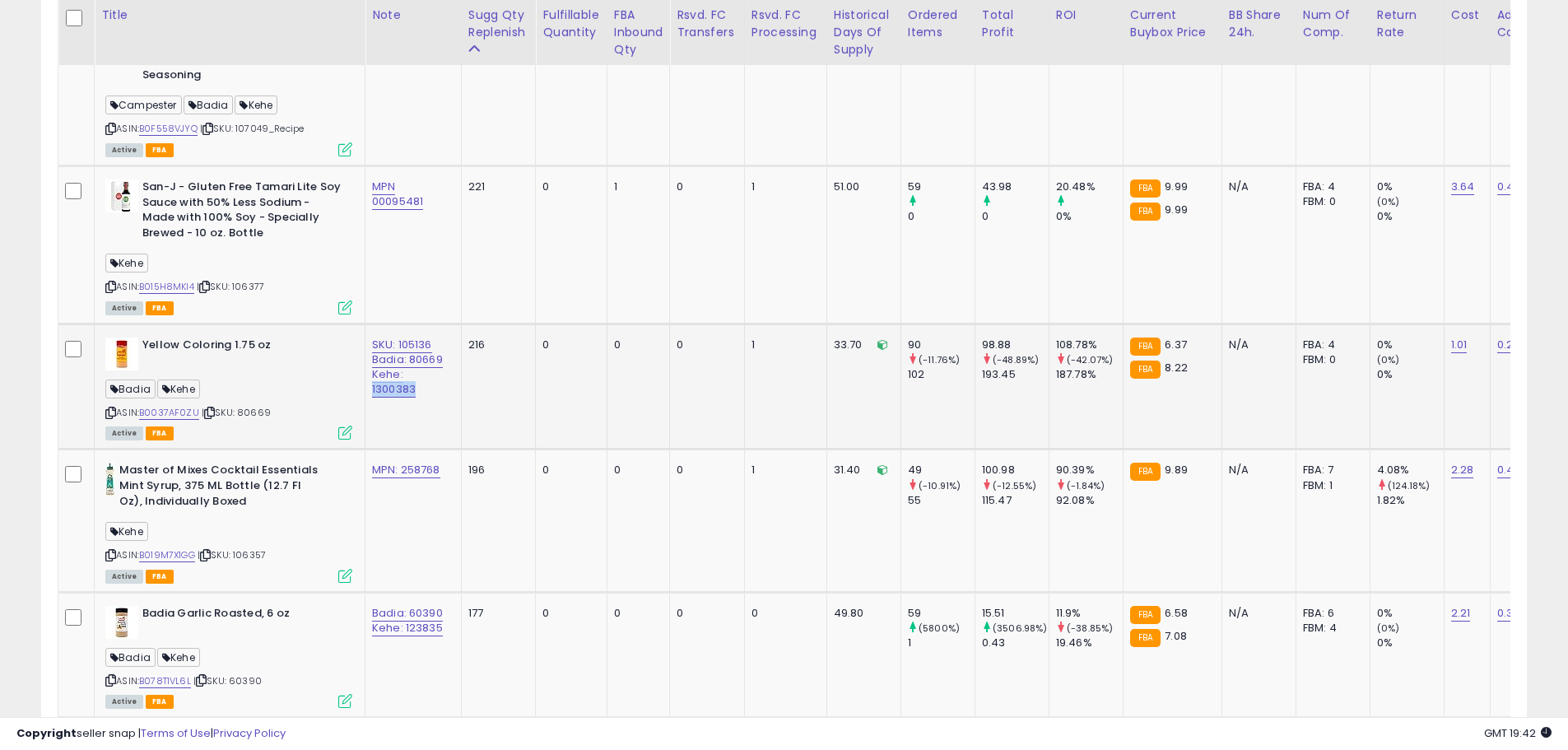
drag, startPoint x: 432, startPoint y: 383, endPoint x: 372, endPoint y: 392, distance: 60.7
click at [372, 392] on div "SKU: 105136 Badia: 80669 Kehe: 1300383" at bounding box center [410, 367] width 76 height 60
click at [177, 413] on link "B0037AF0ZU" at bounding box center [169, 413] width 60 height 14
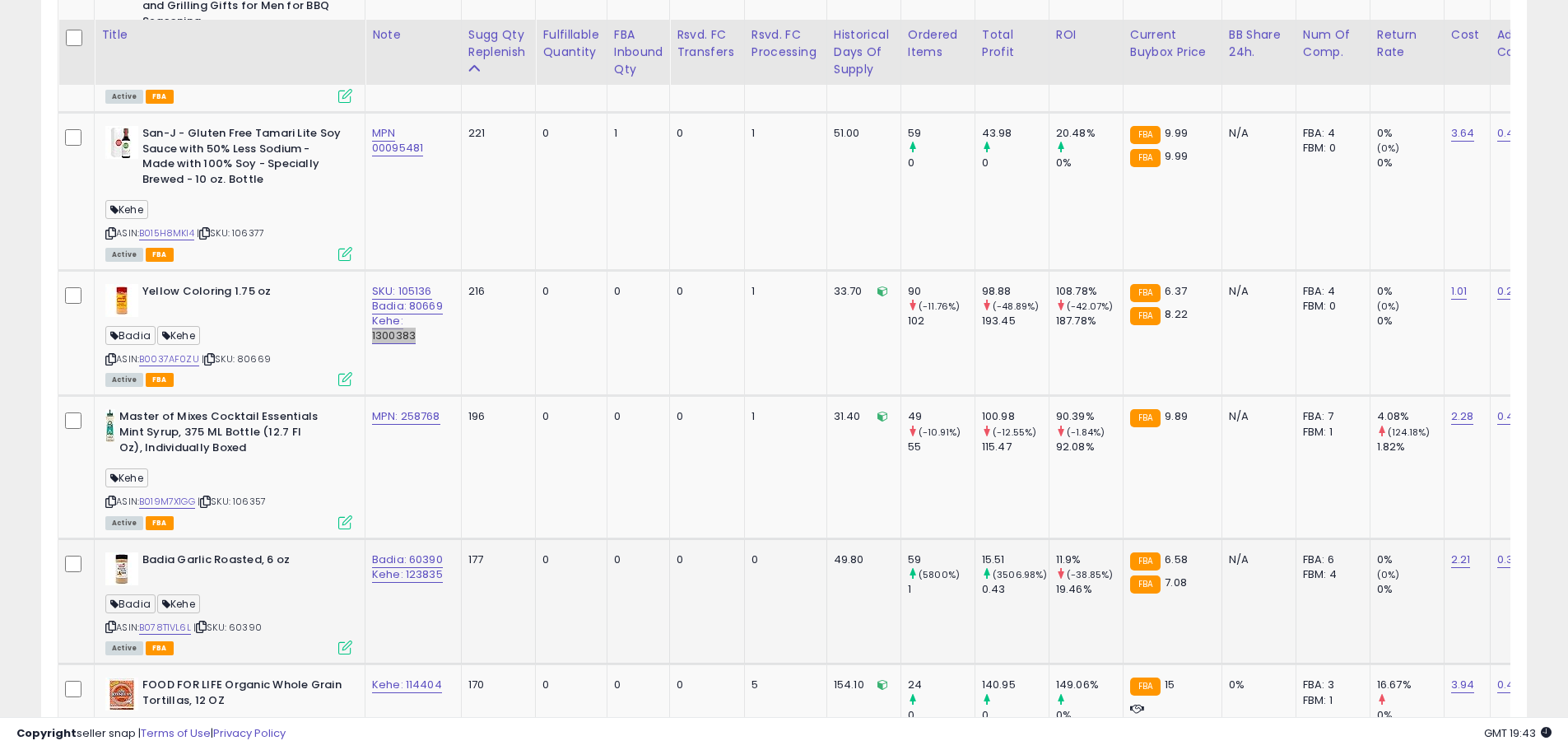
scroll to position [2494, 0]
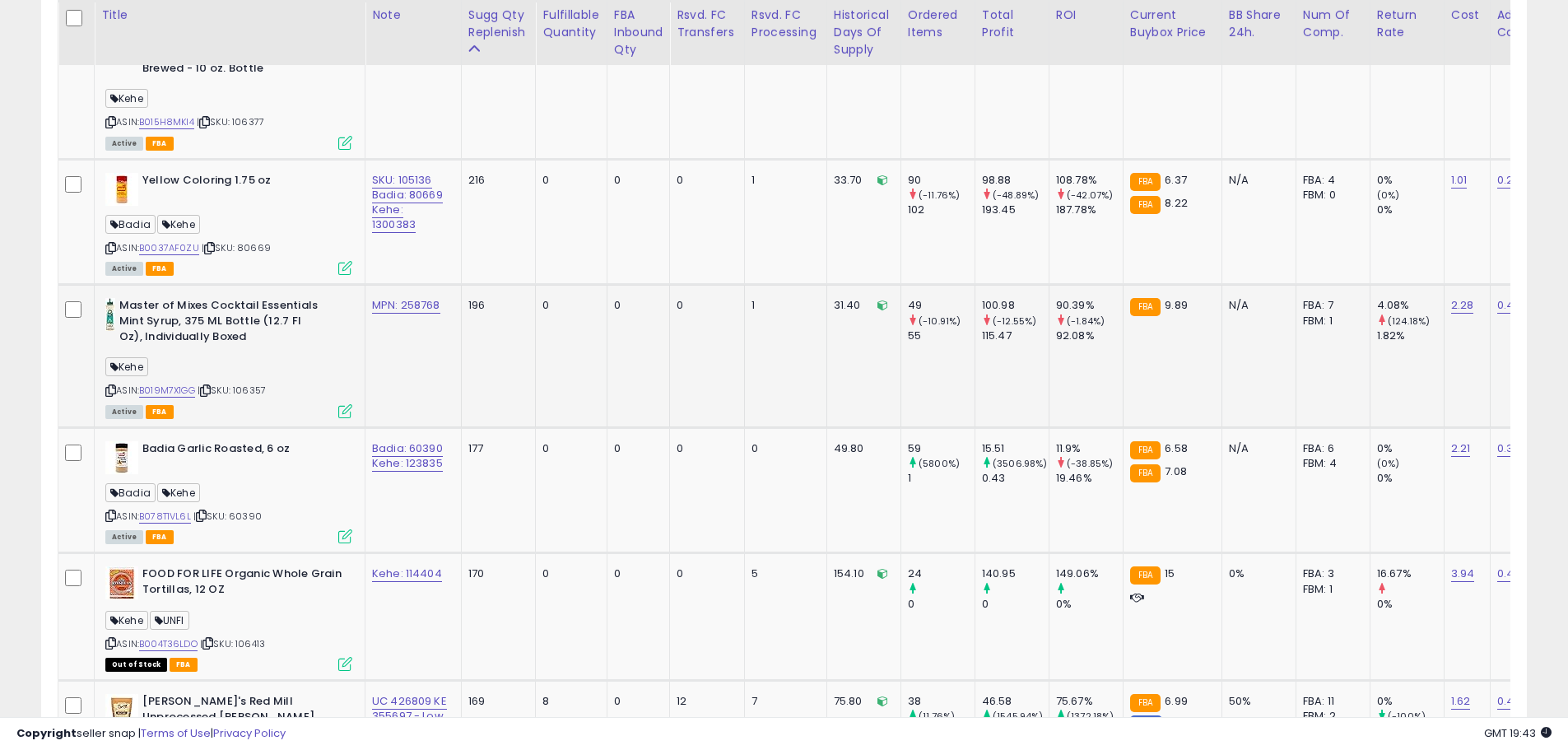
click at [333, 369] on div "Kehe" at bounding box center [228, 369] width 247 height 23
click at [173, 387] on link "B019M7X1GG" at bounding box center [167, 390] width 56 height 14
drag, startPoint x: 448, startPoint y: 305, endPoint x: 400, endPoint y: 309, distance: 48.2
click at [400, 309] on td "MPN: 258768" at bounding box center [413, 356] width 96 height 143
click at [1463, 303] on link "2.28" at bounding box center [1463, 305] width 23 height 17
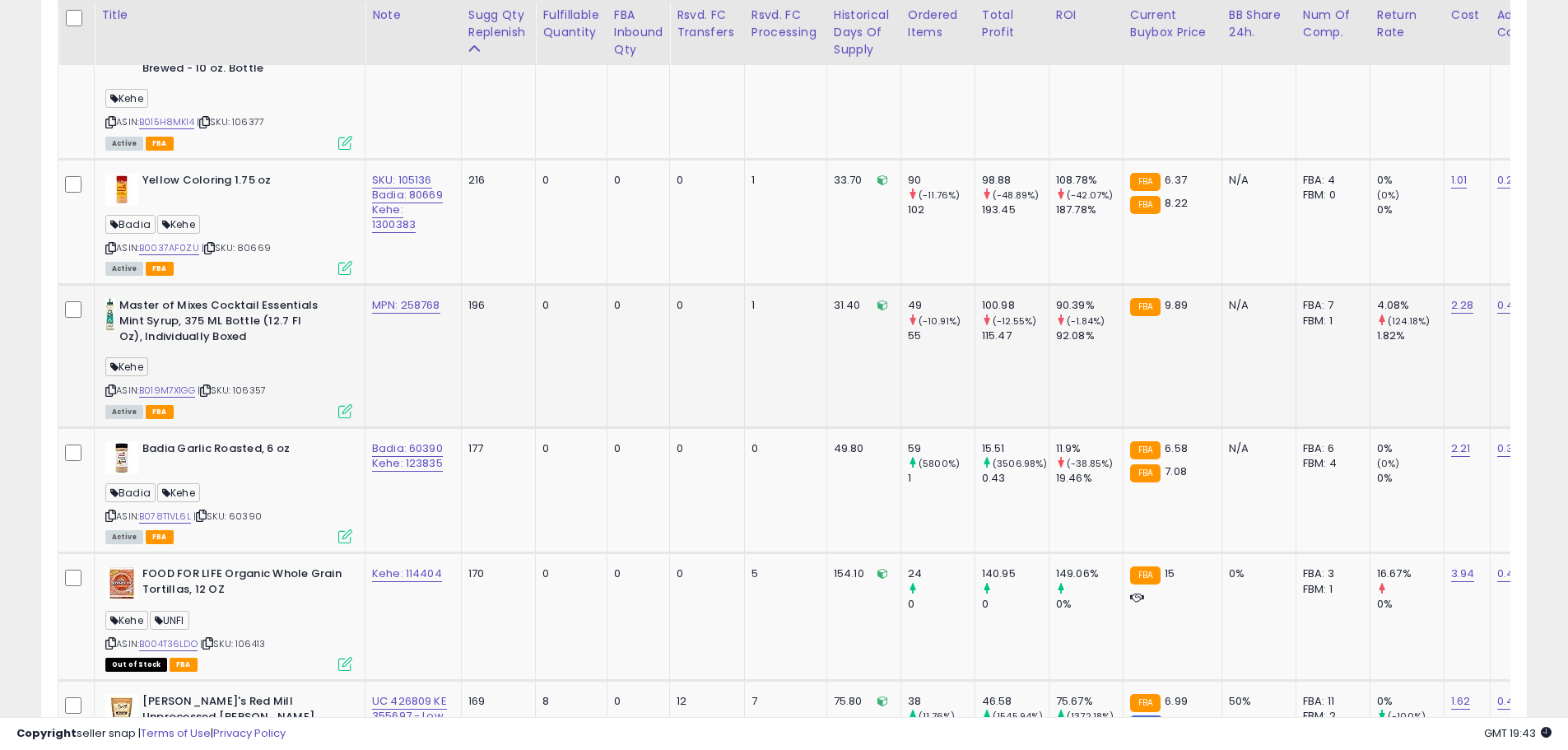
scroll to position [0, 113]
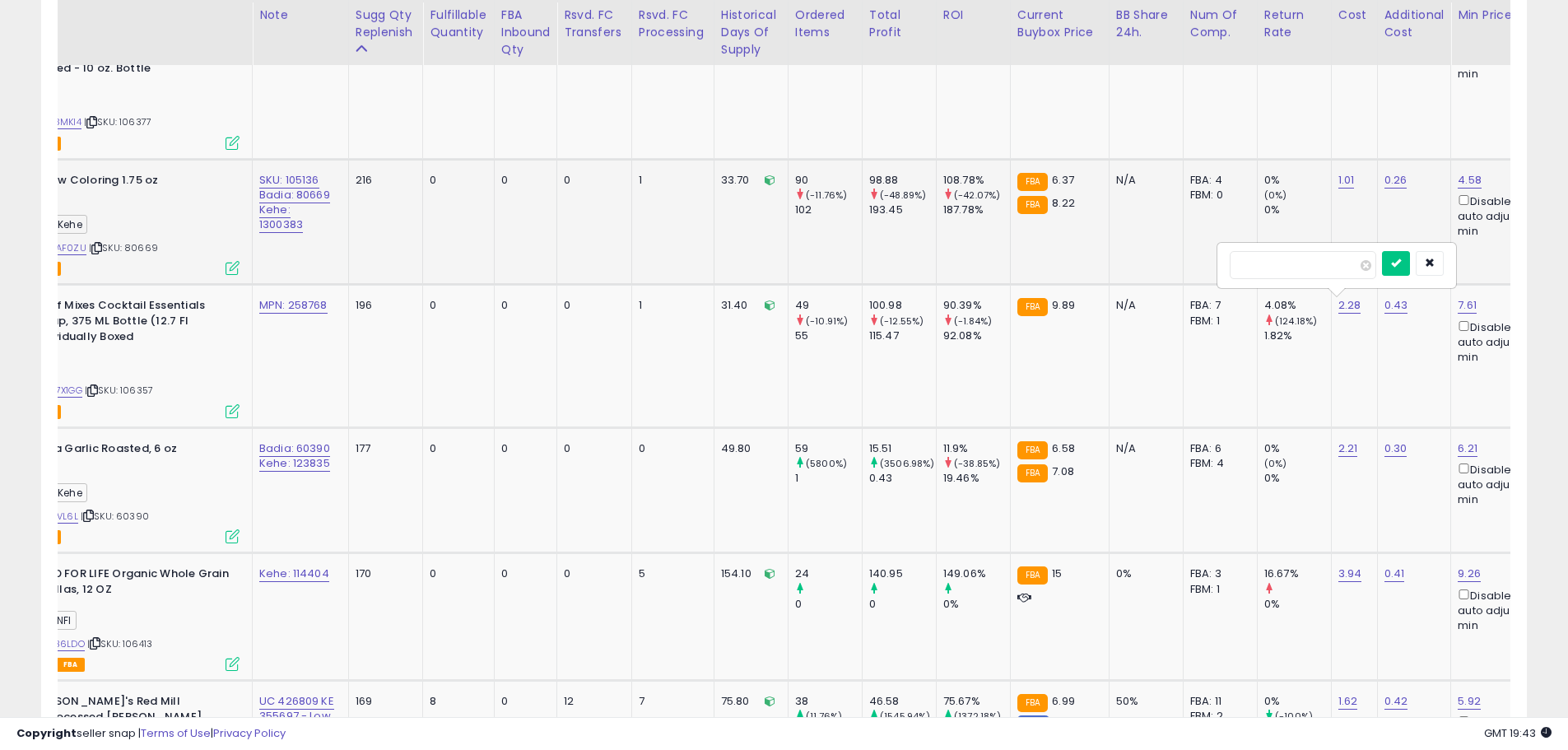
drag, startPoint x: 1267, startPoint y: 267, endPoint x: 1146, endPoint y: 266, distance: 121.0
click at [1146, 267] on tbody "Spicy Chicken 'Chilada Soup by Zoup! Good, Really Good - No Artificial Ingredie…" at bounding box center [1280, 398] width 2669 height 3726
type input "****"
click at [1401, 262] on icon "submit" at bounding box center [1396, 262] width 10 height 10
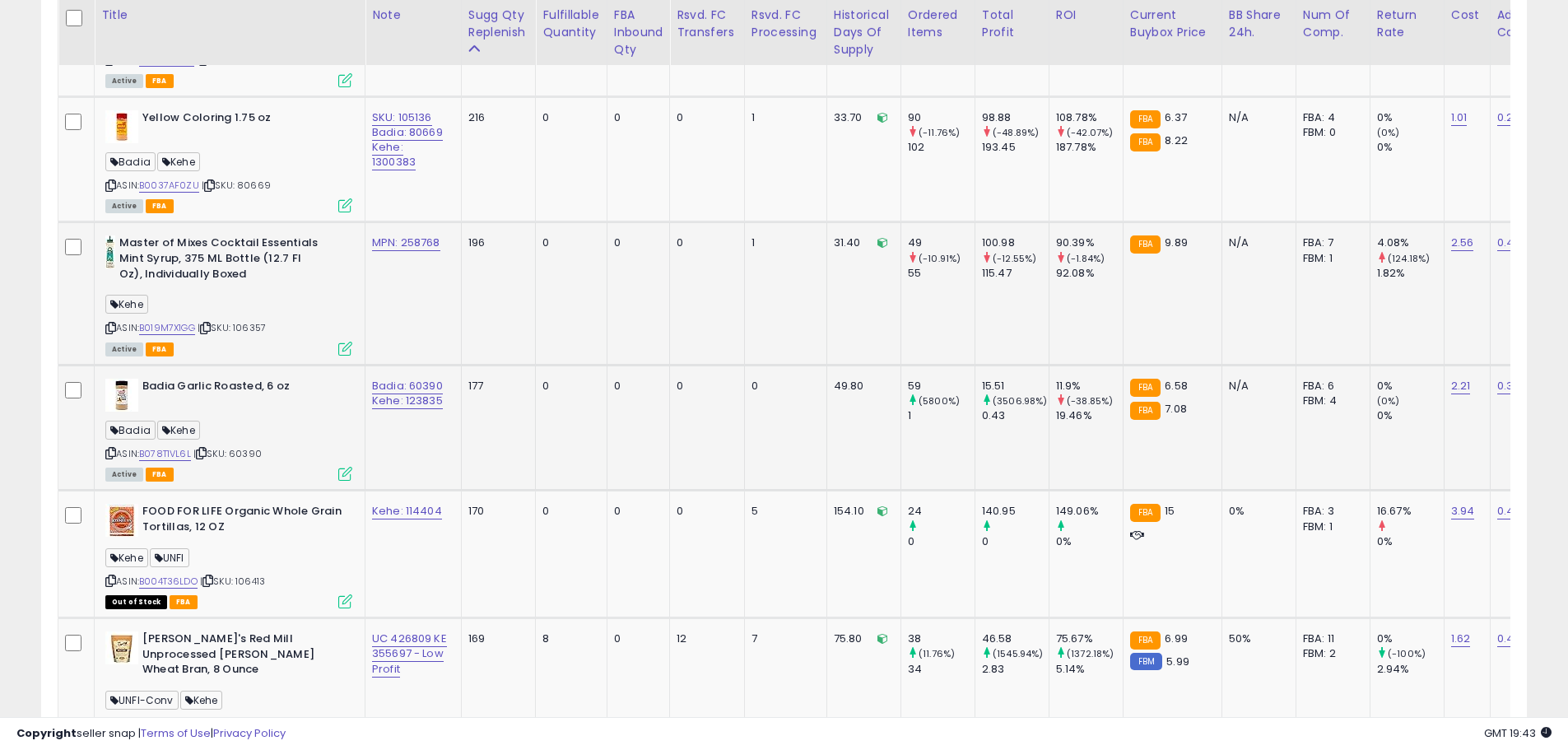
scroll to position [2742, 0]
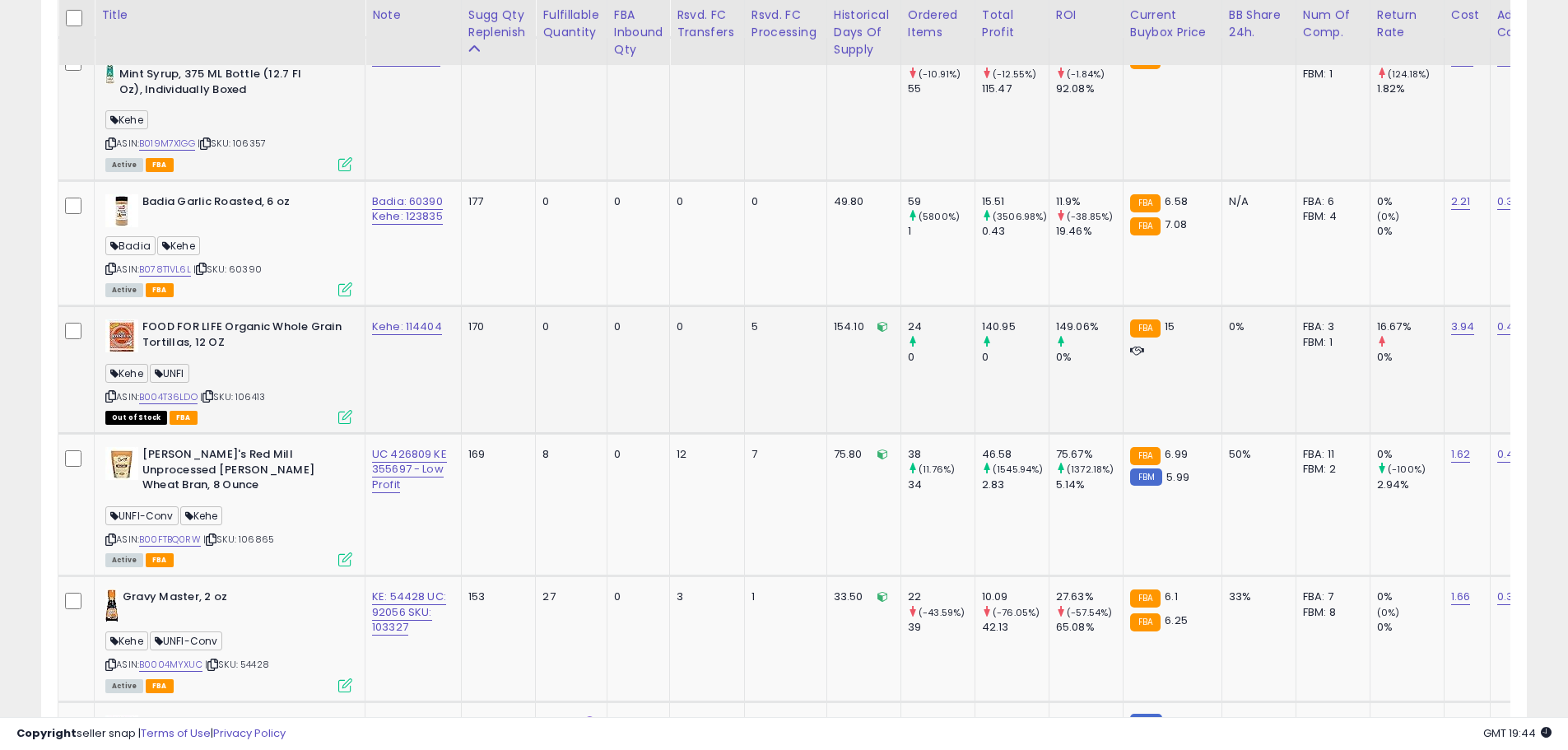
click at [287, 400] on div "ASIN: B004T36LDO | SKU: 106413 Out of Stock FBA" at bounding box center [228, 371] width 247 height 103
drag, startPoint x: 446, startPoint y: 328, endPoint x: 404, endPoint y: 332, distance: 42.2
click at [404, 332] on div "Kehe: 114404" at bounding box center [410, 327] width 76 height 15
click at [171, 394] on link "B004T36LDO" at bounding box center [168, 397] width 58 height 14
click at [256, 398] on span "| SKU: 106413" at bounding box center [232, 397] width 65 height 13
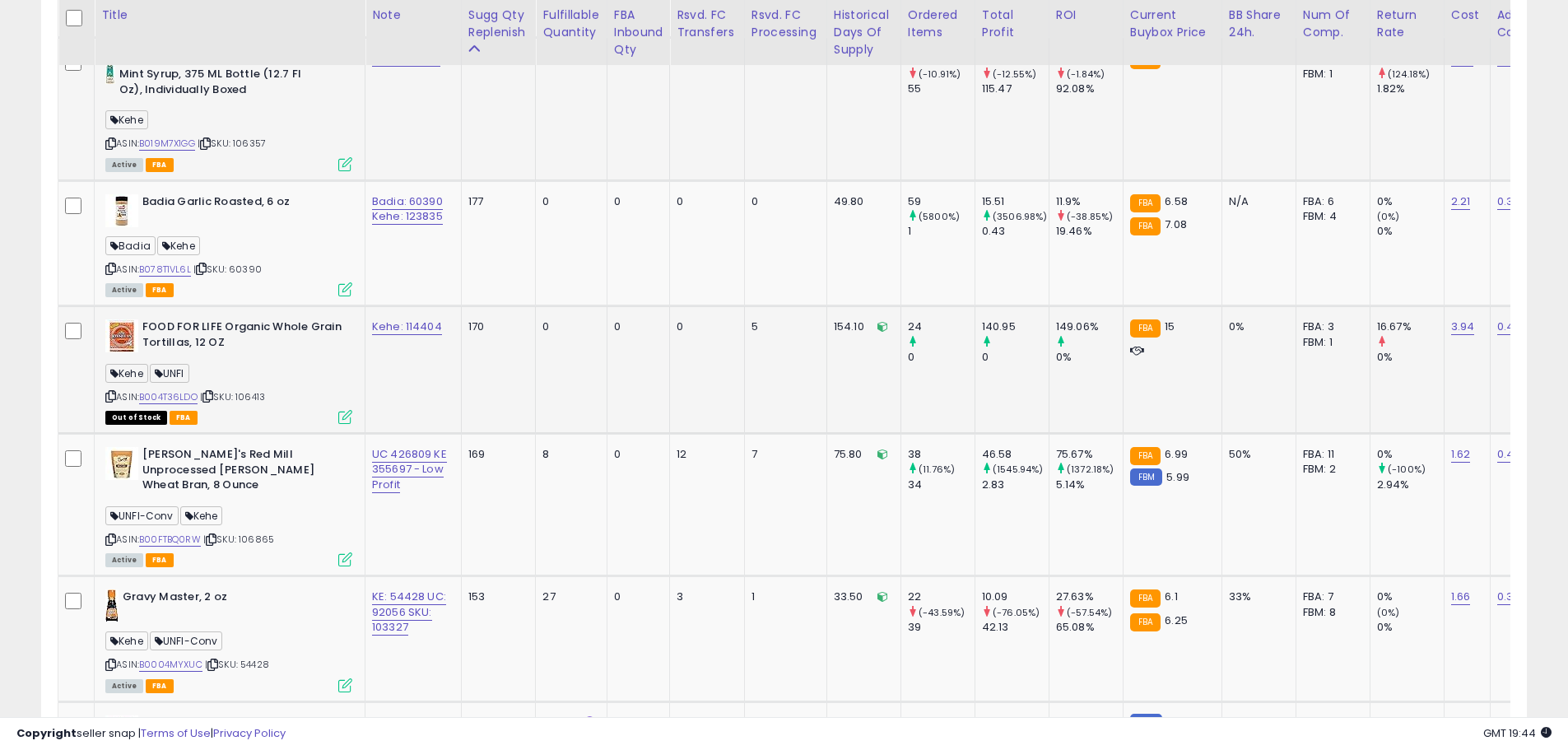
click at [256, 399] on span "| SKU: 106413" at bounding box center [232, 397] width 65 height 13
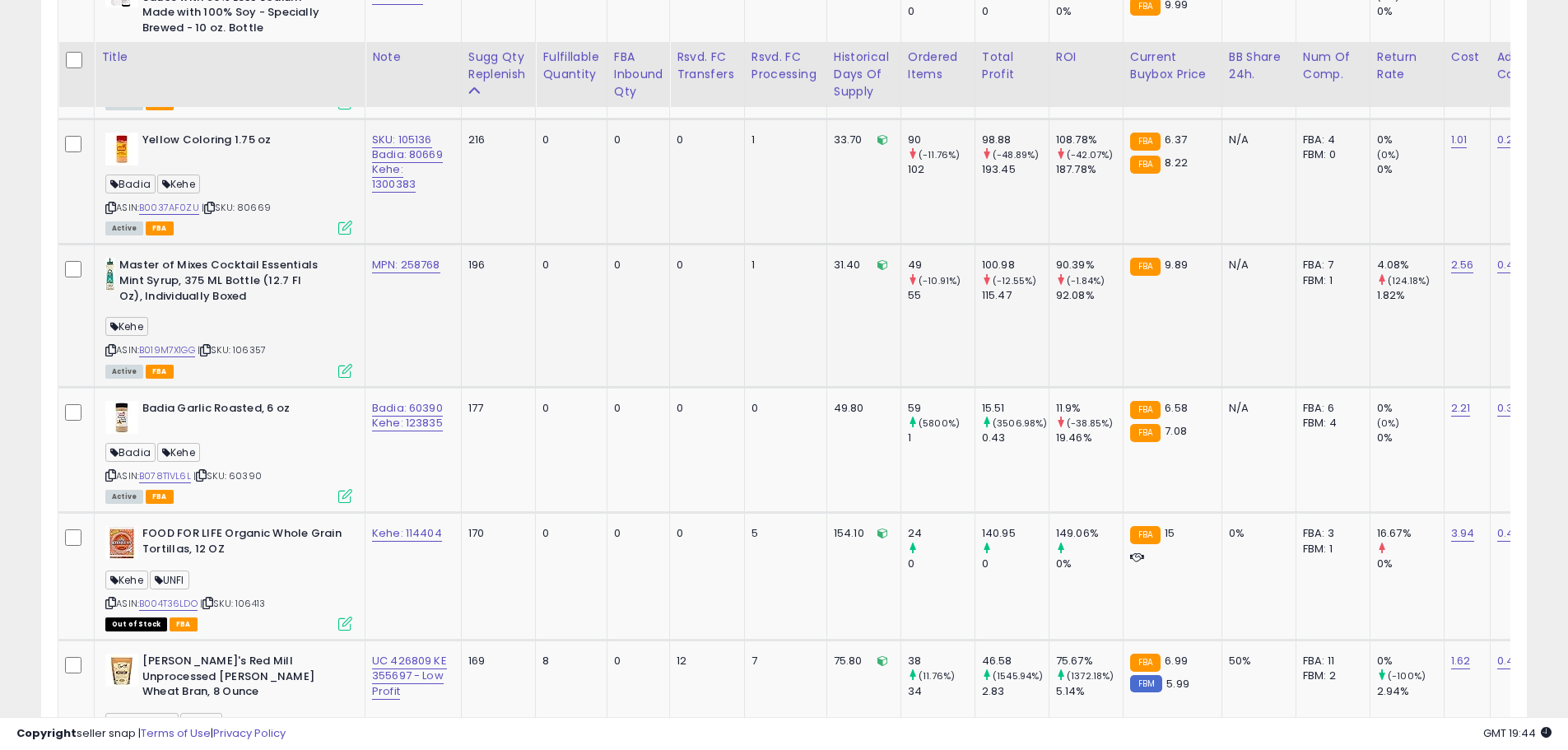
scroll to position [2494, 0]
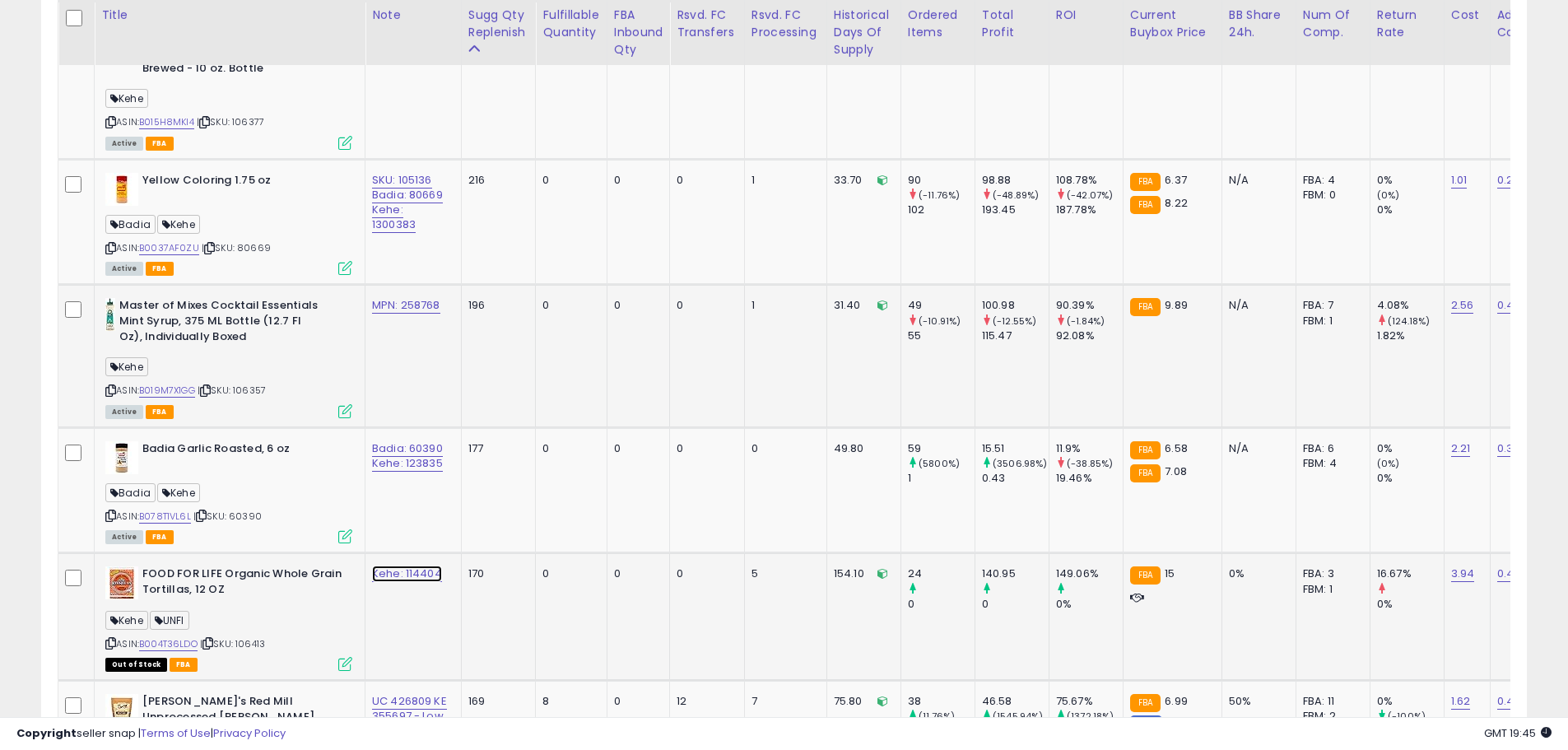
click at [416, 574] on link "Kehe: 114404" at bounding box center [407, 574] width 70 height 17
drag, startPoint x: 372, startPoint y: 535, endPoint x: 229, endPoint y: 535, distance: 143.0
click at [229, 535] on tbody "Spicy Chicken 'Chilada Soup by Zoup! Good, Really Good - No Artificial Ingredie…" at bounding box center [1392, 398] width 2669 height 3726
drag, startPoint x: 306, startPoint y: 533, endPoint x: 272, endPoint y: 533, distance: 34.0
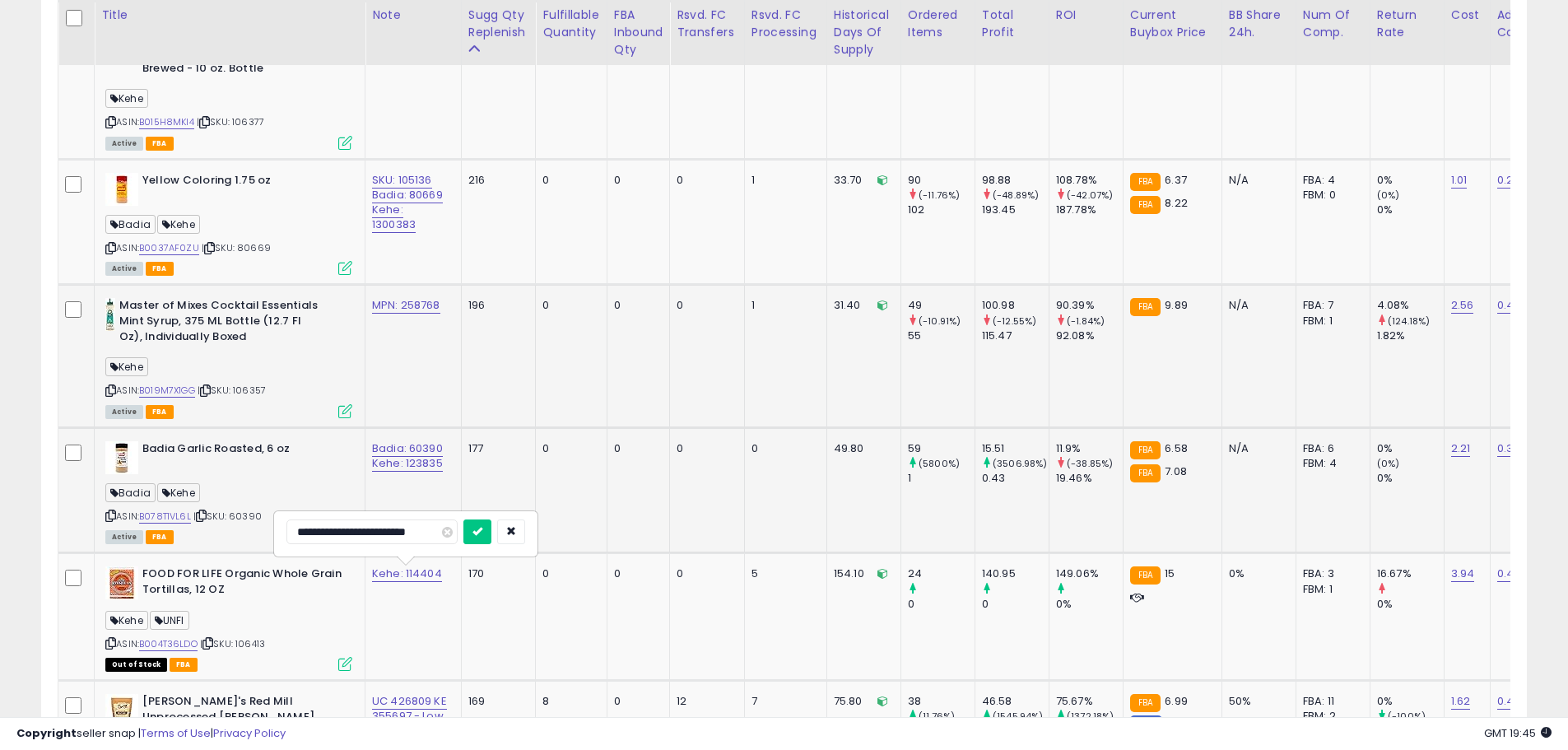
click at [272, 533] on tbody "Spicy Chicken 'Chilada Soup by Zoup! Good, Really Good - No Artificial Ingredie…" at bounding box center [1392, 398] width 2669 height 3726
click at [320, 533] on input "**********" at bounding box center [372, 532] width 171 height 24
click at [322, 536] on input "**********" at bounding box center [372, 532] width 171 height 24
drag, startPoint x: 388, startPoint y: 535, endPoint x: 369, endPoint y: 536, distance: 19.0
click at [369, 536] on input "**********" at bounding box center [372, 532] width 171 height 24
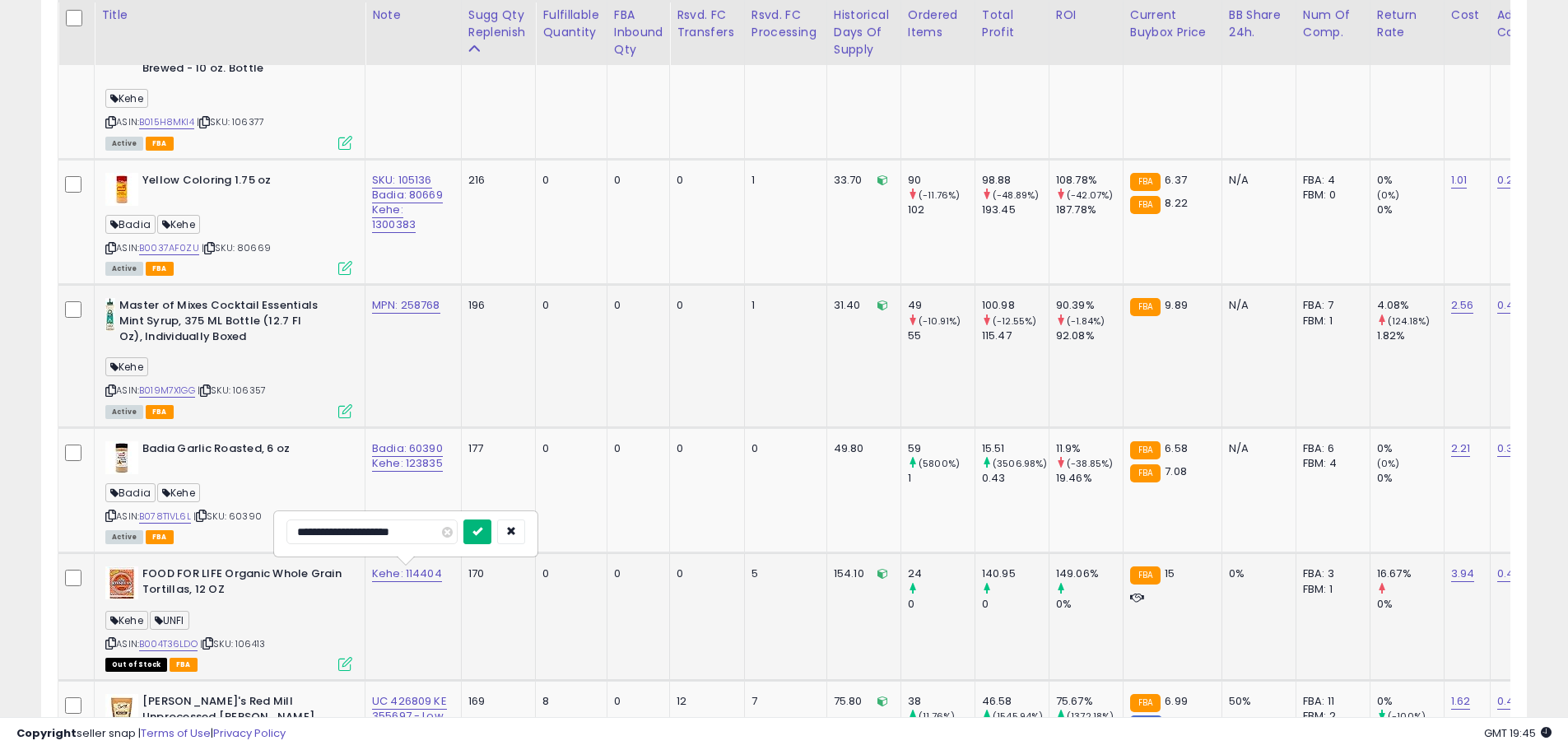
type input "**********"
click at [481, 528] on icon "submit" at bounding box center [477, 531] width 10 height 10
click at [410, 450] on link "Badia: 60390 Kehe: 123835" at bounding box center [407, 456] width 70 height 31
drag, startPoint x: 320, startPoint y: 409, endPoint x: 303, endPoint y: 409, distance: 17.0
click at [303, 409] on input "**********" at bounding box center [374, 407] width 171 height 24
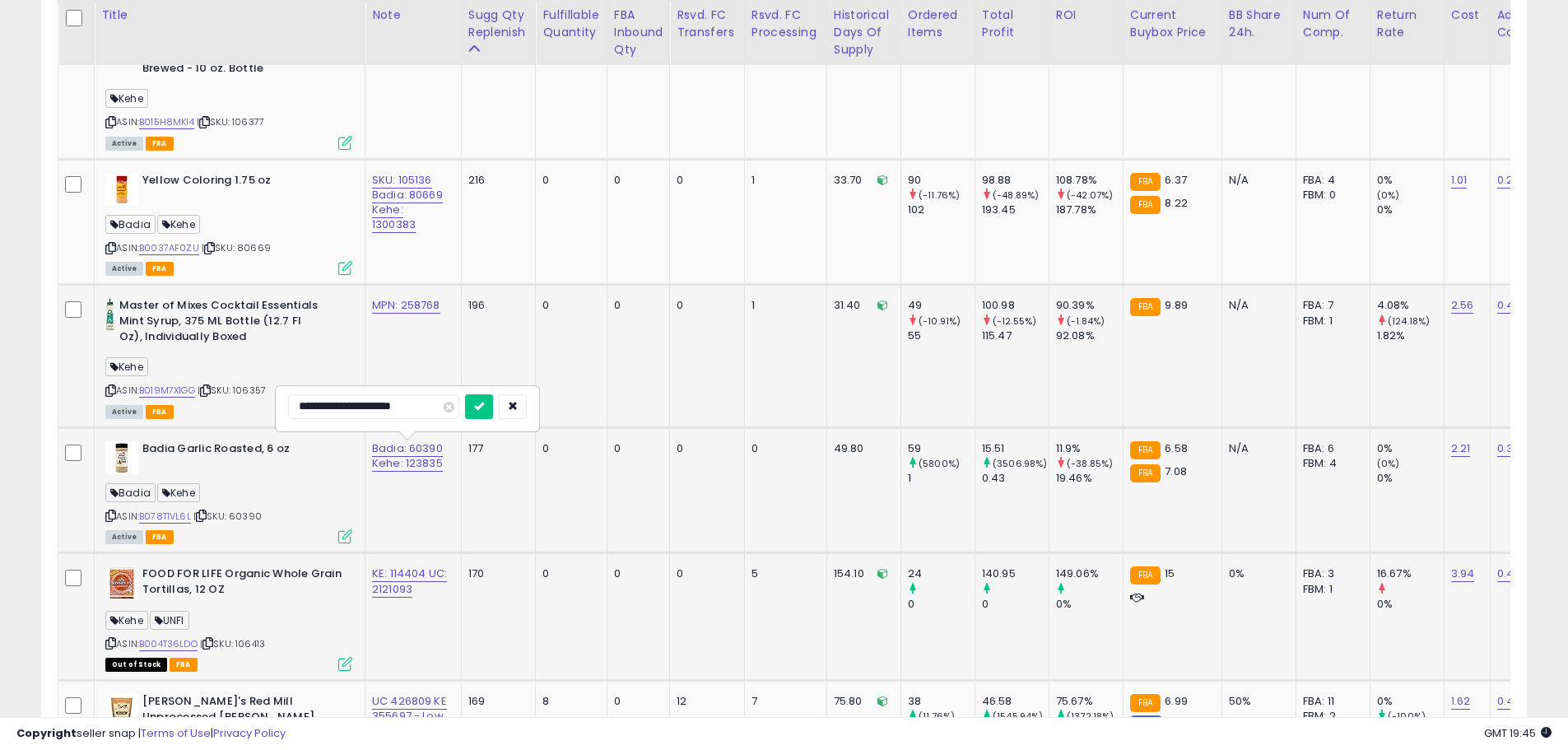
drag, startPoint x: 382, startPoint y: 409, endPoint x: 364, endPoint y: 411, distance: 18.1
click at [364, 411] on input "**********" at bounding box center [374, 407] width 171 height 24
type input "**********"
click at [479, 413] on button "submit" at bounding box center [479, 407] width 28 height 24
click at [430, 452] on link "BA: 60390 KA: 123835" at bounding box center [408, 456] width 72 height 31
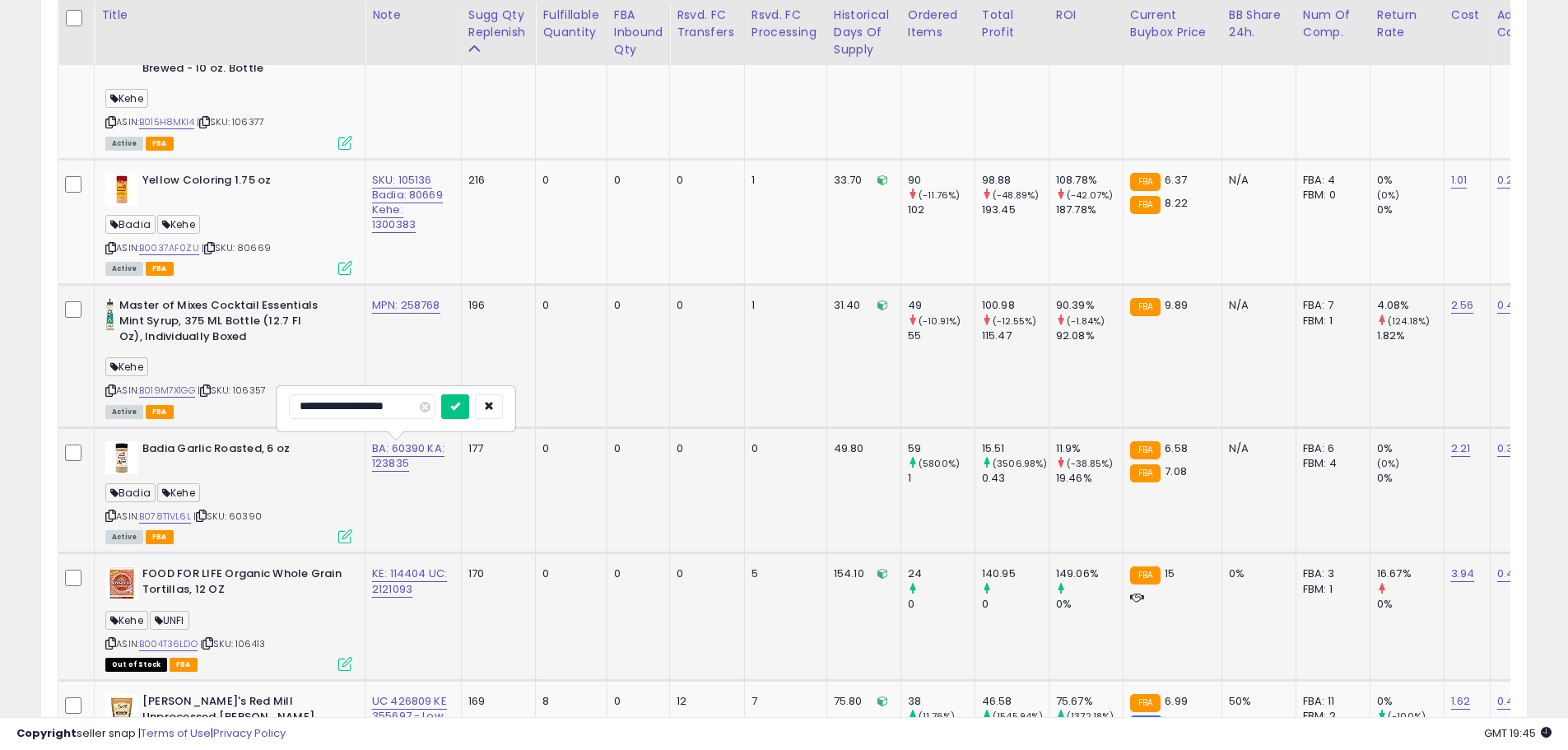
click at [374, 409] on input "**********" at bounding box center [362, 407] width 147 height 24
type input "**********"
click at [460, 408] on icon "submit" at bounding box center [455, 406] width 10 height 10
click at [173, 515] on link "B078T1VL6L" at bounding box center [164, 516] width 52 height 14
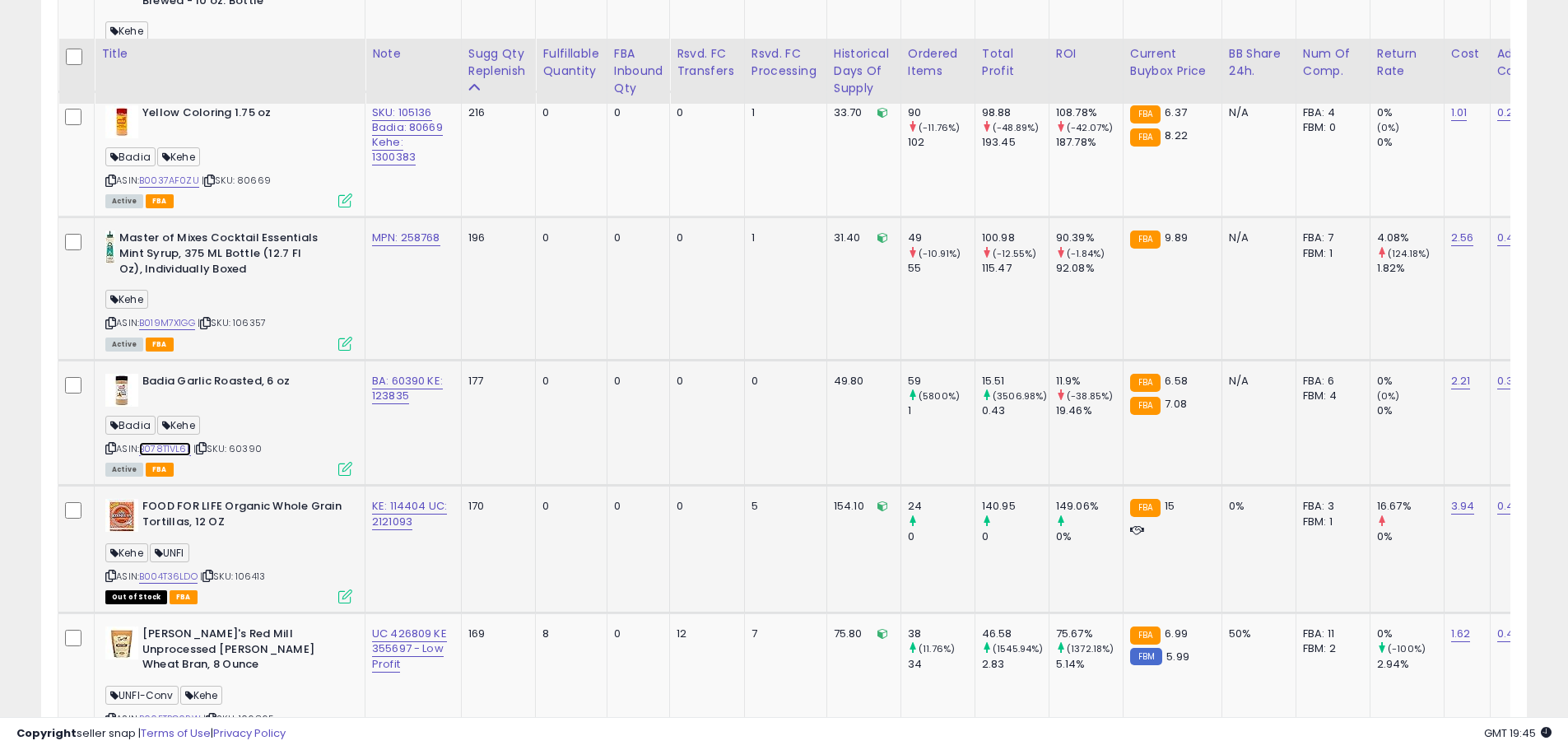
scroll to position [2660, 0]
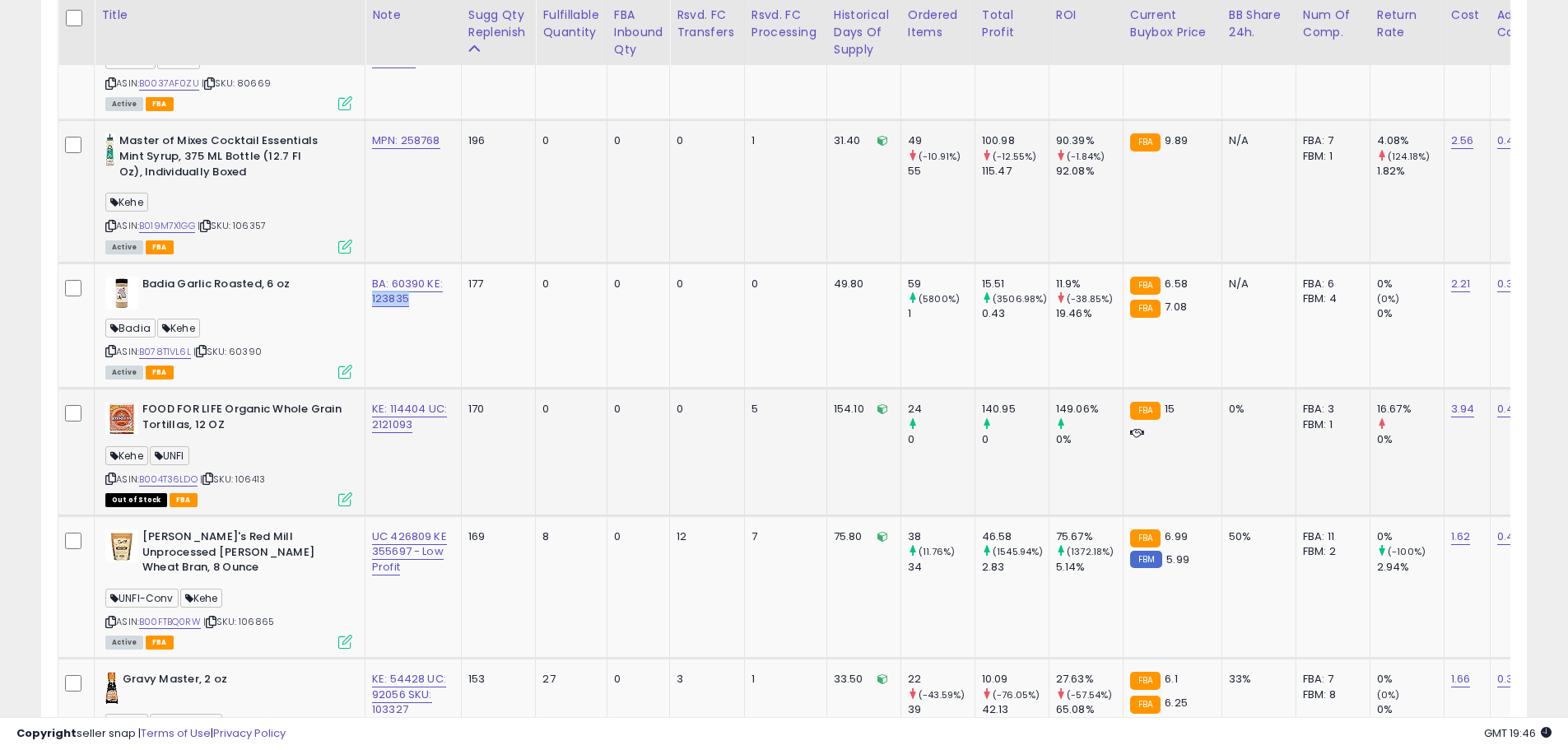
drag, startPoint x: 394, startPoint y: 303, endPoint x: 371, endPoint y: 304, distance: 23.0
click at [371, 304] on td "BA: 60390 KE: 123835" at bounding box center [413, 325] width 96 height 126
click at [179, 352] on link "B078T1VL6L" at bounding box center [164, 352] width 52 height 14
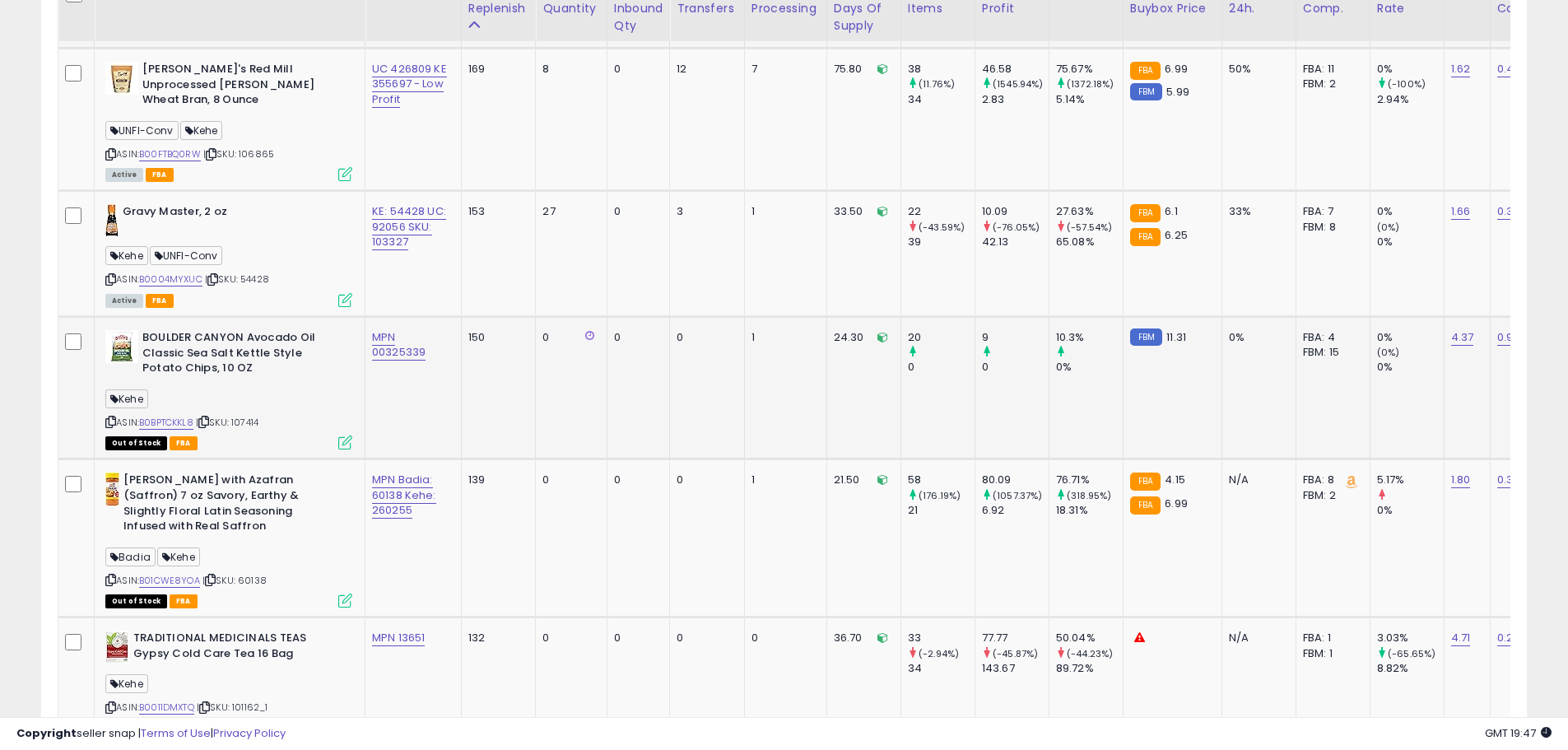
scroll to position [3153, 0]
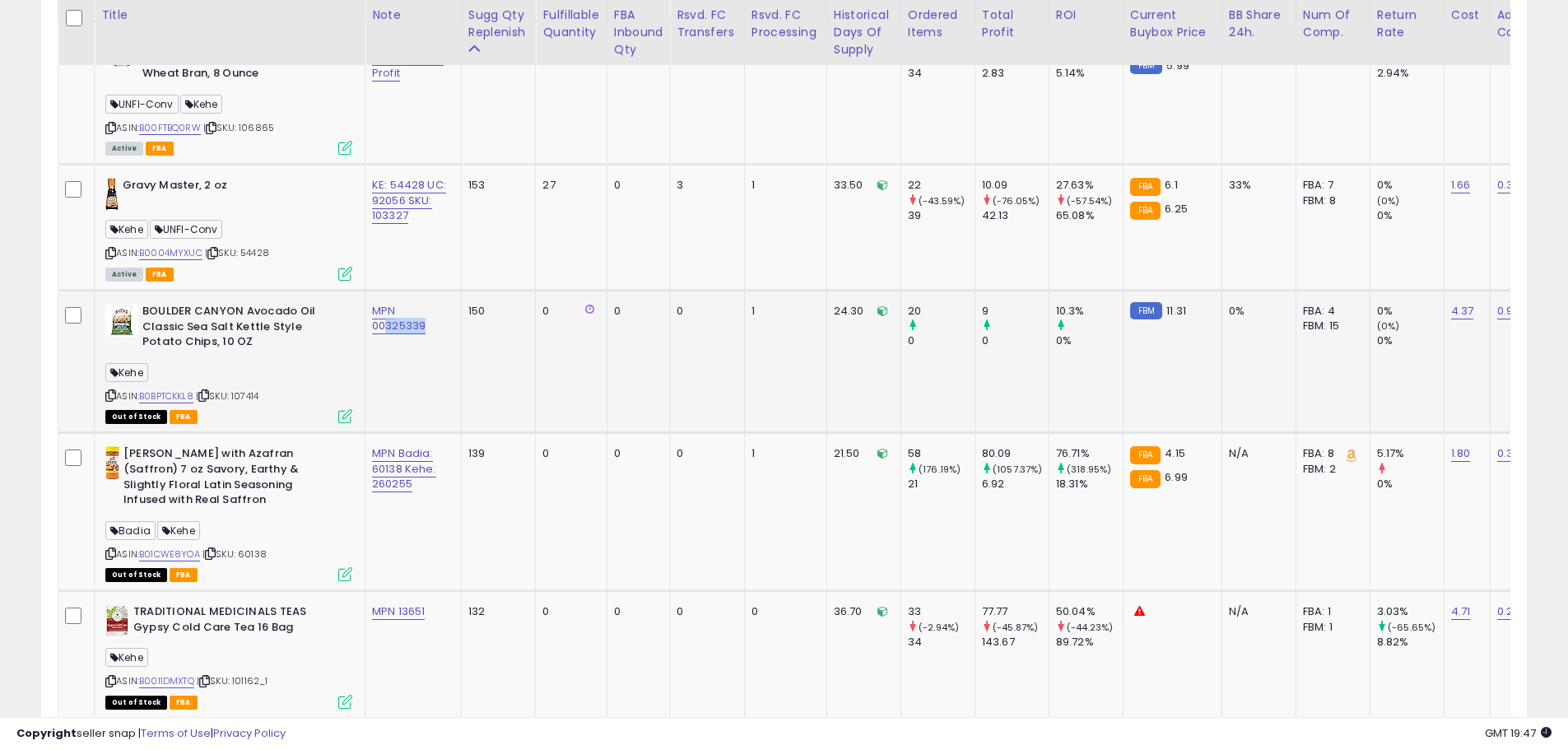
drag, startPoint x: 434, startPoint y: 312, endPoint x: 385, endPoint y: 318, distance: 49.4
click at [385, 318] on div "MPN 00325339" at bounding box center [410, 319] width 76 height 30
click at [548, 381] on td "0" at bounding box center [570, 362] width 70 height 143
click at [187, 389] on link "B0BPTCKKL8" at bounding box center [166, 396] width 54 height 14
click at [396, 307] on link "MPN 00325339" at bounding box center [398, 318] width 54 height 31
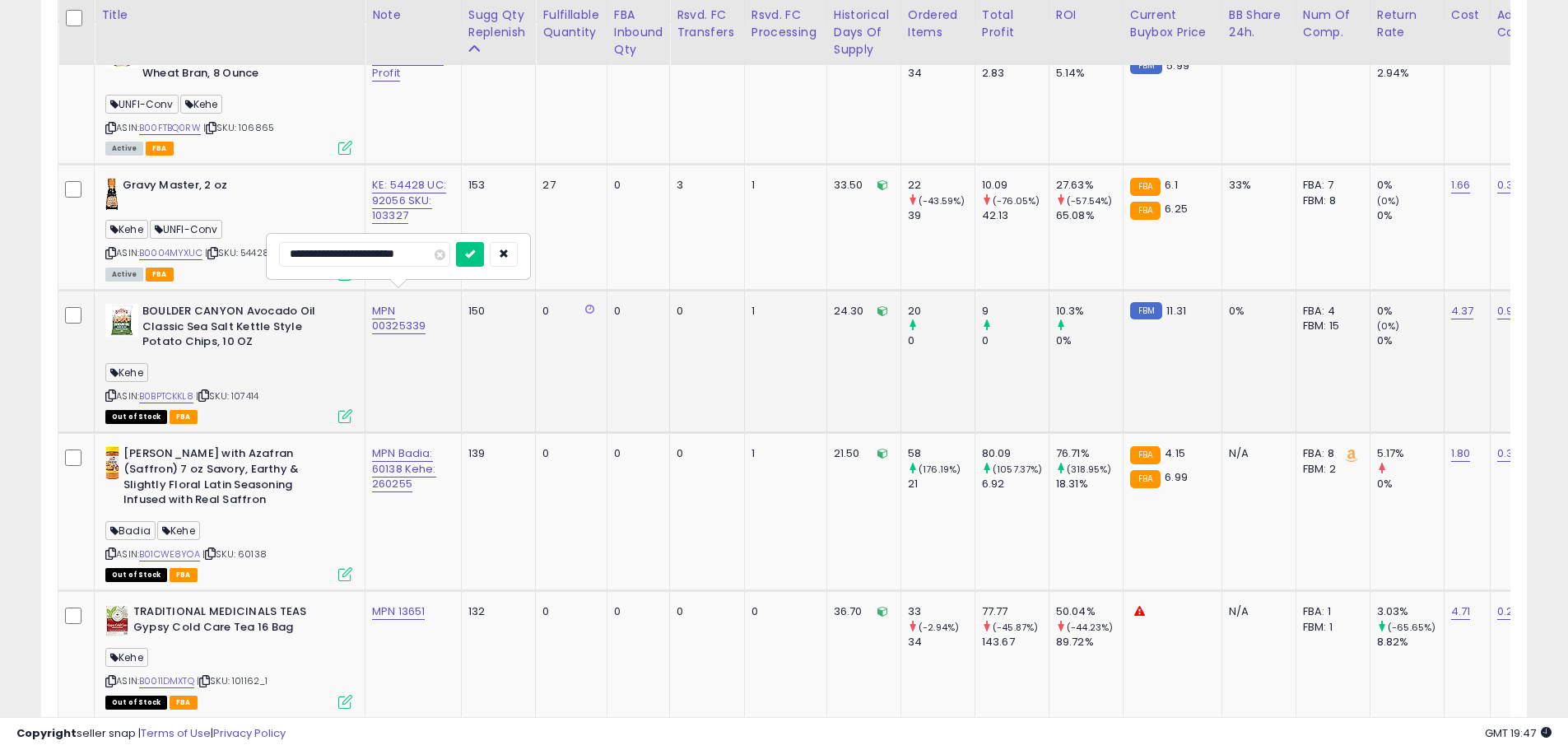
scroll to position [0, 7]
type input "**********"
click at [468, 254] on icon "submit" at bounding box center [470, 254] width 10 height 10
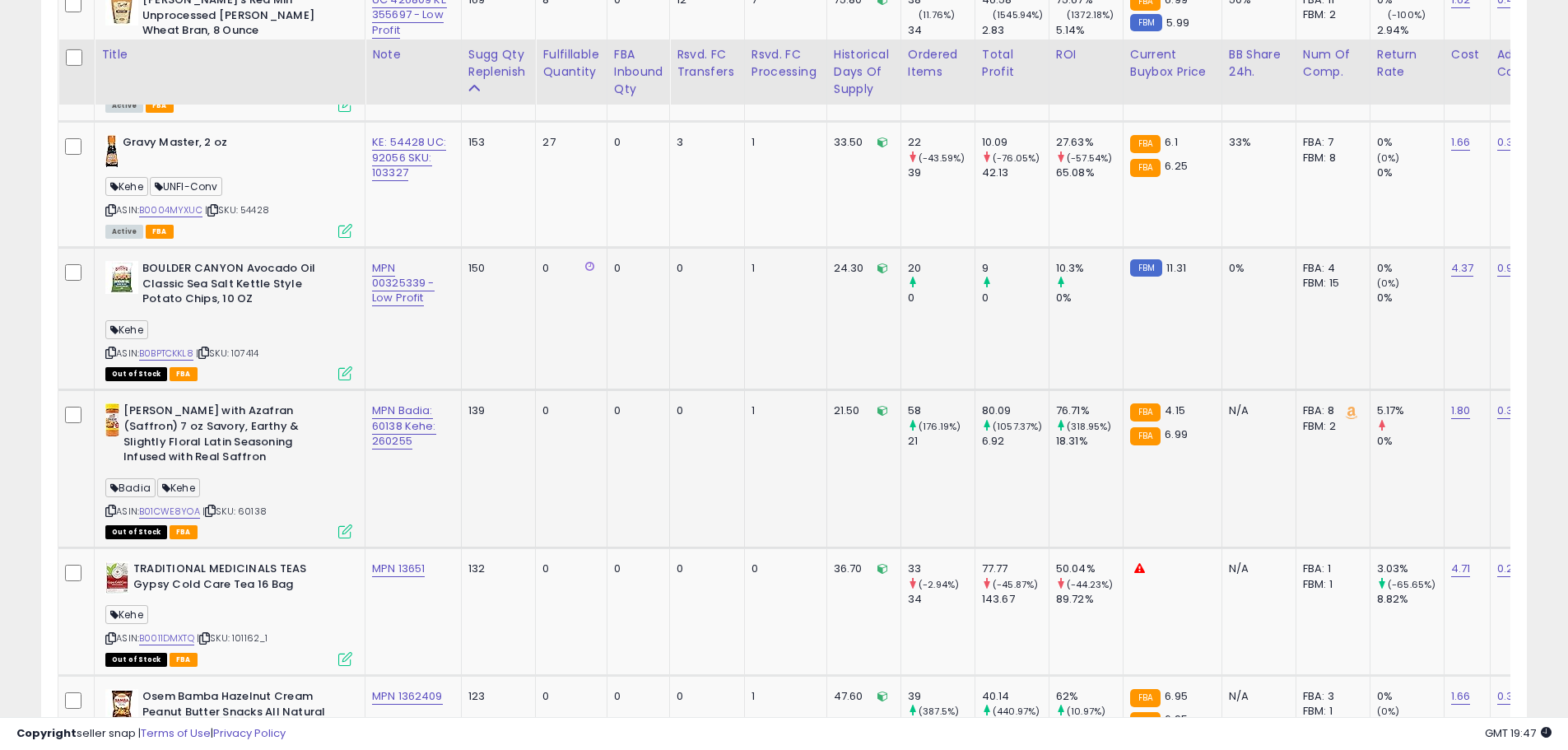
scroll to position [3236, 0]
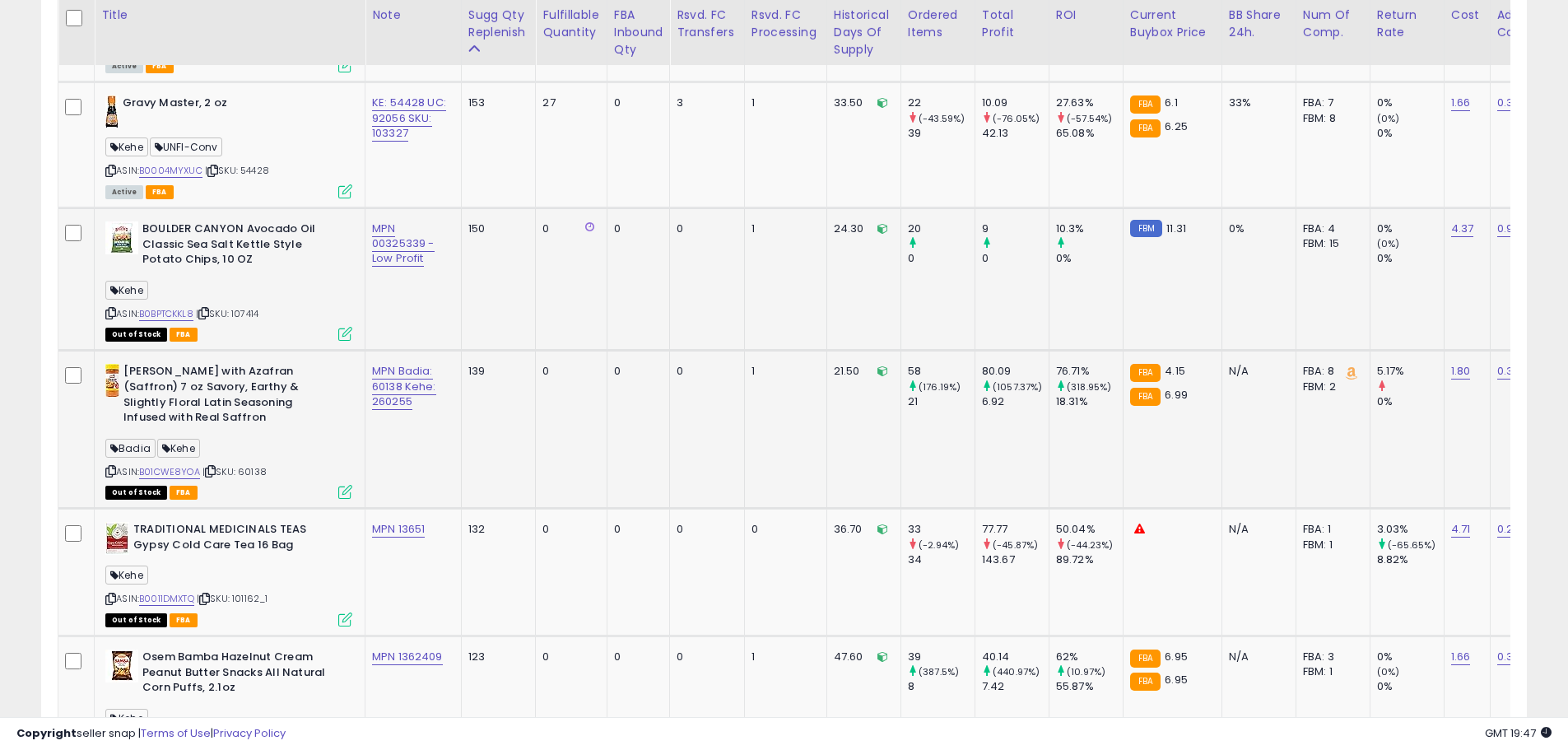
click at [264, 413] on b "[PERSON_NAME] with Azafran (Saffron) 7 oz Savory, Earthy & Slightly Floral Lati…" at bounding box center [223, 396] width 200 height 65
click at [258, 415] on div "ASIN: B01CWE8YOA | SKU: 60138 Out of Stock FBA" at bounding box center [228, 430] width 247 height 133
click at [261, 415] on div "ASIN: B01CWE8YOA | SKU: 60138 Out of Stock FBA" at bounding box center [228, 430] width 247 height 133
click at [186, 465] on link "B01CWE8YOA" at bounding box center [169, 472] width 61 height 14
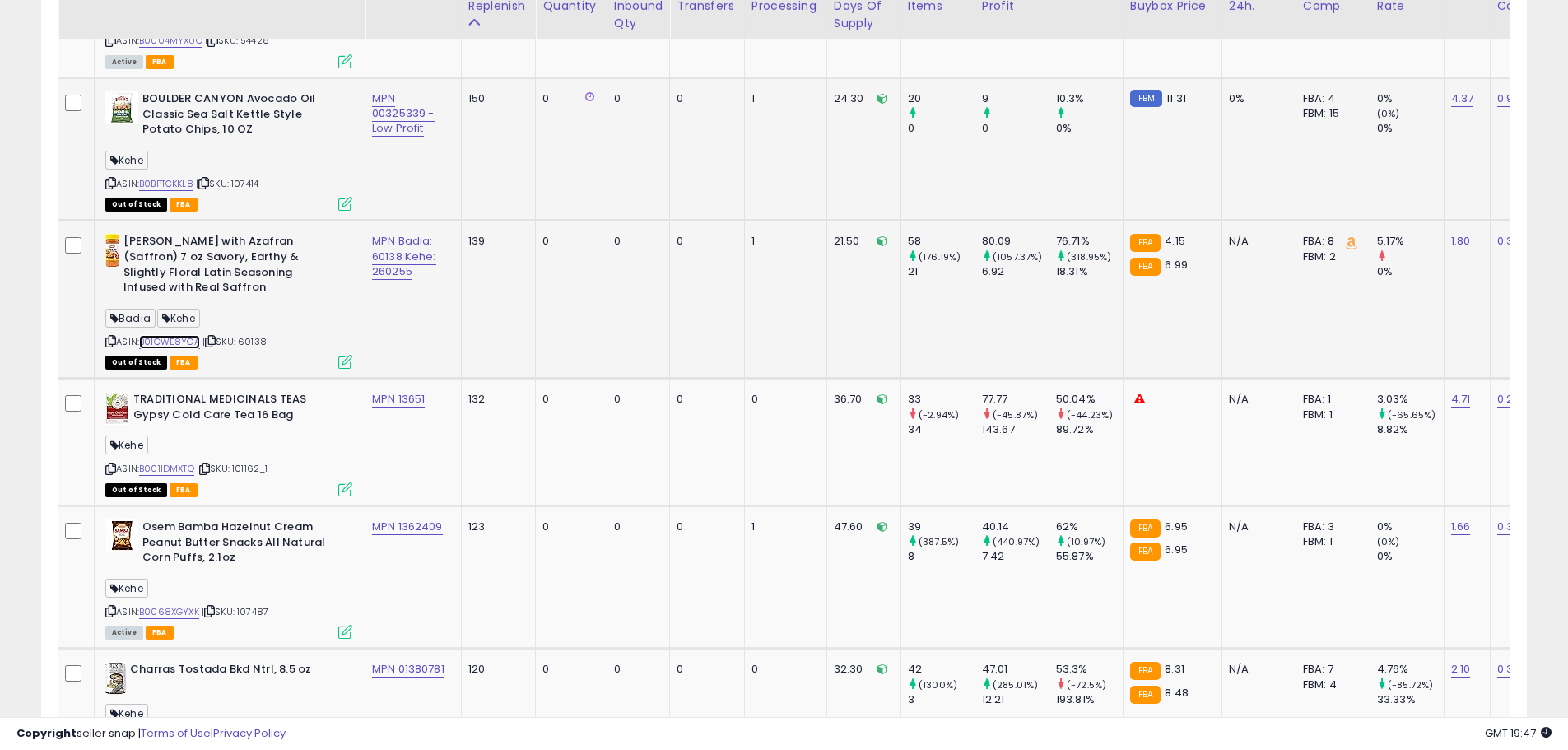
scroll to position [3483, 0]
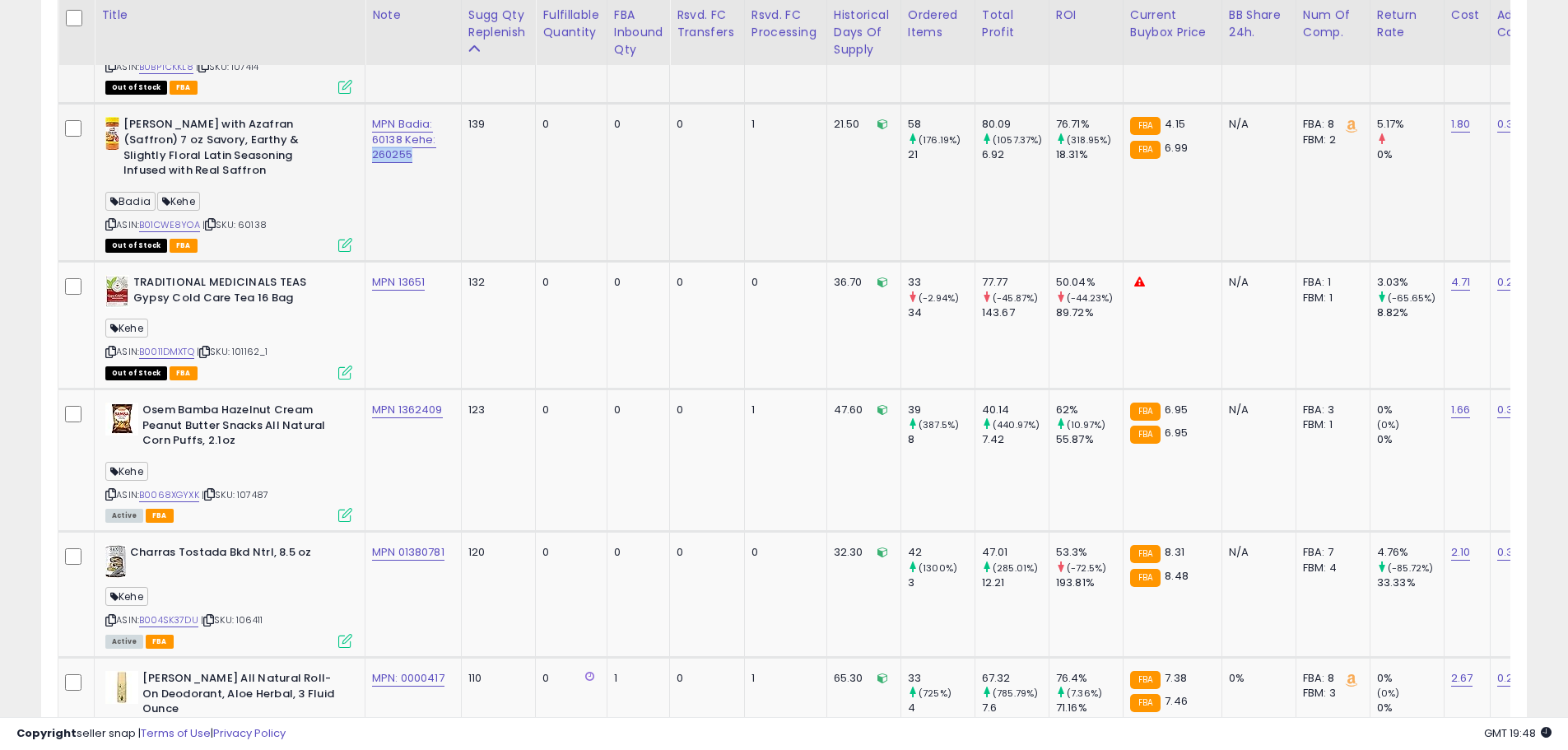
drag, startPoint x: 411, startPoint y: 141, endPoint x: 469, endPoint y: 158, distance: 60.4
click at [371, 146] on td "MPN Badia: 60138 Kehe: 260255" at bounding box center [413, 182] width 96 height 158
click at [319, 302] on div "ASIN: B0011DMXTQ | SKU: 101162_1 Out of Stock FBA" at bounding box center [228, 327] width 247 height 103
click at [175, 345] on link "B0011DMXTQ" at bounding box center [166, 352] width 55 height 14
click at [256, 462] on div "Kehe" at bounding box center [228, 474] width 247 height 23
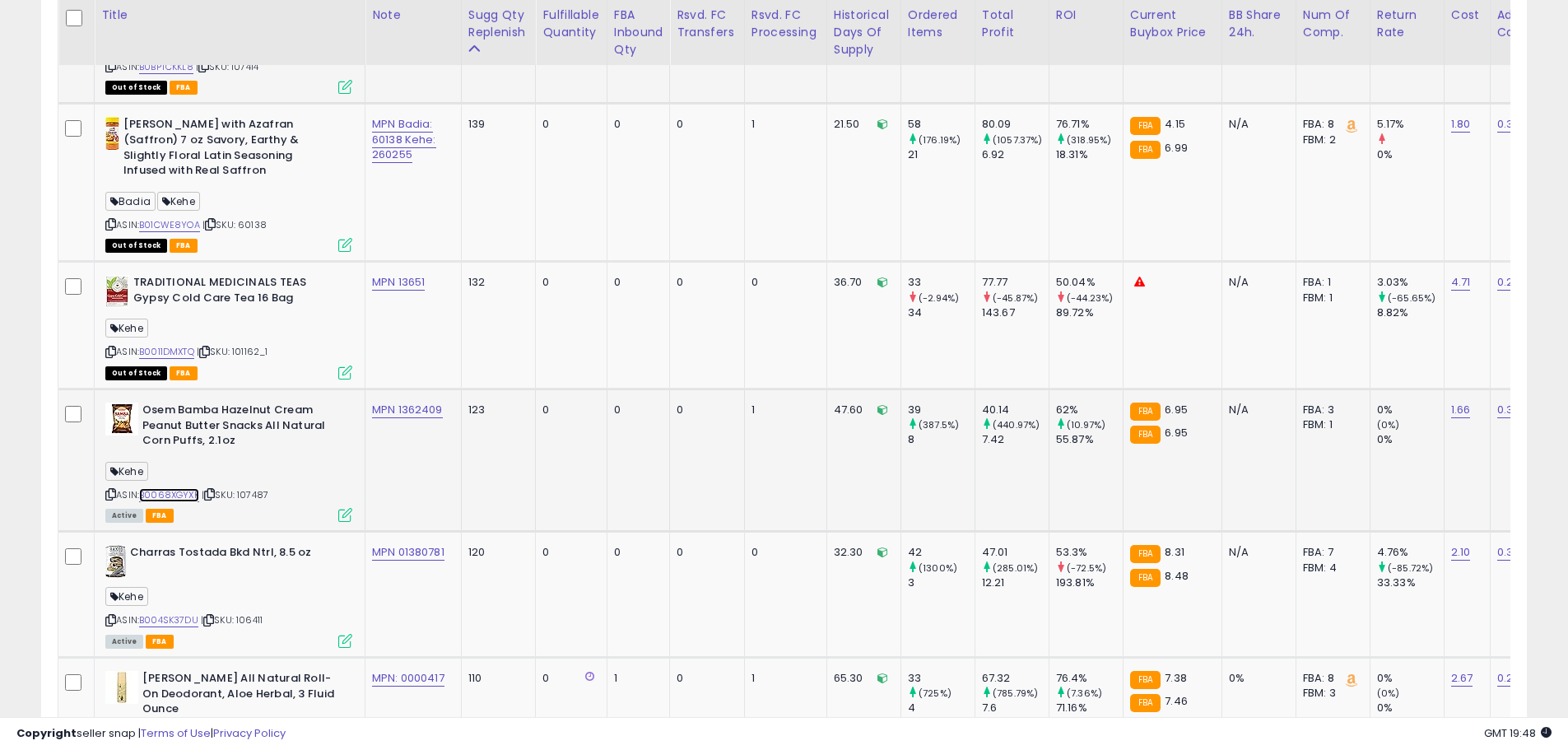
click at [193, 489] on link "B0068XGYXK" at bounding box center [169, 495] width 60 height 14
drag, startPoint x: 448, startPoint y: 396, endPoint x: 399, endPoint y: 400, distance: 49.2
click at [399, 400] on td "MPN 1362409" at bounding box center [413, 461] width 96 height 143
drag, startPoint x: 434, startPoint y: 268, endPoint x: 399, endPoint y: 268, distance: 35.0
click at [399, 275] on div "MPN 13651" at bounding box center [410, 283] width 76 height 15
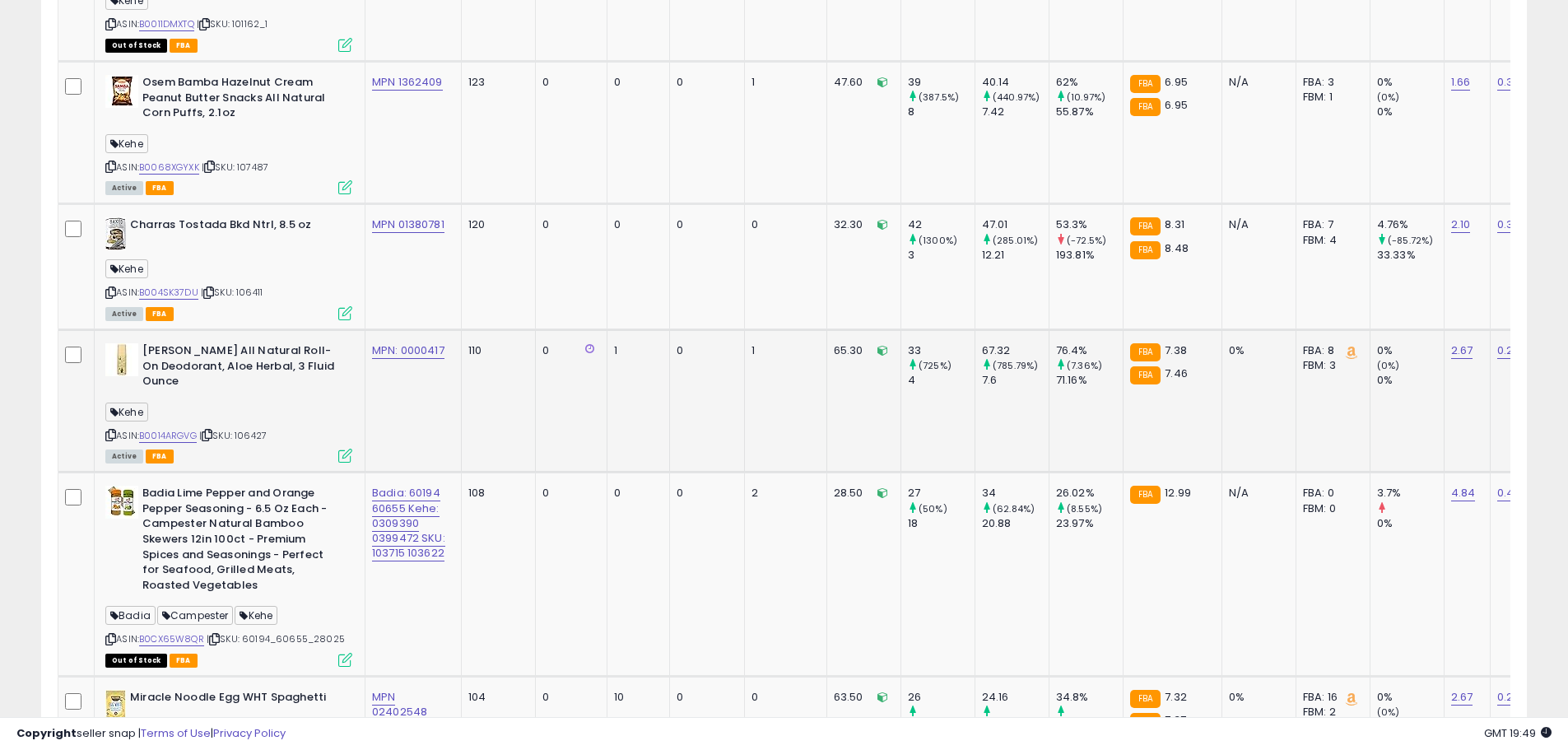
scroll to position [3812, 0]
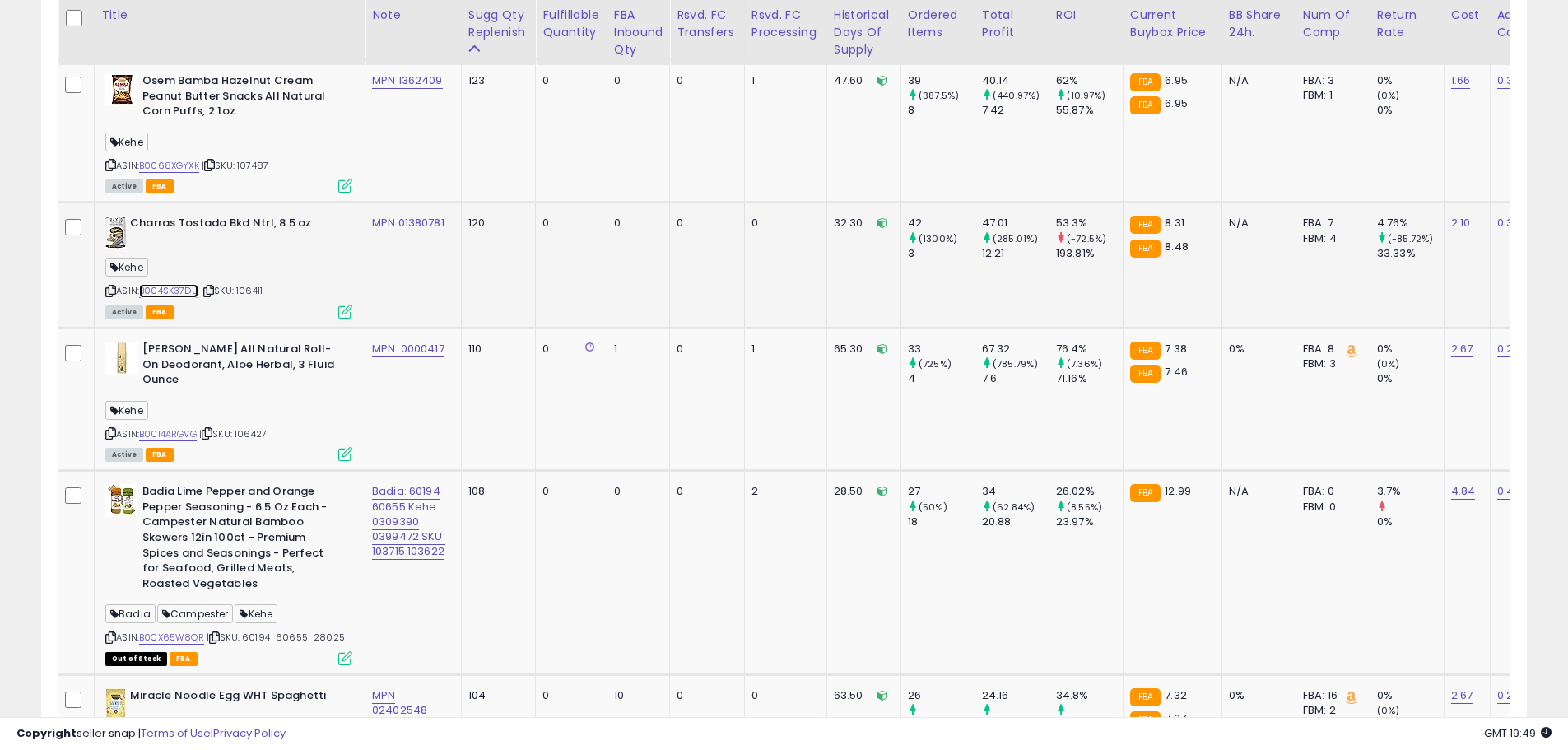
click at [191, 284] on link "B004SK37DU" at bounding box center [168, 290] width 59 height 14
drag, startPoint x: 447, startPoint y: 211, endPoint x: 401, endPoint y: 215, distance: 46.2
click at [401, 216] on div "MPN 01380781" at bounding box center [410, 224] width 76 height 15
click at [419, 254] on td "MPN 01380781" at bounding box center [413, 266] width 96 height 126
drag, startPoint x: 427, startPoint y: 207, endPoint x: 405, endPoint y: 223, distance: 27.2
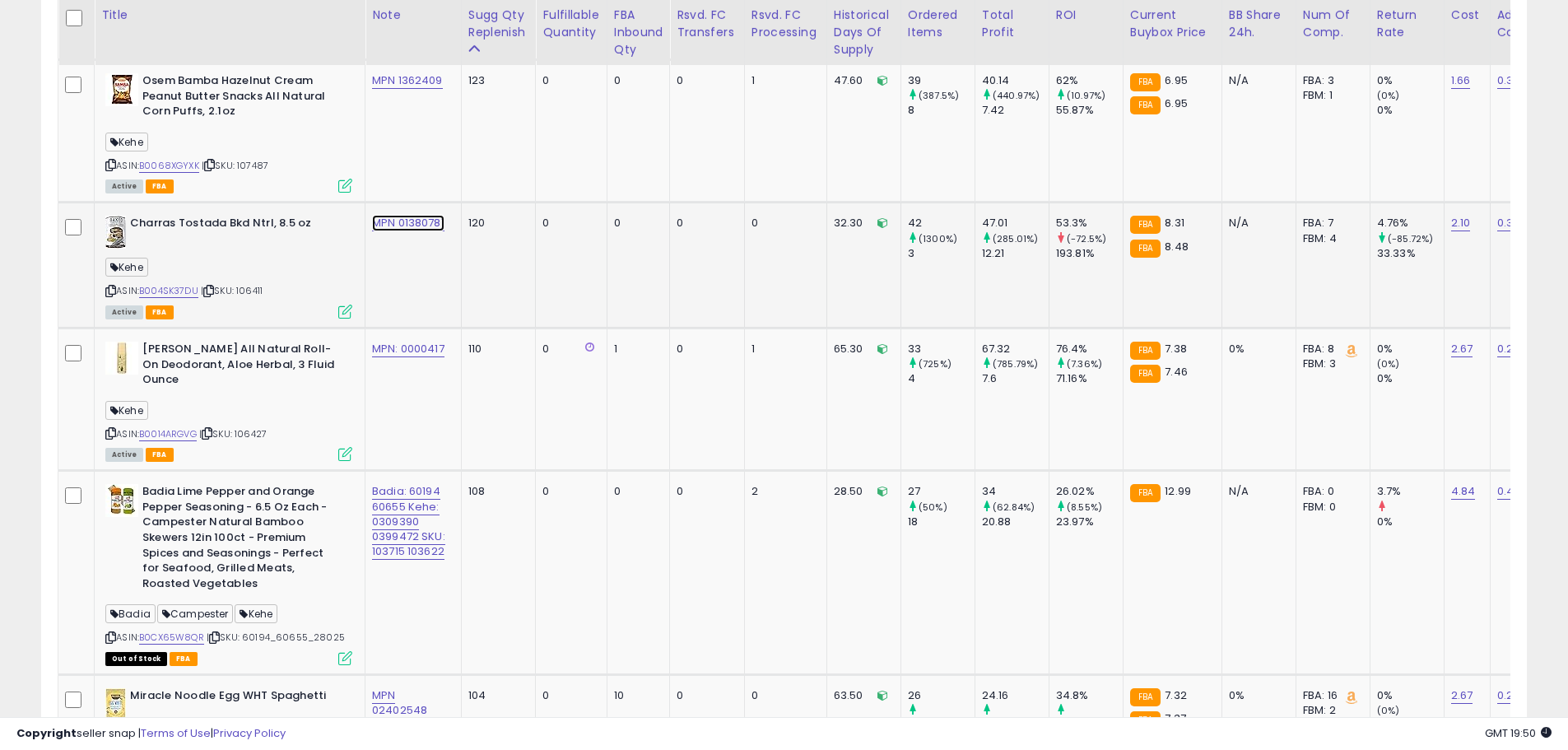
click at [427, 215] on link "MPN 01380781" at bounding box center [408, 224] width 72 height 17
type input "**********"
click at [487, 163] on button "submit" at bounding box center [480, 166] width 28 height 24
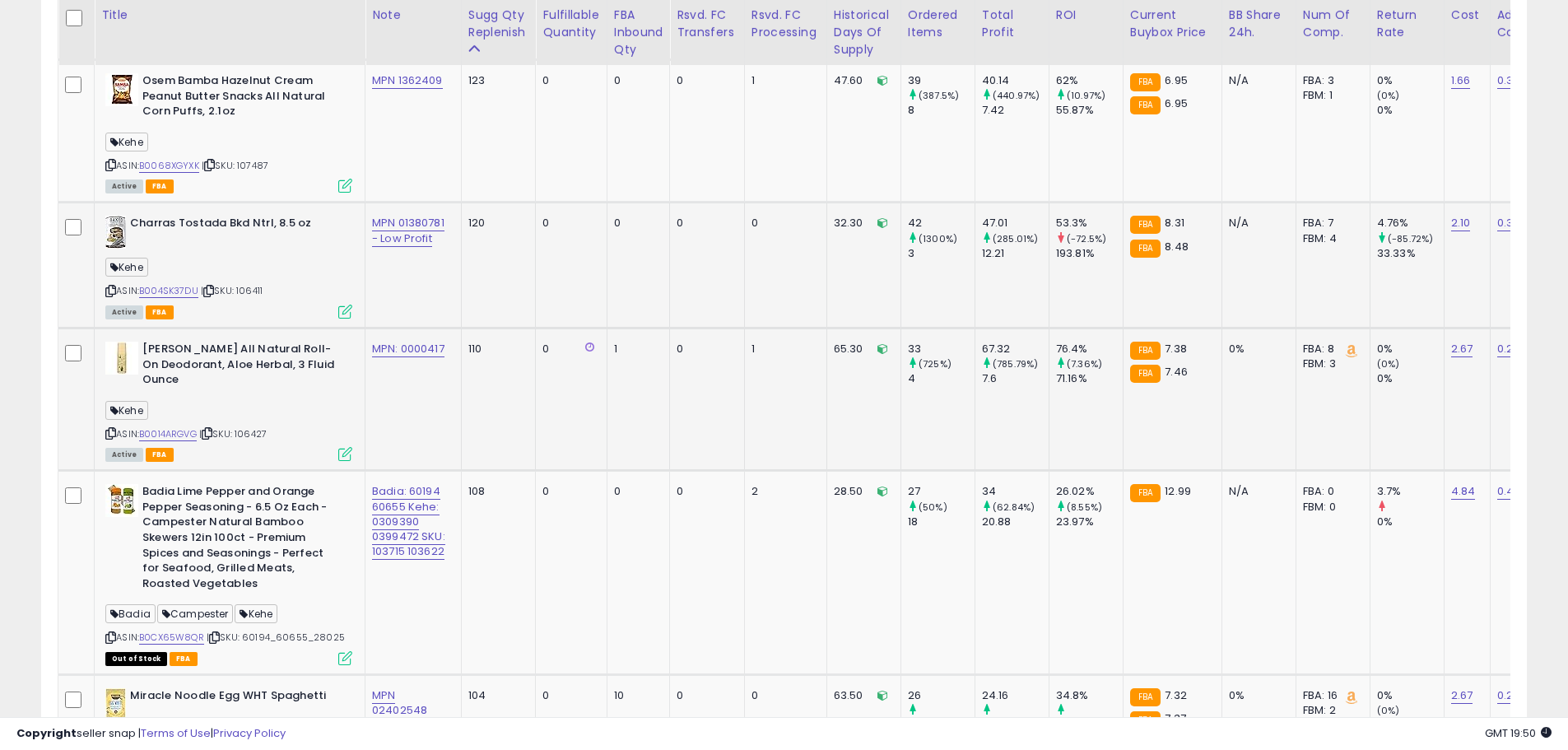
click at [433, 391] on td "MPN: 0000417" at bounding box center [413, 399] width 96 height 143
drag, startPoint x: 454, startPoint y: 396, endPoint x: 411, endPoint y: 396, distance: 43.0
click at [452, 396] on td "MPN: 0000417" at bounding box center [413, 399] width 96 height 143
click at [186, 428] on link "B0014ARGVG" at bounding box center [167, 434] width 57 height 14
click at [234, 428] on span "| SKU: 106427" at bounding box center [233, 434] width 68 height 13
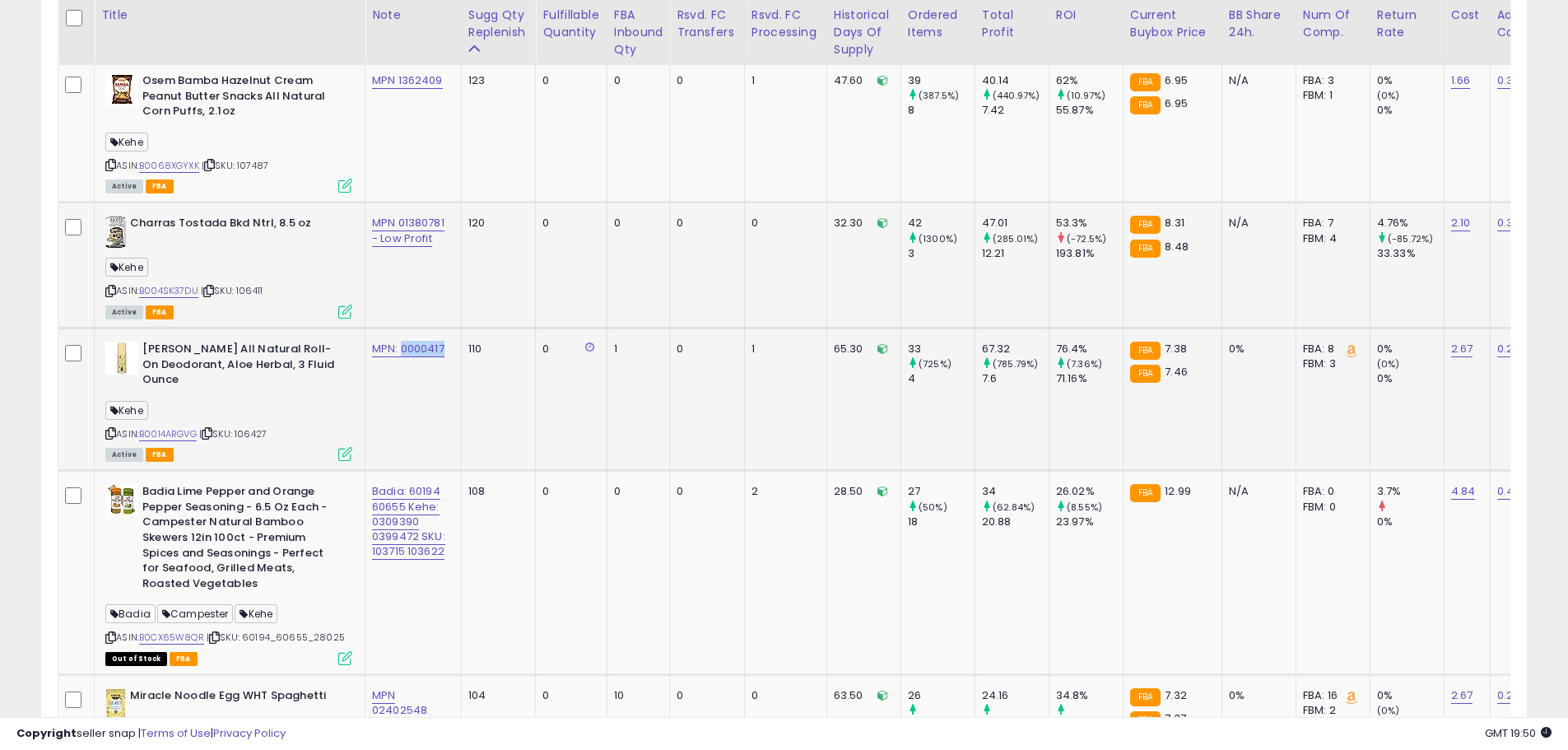
drag, startPoint x: 446, startPoint y: 331, endPoint x: 403, endPoint y: 334, distance: 43.1
click at [403, 342] on div "MPN: 0000417" at bounding box center [410, 350] width 76 height 15
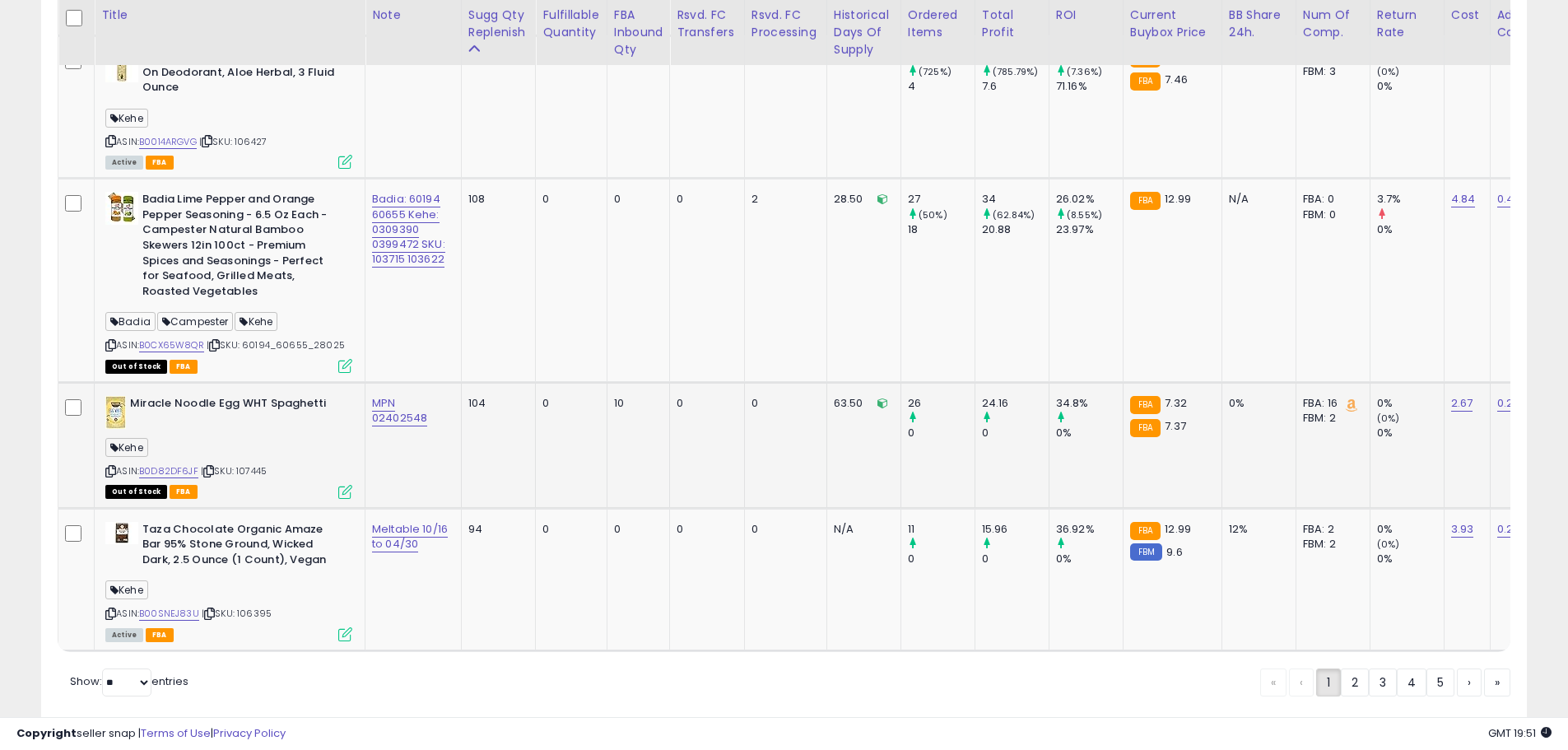
scroll to position [4147, 0]
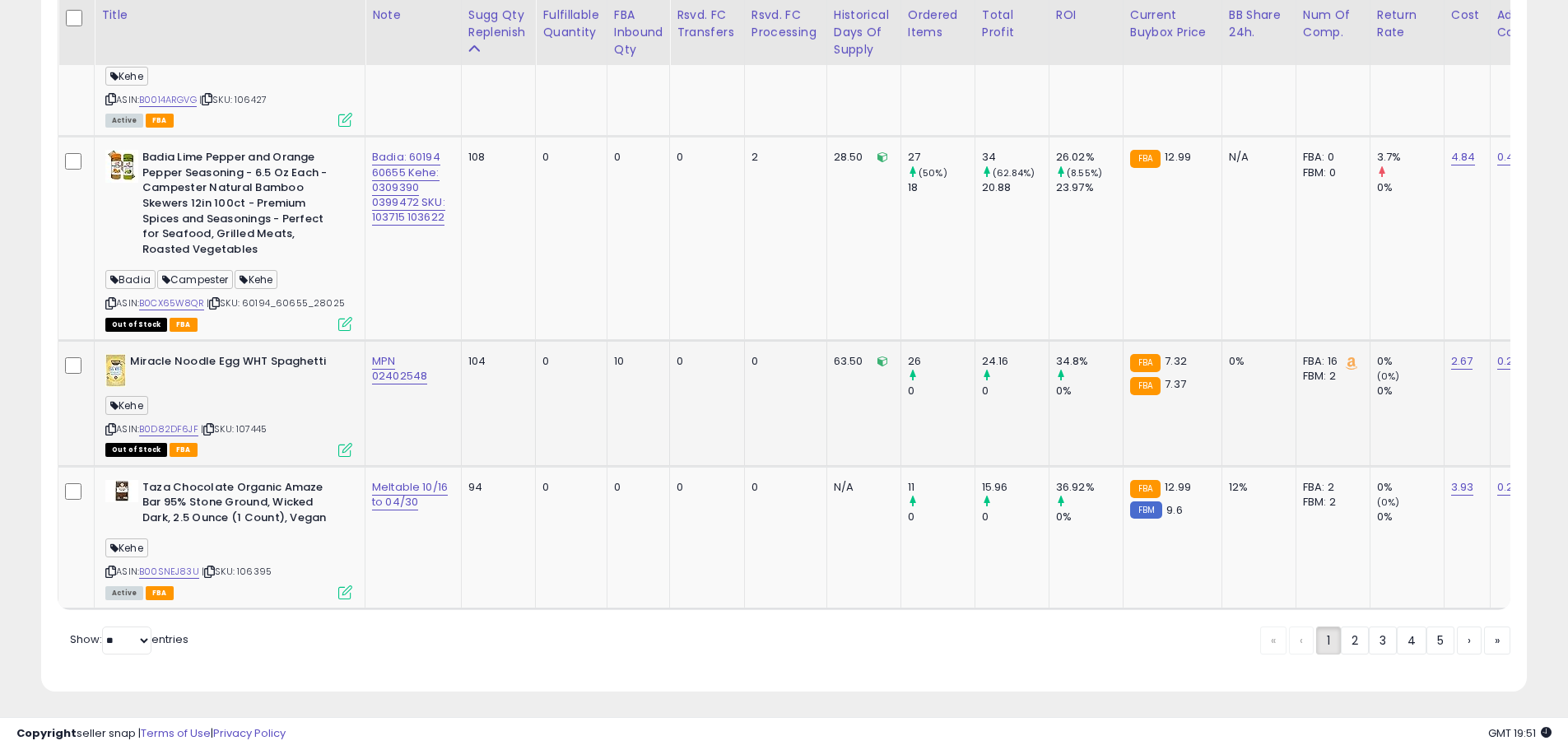
click at [258, 422] on span "| SKU: 107445" at bounding box center [234, 429] width 66 height 13
click at [252, 565] on span "| SKU: 106395" at bounding box center [237, 571] width 70 height 13
click at [256, 565] on span "| SKU: 106395" at bounding box center [237, 571] width 70 height 13
click at [398, 484] on link "Meltable 10/16 to 04/30" at bounding box center [410, 494] width 76 height 31
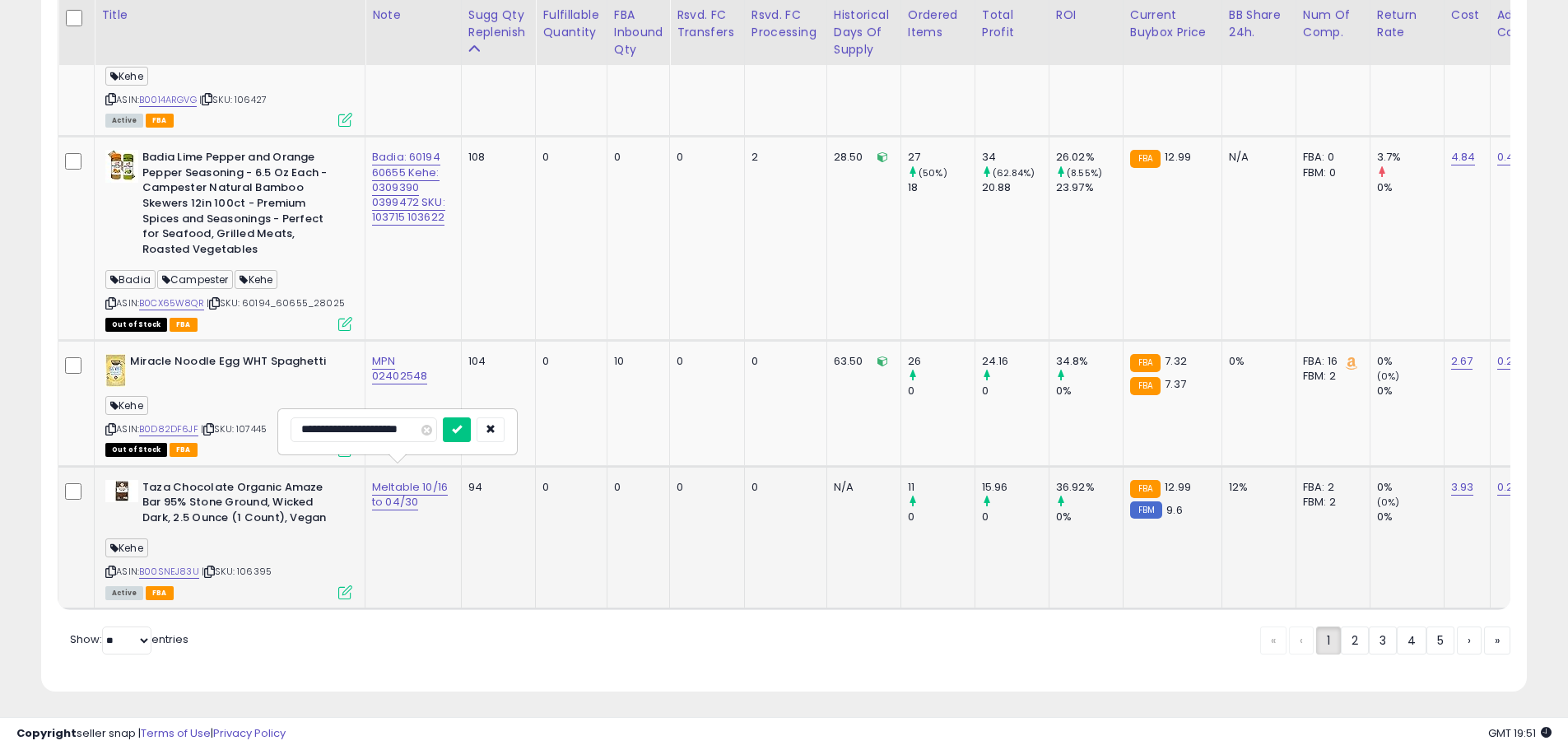
click at [300, 426] on input "**********" at bounding box center [364, 430] width 147 height 24
type input "**********"
click at [471, 430] on button "submit" at bounding box center [457, 430] width 28 height 24
drag, startPoint x: 384, startPoint y: 565, endPoint x: 364, endPoint y: 564, distance: 20.0
click at [383, 565] on td "MPN 00280157 - Meltable 10/16 to 04/30" at bounding box center [413, 538] width 96 height 143
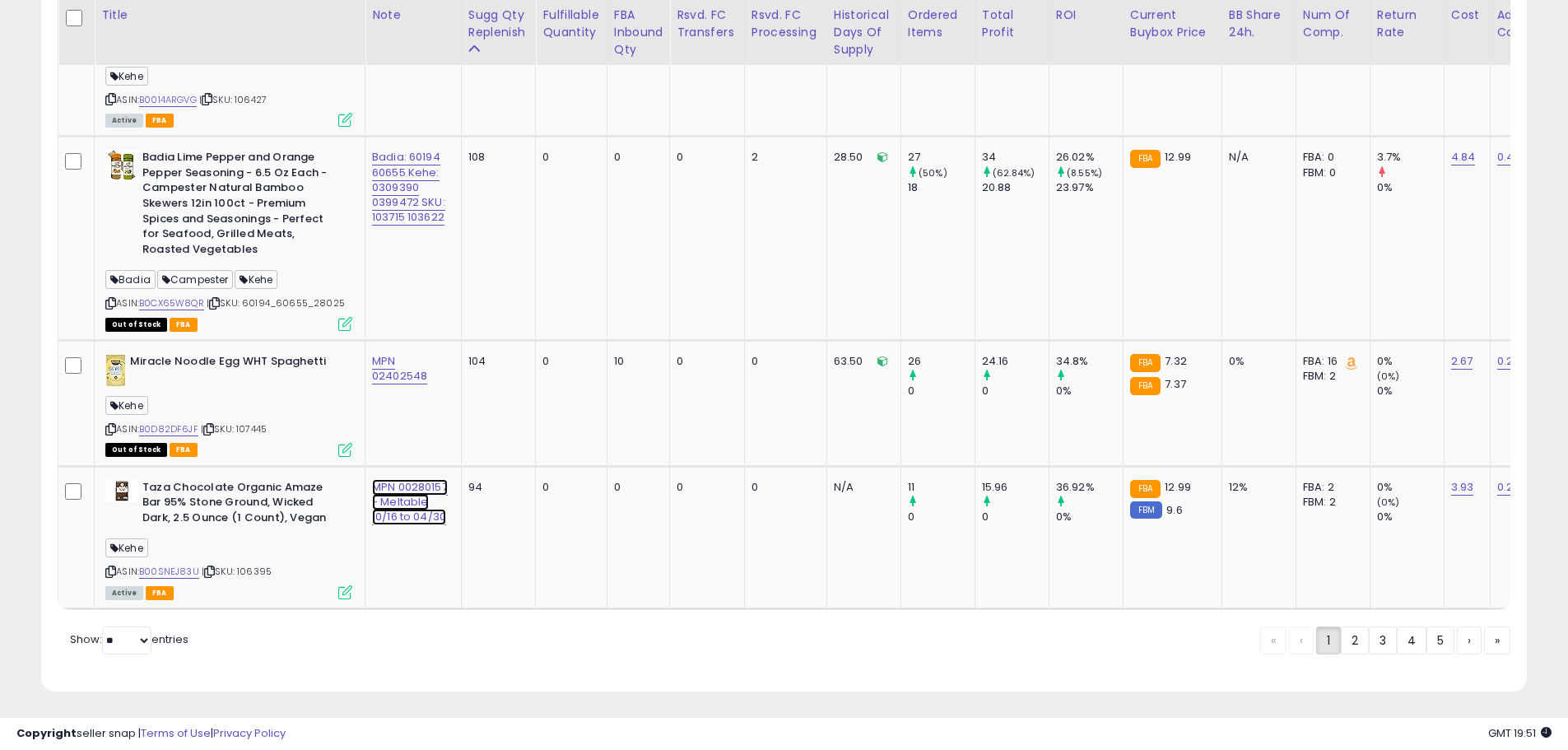
click at [399, 483] on link "MPN 00280157 - Meltable 10/16 to 04/30" at bounding box center [410, 502] width 76 height 46
click at [350, 432] on input "**********" at bounding box center [376, 430] width 171 height 24
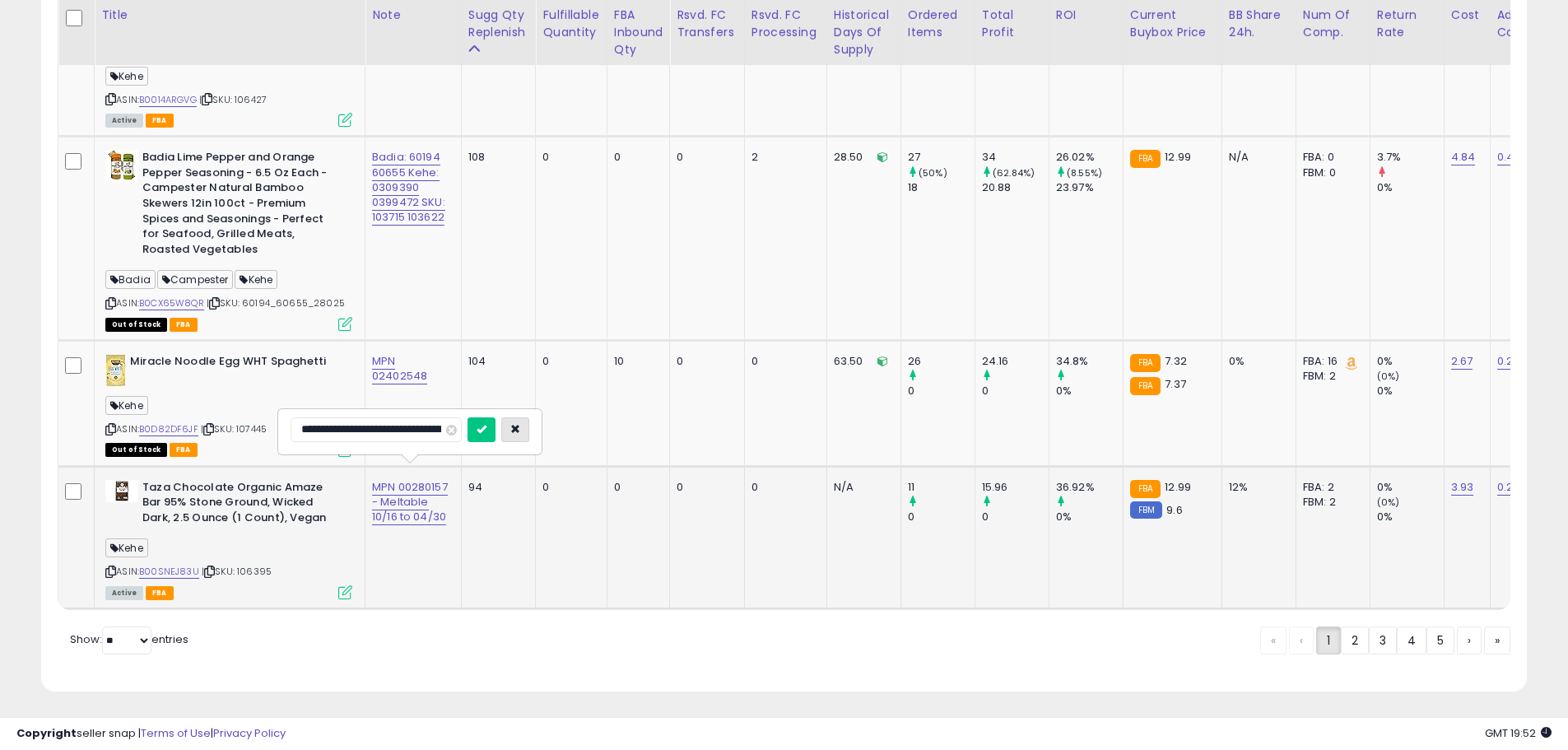
click at [510, 431] on icon "button" at bounding box center [515, 429] width 10 height 10
click at [177, 565] on link "B00SNEJ83U" at bounding box center [169, 571] width 60 height 14
drag, startPoint x: 439, startPoint y: 362, endPoint x: 380, endPoint y: 364, distance: 59.0
click at [380, 364] on div "MPN 02402548" at bounding box center [410, 369] width 76 height 30
click at [180, 422] on link "B0D82DF6JF" at bounding box center [168, 429] width 59 height 14
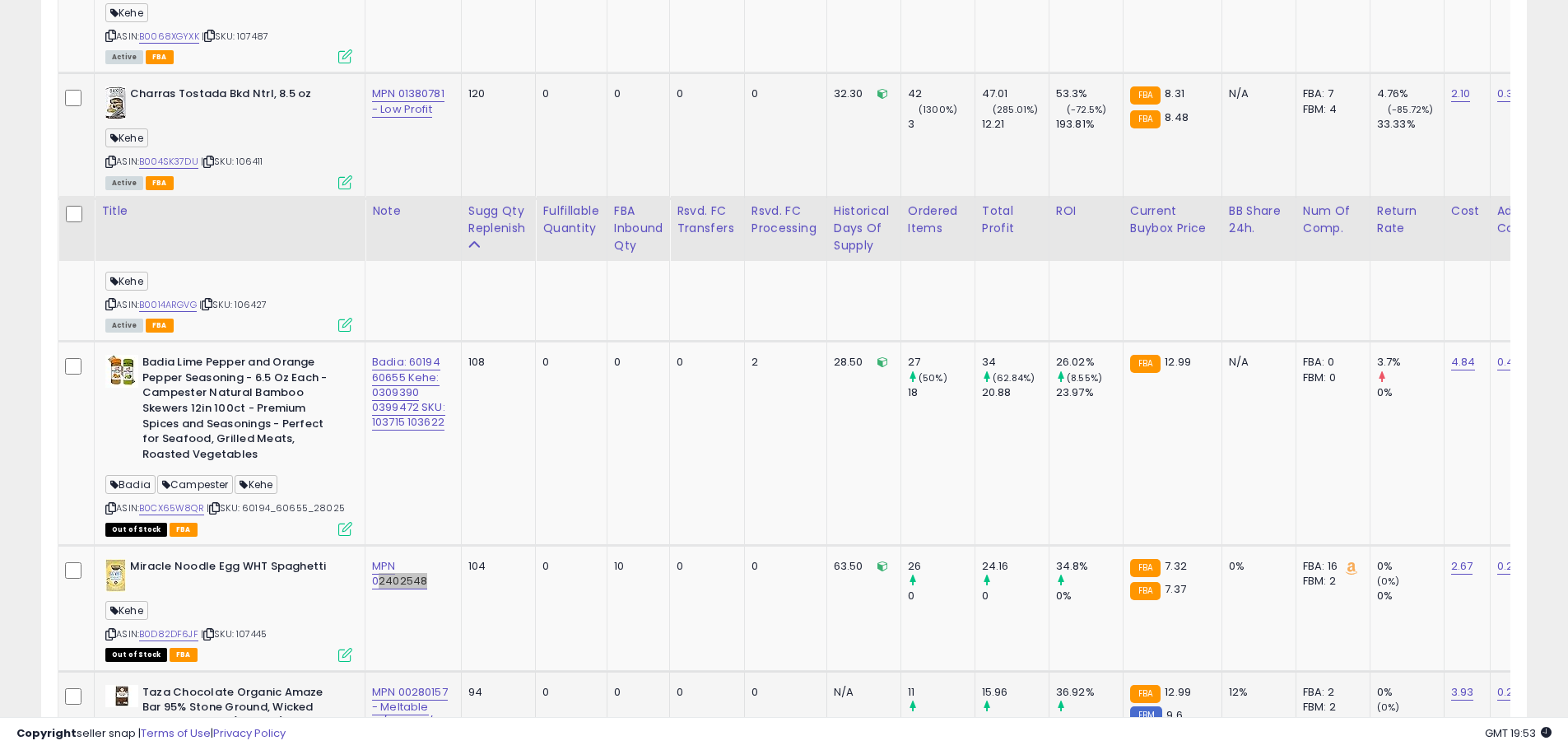
scroll to position [4147, 0]
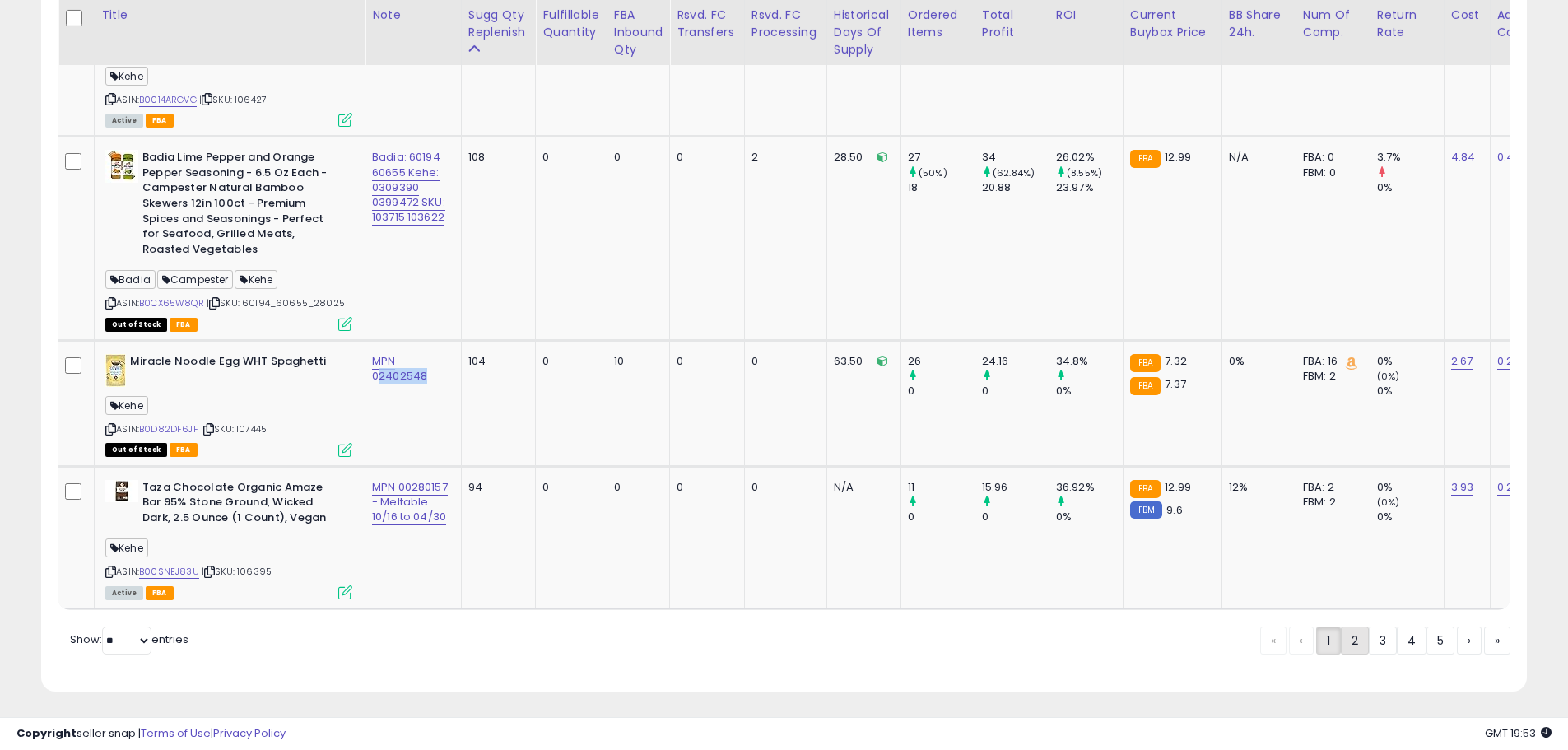
click at [1354, 633] on link "2" at bounding box center [1355, 641] width 28 height 28
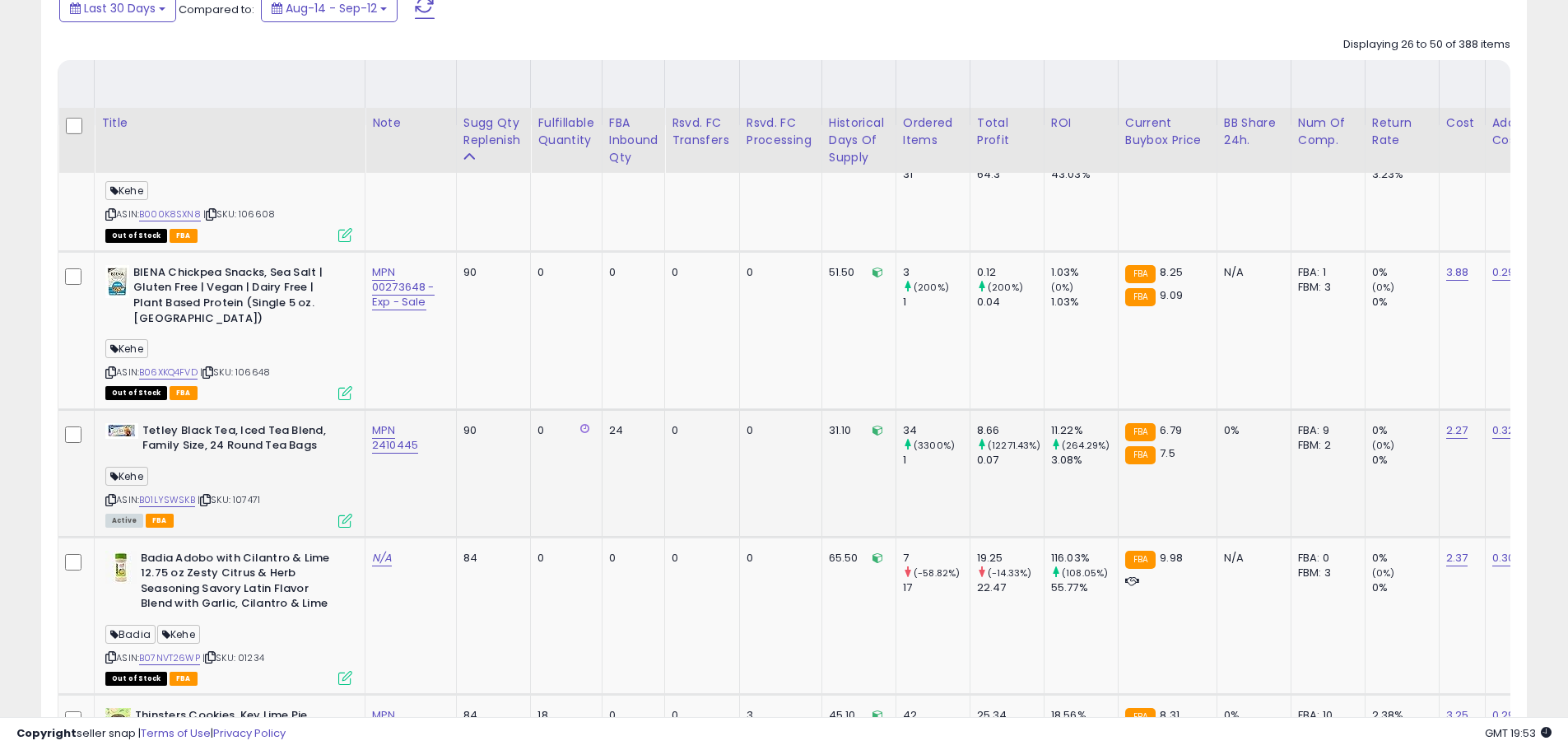
scroll to position [765, 0]
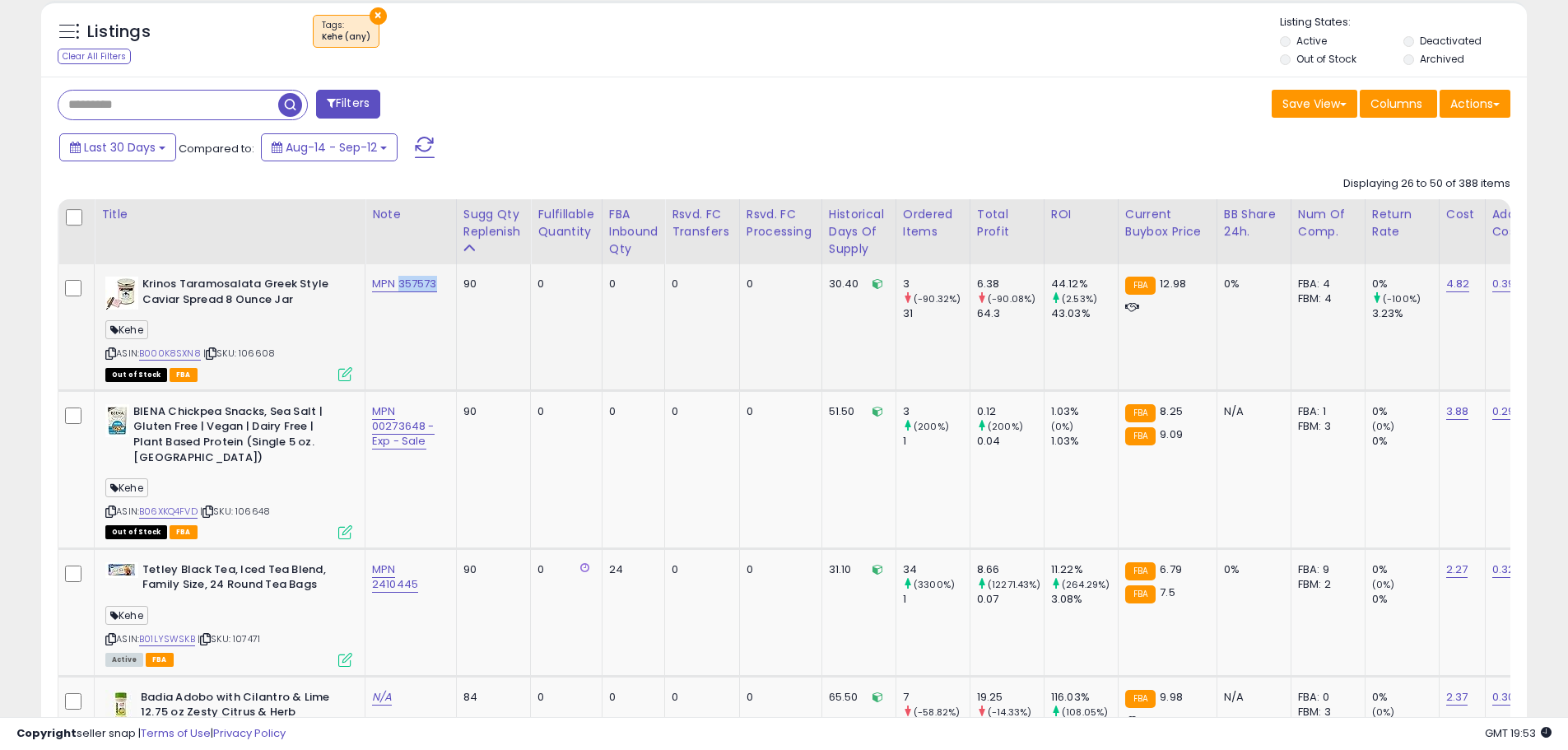
drag, startPoint x: 445, startPoint y: 285, endPoint x: 399, endPoint y: 287, distance: 46.0
click at [397, 287] on td "MPN 357573" at bounding box center [411, 327] width 91 height 126
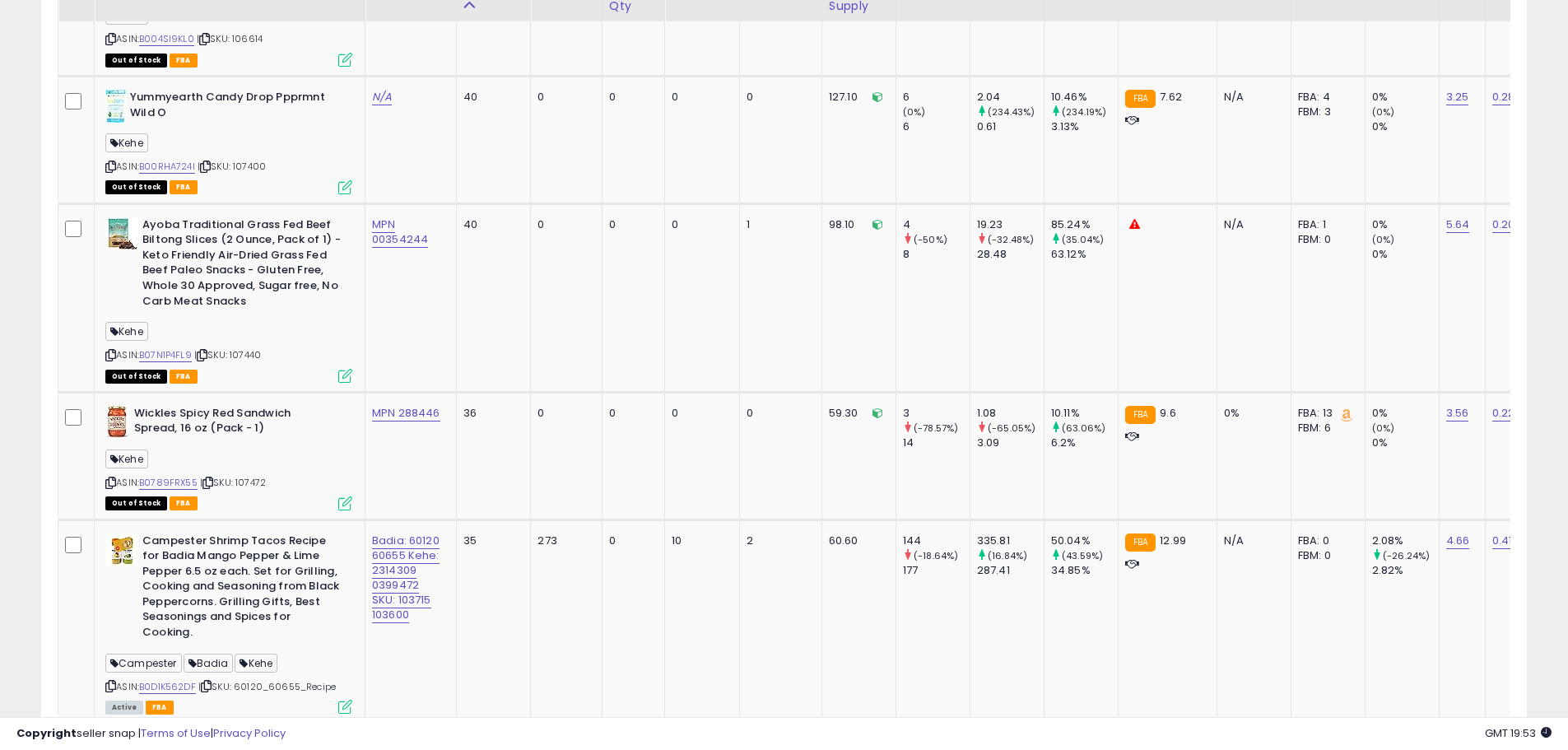
scroll to position [4060, 0]
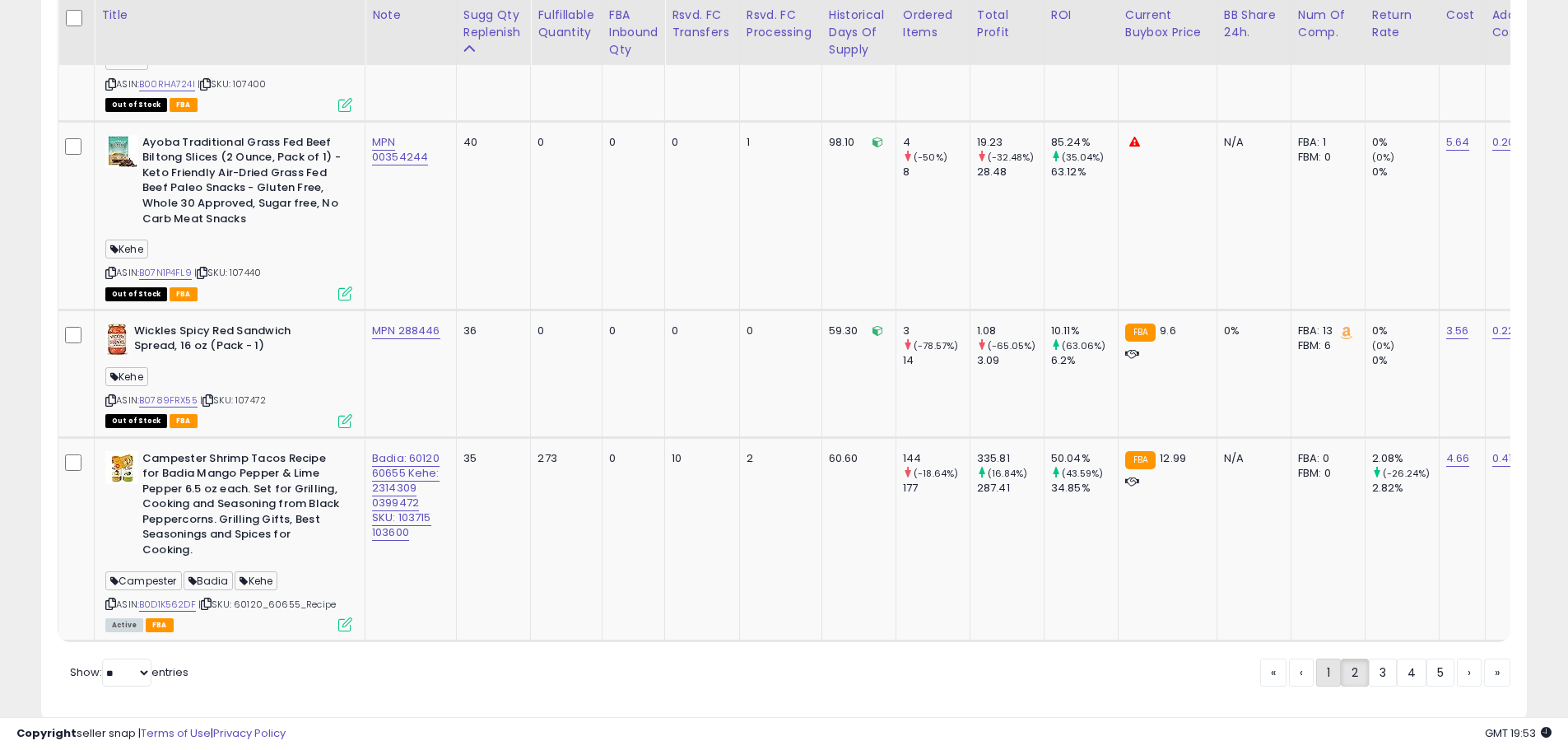
click at [1327, 659] on link "1" at bounding box center [1328, 673] width 24 height 28
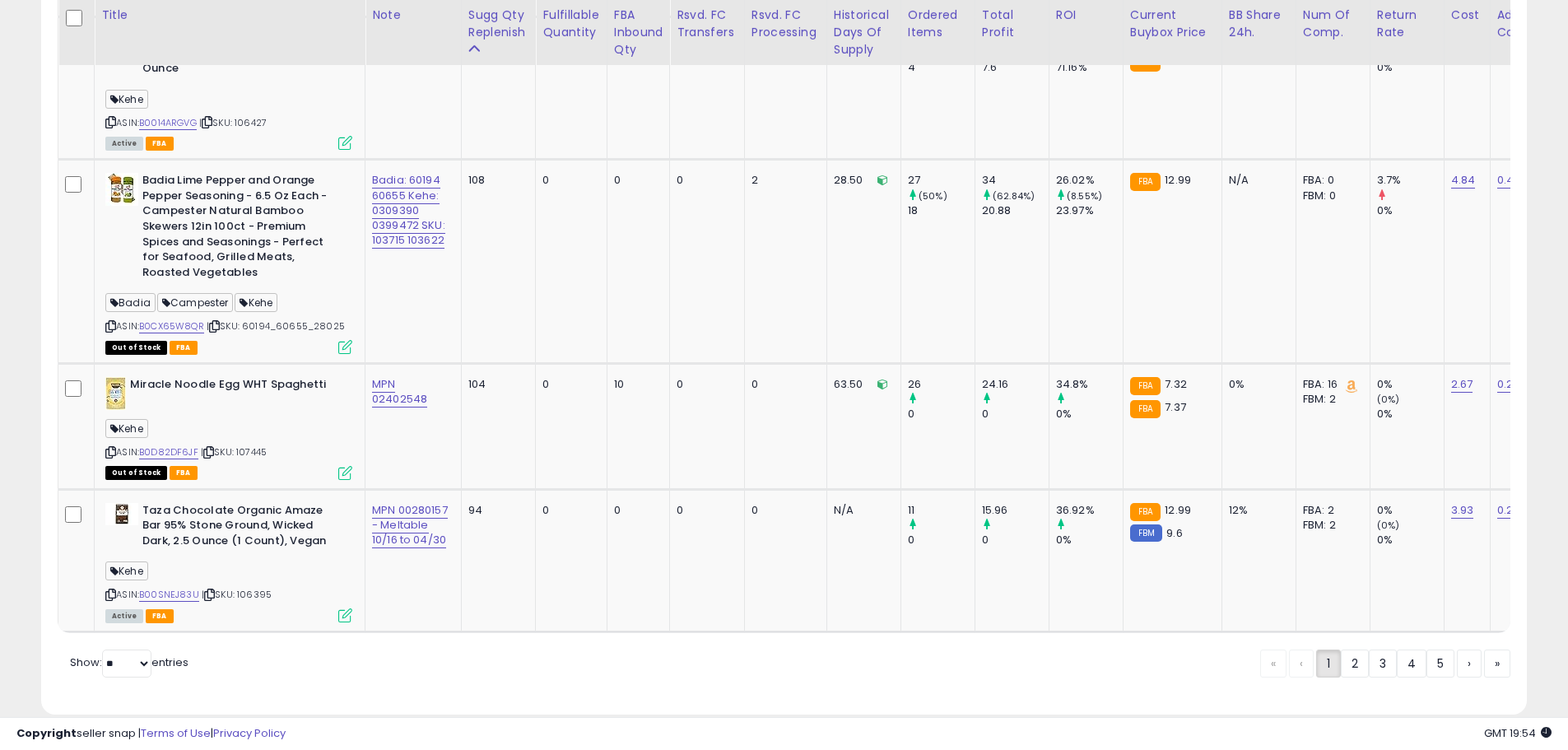
scroll to position [4102, 0]
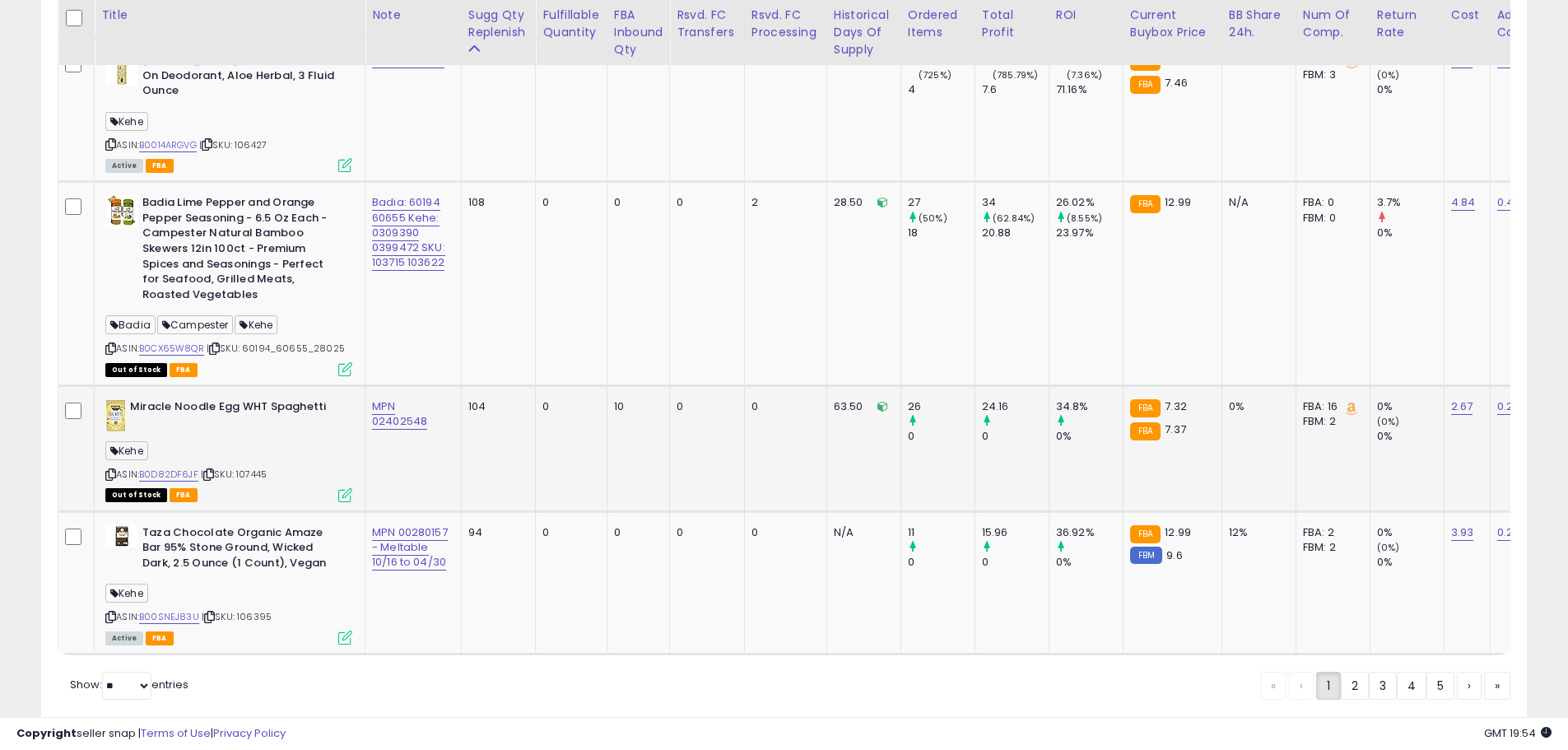
click at [294, 455] on div "ASIN: B0D82DF6JF | SKU: 107445 Out of Stock FBA" at bounding box center [228, 450] width 247 height 102
click at [402, 435] on td "MPN 02402548" at bounding box center [413, 448] width 96 height 126
drag, startPoint x: 428, startPoint y: 413, endPoint x: 360, endPoint y: 421, distance: 68.5
click at [363, 414] on tr "Miracle Noodle Egg WHT Spaghetti Kehe ASIN: B0D82DF6JF | SKU: 107445 Out of Sto…" at bounding box center [1392, 448] width 2669 height 126
click at [389, 437] on td "MPN 02402548" at bounding box center [413, 448] width 96 height 126
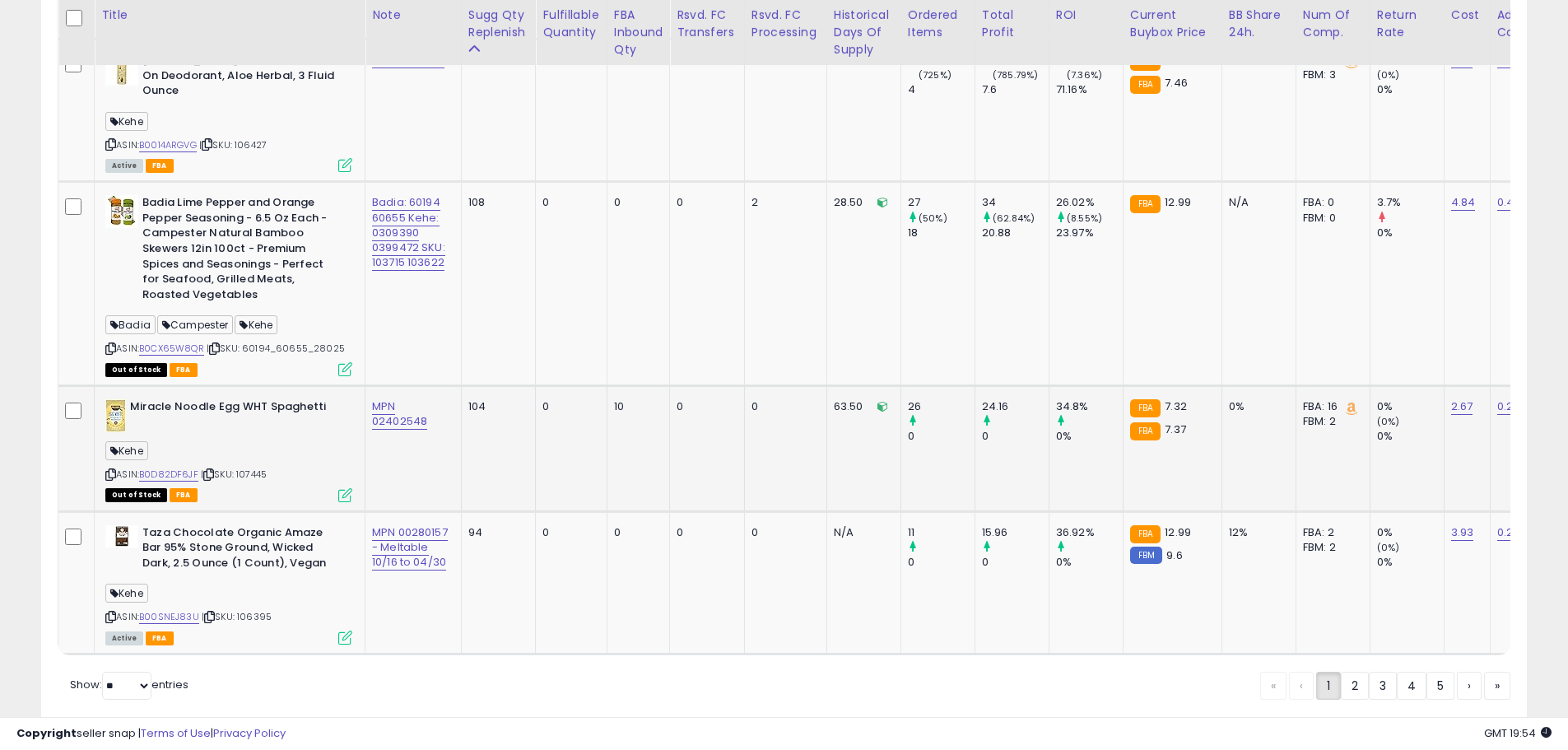
click at [258, 468] on span "| SKU: 107445" at bounding box center [234, 475] width 66 height 13
click at [1465, 398] on link "2.67" at bounding box center [1463, 407] width 23 height 17
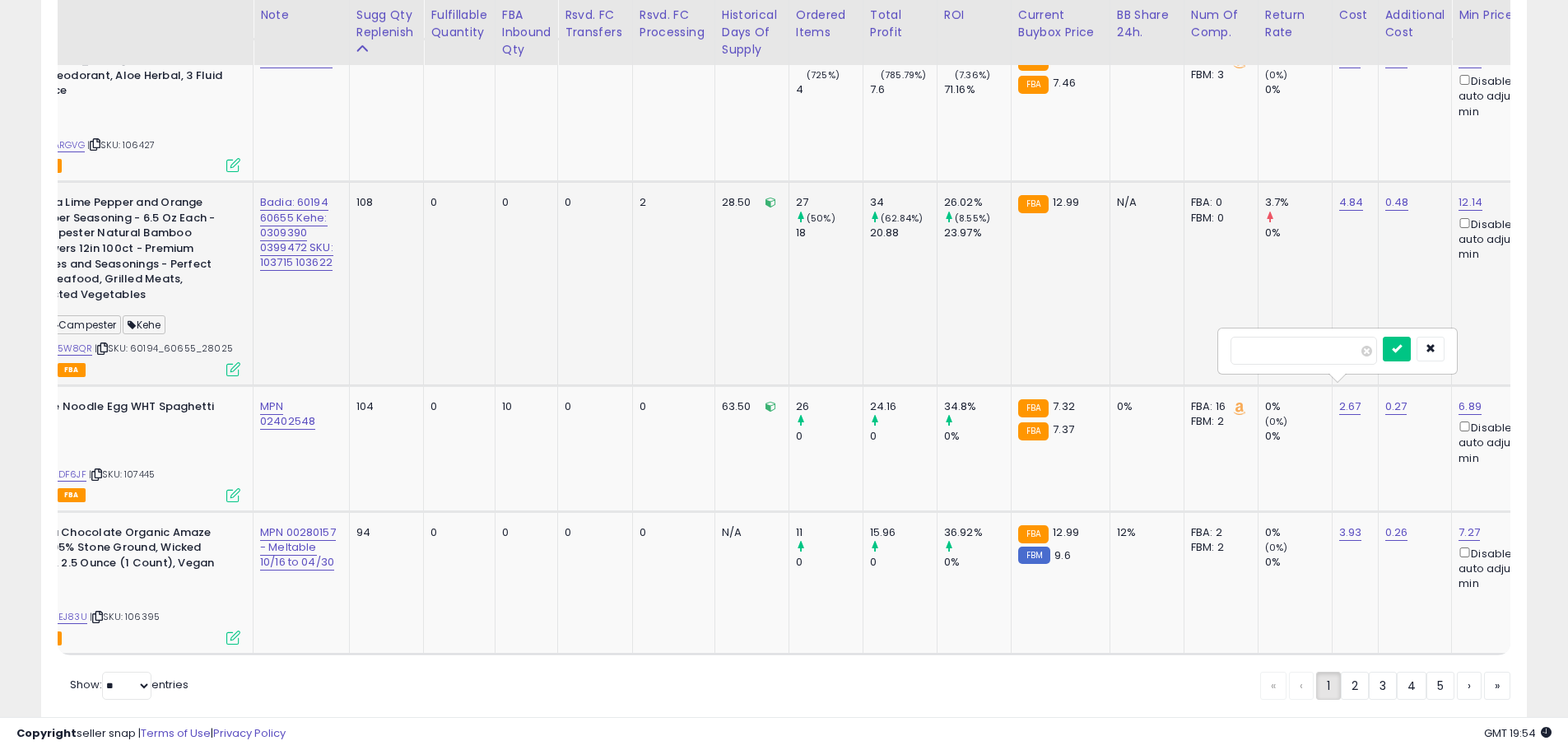
drag, startPoint x: 1214, startPoint y: 349, endPoint x: 1188, endPoint y: 350, distance: 26.0
type input "****"
click at [1402, 346] on icon "submit" at bounding box center [1396, 348] width 10 height 10
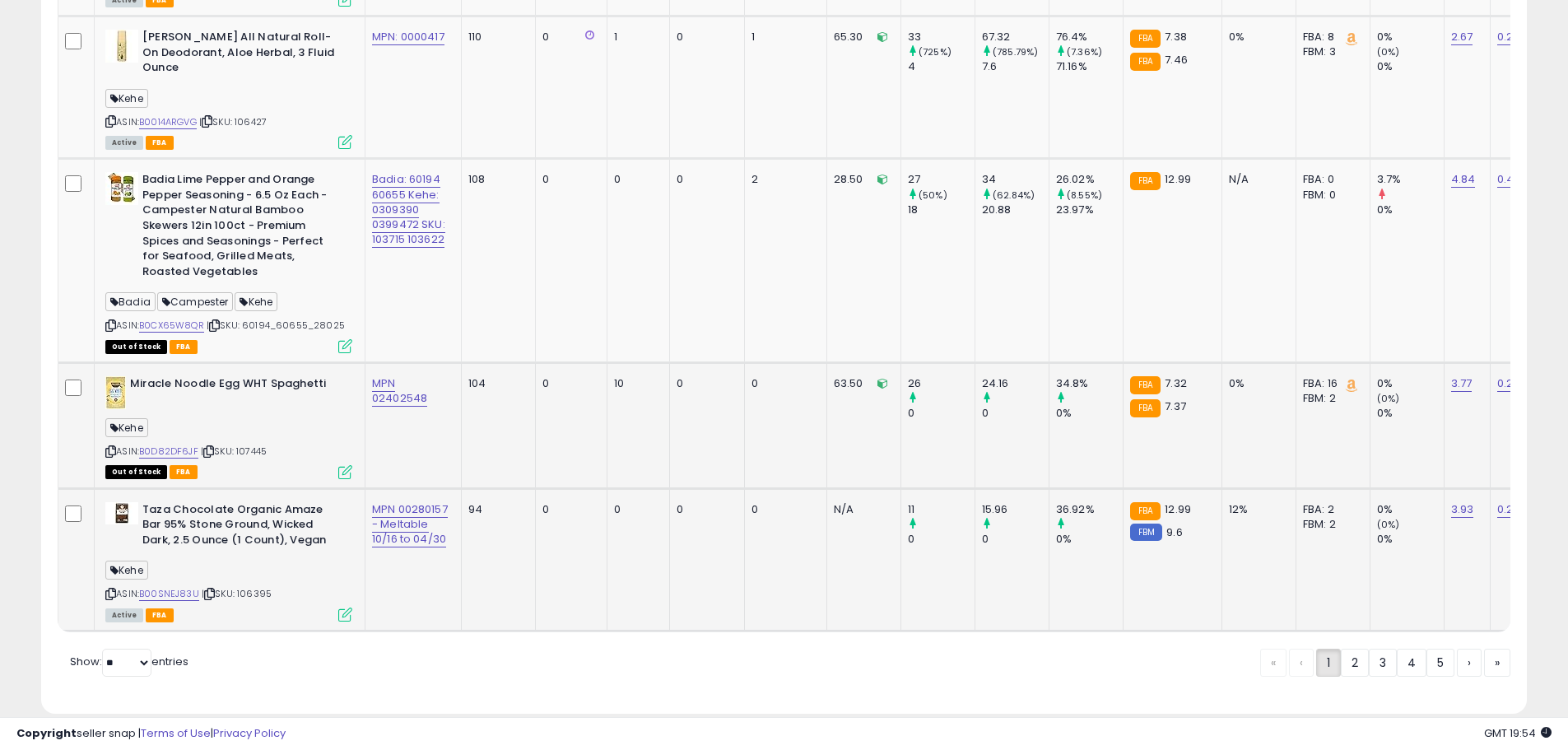
scroll to position [4147, 0]
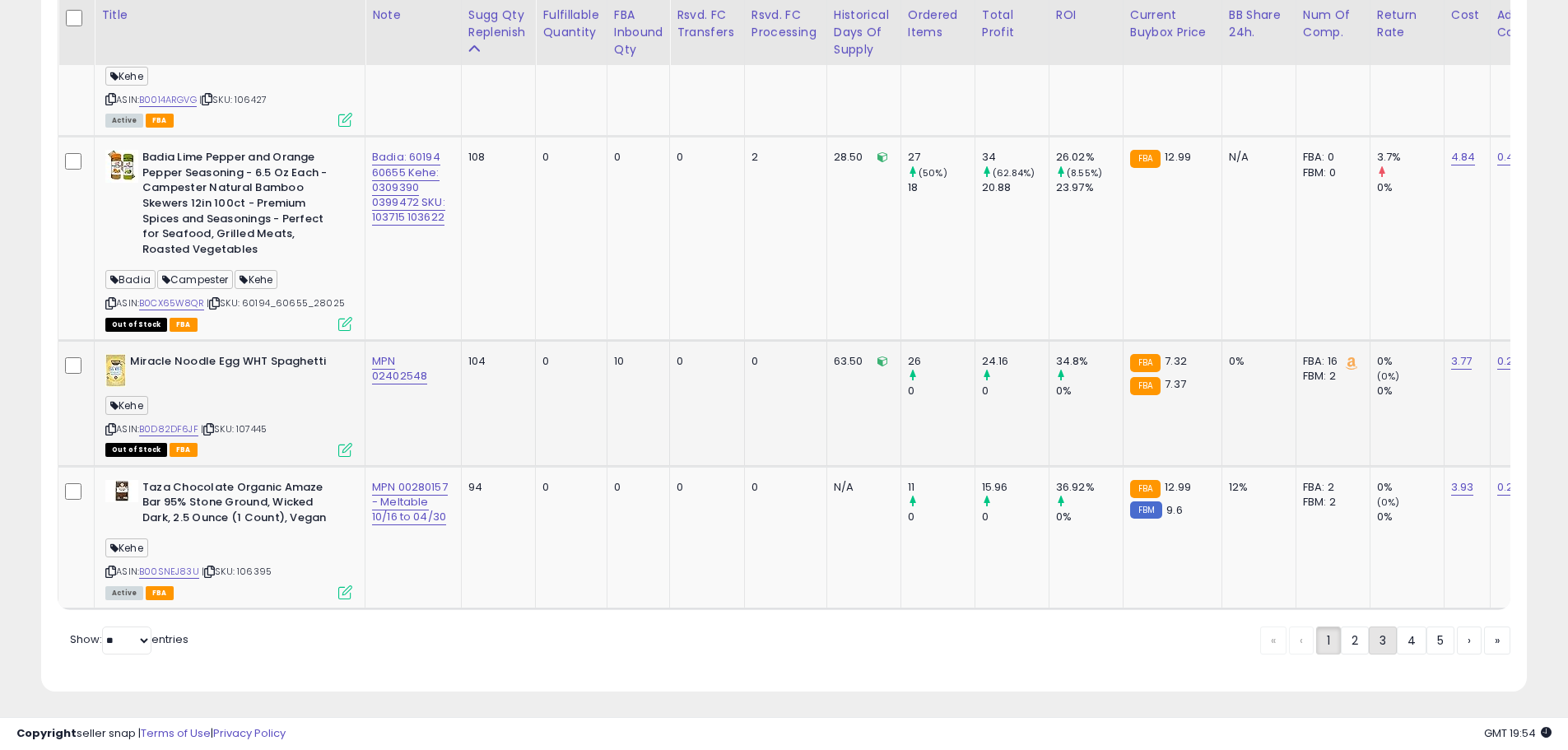
click at [1378, 634] on link "3" at bounding box center [1383, 641] width 28 height 28
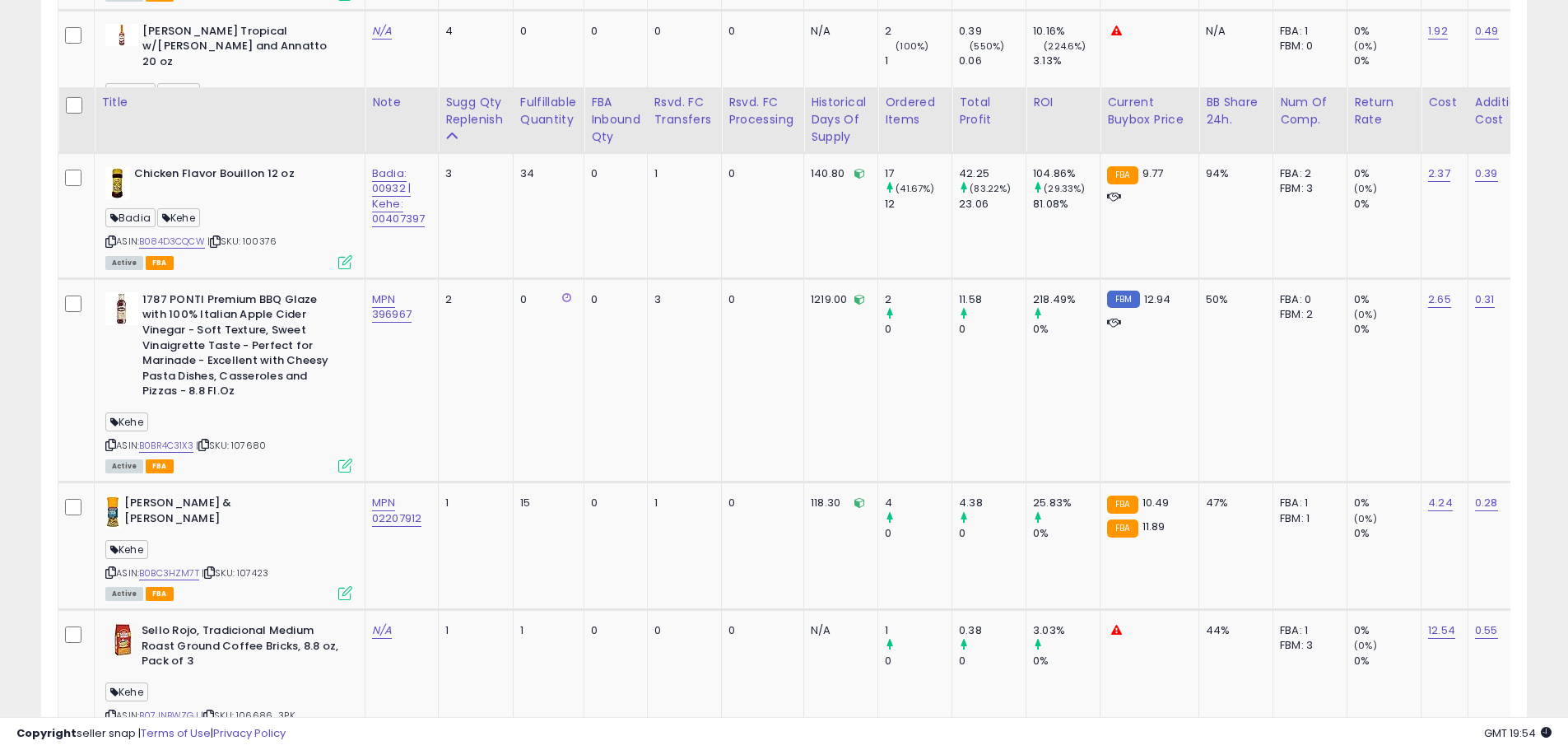
scroll to position [4039, 0]
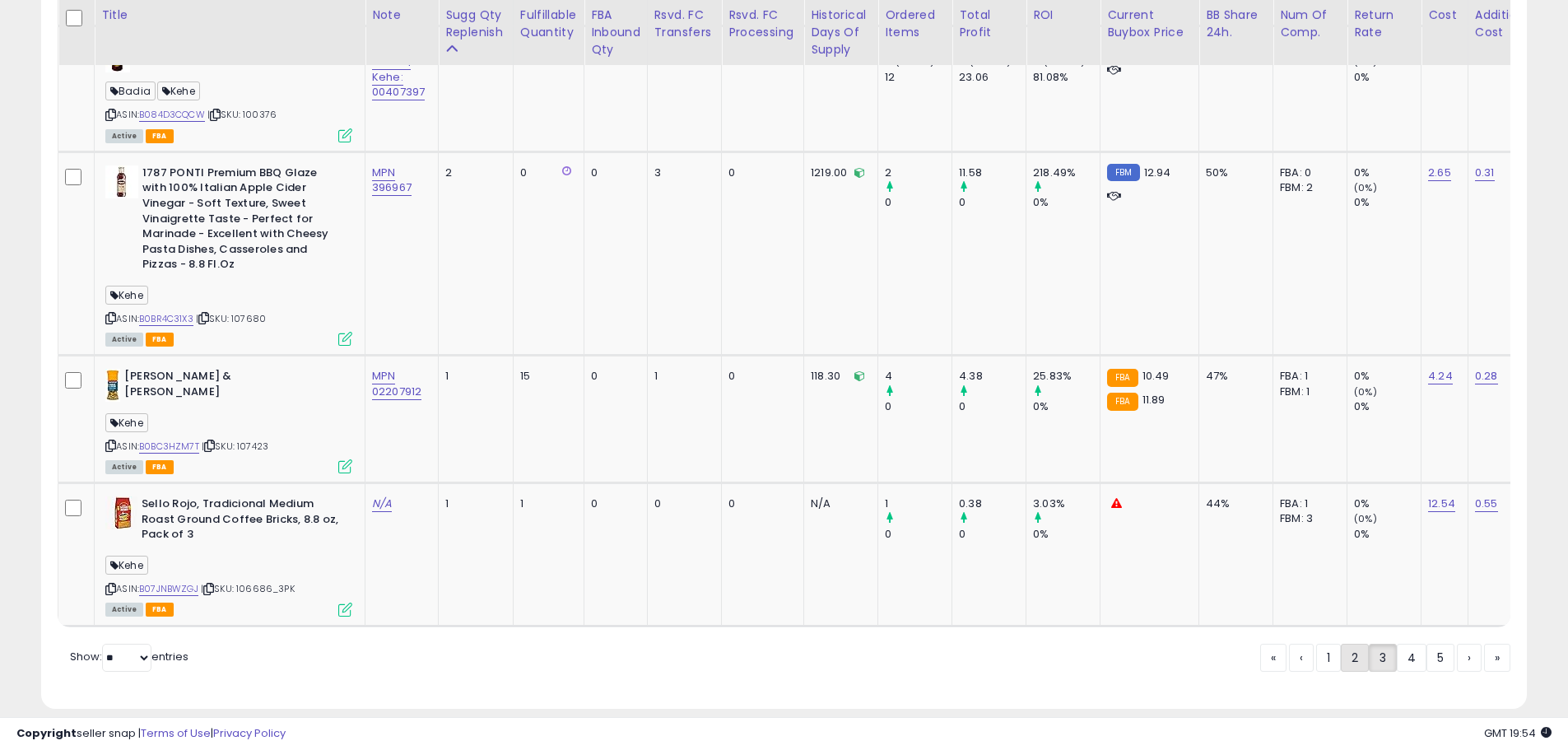
click at [1354, 644] on link "2" at bounding box center [1355, 658] width 28 height 28
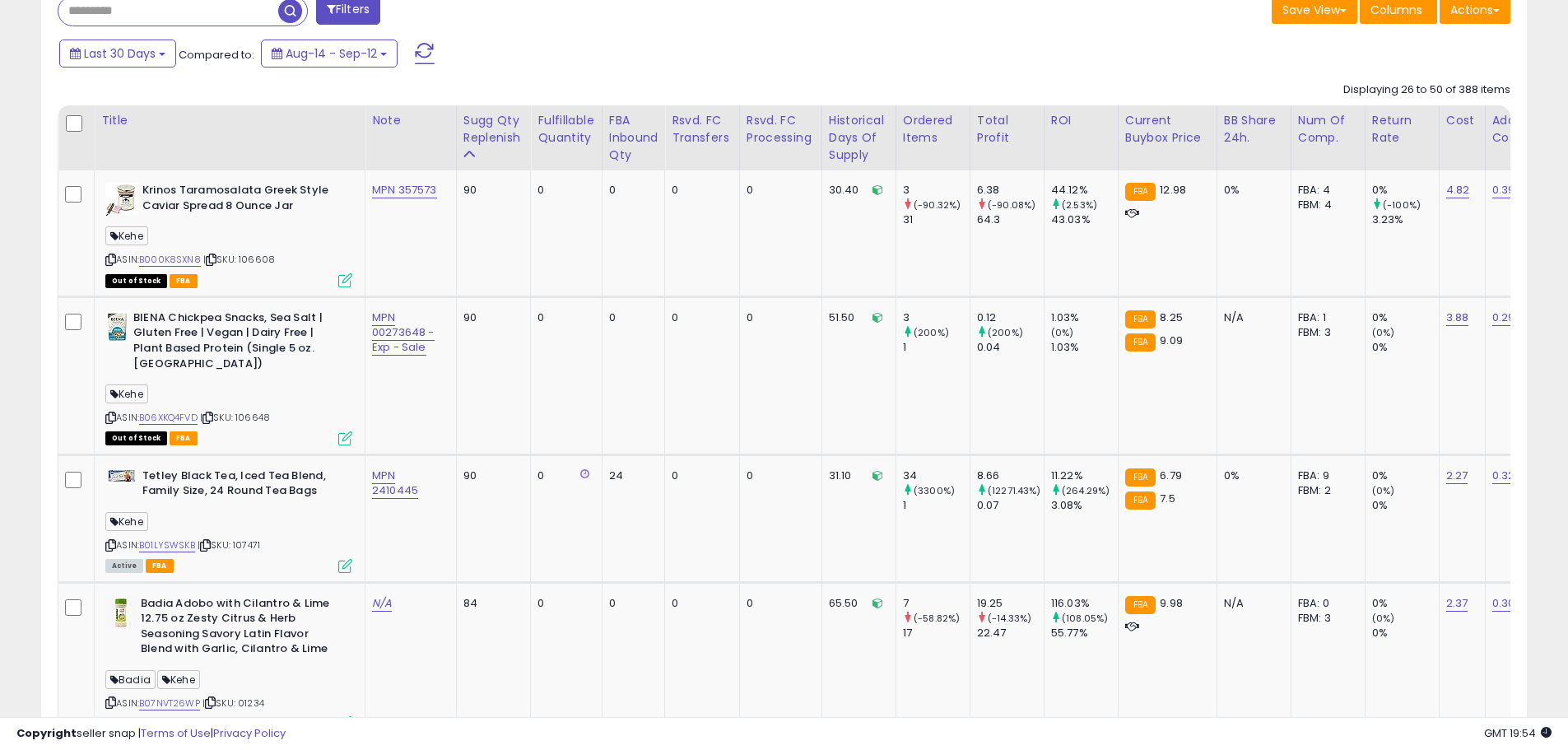
scroll to position [771, 0]
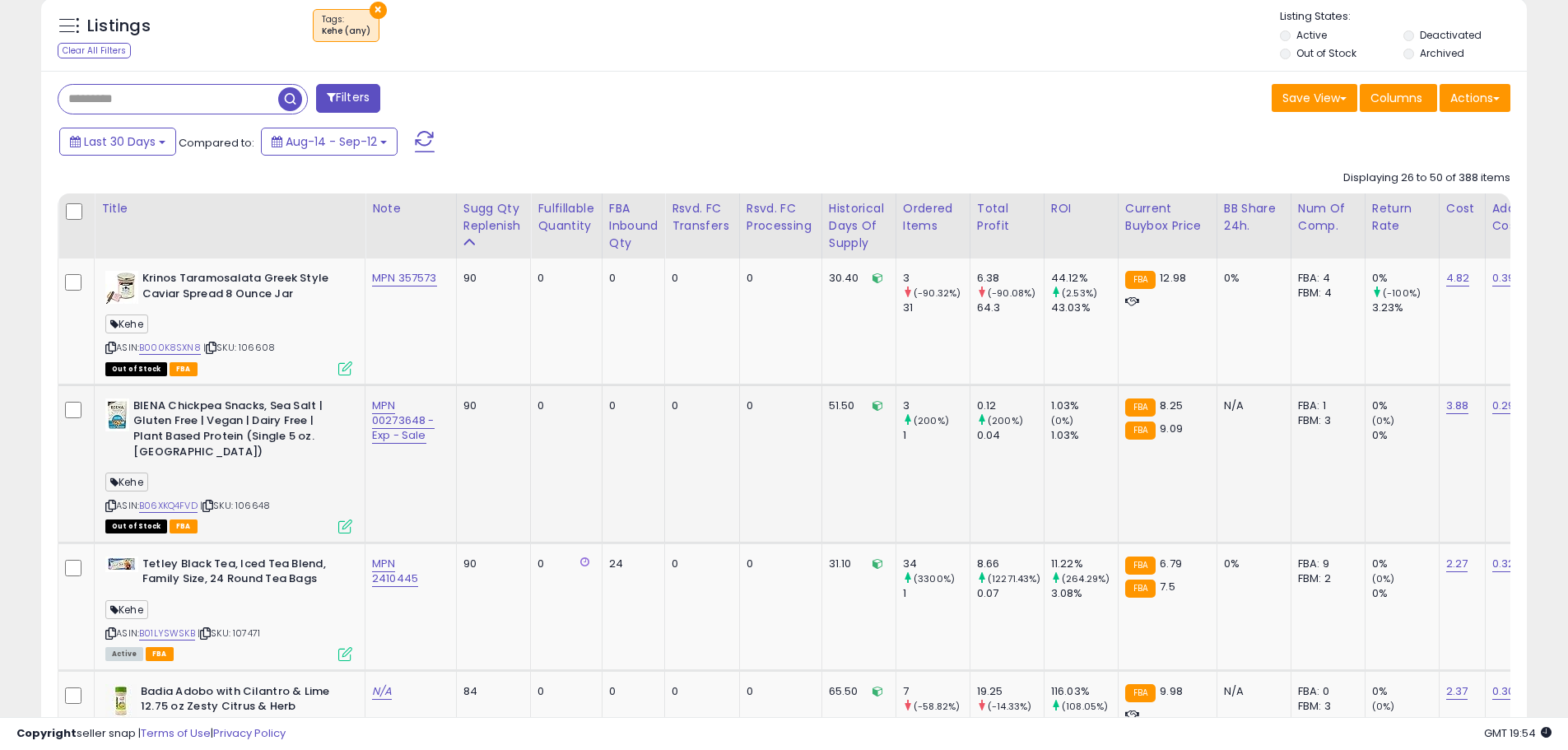
click at [255, 475] on div "Kehe" at bounding box center [228, 485] width 247 height 23
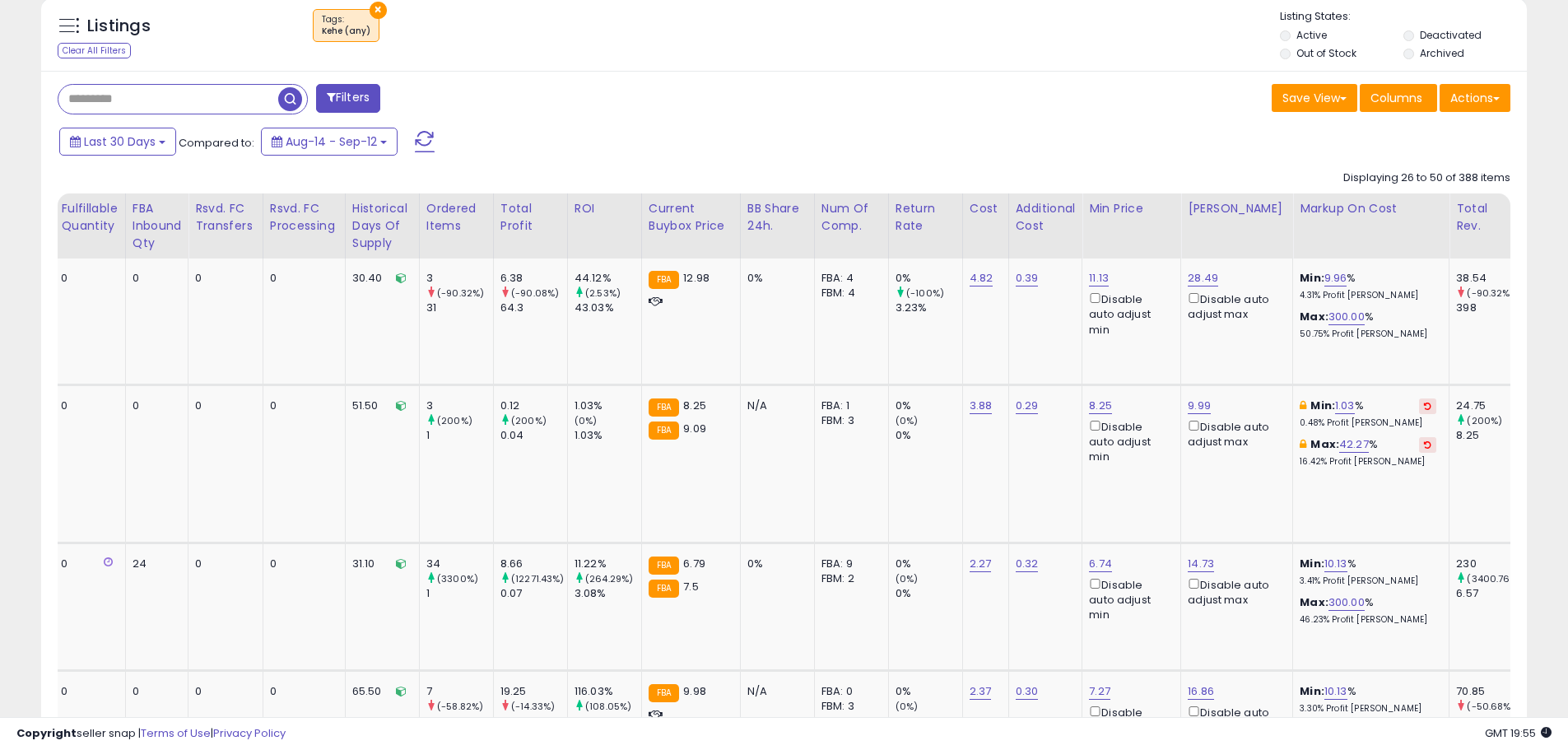
scroll to position [0, 0]
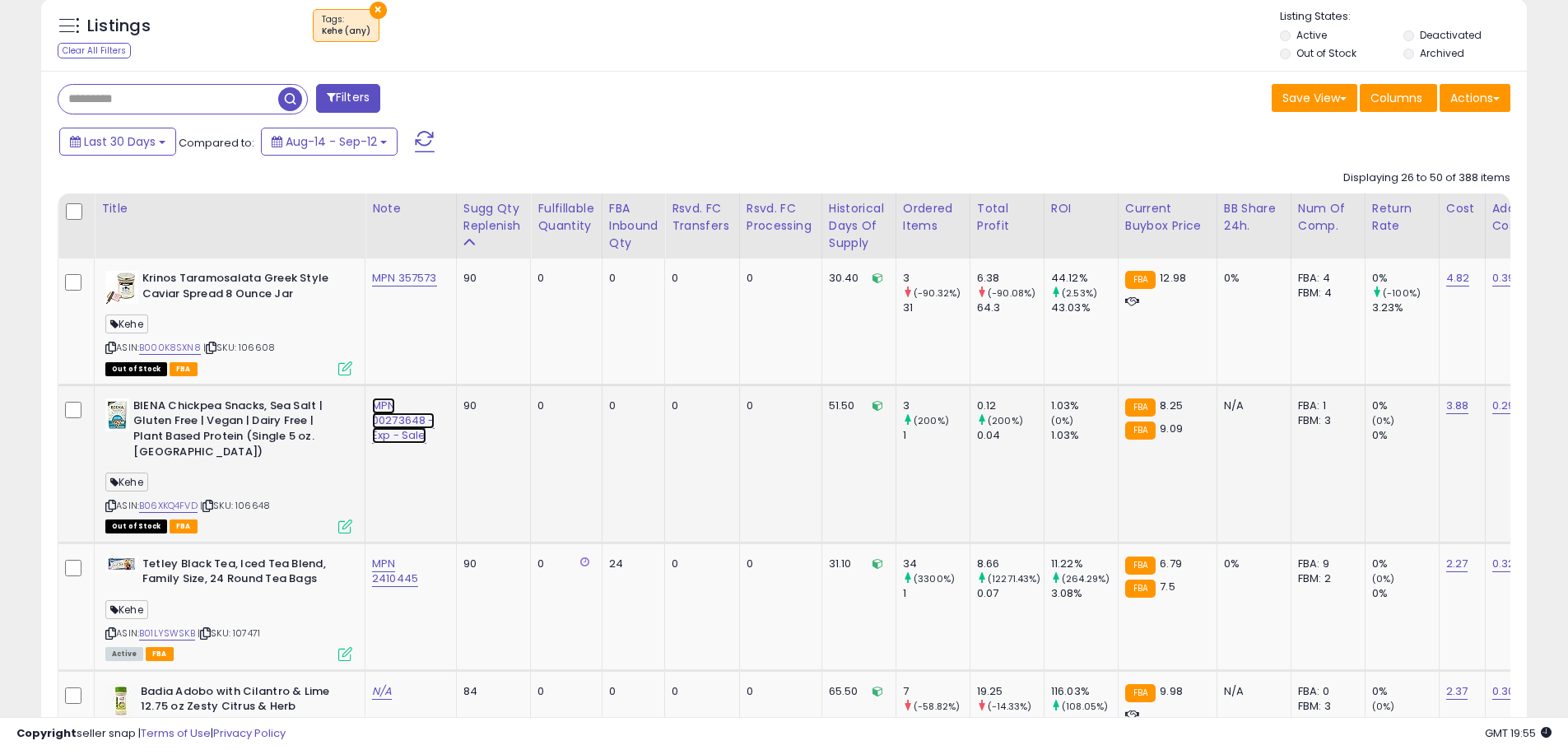
click at [396, 431] on link "MPN 00273648 - Exp - Sale" at bounding box center [403, 420] width 63 height 46
drag, startPoint x: 370, startPoint y: 364, endPoint x: 433, endPoint y: 366, distance: 63.0
click at [433, 365] on input "**********" at bounding box center [369, 364] width 171 height 24
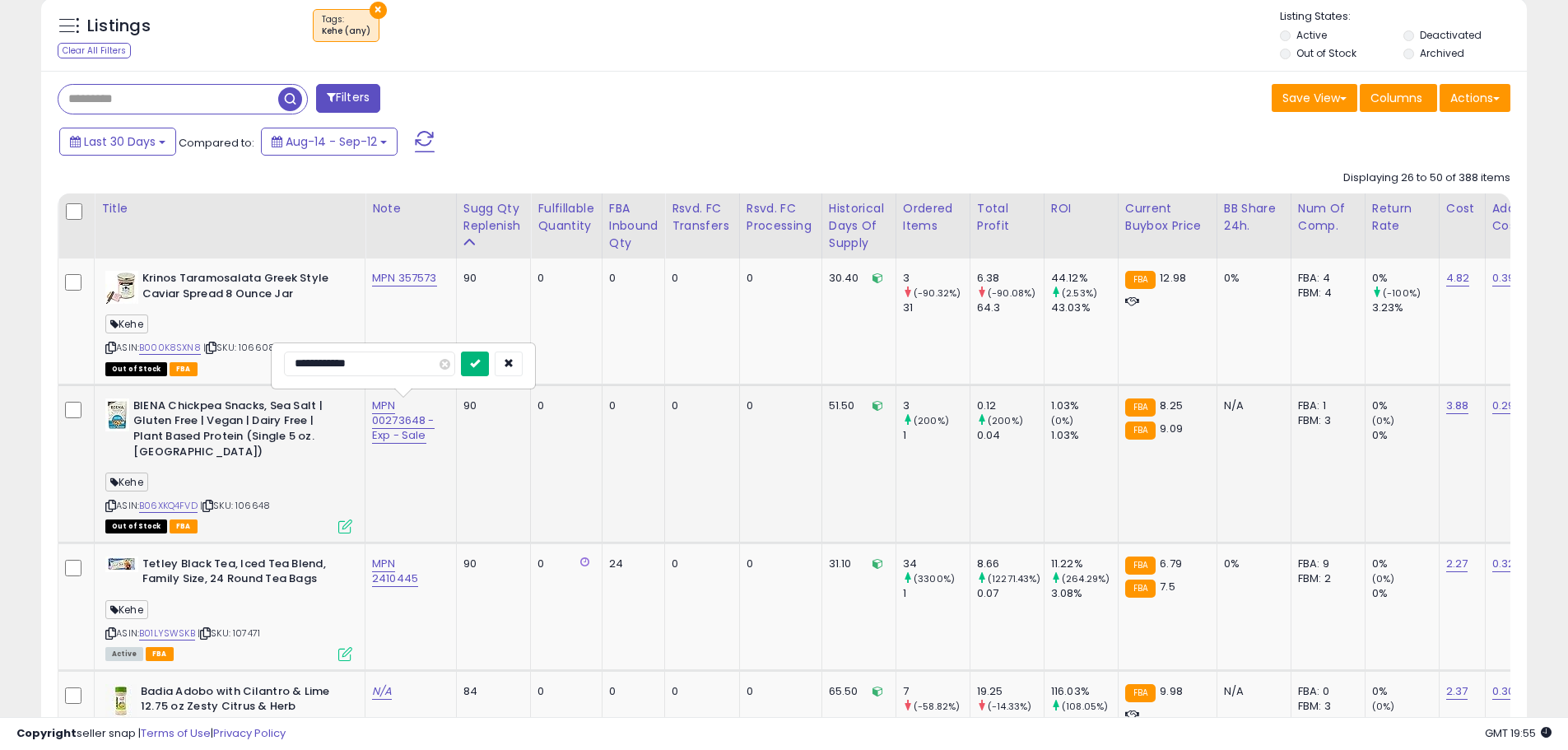
type input "**********"
click at [476, 366] on icon "submit" at bounding box center [474, 363] width 10 height 10
click at [342, 493] on div "Kehe" at bounding box center [228, 485] width 247 height 23
click at [255, 502] on span "| SKU: 106648" at bounding box center [235, 506] width 70 height 13
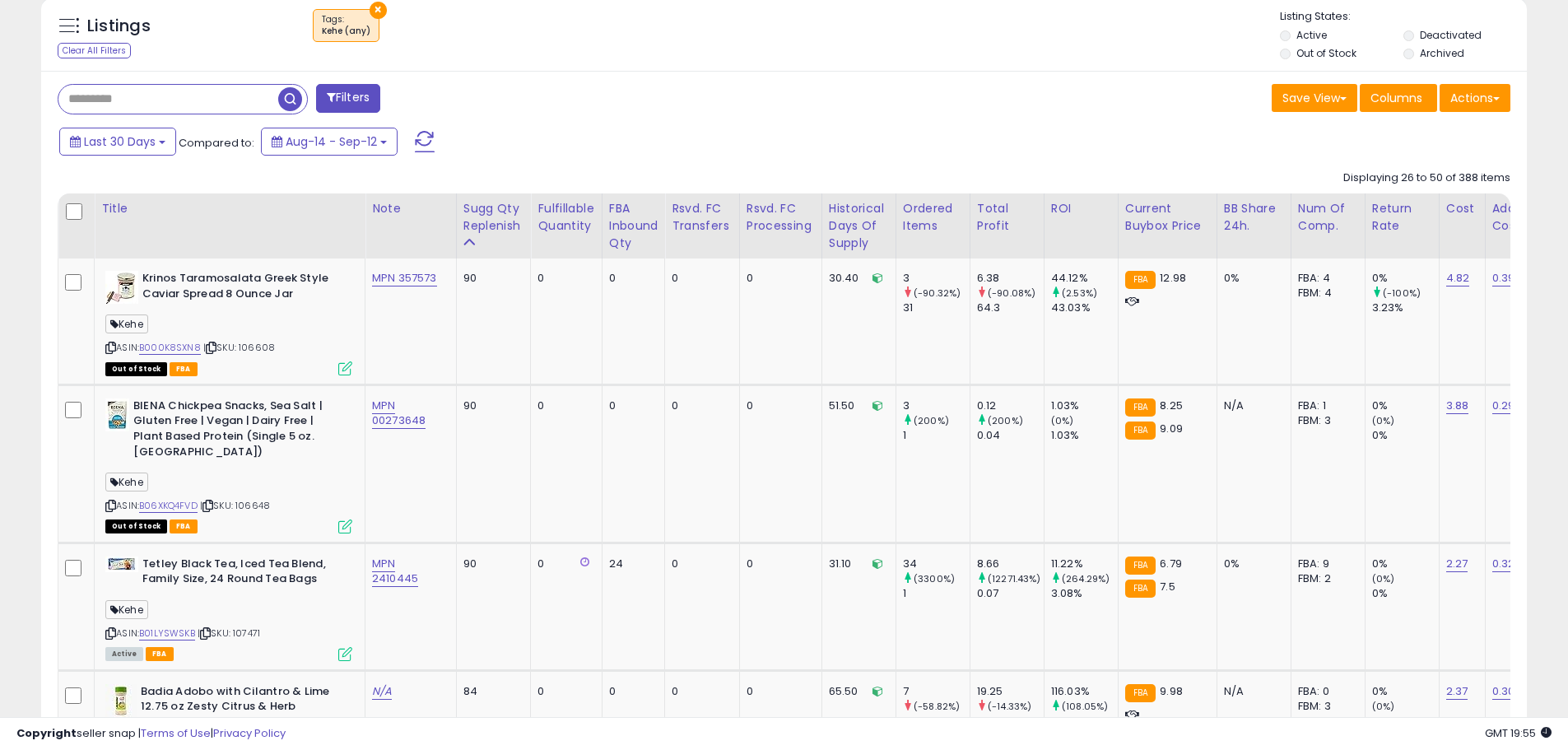
drag, startPoint x: 401, startPoint y: 459, endPoint x: 432, endPoint y: 415, distance: 53.8
click at [401, 458] on td "MPN 00273648" at bounding box center [411, 463] width 91 height 158
drag, startPoint x: 423, startPoint y: 419, endPoint x: 384, endPoint y: 420, distance: 39.0
click at [384, 420] on div "MPN 00273648" at bounding box center [408, 414] width 71 height 30
click at [186, 504] on link "B06XKQ4FVD" at bounding box center [168, 506] width 58 height 14
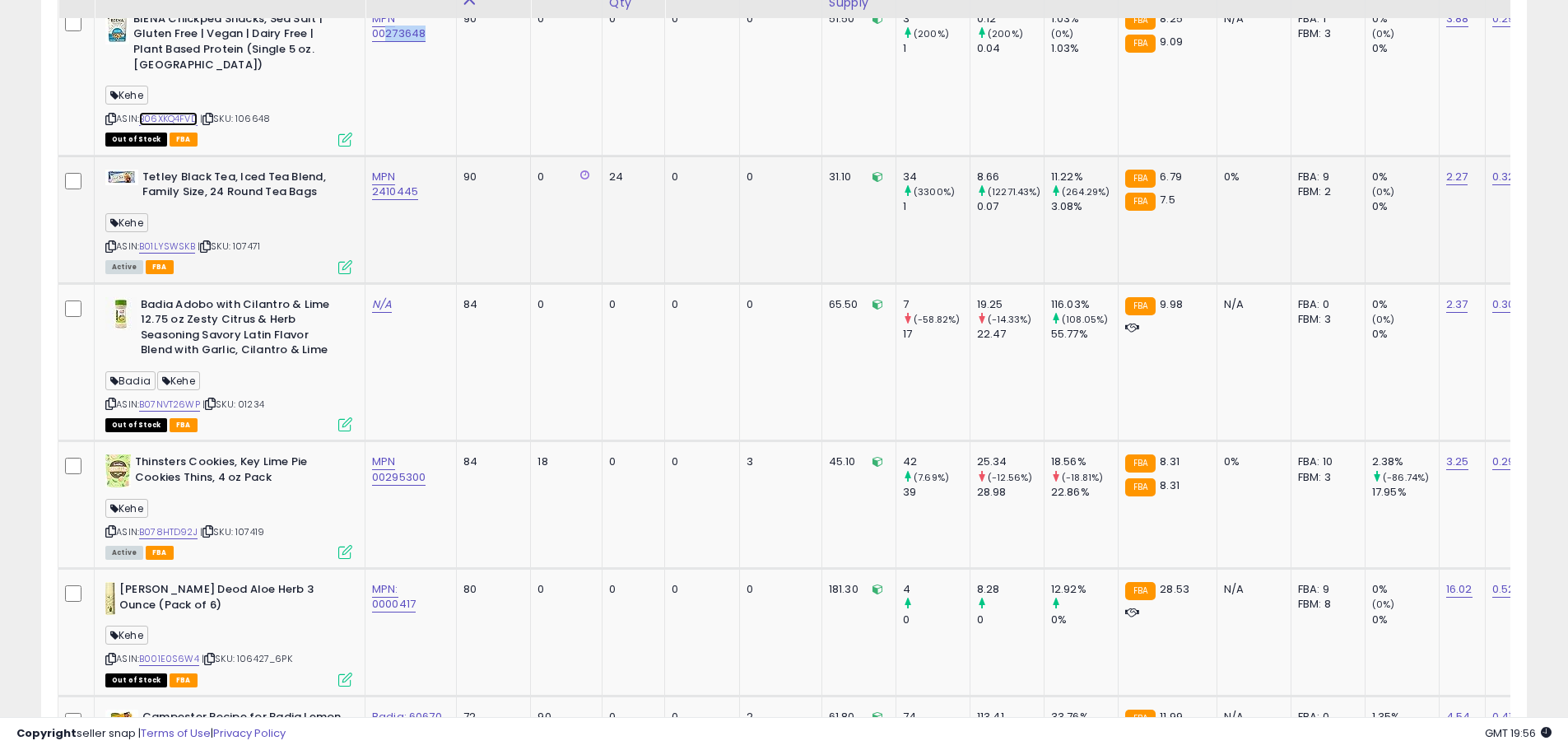
scroll to position [1182, 0]
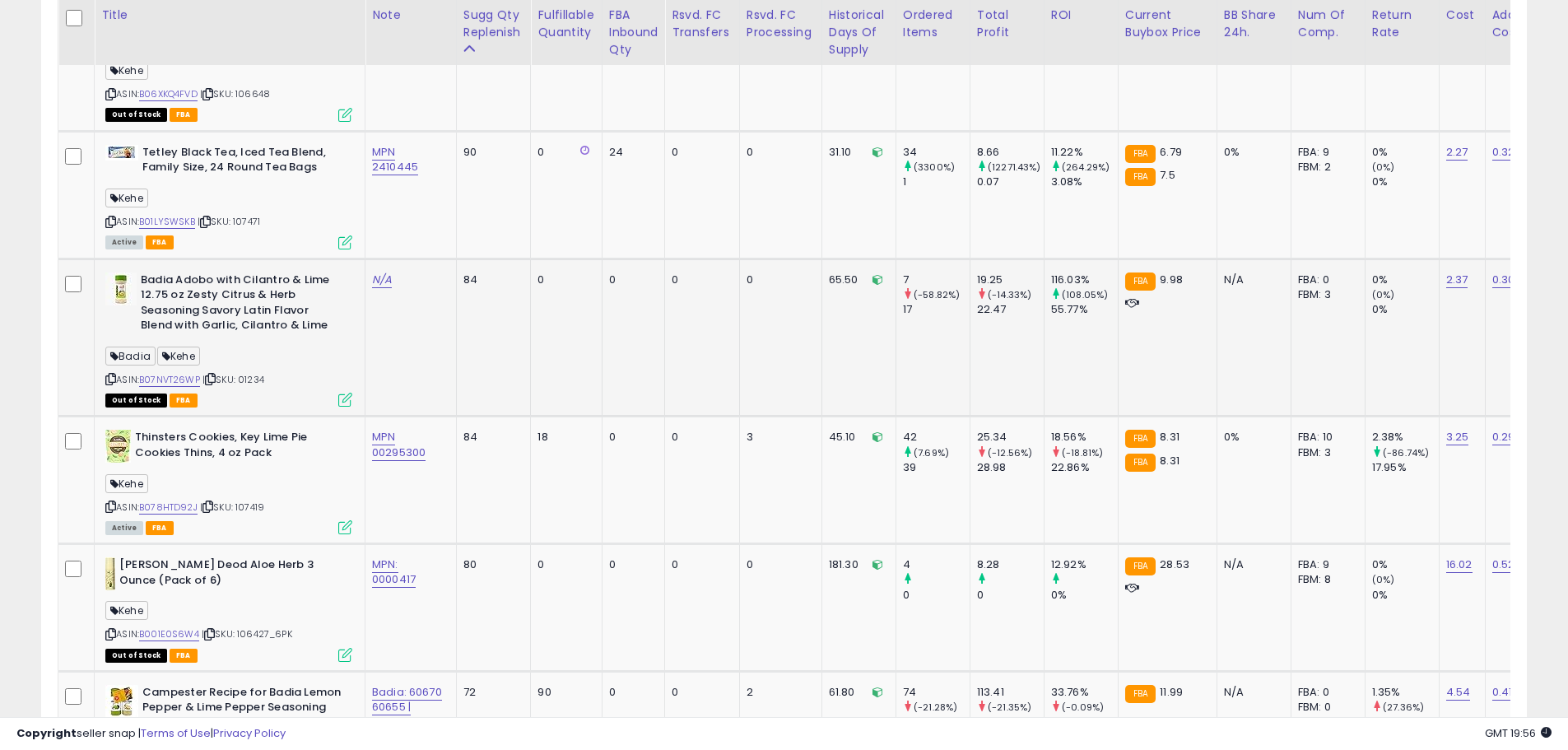
click at [251, 375] on span "| SKU: 01234" at bounding box center [234, 380] width 62 height 13
drag, startPoint x: 184, startPoint y: 283, endPoint x: 214, endPoint y: 320, distance: 47.6
click at [185, 283] on b "Badia Adobo with Cilantro & Lime 12.75 oz Zesty Citrus & Herb Seasoning Savory …" at bounding box center [241, 305] width 200 height 65
click at [256, 382] on span "| SKU: 01234" at bounding box center [234, 380] width 62 height 13
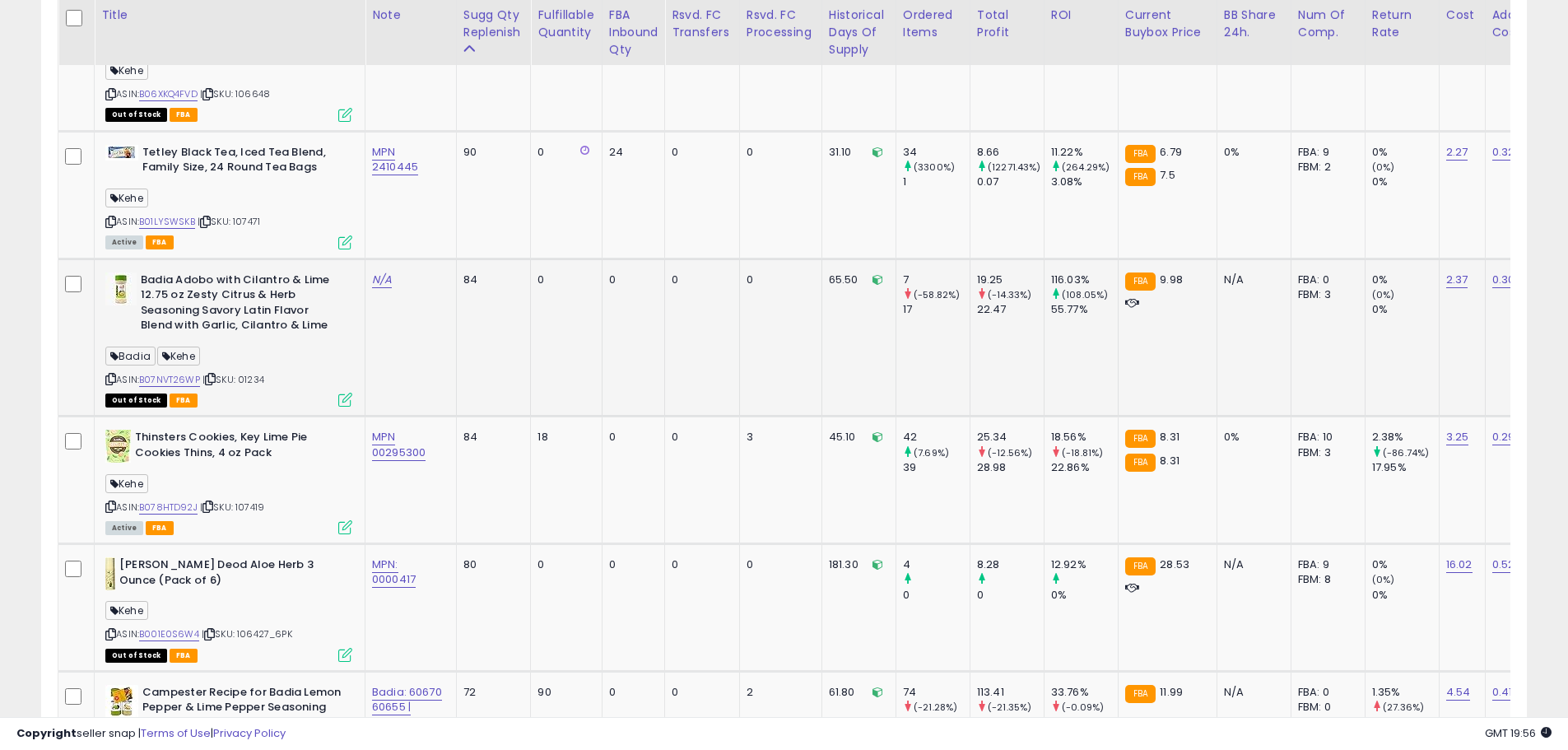
click at [256, 382] on span "| SKU: 01234" at bounding box center [234, 380] width 62 height 13
click at [189, 381] on link "B07NVT26WP" at bounding box center [169, 380] width 61 height 14
click at [387, 279] on link "N/A" at bounding box center [381, 280] width 20 height 17
click at [293, 242] on input "text" at bounding box center [335, 237] width 147 height 24
paste input "**********"
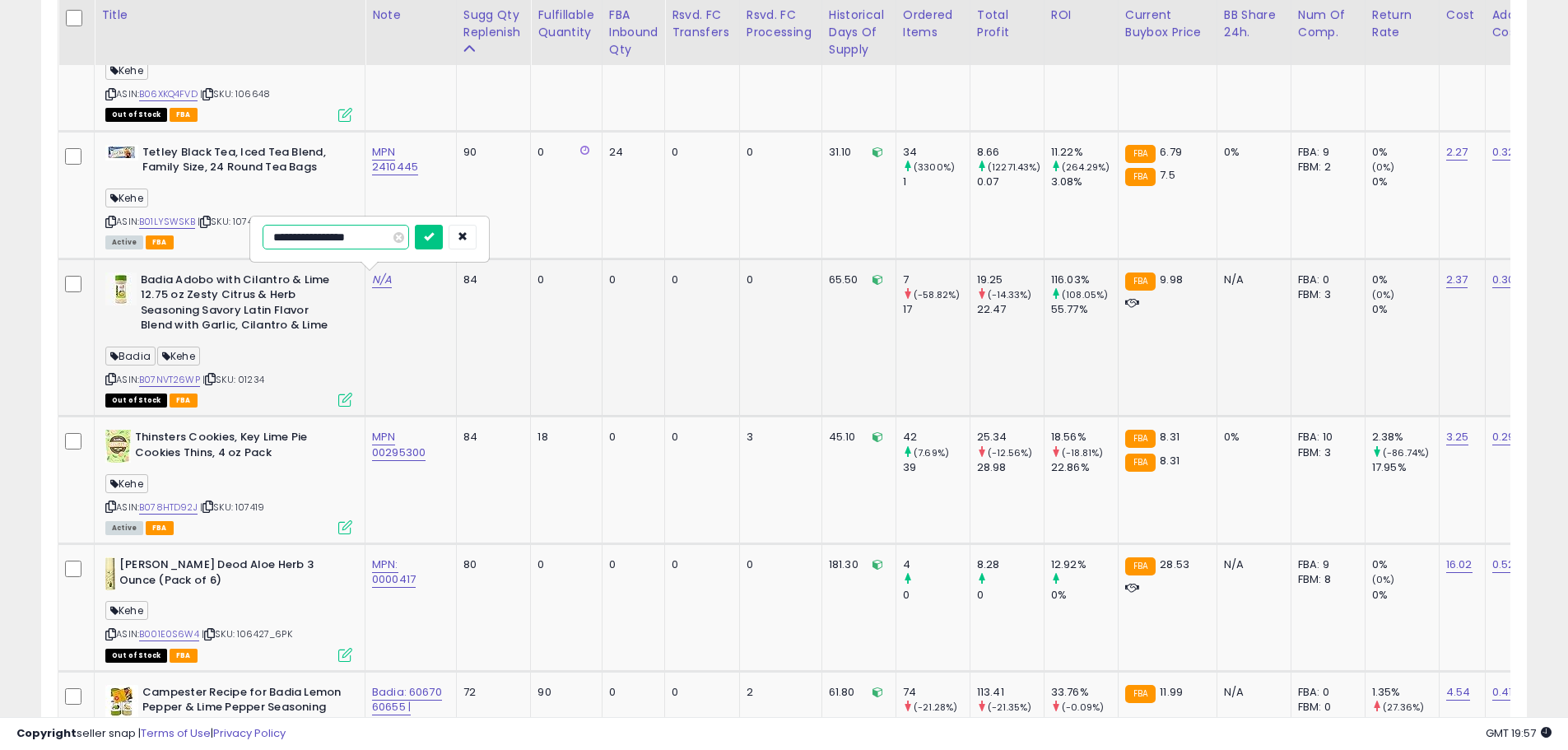
click at [288, 243] on input "**********" at bounding box center [335, 237] width 147 height 24
type input "**********"
click at [442, 237] on button "submit" at bounding box center [429, 237] width 28 height 24
click at [412, 329] on td "BA: 01234 KE:0340714" at bounding box center [411, 337] width 91 height 158
click at [401, 342] on td "BA: 01234 KE:0340714" at bounding box center [411, 337] width 91 height 158
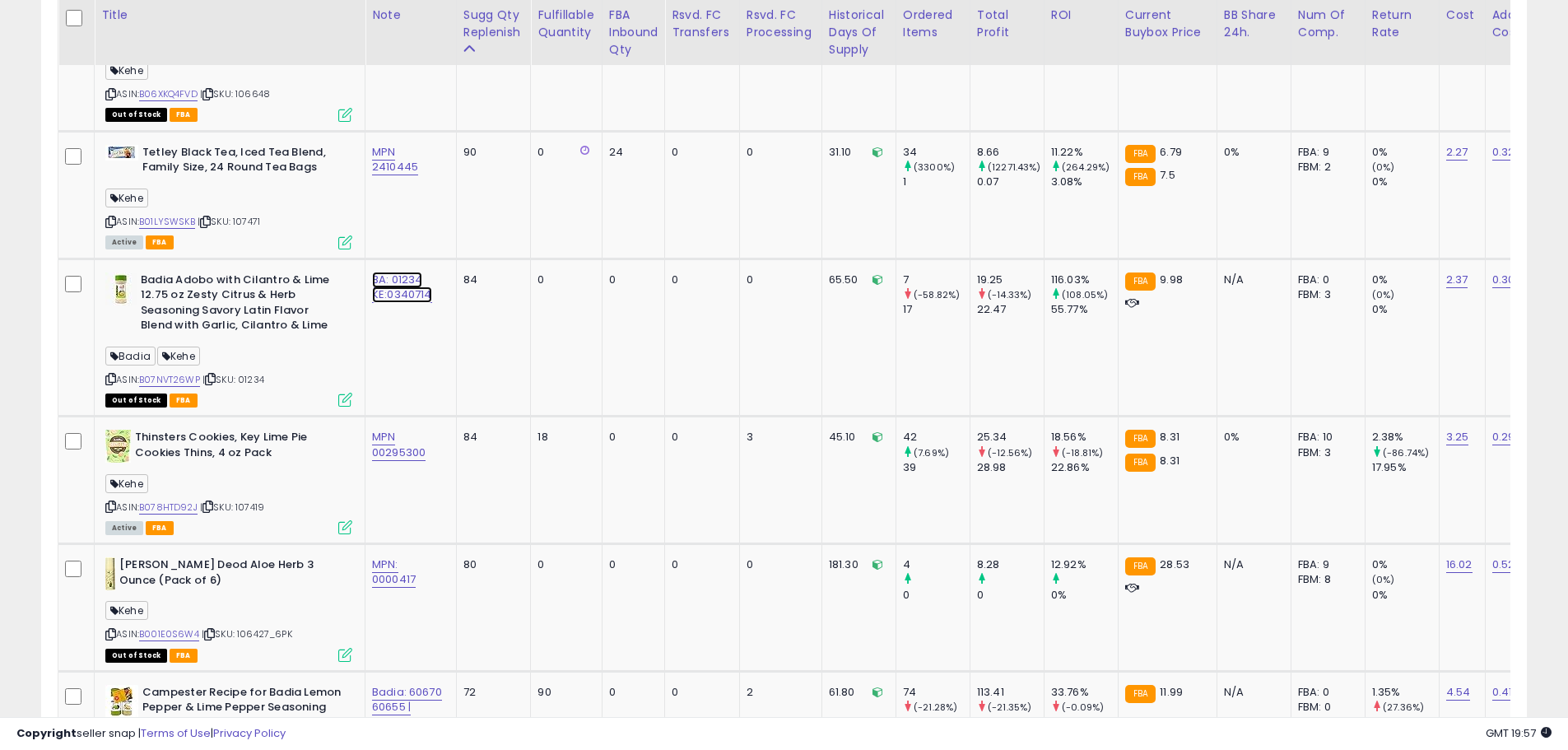
click at [402, 296] on link "BA: 01234 KE:0340714" at bounding box center [402, 287] width 60 height 31
click at [375, 240] on input "**********" at bounding box center [355, 237] width 147 height 24
click at [371, 239] on input "**********" at bounding box center [355, 237] width 147 height 24
type input "**********"
click at [453, 237] on icon "submit" at bounding box center [447, 236] width 10 height 10
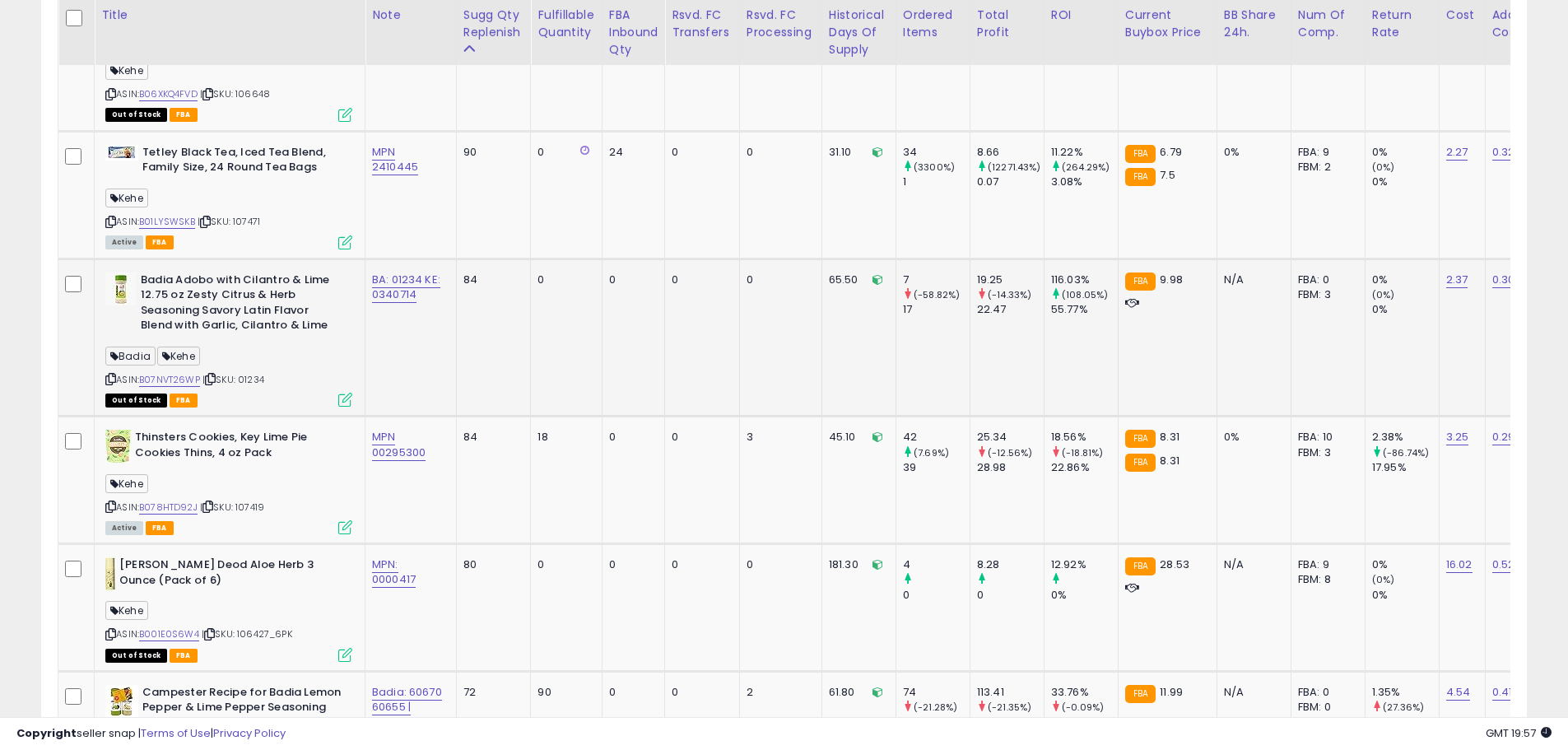
drag, startPoint x: 436, startPoint y: 382, endPoint x: 431, endPoint y: 367, distance: 15.8
click at [435, 382] on td "BA: 01234 KE: 0340714" at bounding box center [411, 337] width 91 height 158
drag, startPoint x: 428, startPoint y: 289, endPoint x: 371, endPoint y: 296, distance: 57.4
click at [371, 296] on td "BA: 01234 KE: 0340714" at bounding box center [411, 337] width 91 height 158
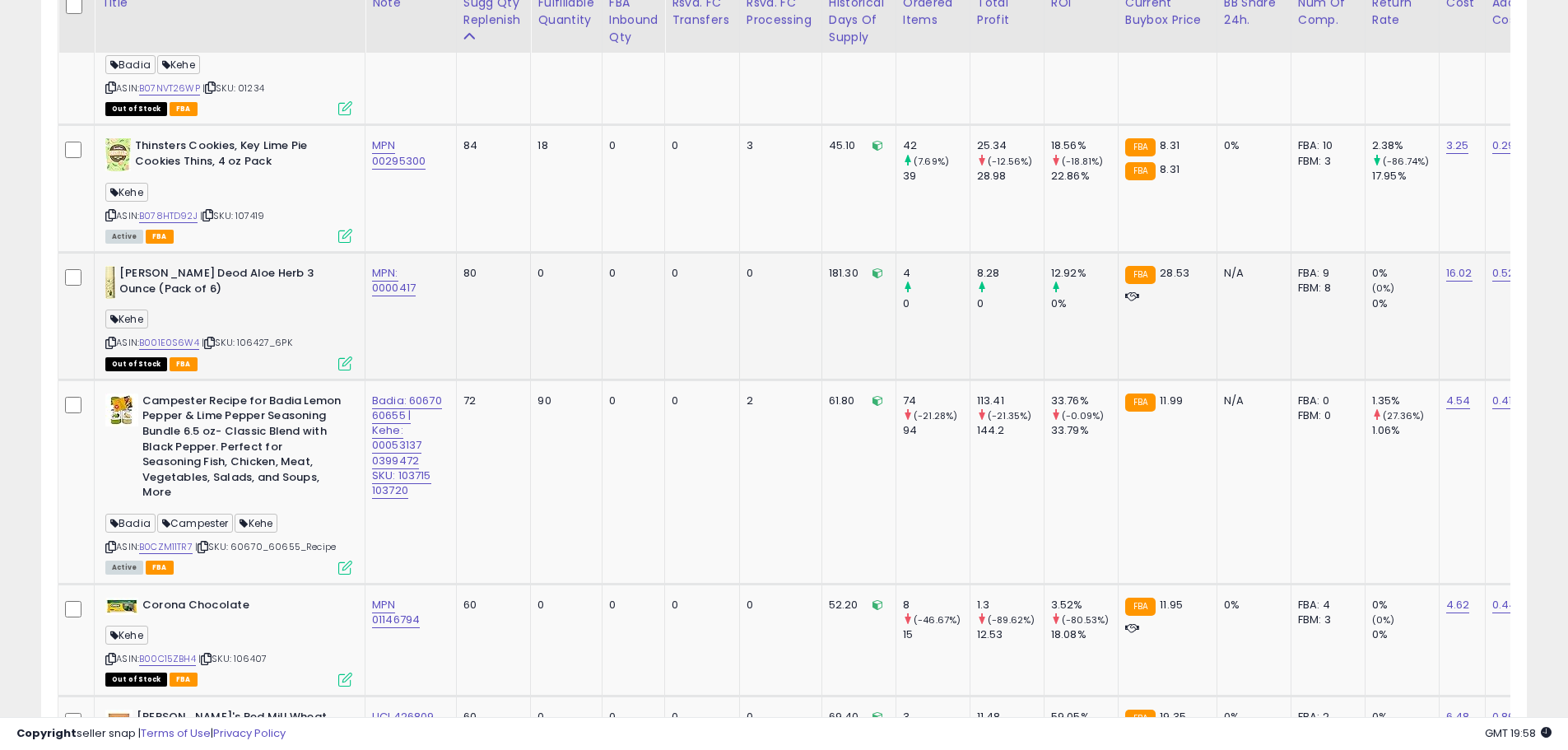
scroll to position [1511, 0]
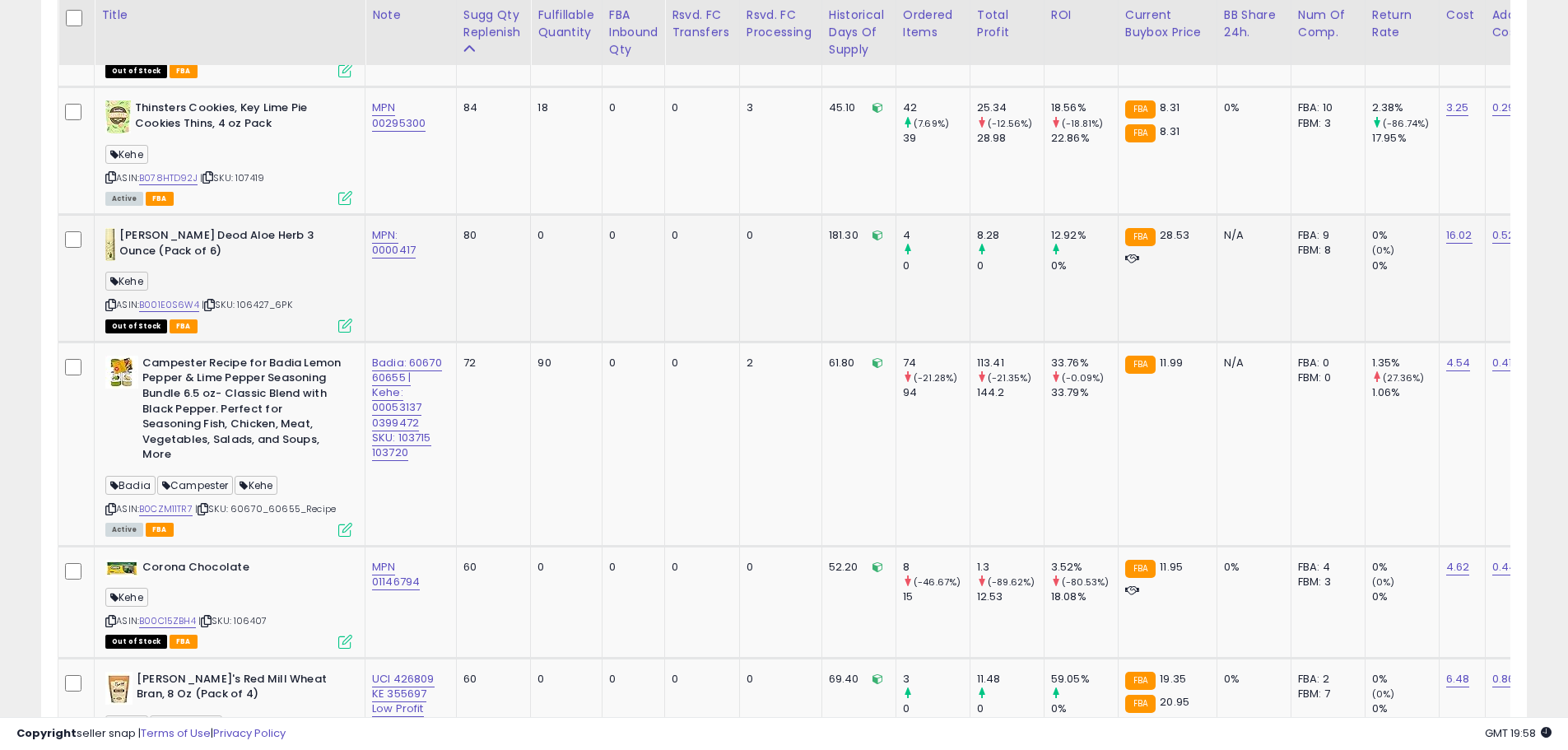
click at [288, 301] on span "| SKU: 106427_6PK" at bounding box center [247, 305] width 90 height 13
click at [269, 308] on span "| SKU: 106427_6PK" at bounding box center [247, 305] width 90 height 13
click at [275, 312] on div "ASIN: B001E0S6W4 | SKU: 106427_6PK Out of Stock FBA" at bounding box center [228, 280] width 247 height 103
click at [266, 306] on span "| SKU: 106427_6PK" at bounding box center [247, 305] width 90 height 13
click at [400, 287] on td "MPN: 0000417" at bounding box center [411, 279] width 91 height 128
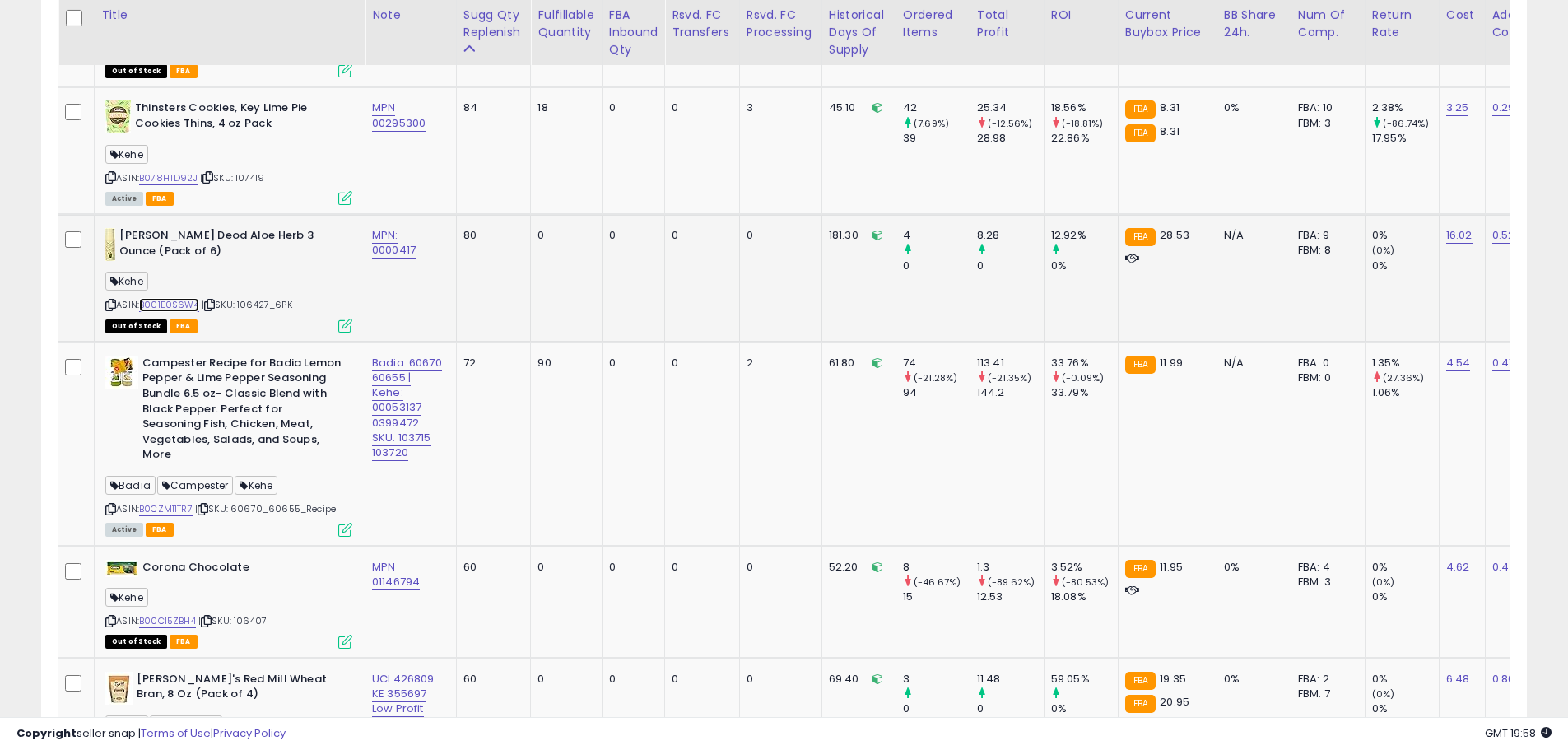
click at [182, 305] on link "B001E0S6W4" at bounding box center [169, 305] width 60 height 14
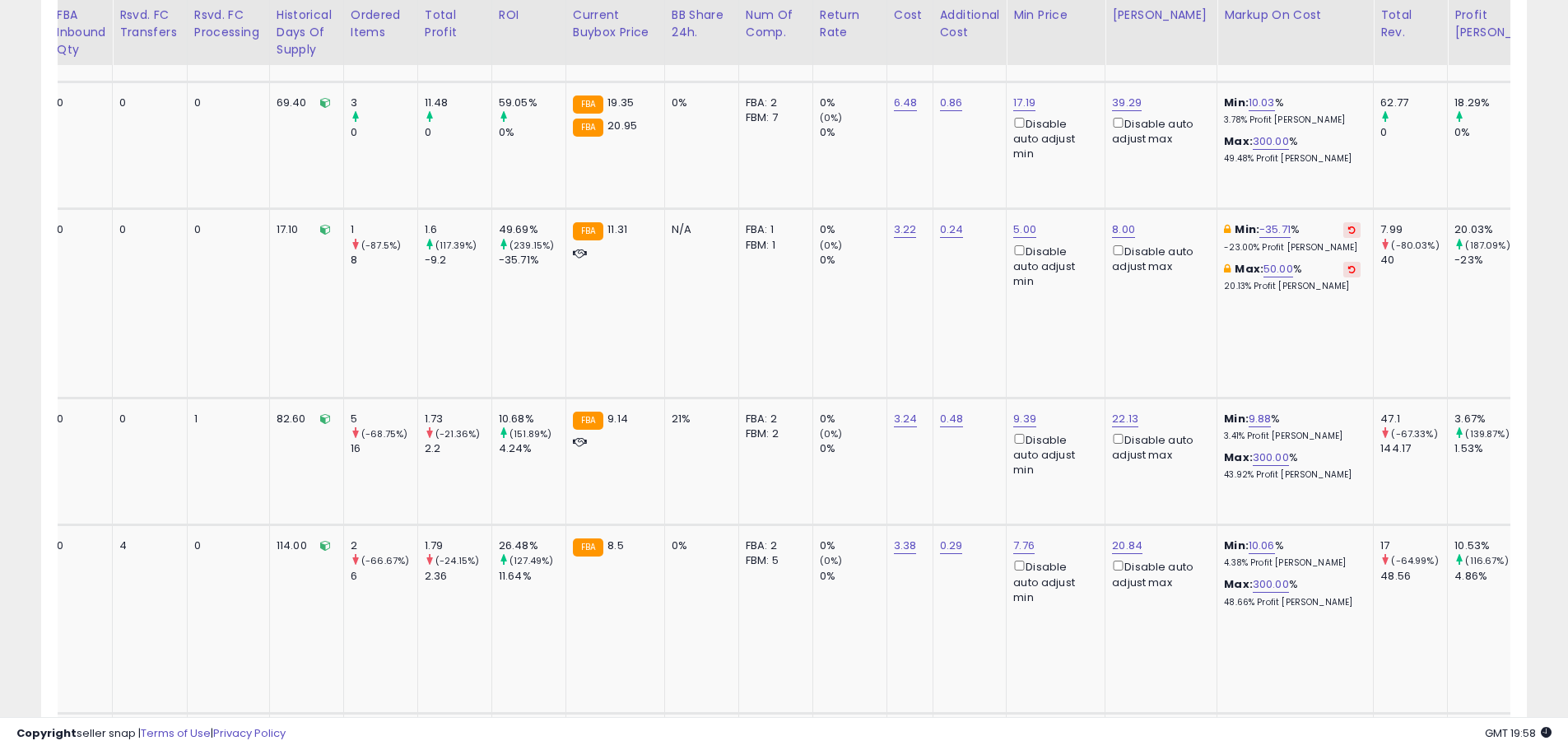
scroll to position [0, 0]
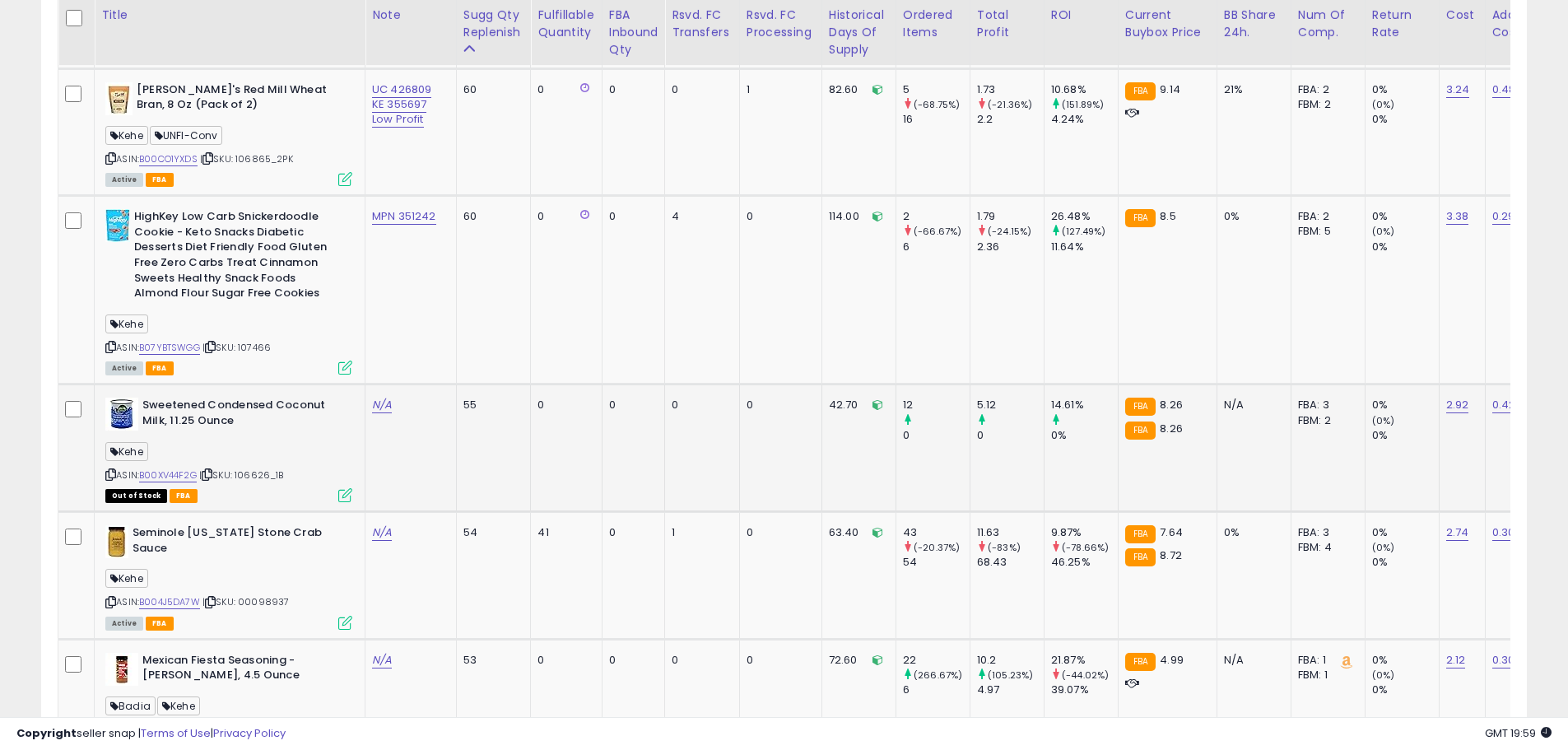
click at [275, 468] on span "| SKU: 106626_1B" at bounding box center [241, 475] width 85 height 13
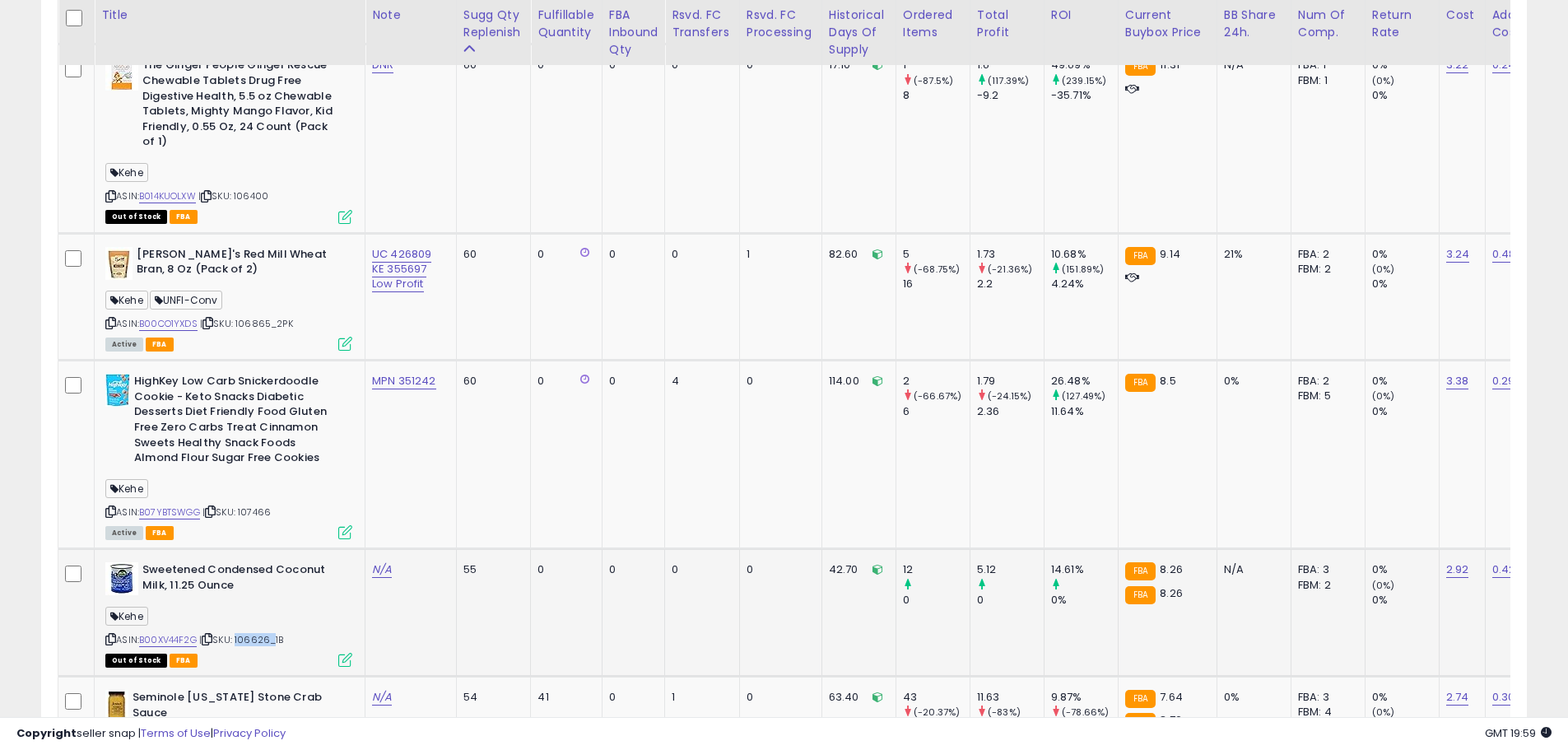
drag, startPoint x: 272, startPoint y: 627, endPoint x: 241, endPoint y: 624, distance: 31.1
click at [241, 633] on span "| SKU: 106626_1B" at bounding box center [241, 640] width 85 height 13
click at [381, 561] on link "N/A" at bounding box center [381, 570] width 20 height 17
type input "**********"
click at [434, 514] on icon "submit" at bounding box center [428, 512] width 10 height 10
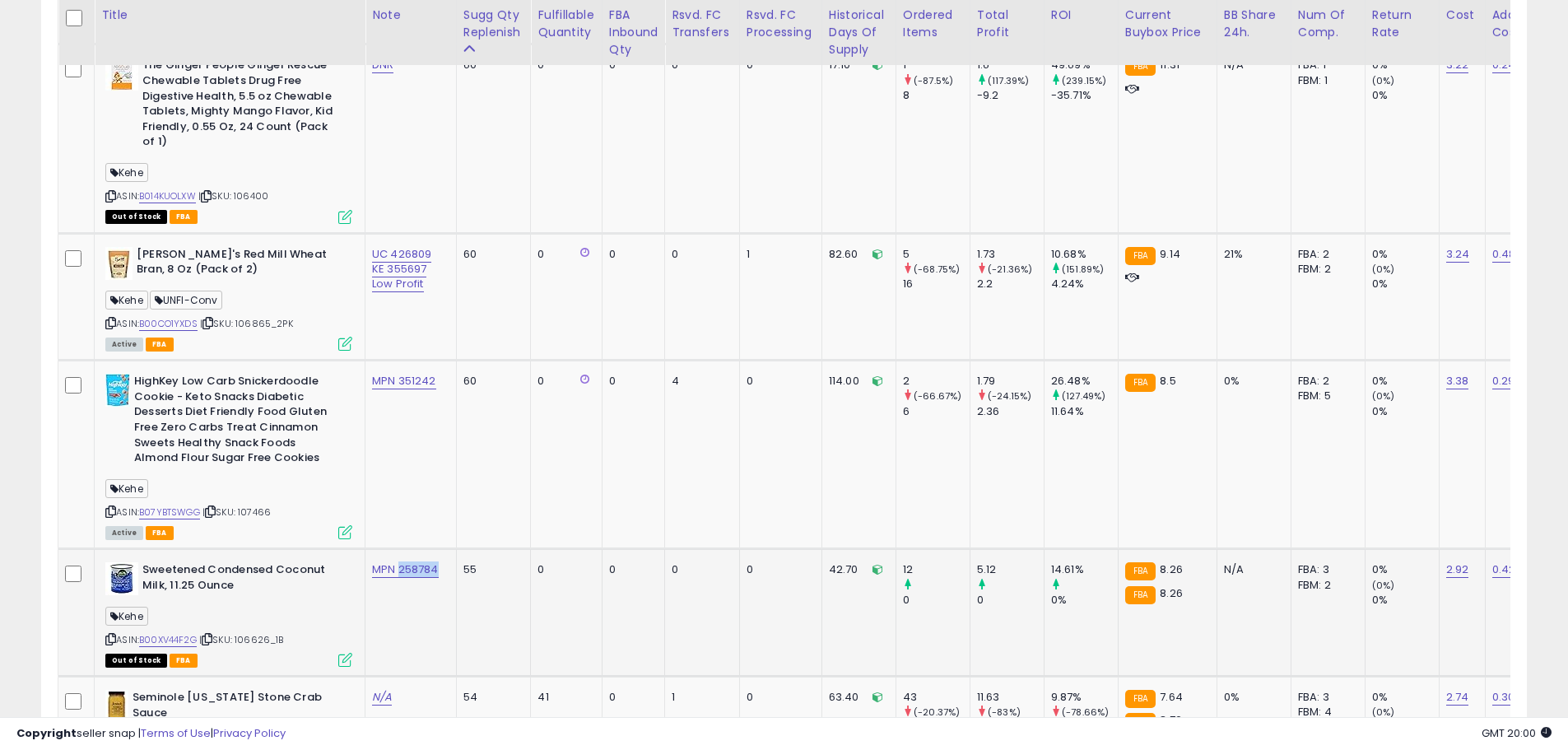
drag, startPoint x: 419, startPoint y: 555, endPoint x: 397, endPoint y: 561, distance: 22.8
click at [397, 562] on div "MPN 258784" at bounding box center [408, 570] width 71 height 15
click at [171, 633] on link "B00XV44F2G" at bounding box center [167, 640] width 57 height 14
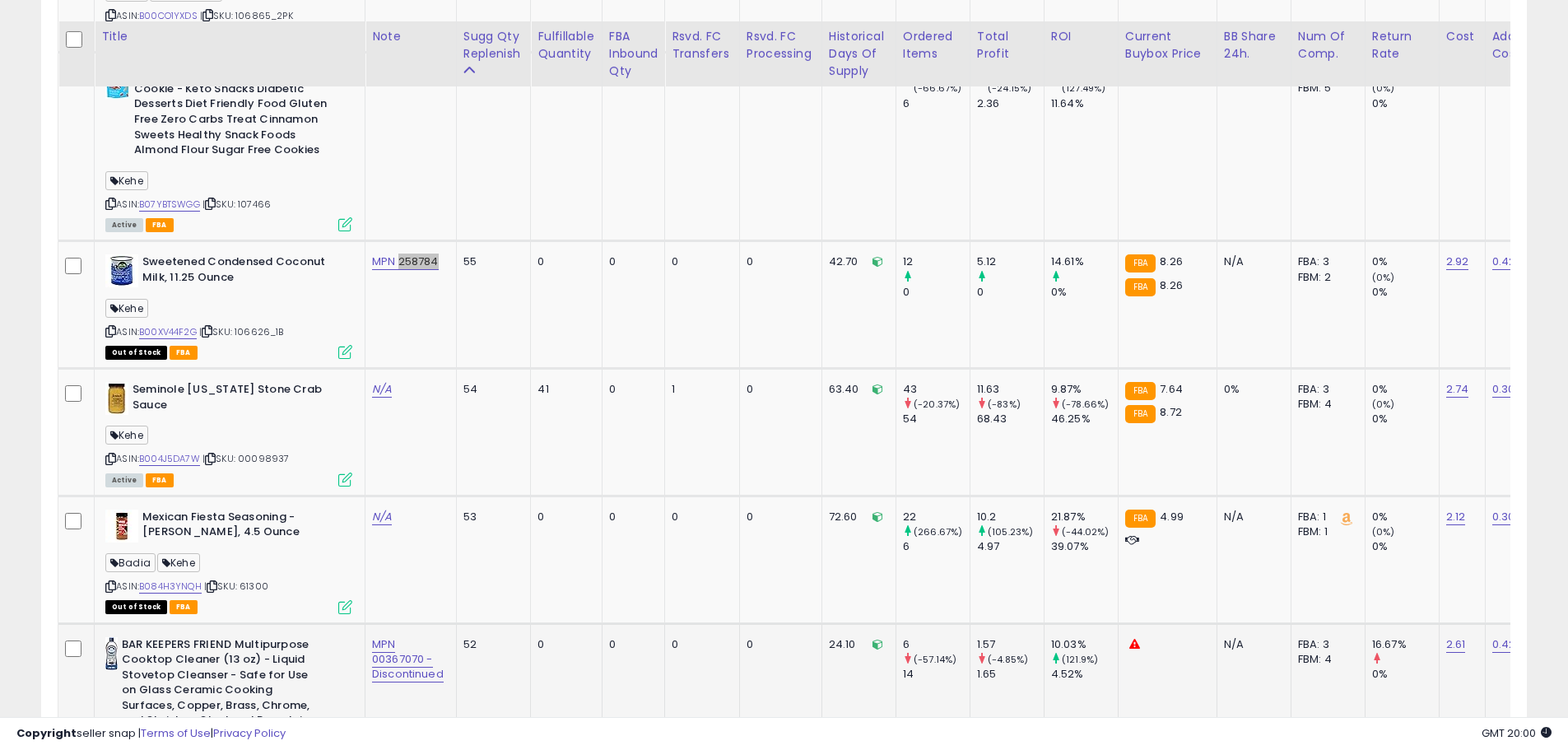
scroll to position [2582, 0]
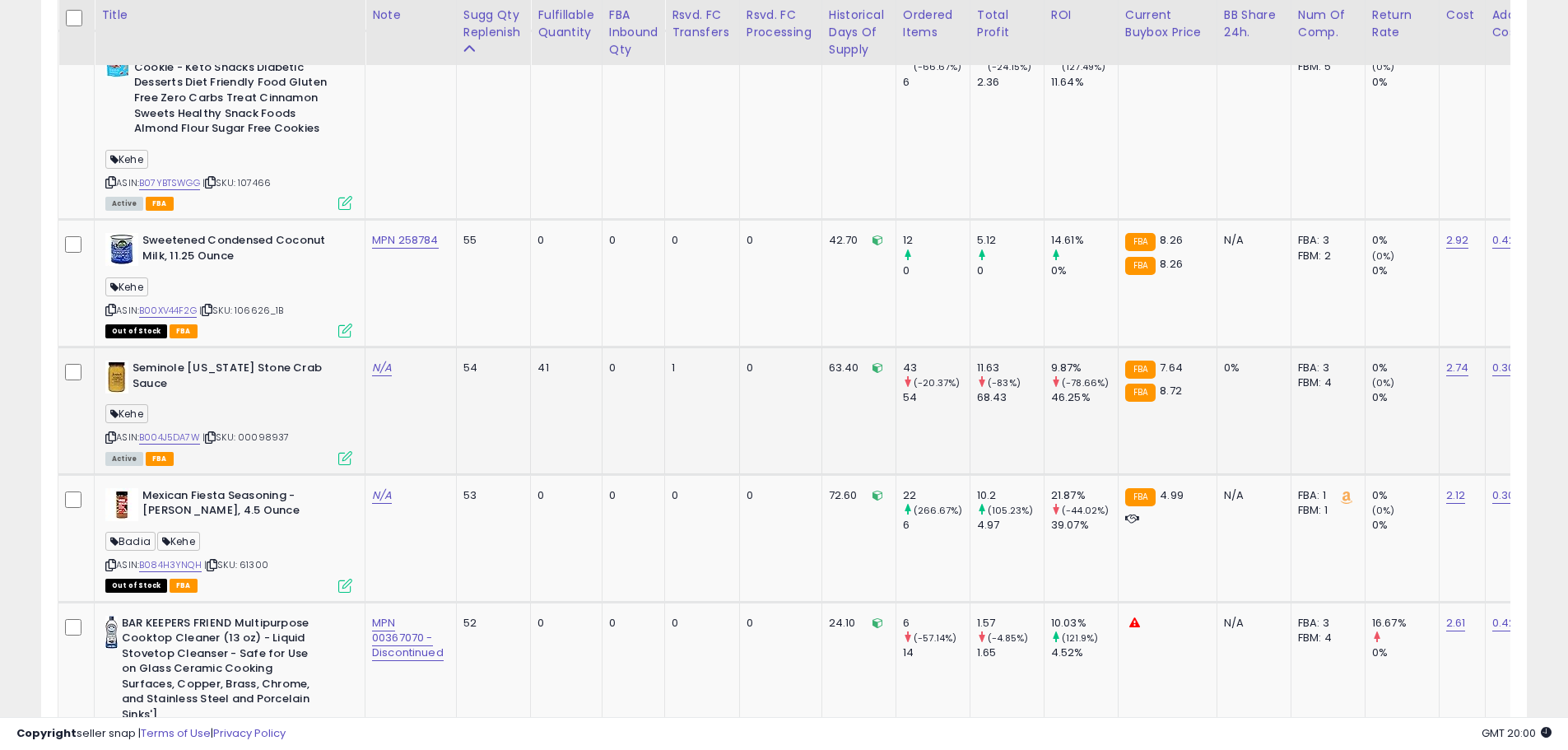
click at [382, 375] on td "N/A" at bounding box center [411, 412] width 91 height 128
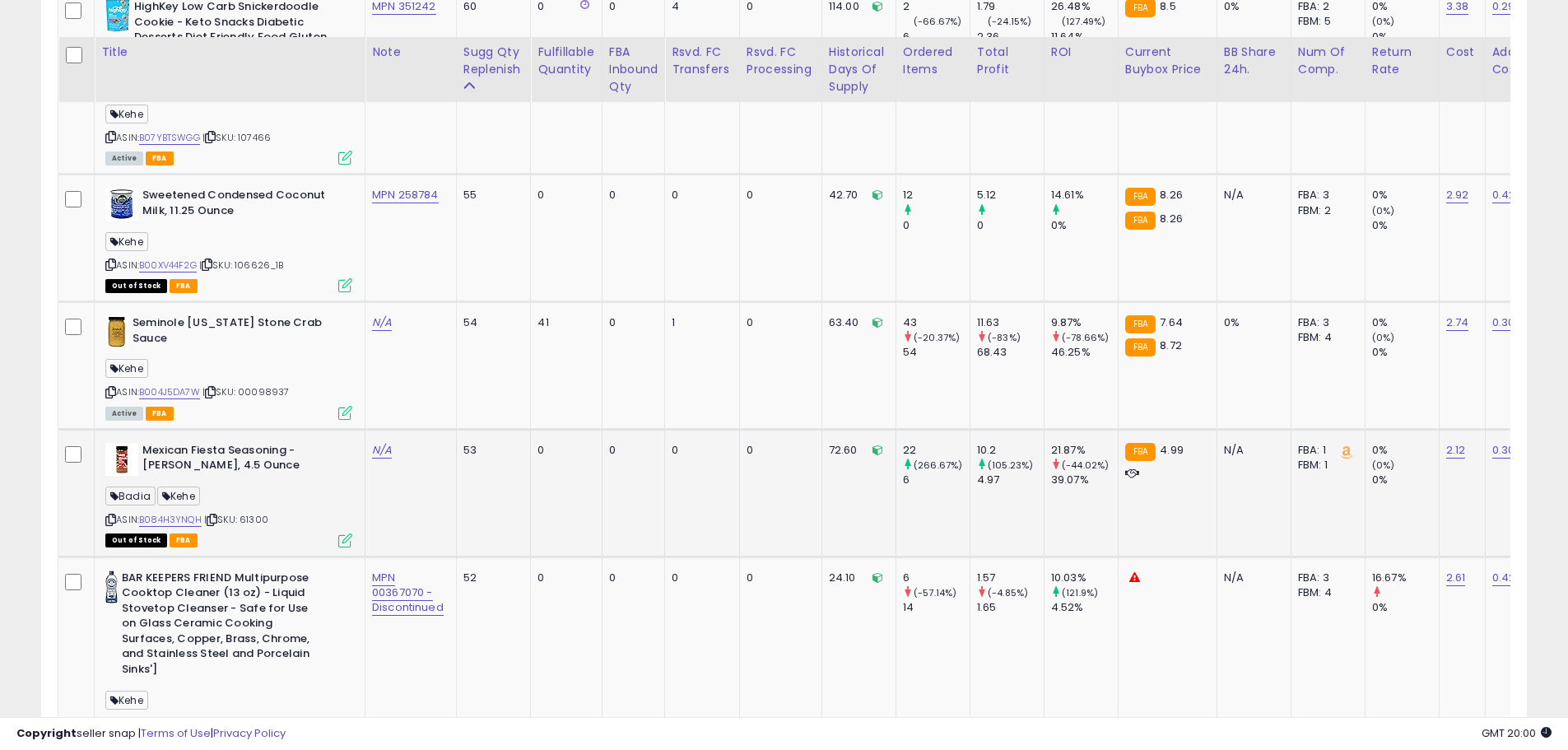
scroll to position [2664, 0]
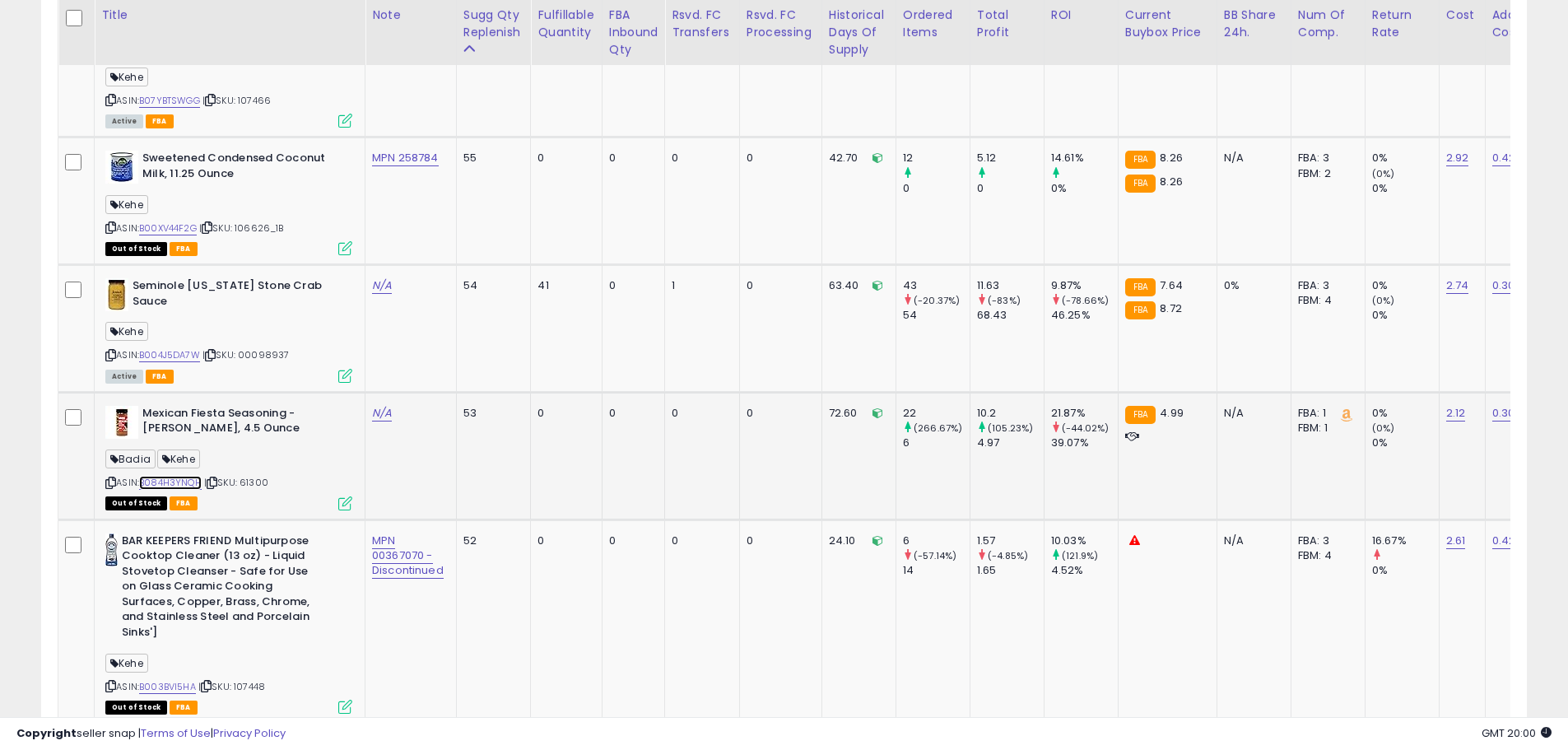
click at [194, 476] on link "B084H3YNQH" at bounding box center [170, 482] width 63 height 14
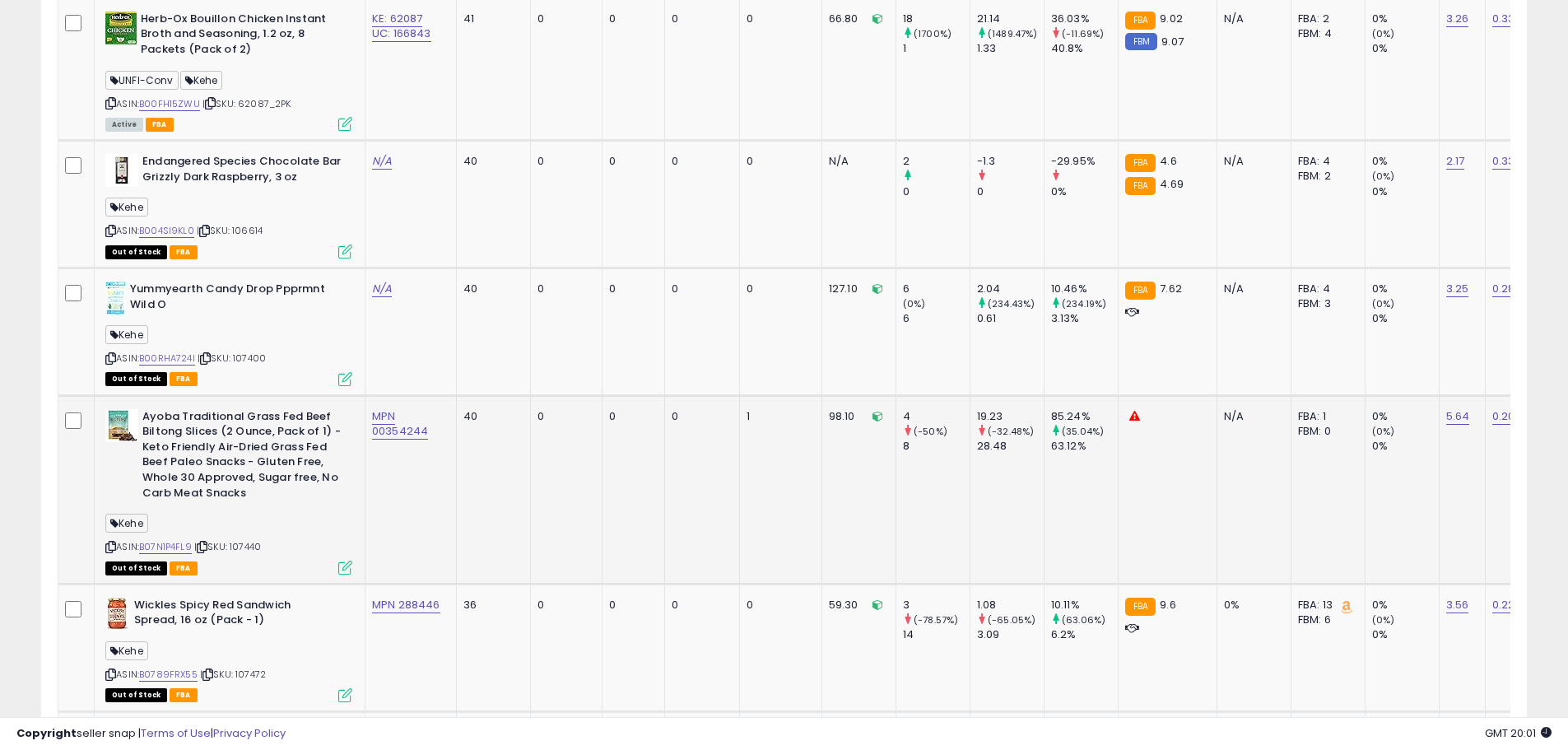
scroll to position [3817, 0]
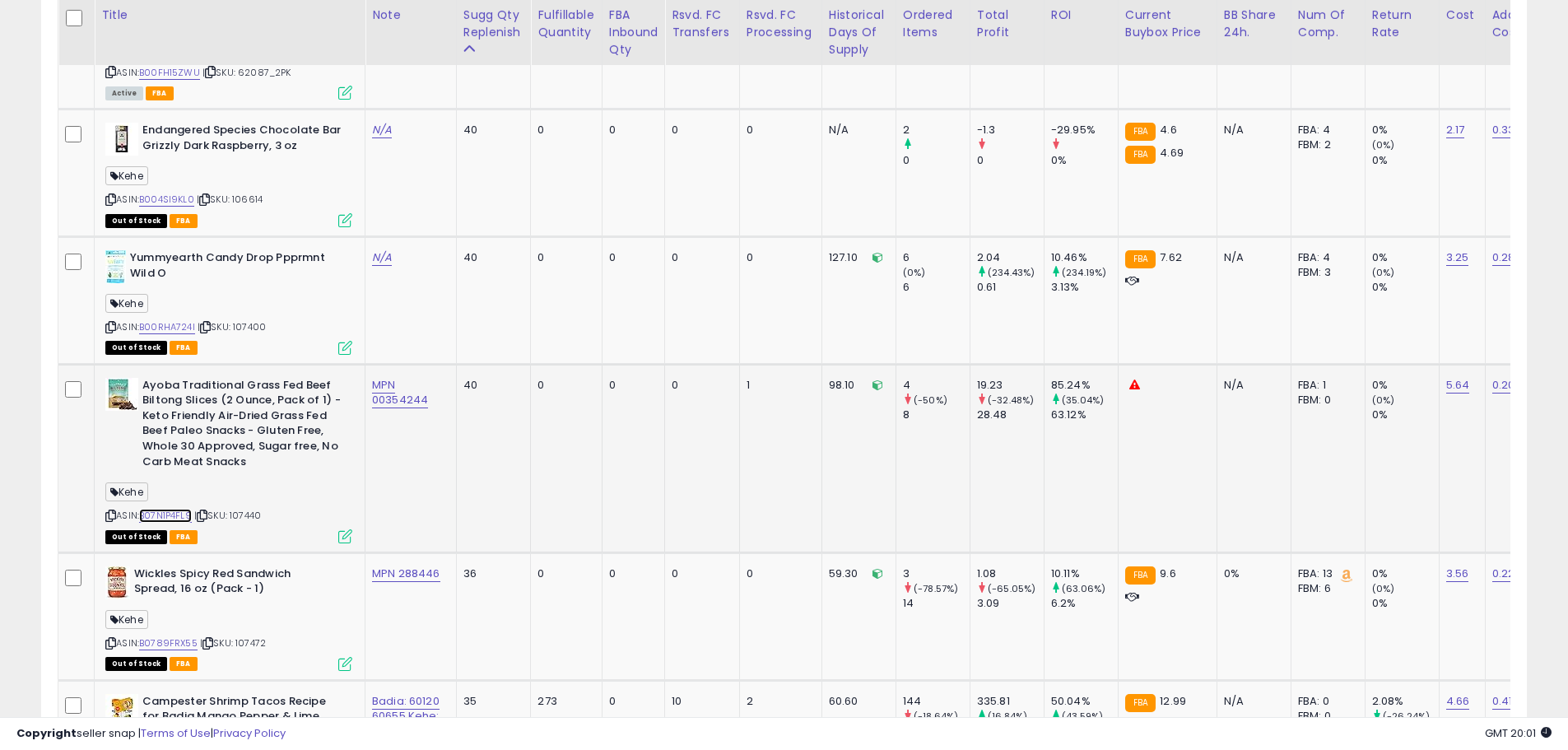
click at [176, 508] on link "B07N1P4FL9" at bounding box center [165, 515] width 53 height 14
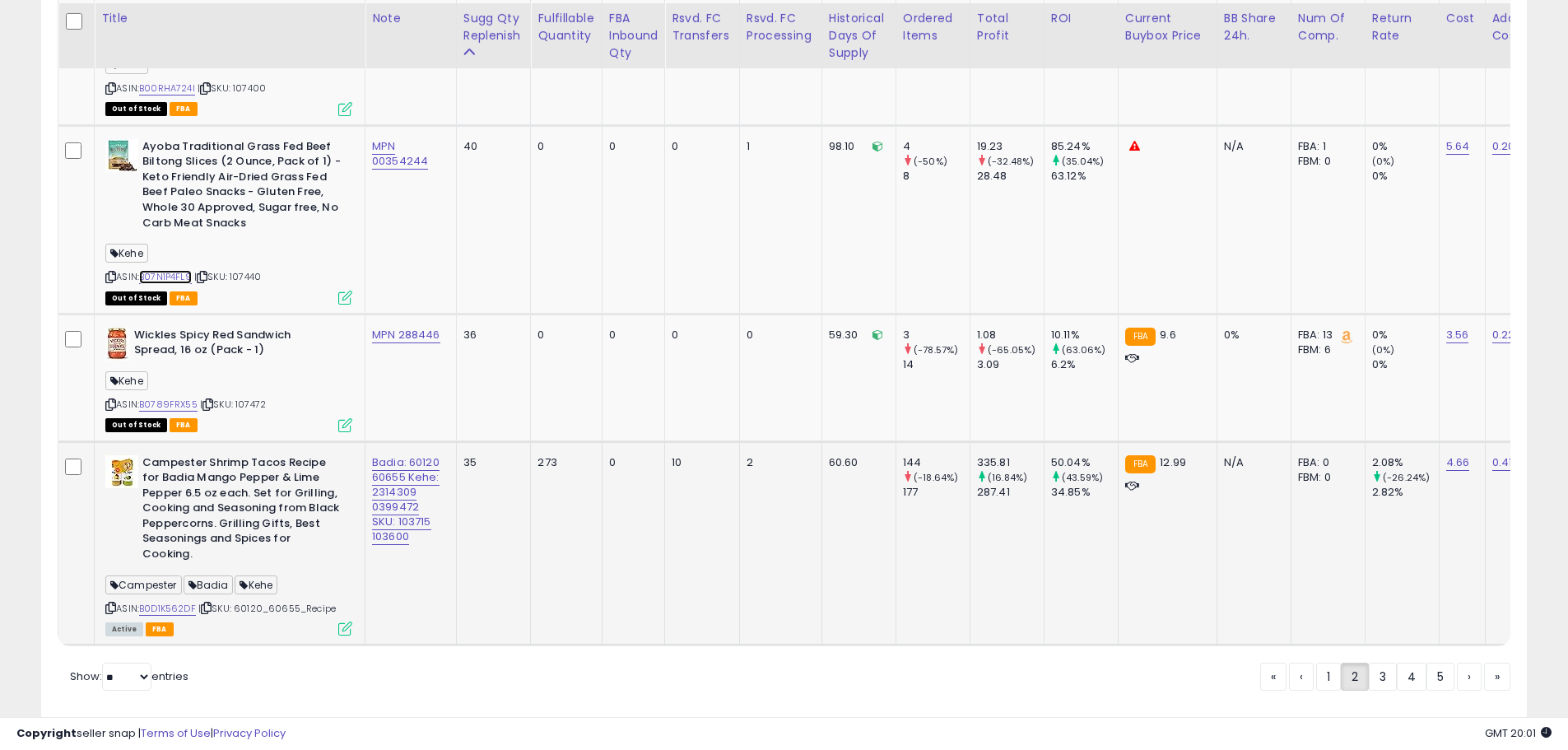
scroll to position [4060, 0]
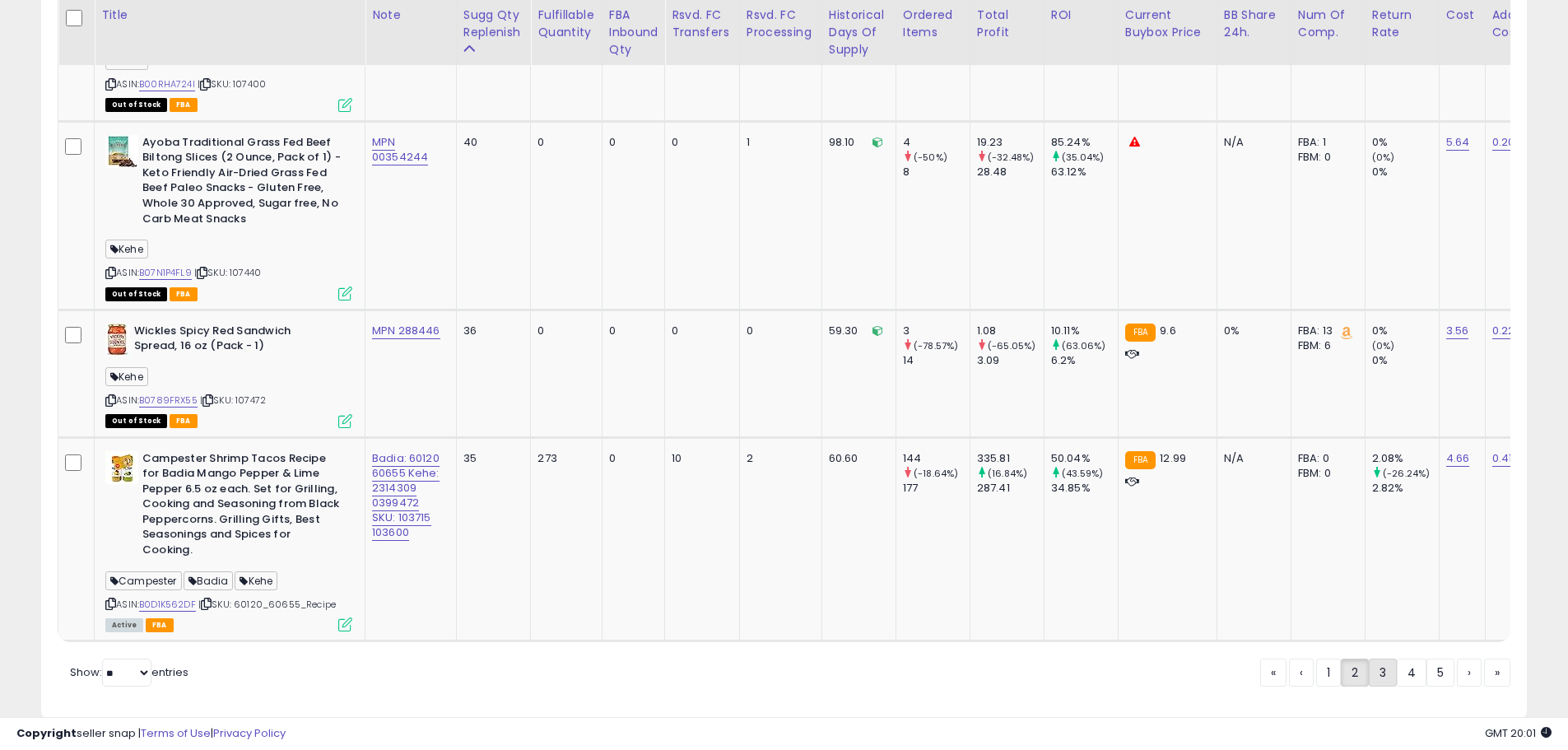
click at [1383, 659] on link "3" at bounding box center [1383, 673] width 28 height 28
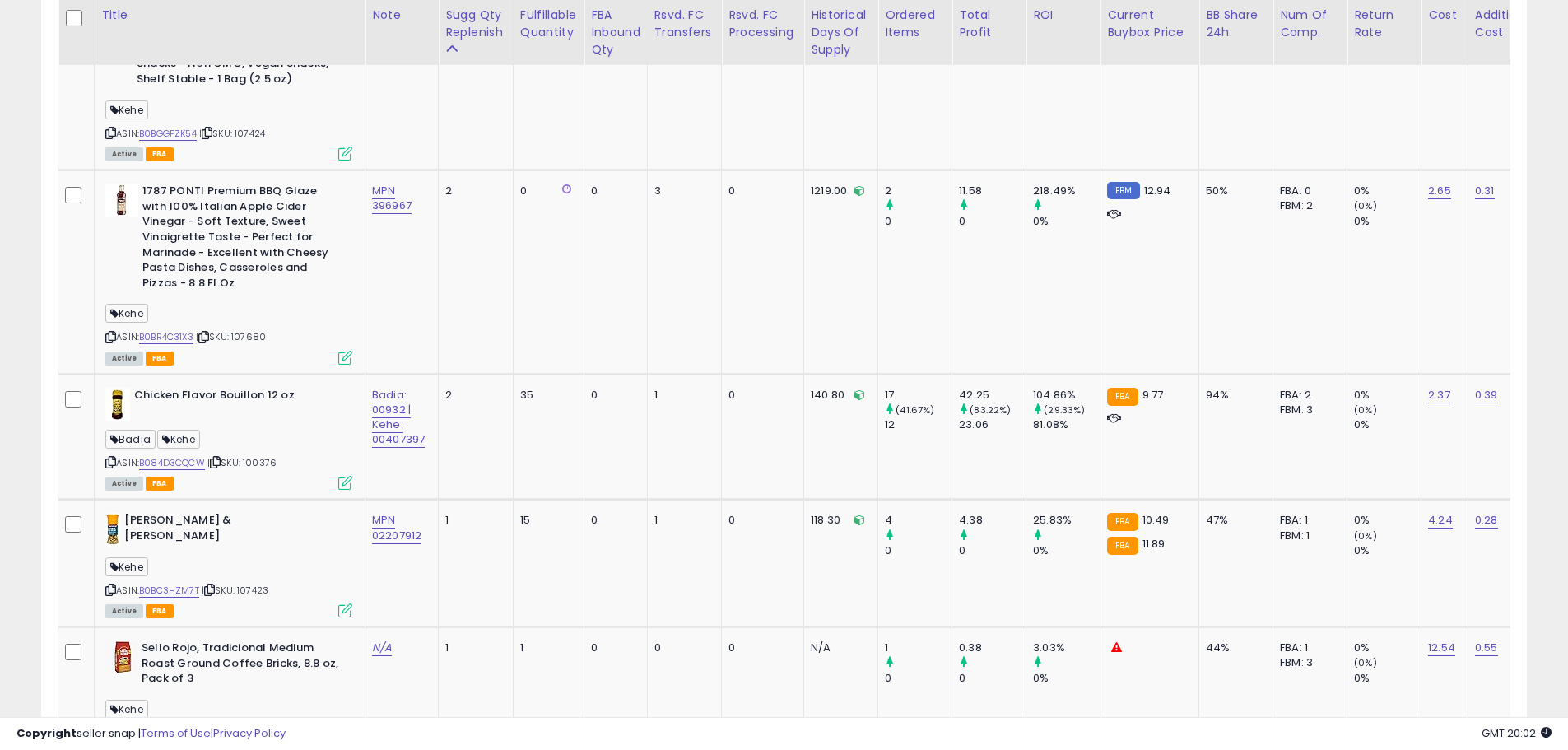
scroll to position [4039, 0]
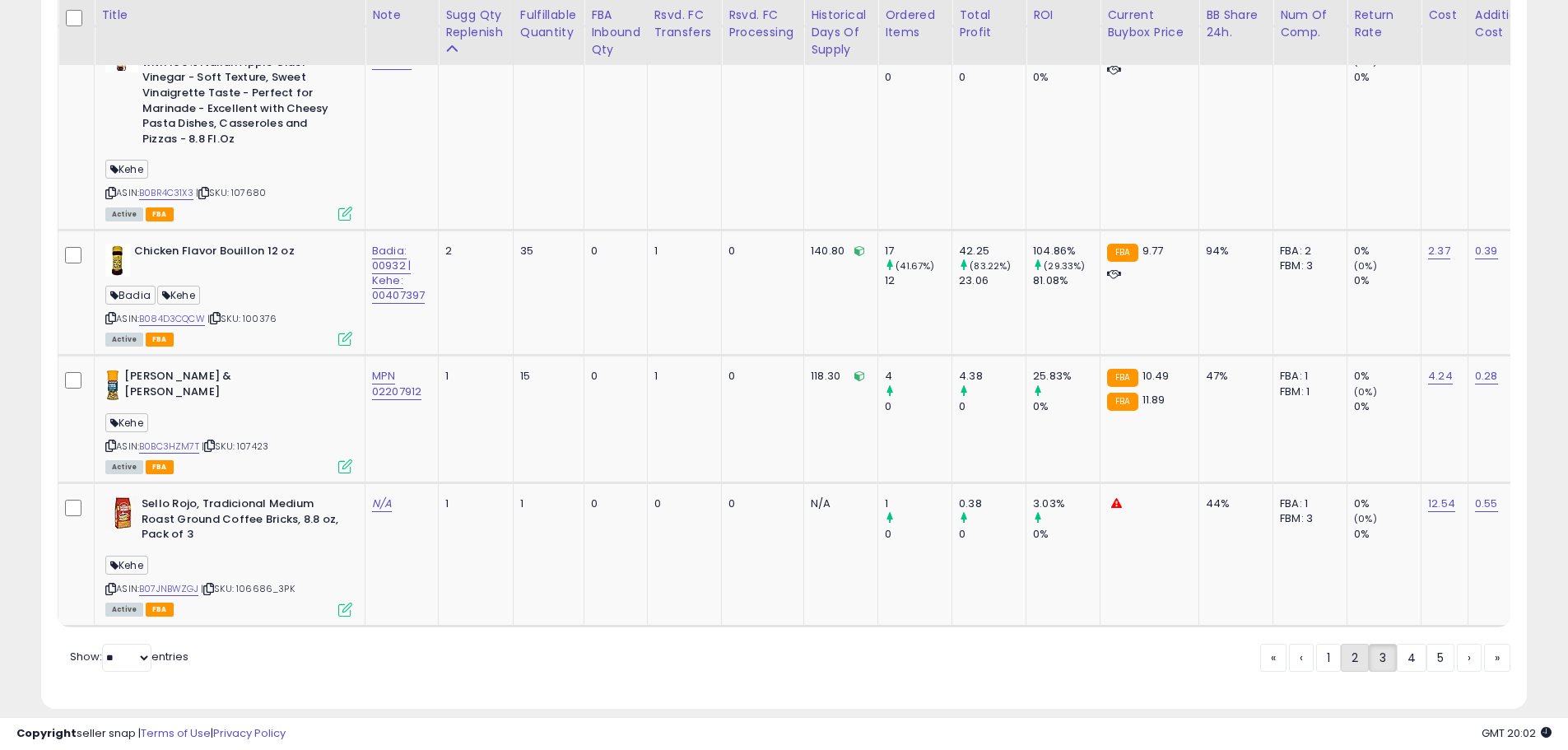
click at [1349, 644] on link "2" at bounding box center [1355, 658] width 28 height 28
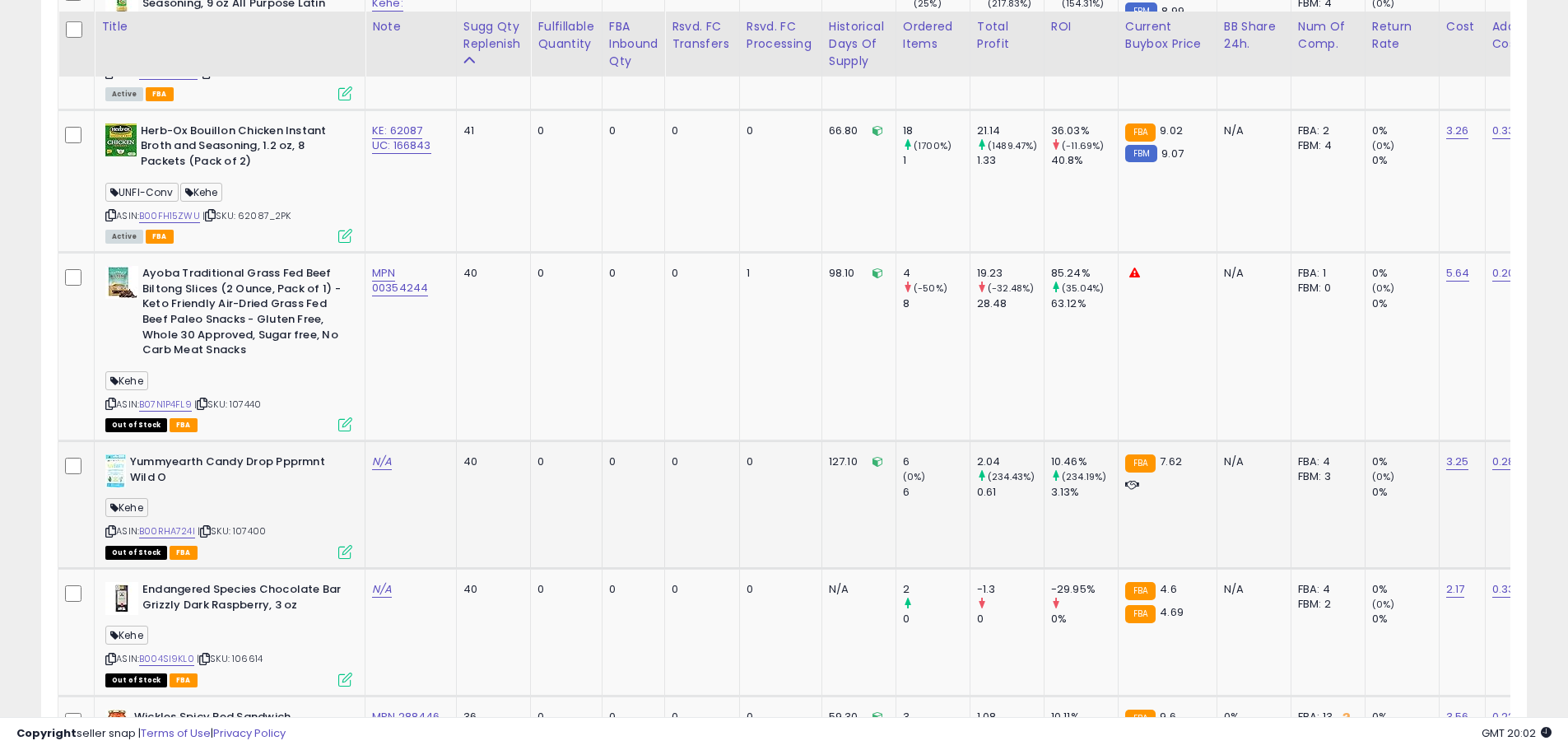
scroll to position [3566, 0]
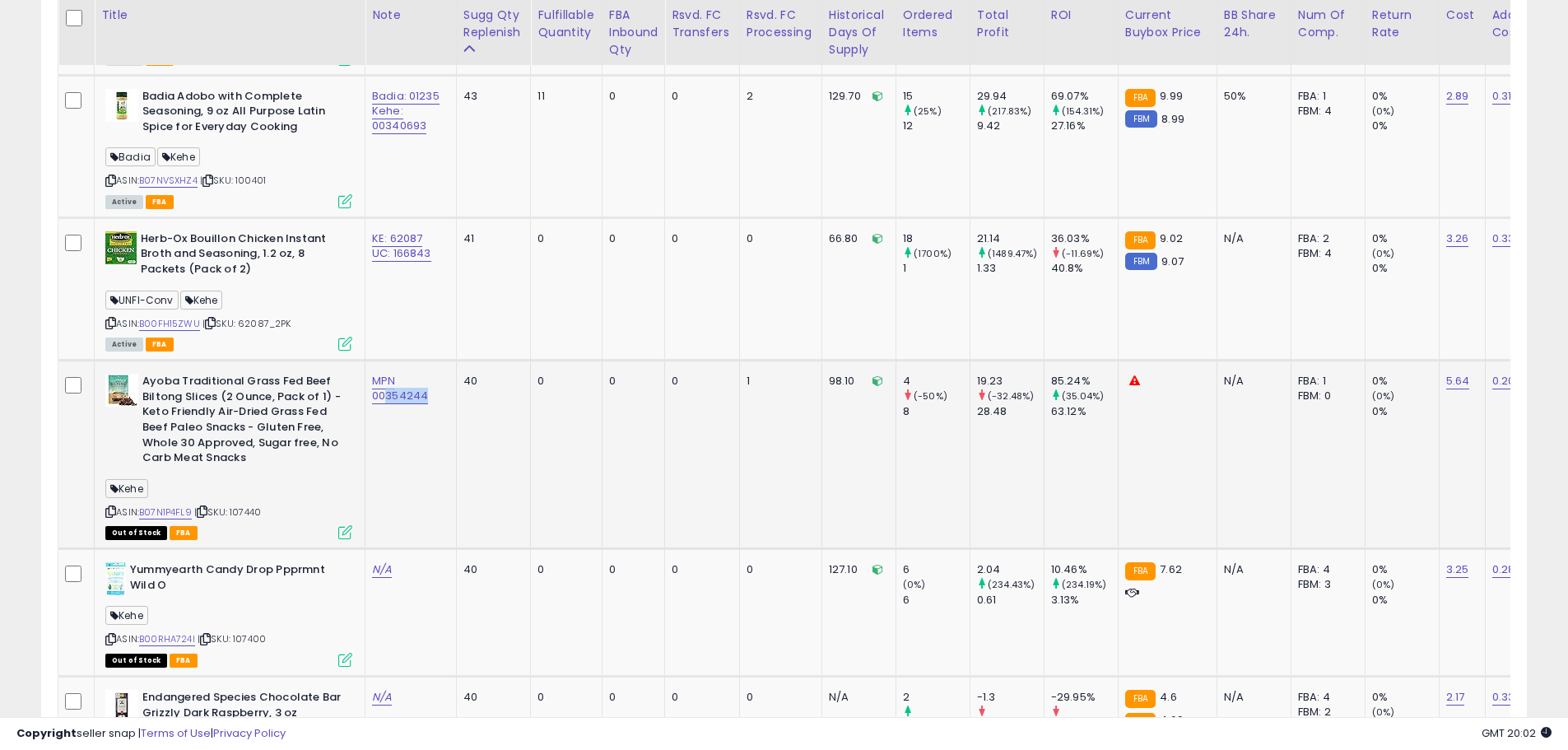
drag, startPoint x: 433, startPoint y: 367, endPoint x: 389, endPoint y: 368, distance: 44.0
click at [389, 374] on div "MPN 00354244" at bounding box center [408, 389] width 71 height 30
click at [430, 374] on div "MPN 00354244" at bounding box center [408, 389] width 71 height 30
drag, startPoint x: 431, startPoint y: 357, endPoint x: 408, endPoint y: 358, distance: 23.0
click at [365, 372] on td "MPN 00354244" at bounding box center [411, 455] width 91 height 189
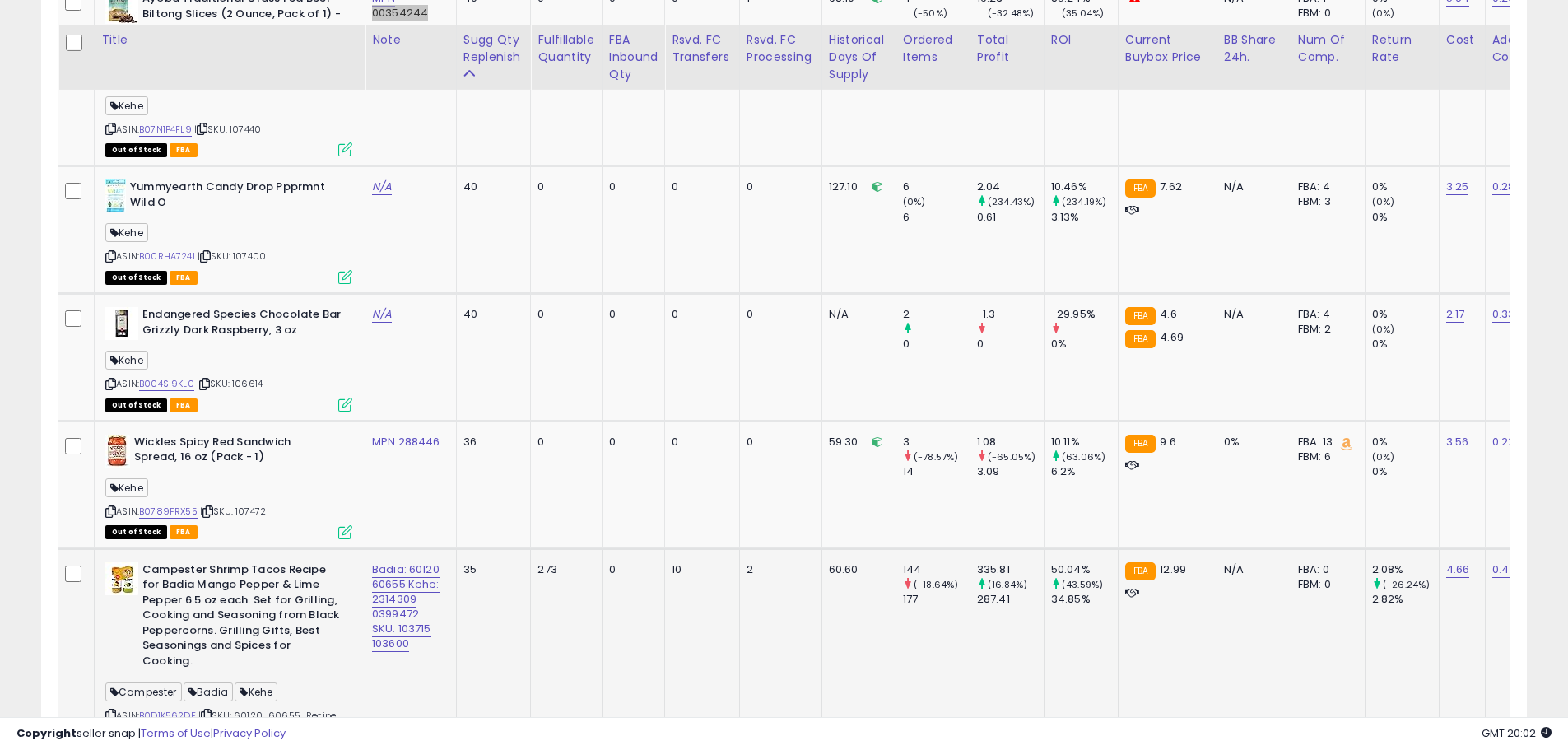
scroll to position [4060, 0]
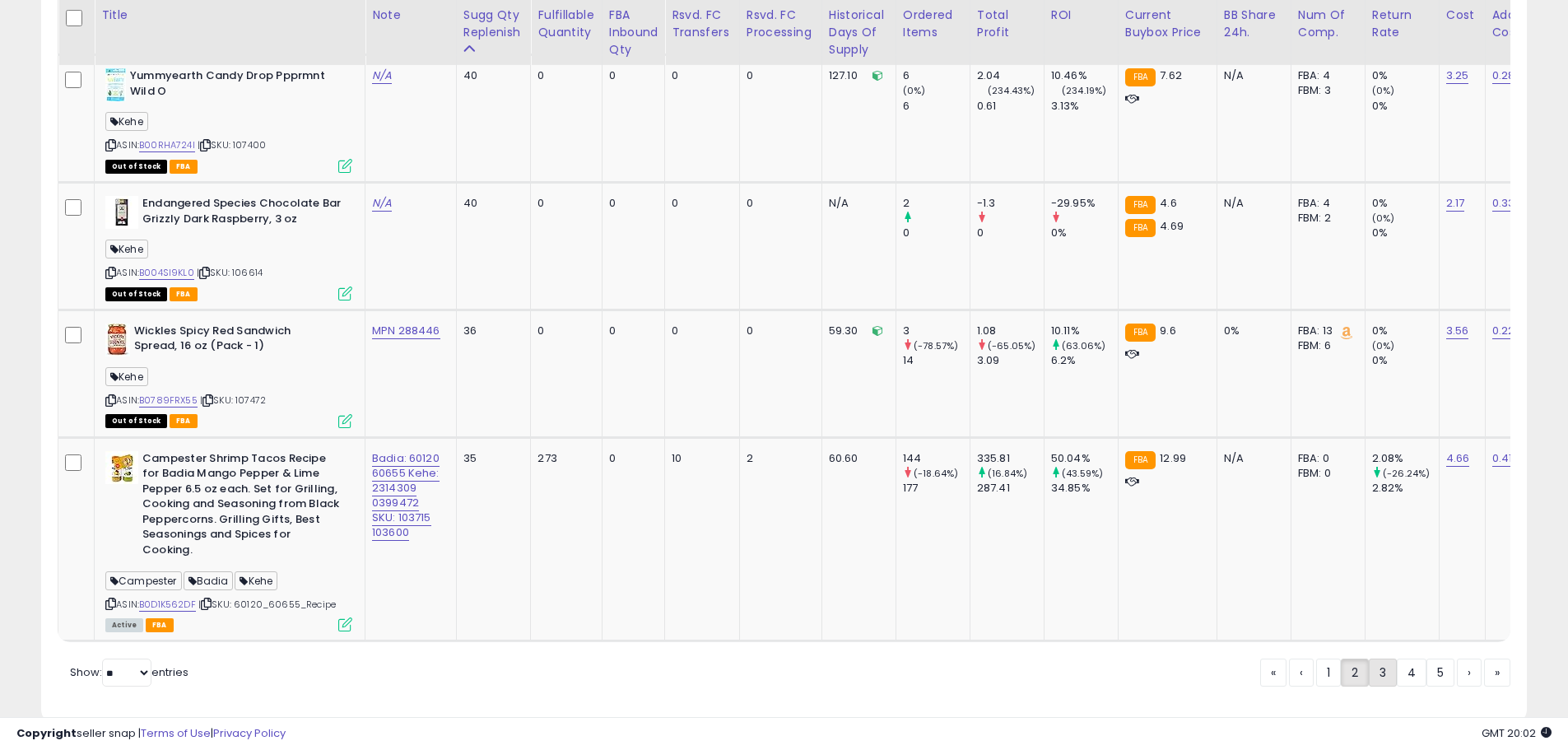
drag, startPoint x: 1382, startPoint y: 634, endPoint x: 1365, endPoint y: 633, distance: 17.0
click at [1382, 659] on link "3" at bounding box center [1383, 673] width 28 height 28
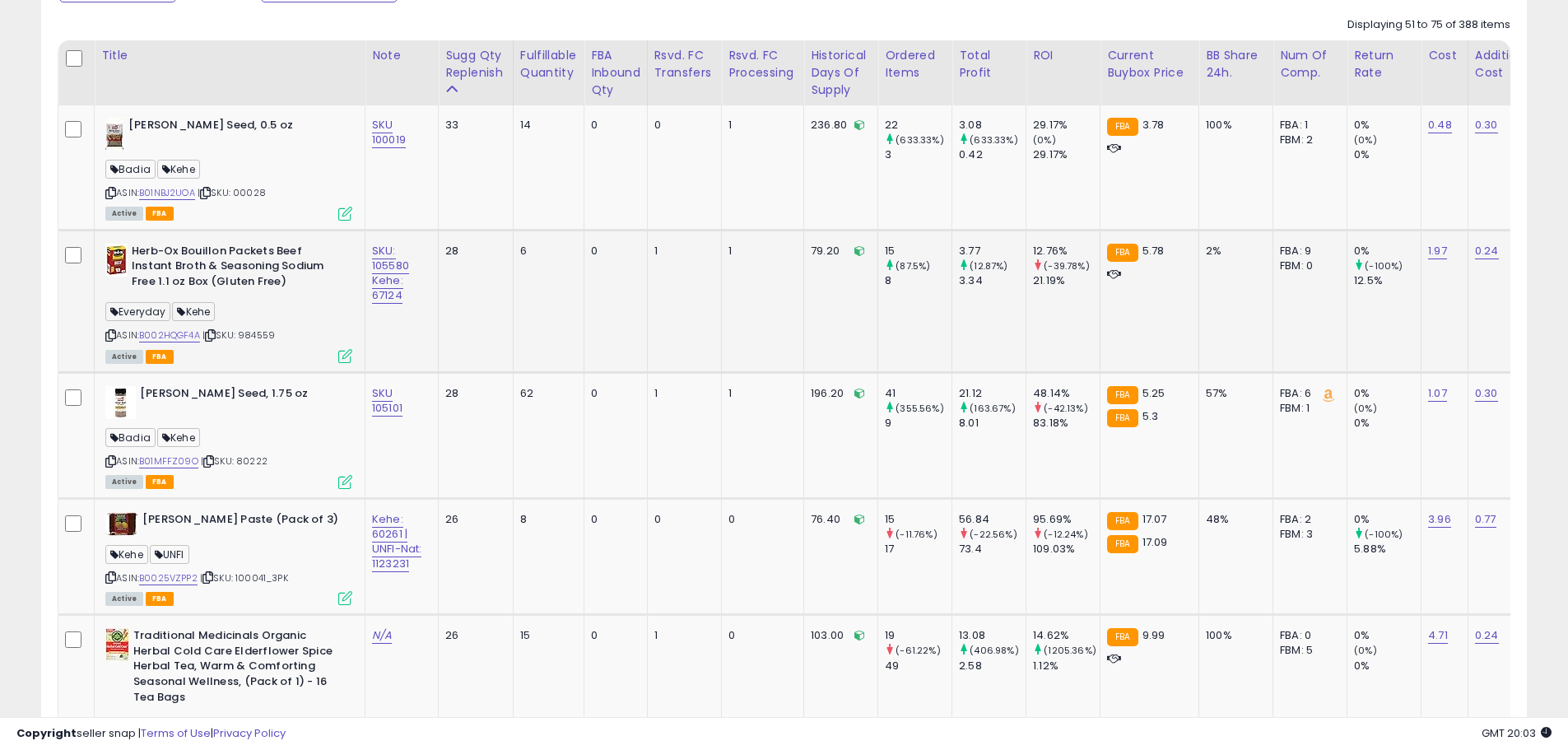
scroll to position [930, 0]
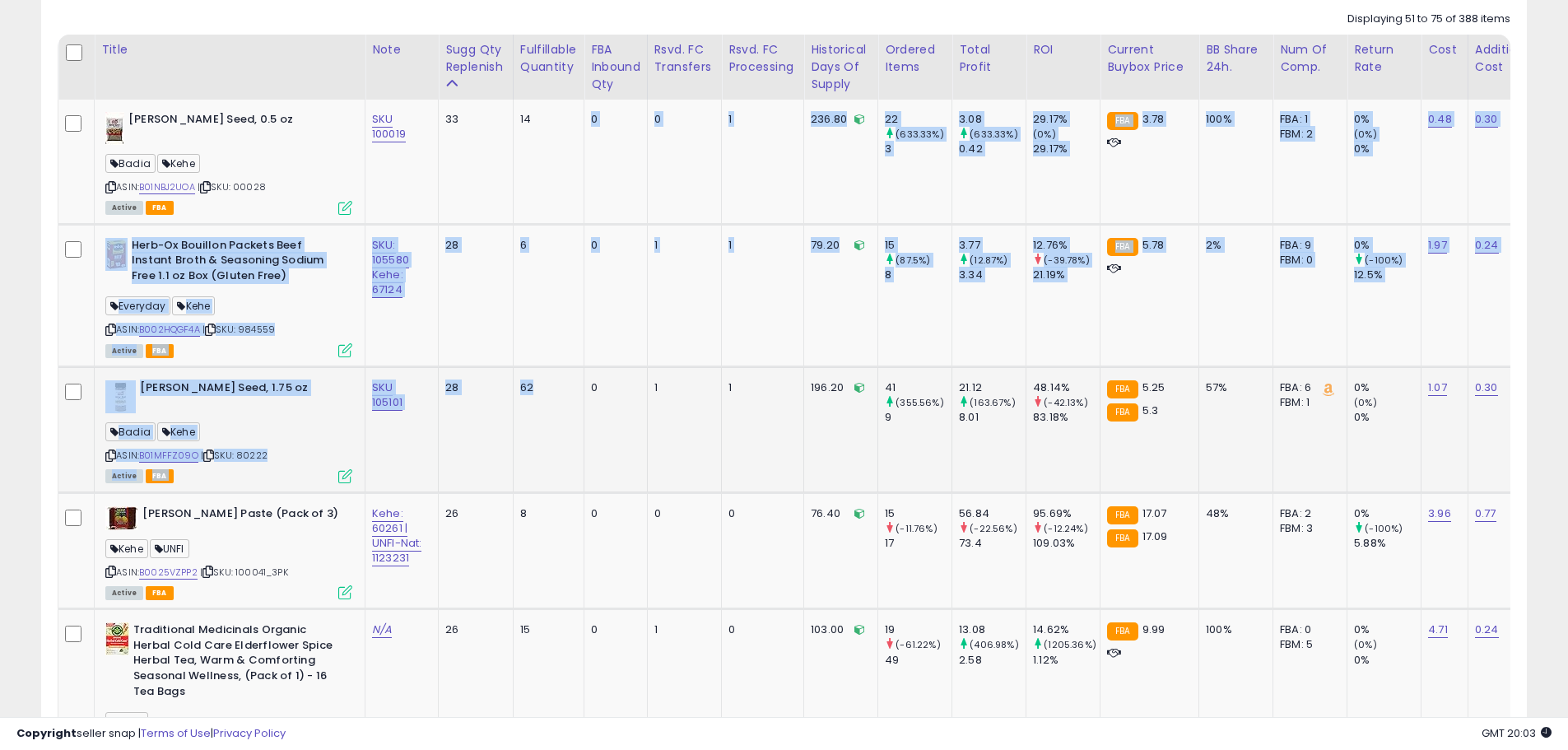
drag, startPoint x: 546, startPoint y: 141, endPoint x: 581, endPoint y: 424, distance: 285.2
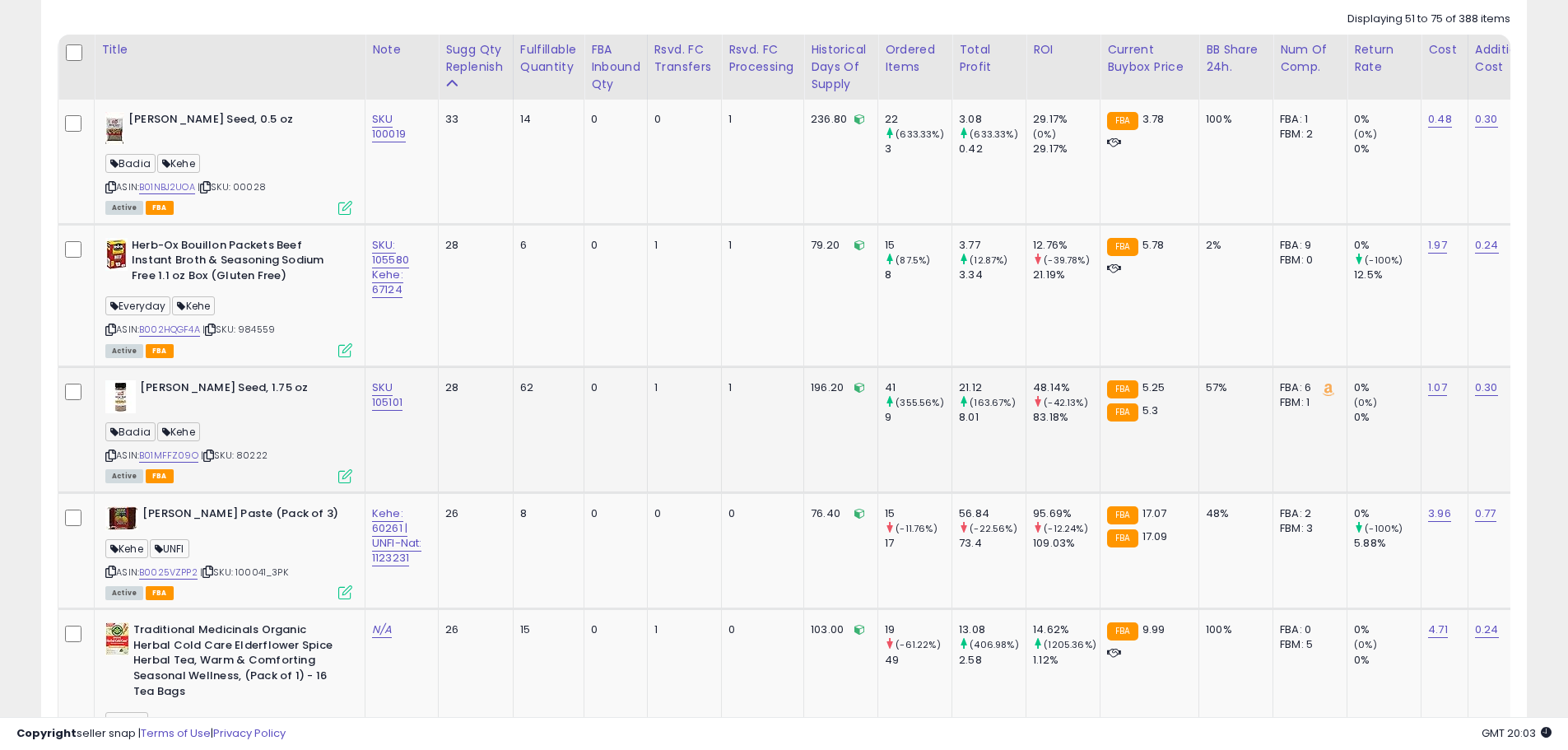
click at [597, 460] on td "0" at bounding box center [615, 430] width 63 height 126
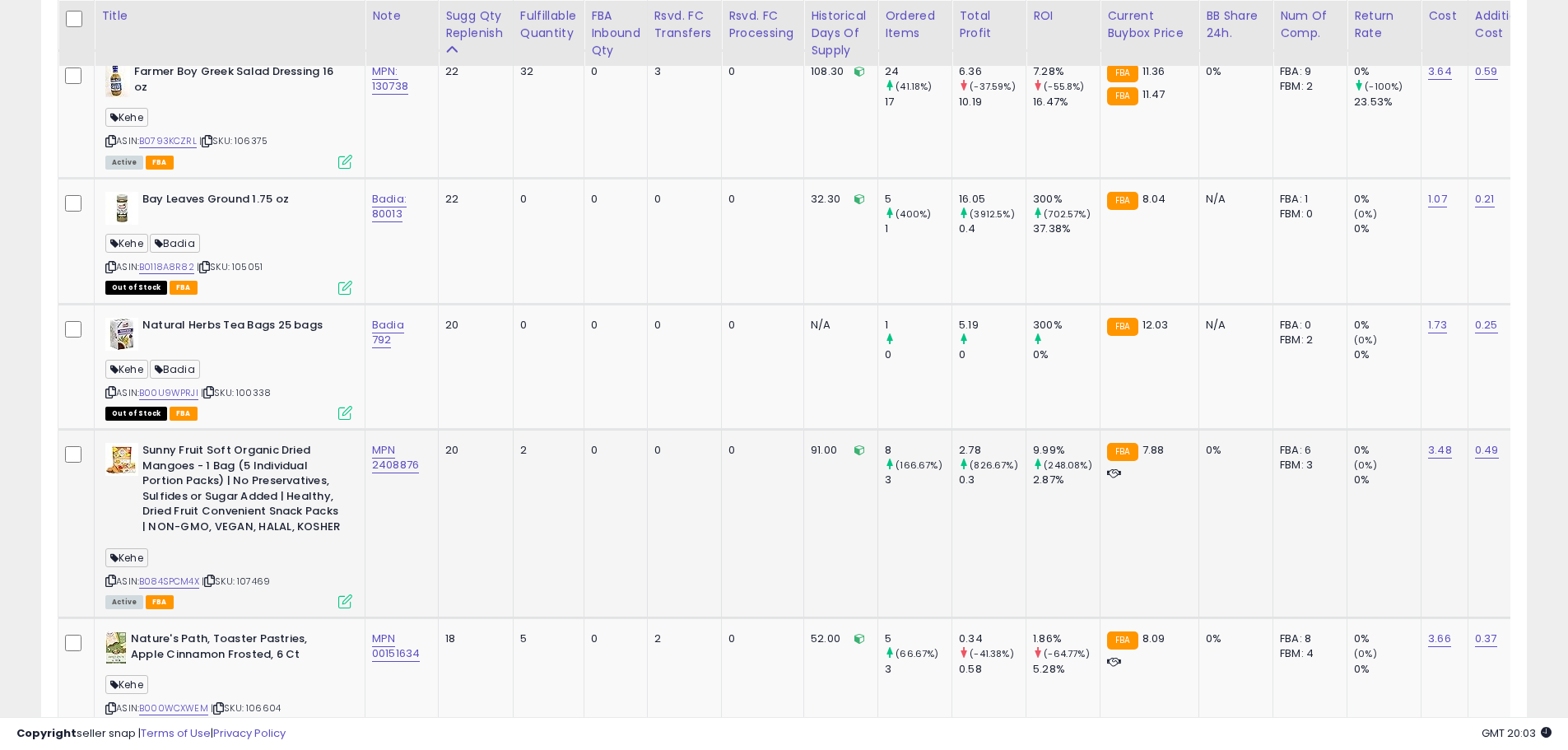
scroll to position [1836, 0]
click at [262, 268] on span "| SKU: 105051" at bounding box center [229, 266] width 66 height 13
click at [251, 267] on span "| SKU: 105051" at bounding box center [229, 266] width 66 height 13
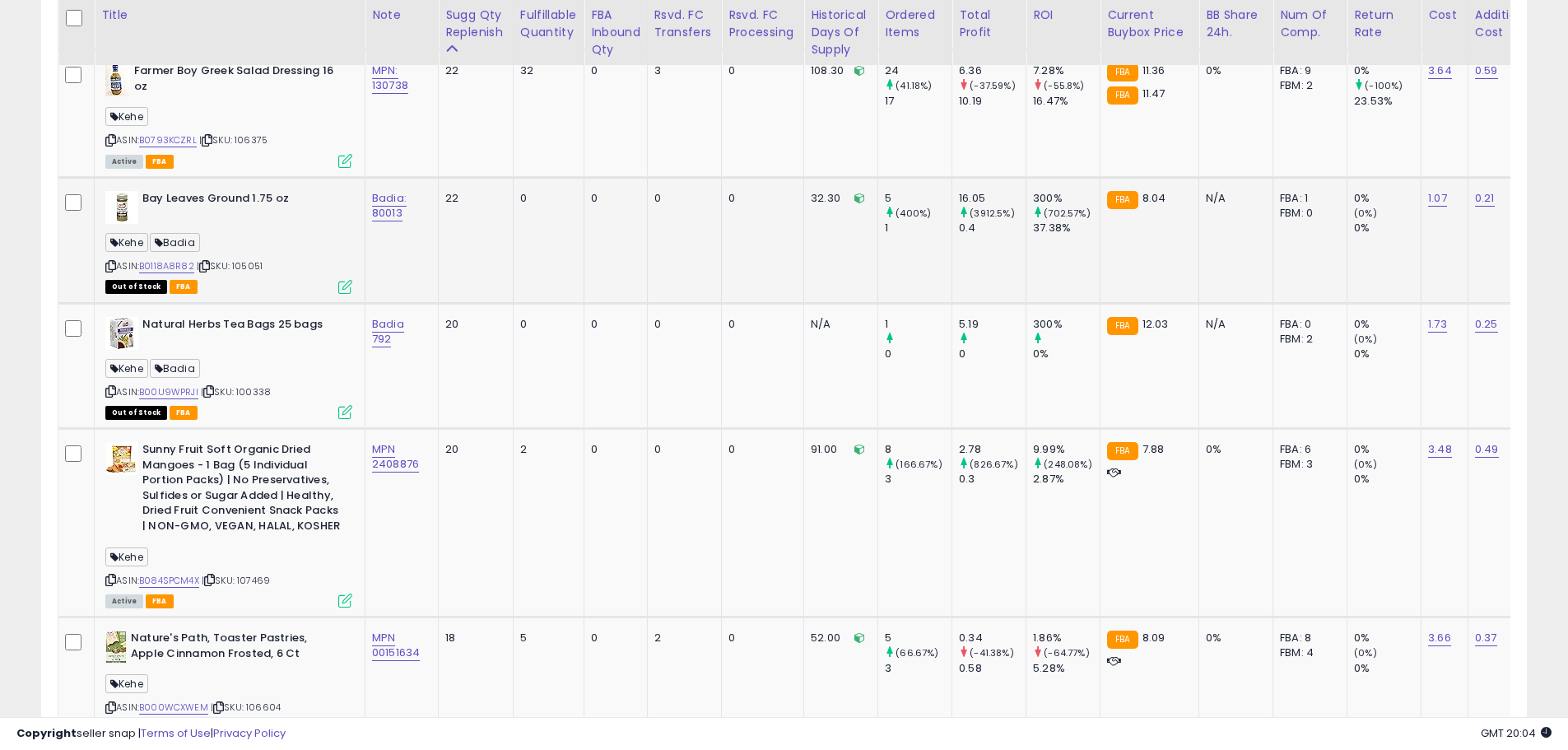
click at [411, 242] on td "Badia: 80013" at bounding box center [402, 240] width 73 height 126
click at [176, 262] on link "B0118A8R82" at bounding box center [166, 266] width 55 height 14
click at [404, 322] on link "Badia 792" at bounding box center [388, 331] width 32 height 31
click at [494, 289] on button "button" at bounding box center [480, 282] width 28 height 24
click at [381, 191] on link "Badia: 80013" at bounding box center [389, 205] width 35 height 31
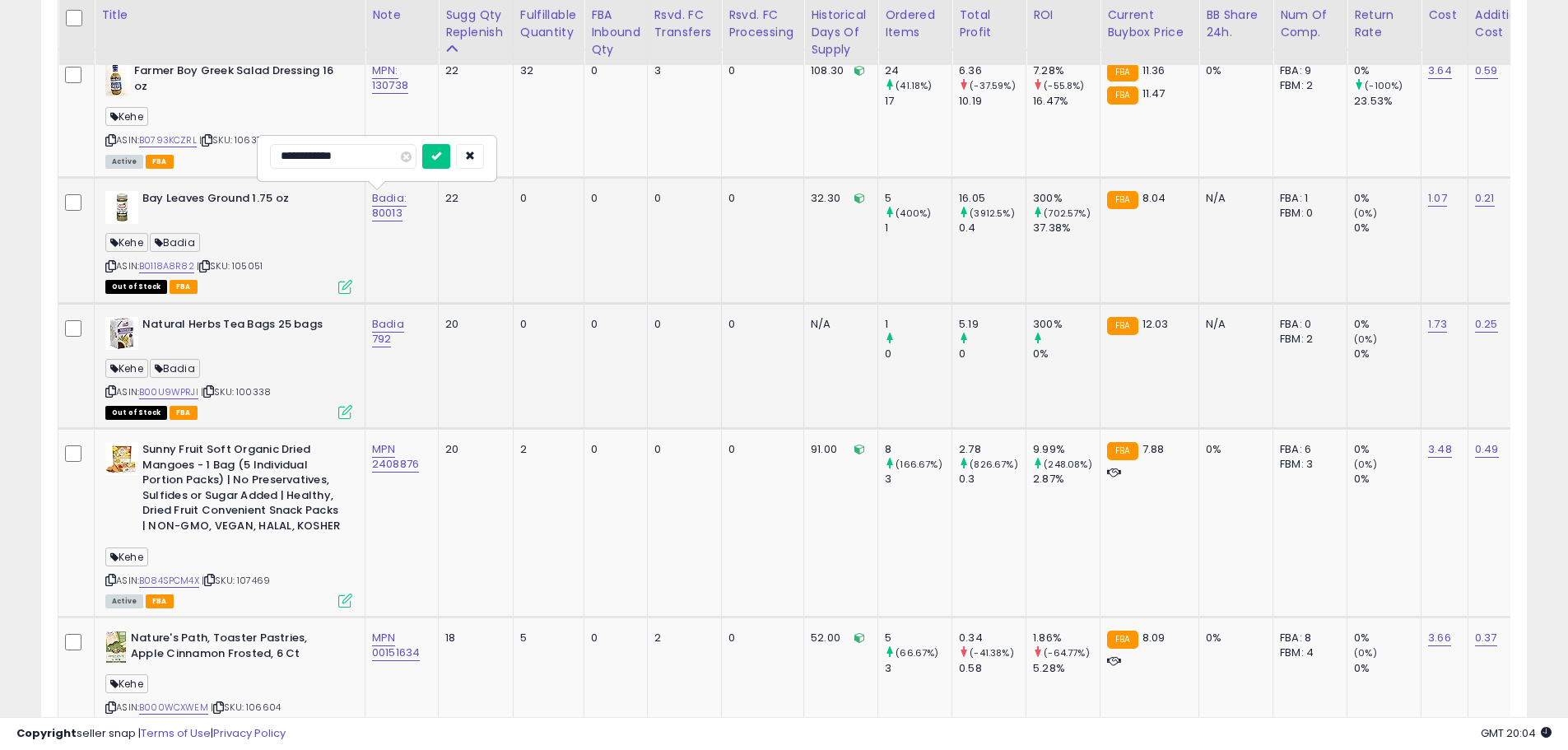
drag, startPoint x: 309, startPoint y: 157, endPoint x: 286, endPoint y: 162, distance: 23.5
click at [286, 162] on input "**********" at bounding box center [343, 156] width 147 height 24
click at [355, 163] on input "*********" at bounding box center [343, 156] width 147 height 24
type input "**********"
click at [449, 157] on button "submit" at bounding box center [436, 156] width 28 height 24
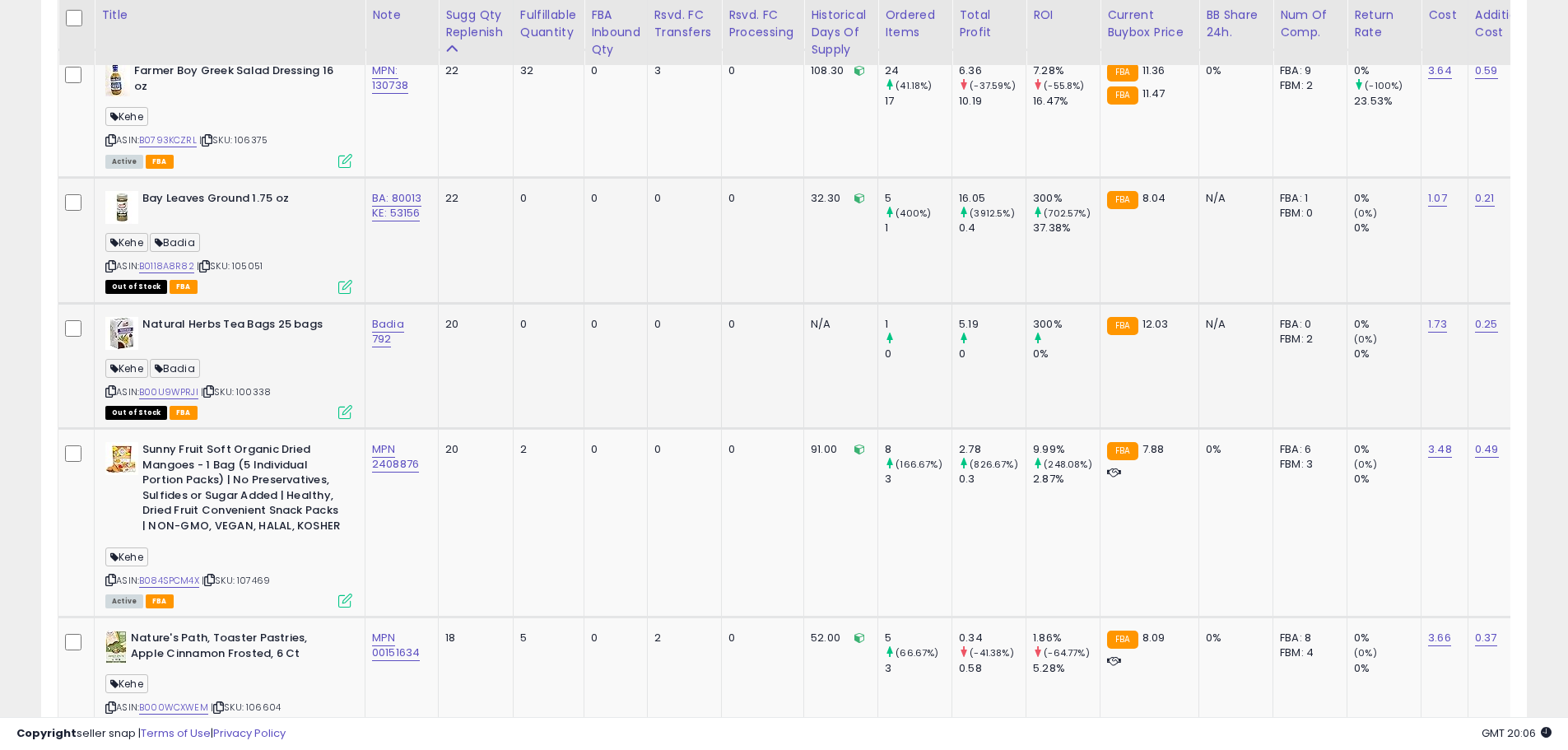
click at [306, 366] on div "[PERSON_NAME]" at bounding box center [228, 371] width 247 height 23
click at [260, 394] on span "| SKU: 100338" at bounding box center [236, 392] width 70 height 13
drag, startPoint x: 425, startPoint y: 219, endPoint x: 377, endPoint y: 203, distance: 50.6
click at [368, 196] on td "BA: 80013 KE: 53156" at bounding box center [402, 240] width 73 height 126
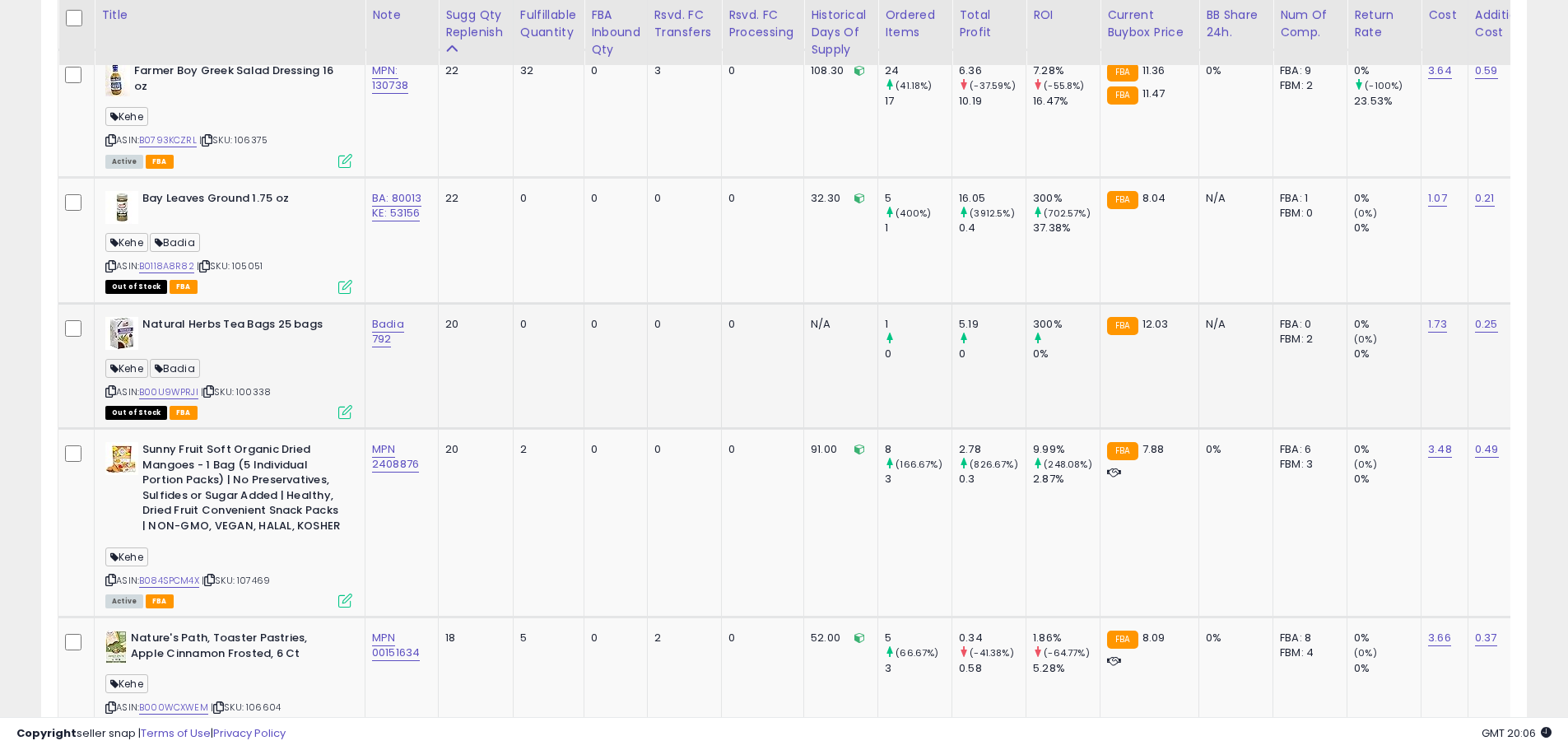
click at [256, 398] on span "| SKU: 100338" at bounding box center [236, 392] width 70 height 13
click at [404, 328] on link "Badia 792" at bounding box center [388, 331] width 32 height 31
drag, startPoint x: 249, startPoint y: 275, endPoint x: 205, endPoint y: 275, distance: 44.0
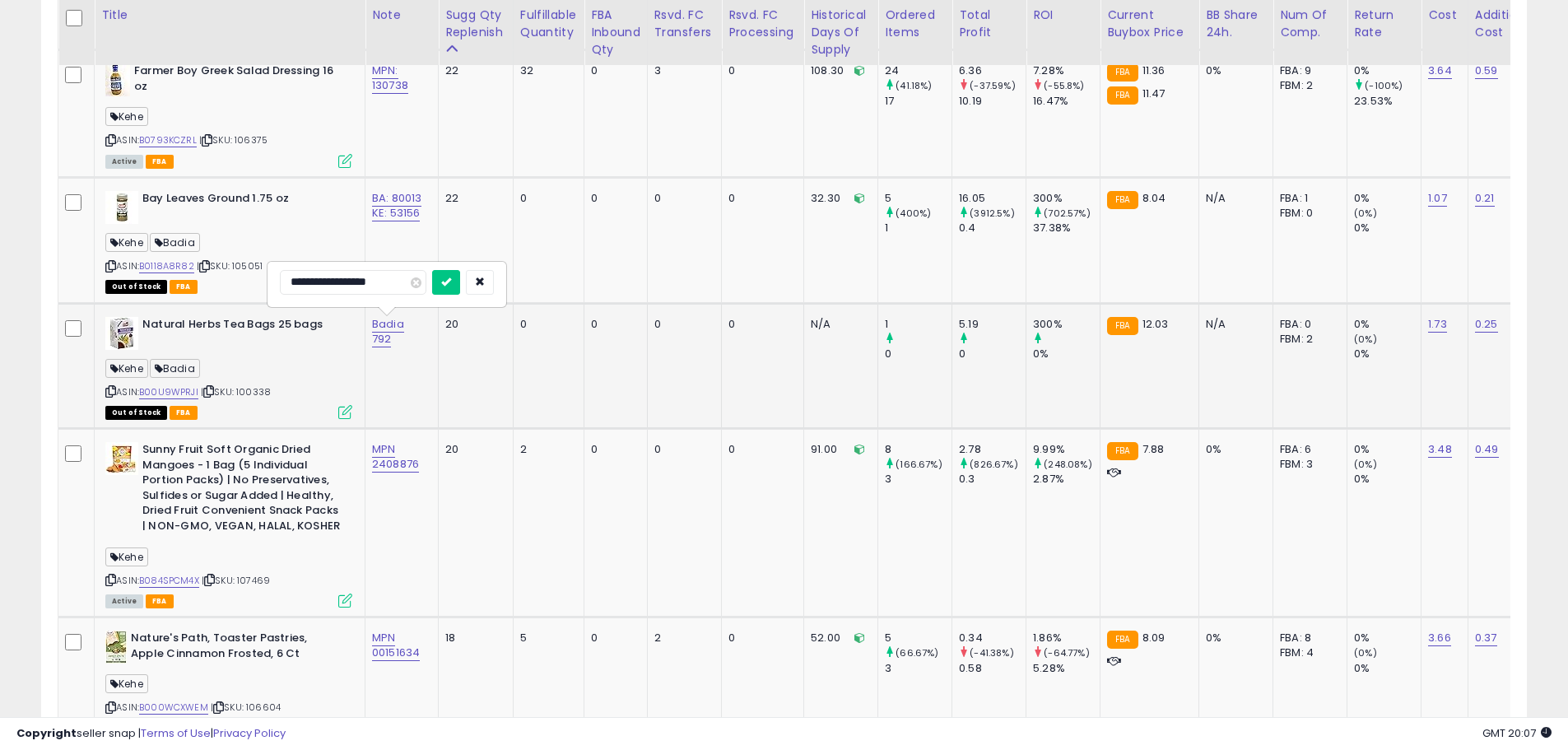
click at [361, 282] on input "**********" at bounding box center [353, 282] width 147 height 24
click at [361, 283] on input "**********" at bounding box center [353, 282] width 147 height 24
click at [361, 284] on input "**********" at bounding box center [353, 282] width 147 height 24
type input "**********"
click at [460, 285] on button "submit" at bounding box center [446, 282] width 28 height 24
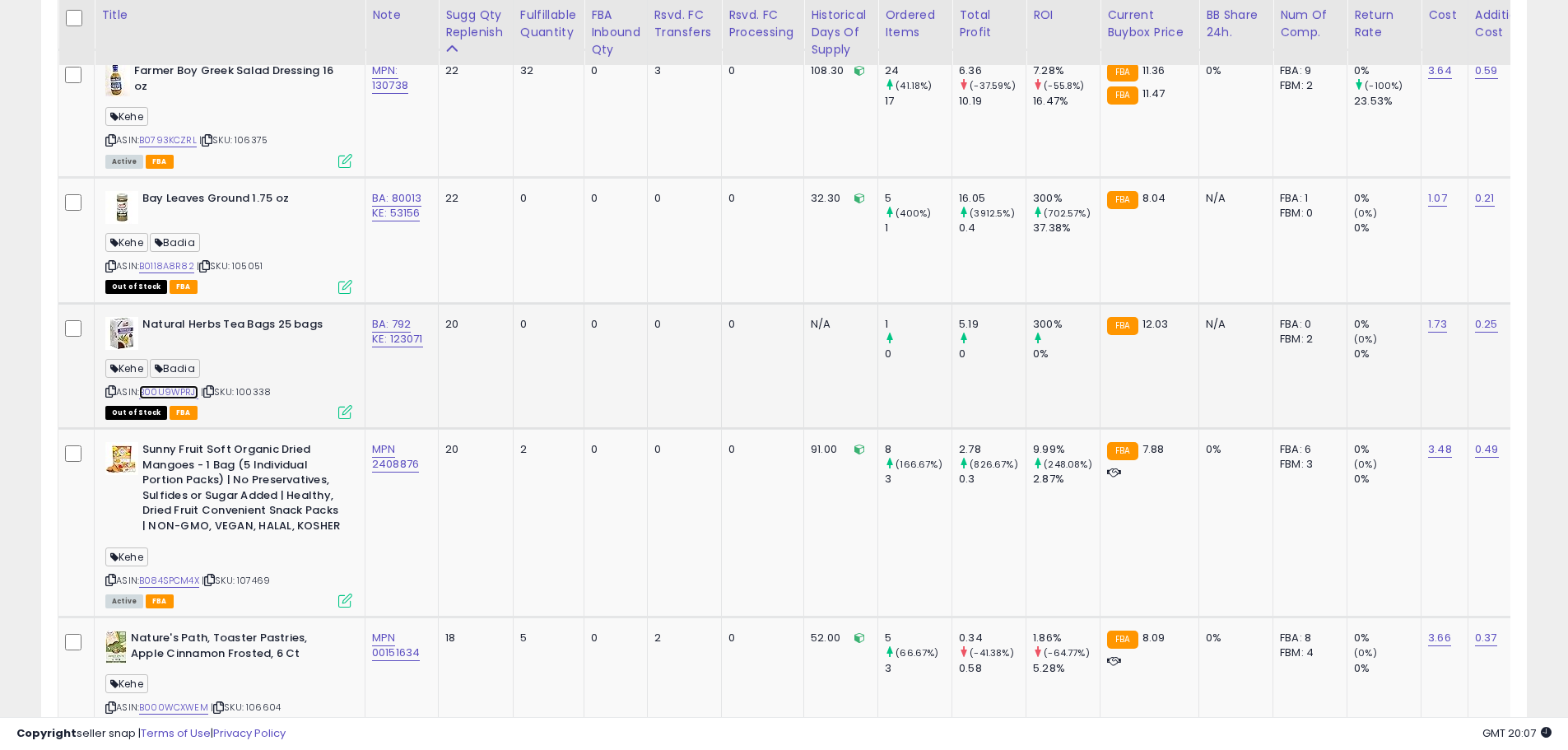
click at [186, 389] on link "B00U9WPRJI" at bounding box center [168, 392] width 59 height 14
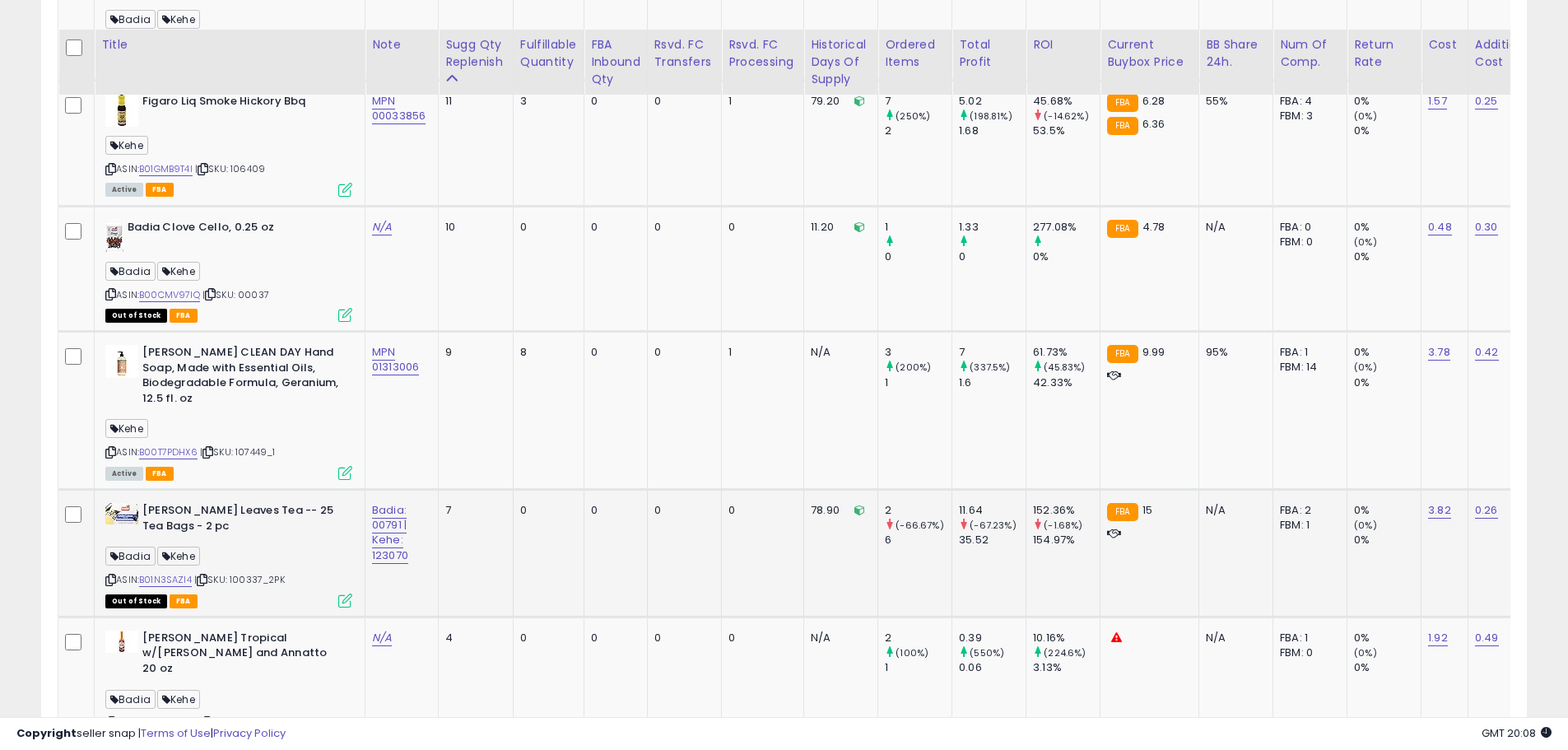
scroll to position [3152, 0]
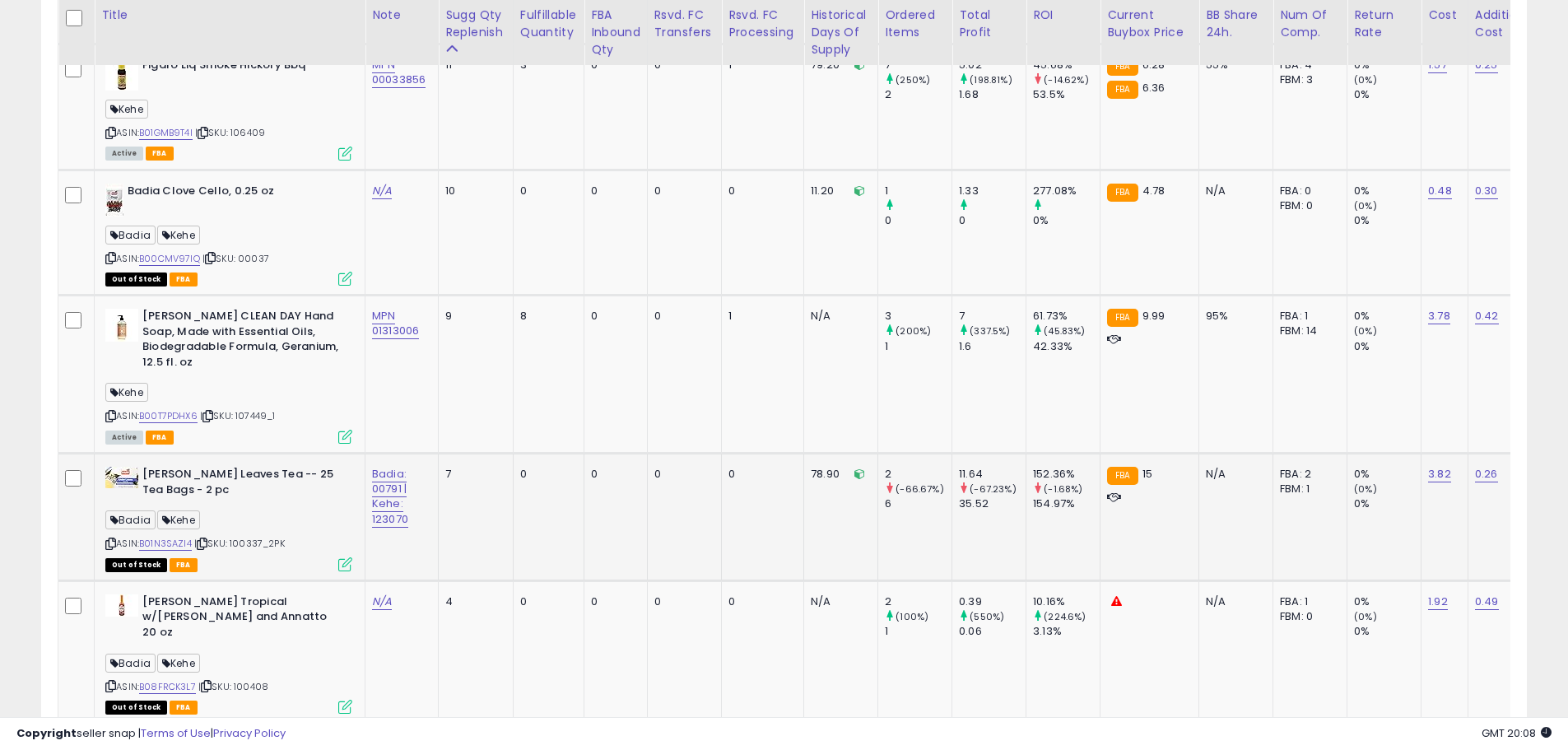
click at [233, 541] on span "| SKU: 100337_2PK" at bounding box center [240, 543] width 90 height 13
click at [186, 543] on link "B01N3SAZI4" at bounding box center [165, 543] width 53 height 14
drag, startPoint x: 420, startPoint y: 517, endPoint x: 381, endPoint y: 522, distance: 39.3
click at [371, 522] on td "Badia: 00791 | Kehe: 123070" at bounding box center [402, 518] width 73 height 128
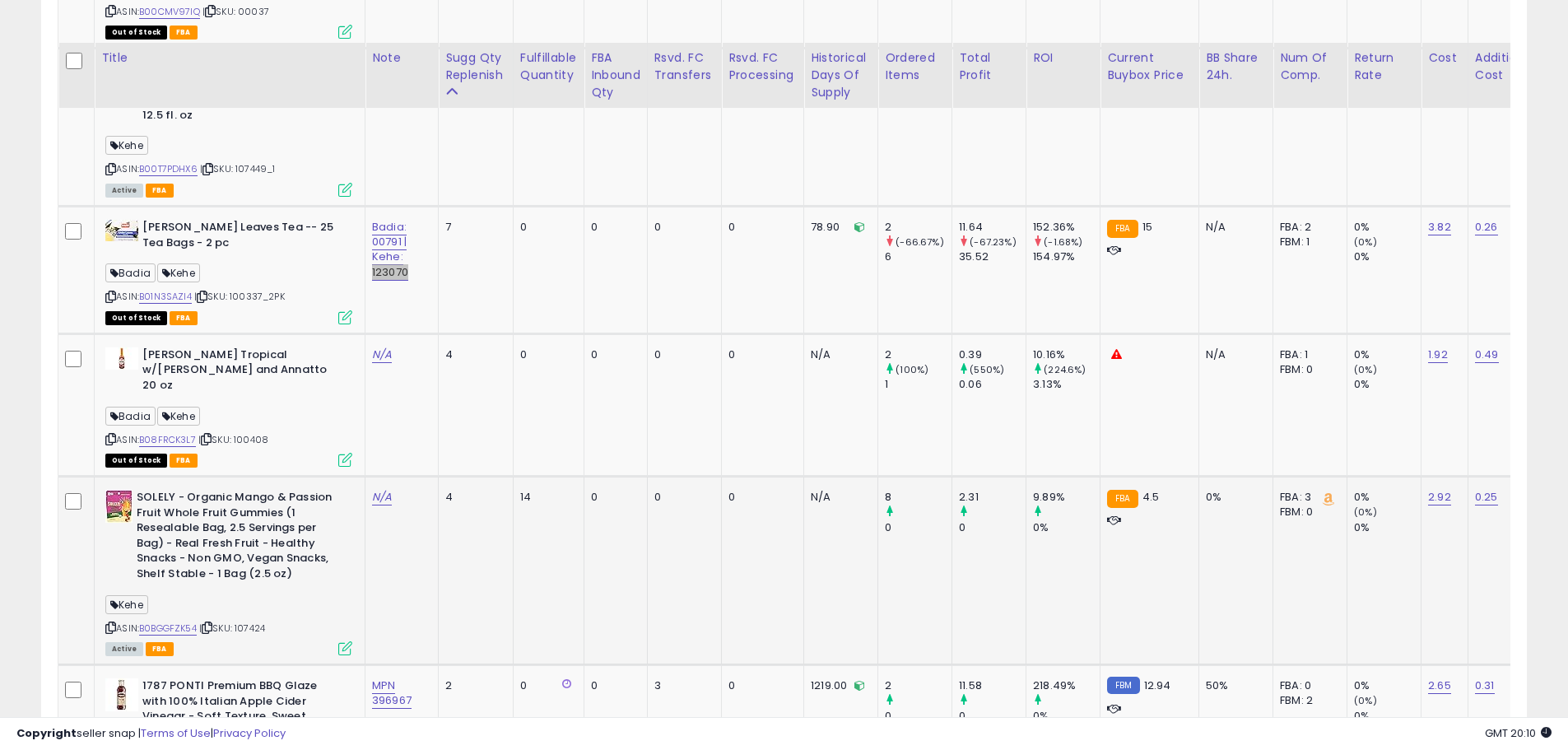
scroll to position [3482, 0]
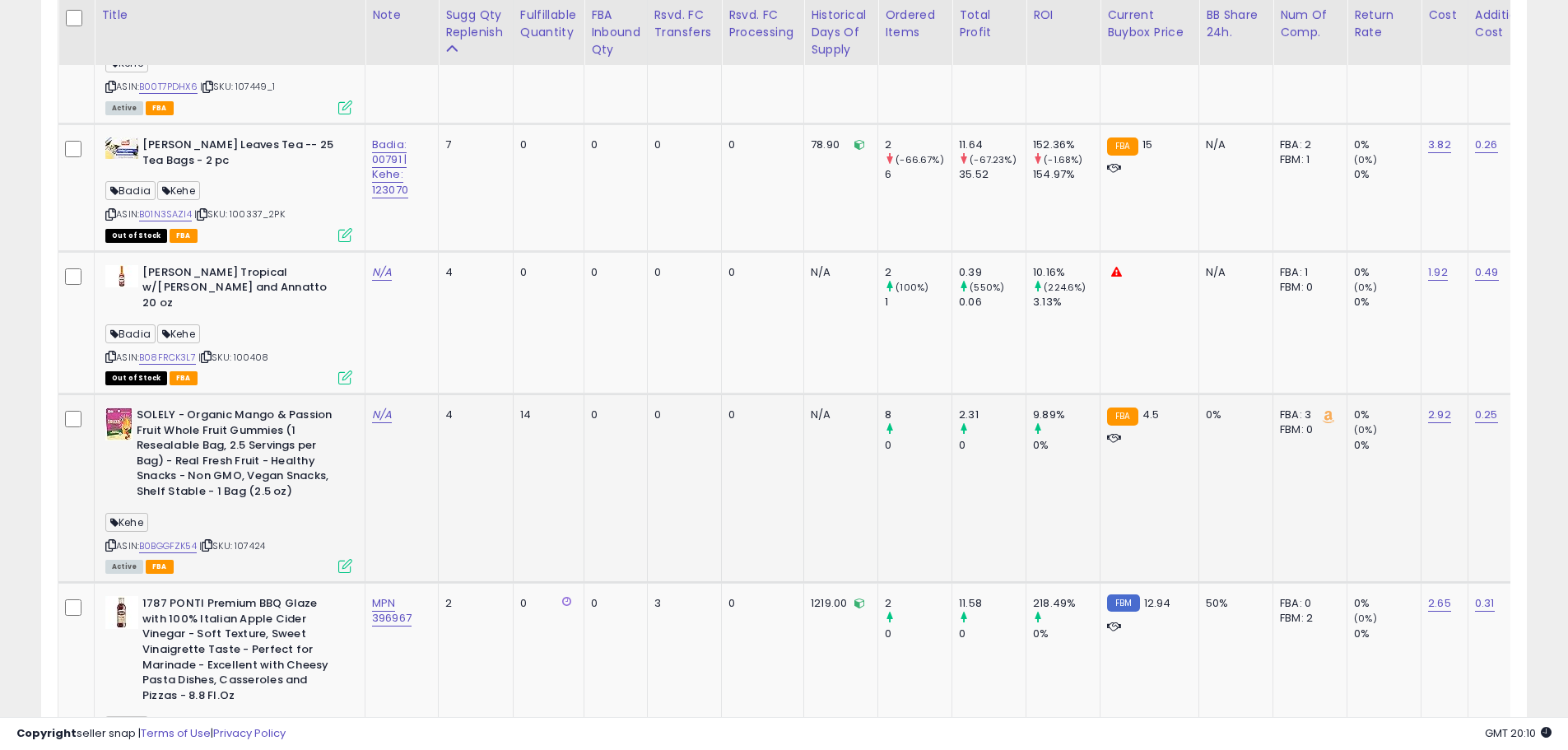
click at [512, 522] on td "4" at bounding box center [476, 489] width 75 height 189
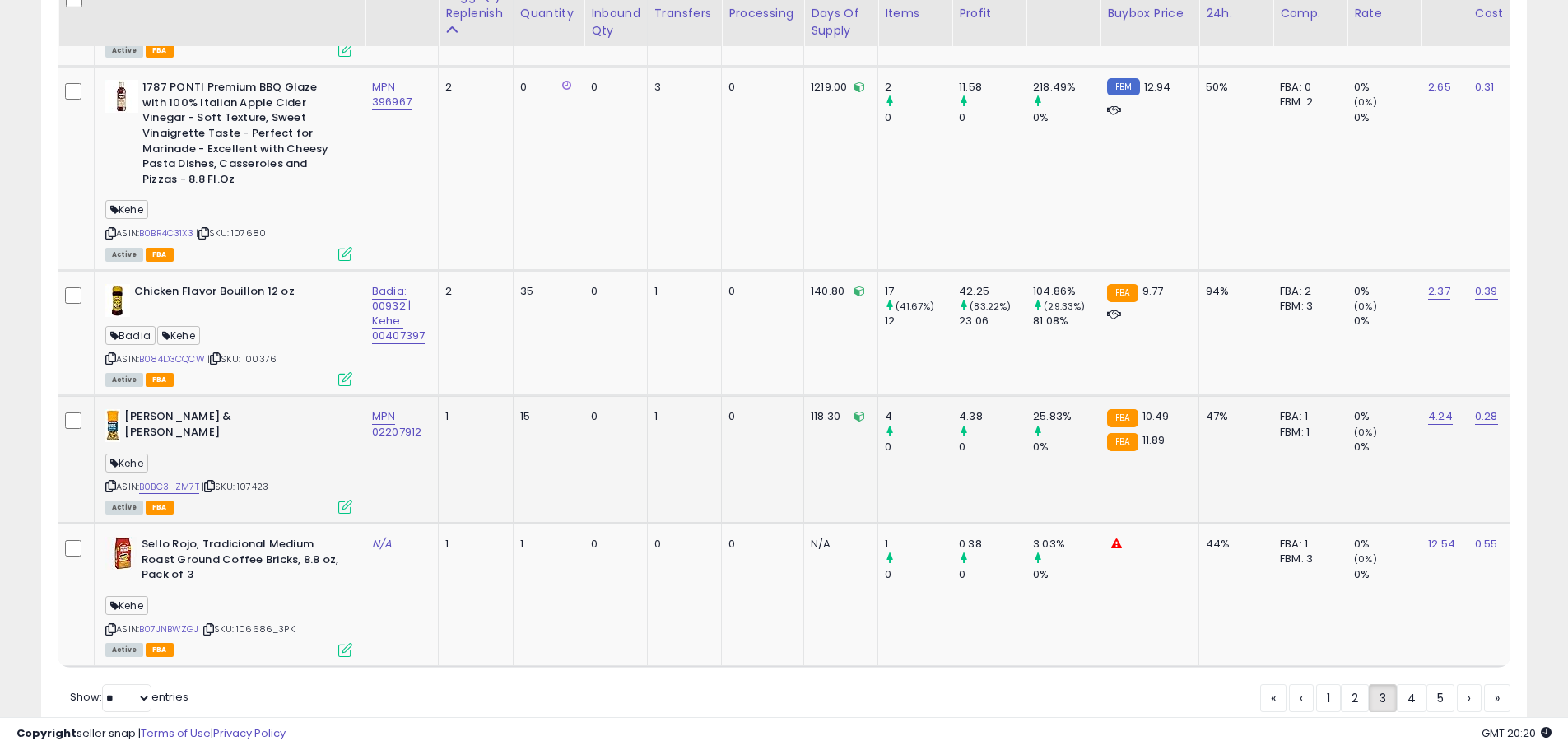
scroll to position [4039, 0]
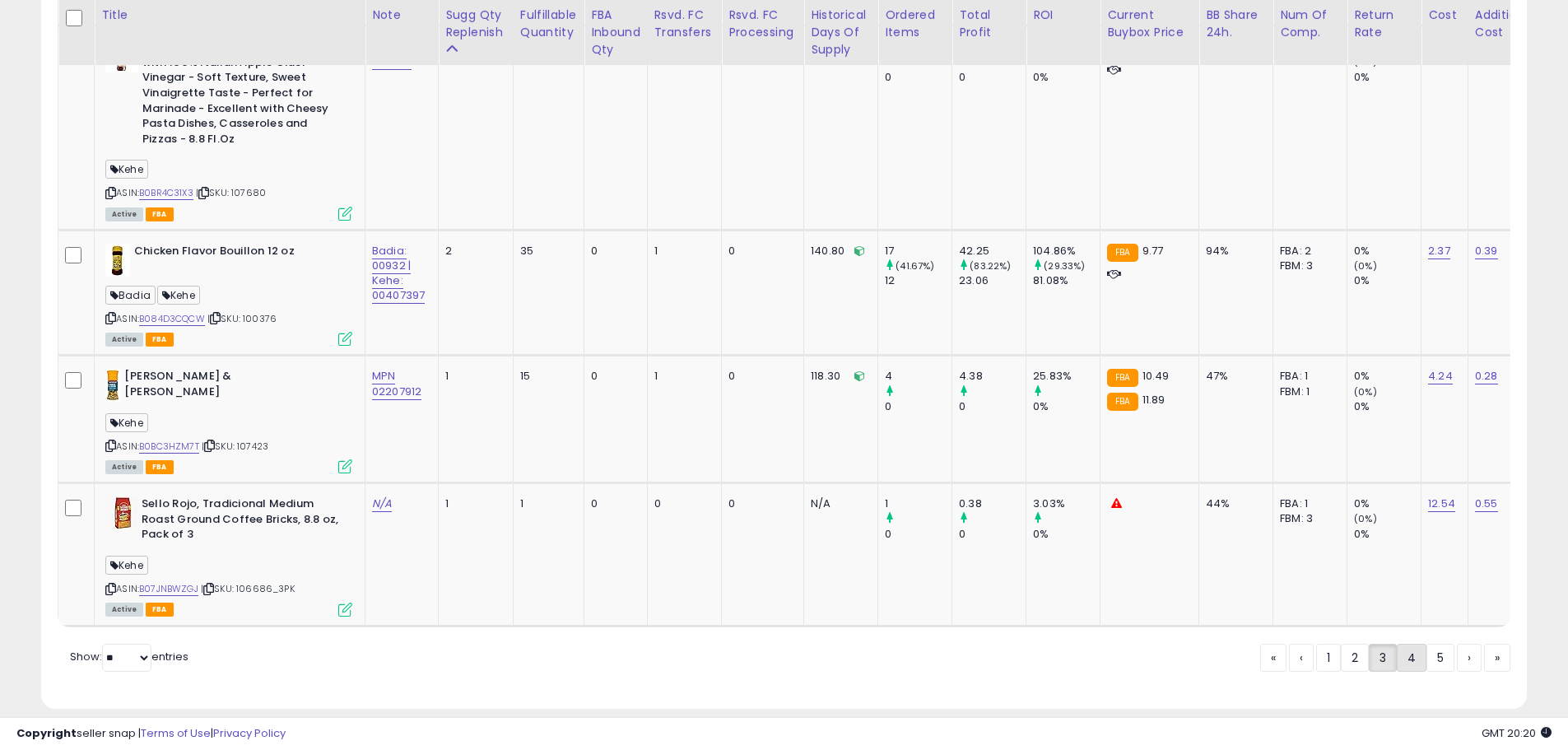
click at [1400, 644] on link "4" at bounding box center [1412, 658] width 30 height 28
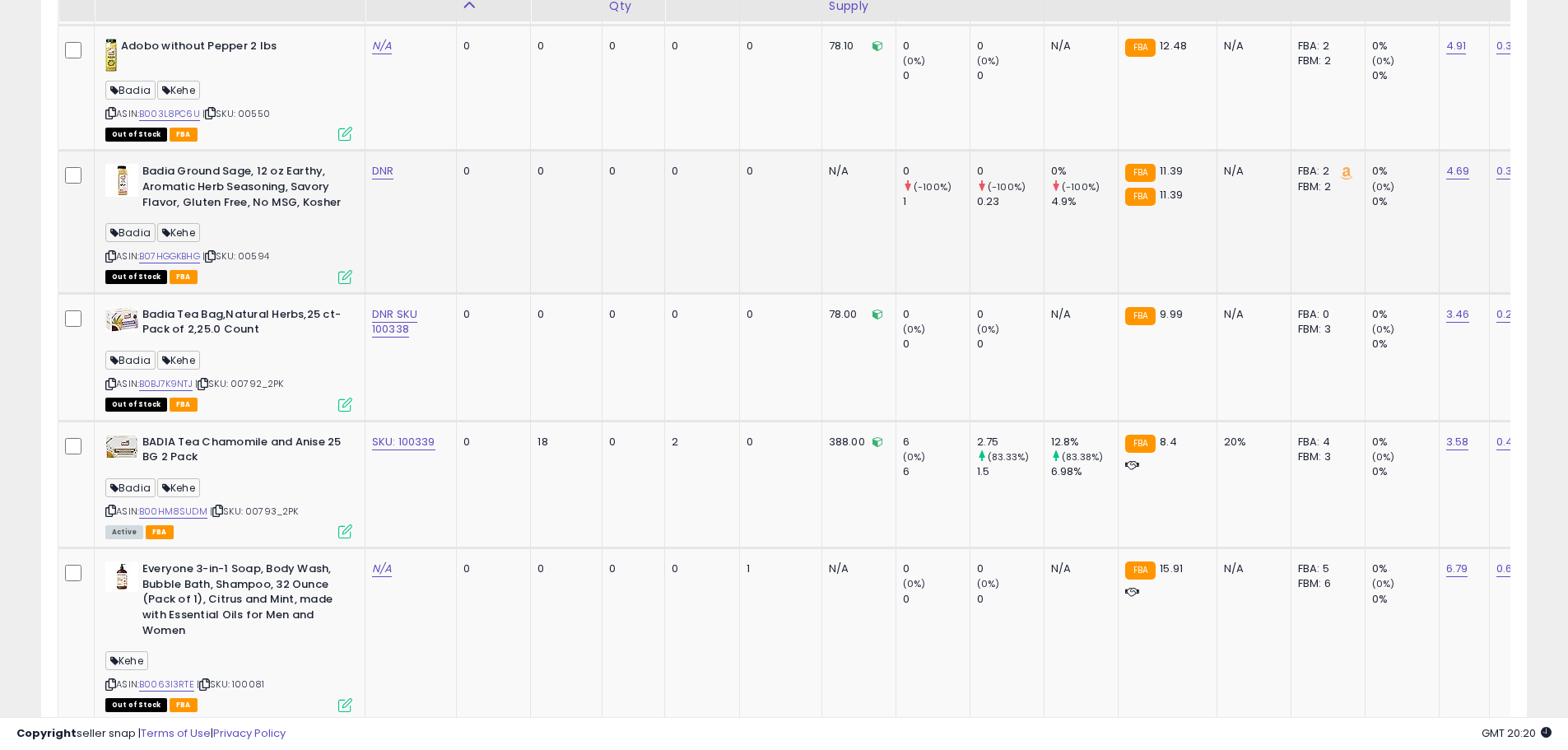
scroll to position [2164, 0]
